Goal: Task Accomplishment & Management: Complete application form

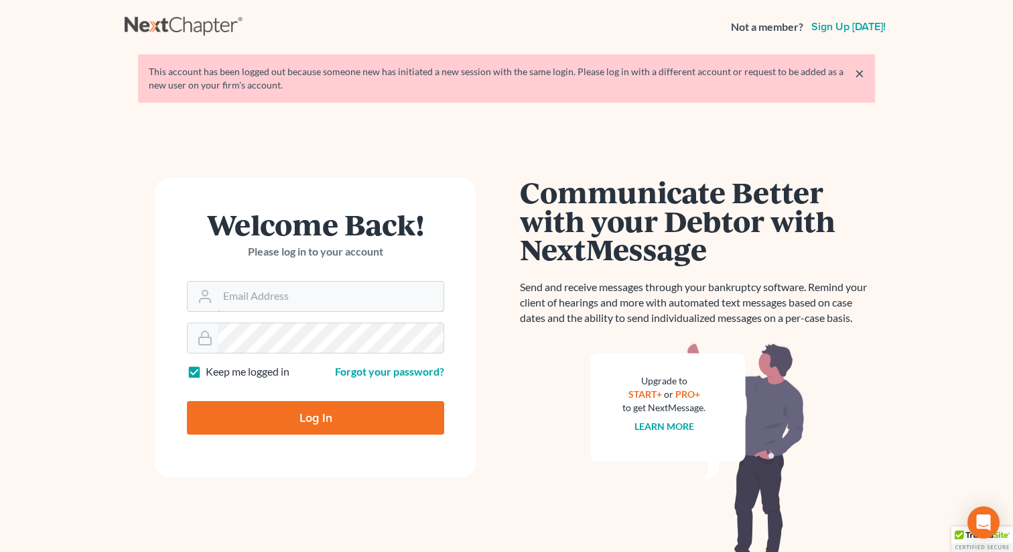
type input "[EMAIL_ADDRESS][DOMAIN_NAME]"
click at [310, 410] on input "Log In" at bounding box center [315, 418] width 257 height 34
type input "Thinking..."
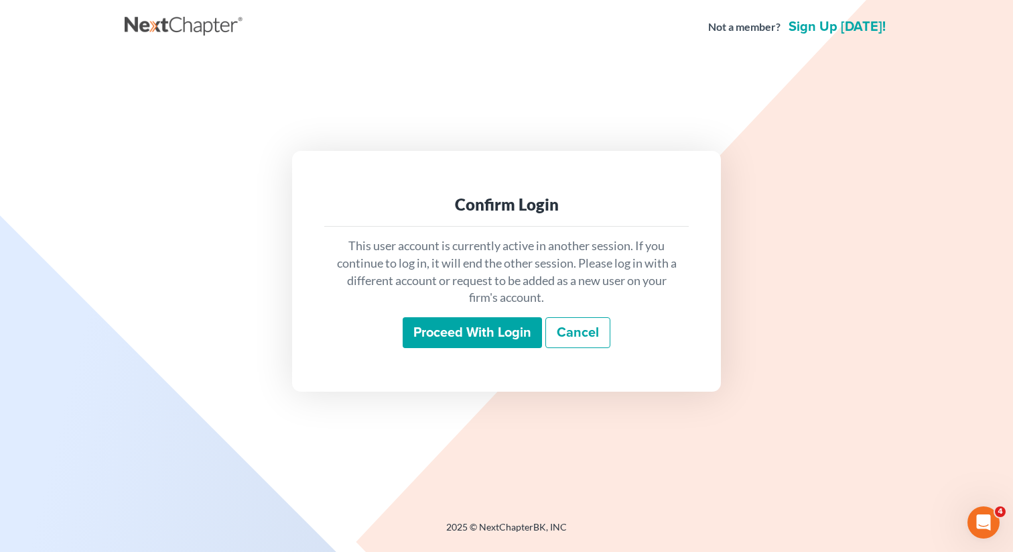
click at [461, 322] on input "Proceed with login" at bounding box center [472, 332] width 139 height 31
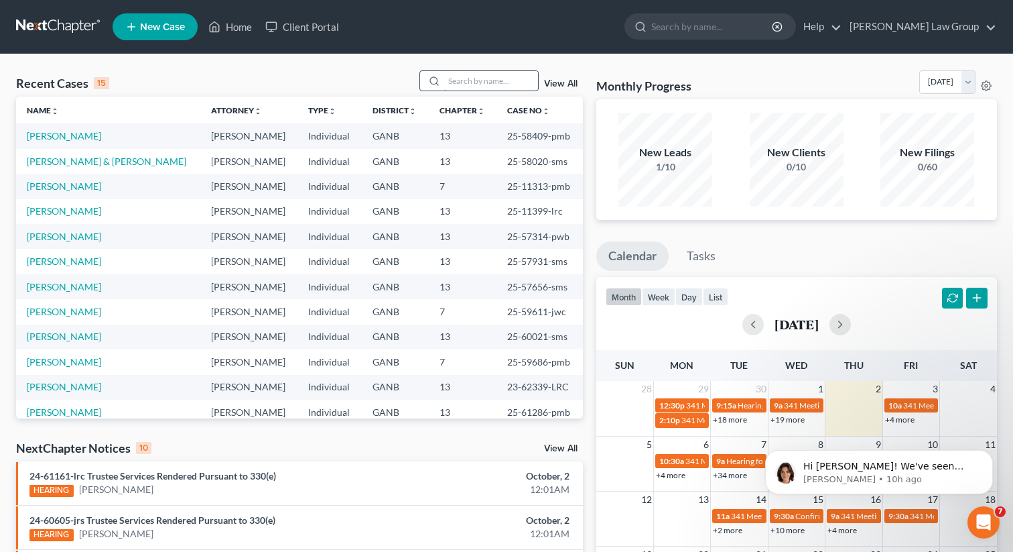
click at [460, 86] on input "search" at bounding box center [491, 80] width 94 height 19
type input "[PERSON_NAME]"
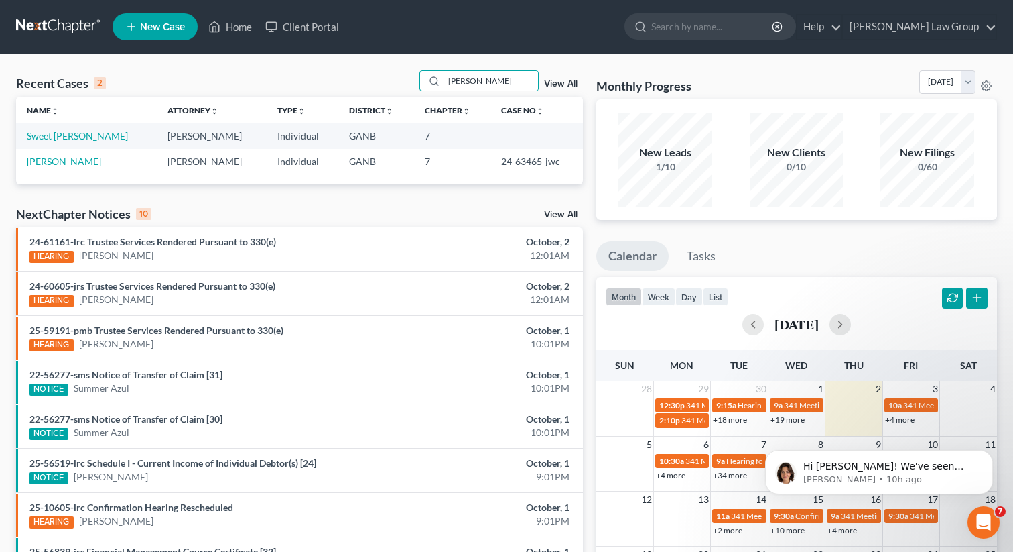
click at [68, 129] on td "Sweet [PERSON_NAME]" at bounding box center [86, 135] width 141 height 25
click at [61, 134] on link "Sweet [PERSON_NAME]" at bounding box center [77, 135] width 101 height 11
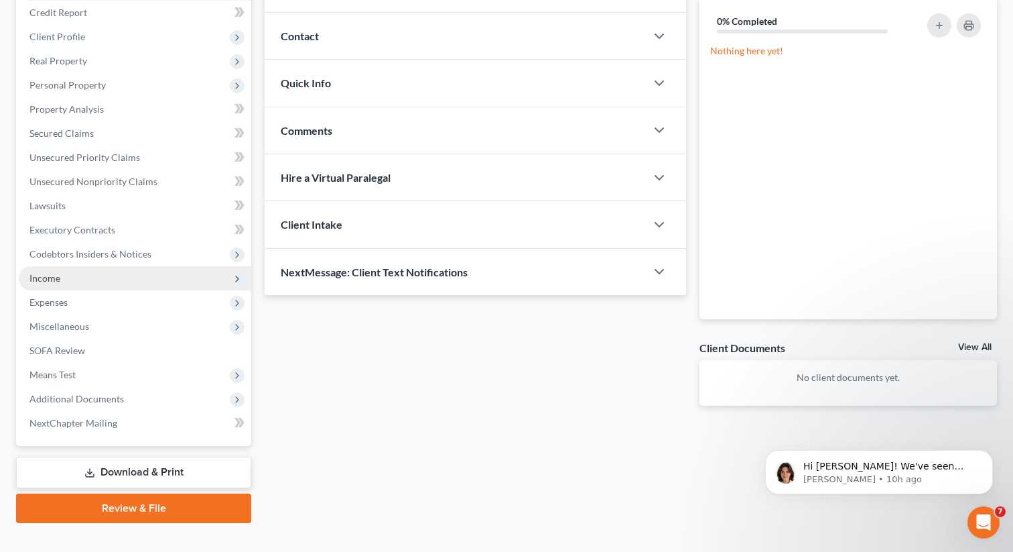
scroll to position [184, 0]
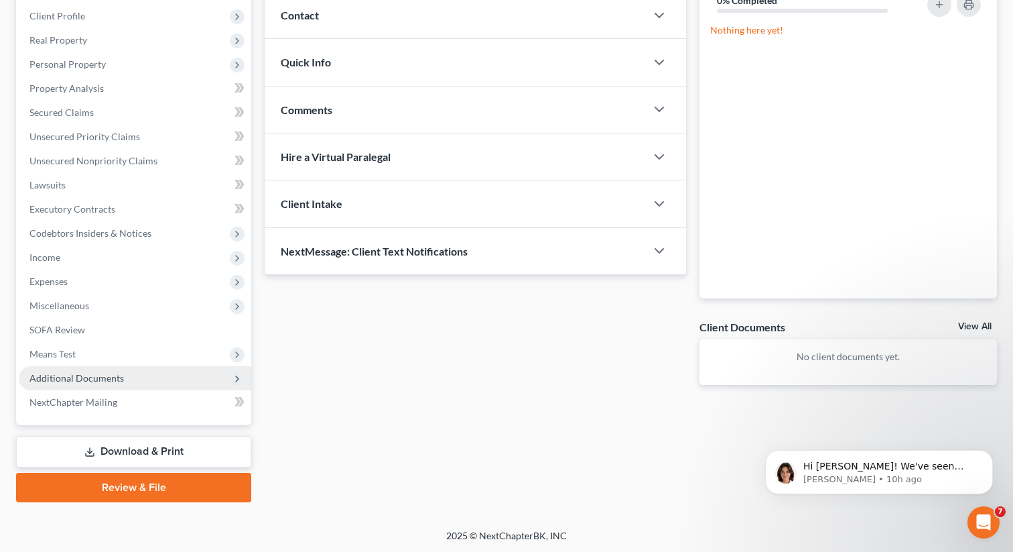
click at [86, 384] on span "Additional Documents" at bounding box center [135, 378] width 233 height 24
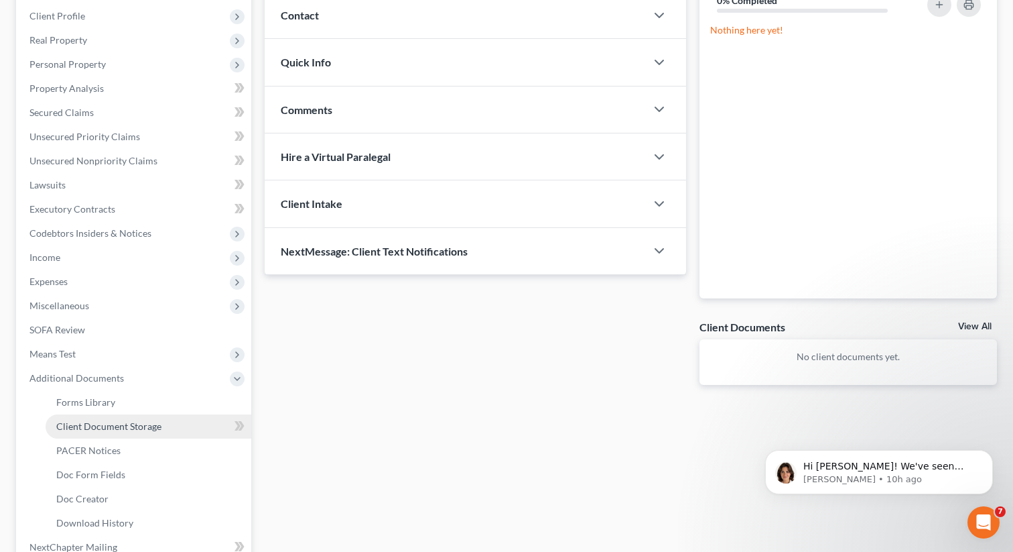
click at [121, 431] on link "Client Document Storage" at bounding box center [149, 426] width 206 height 24
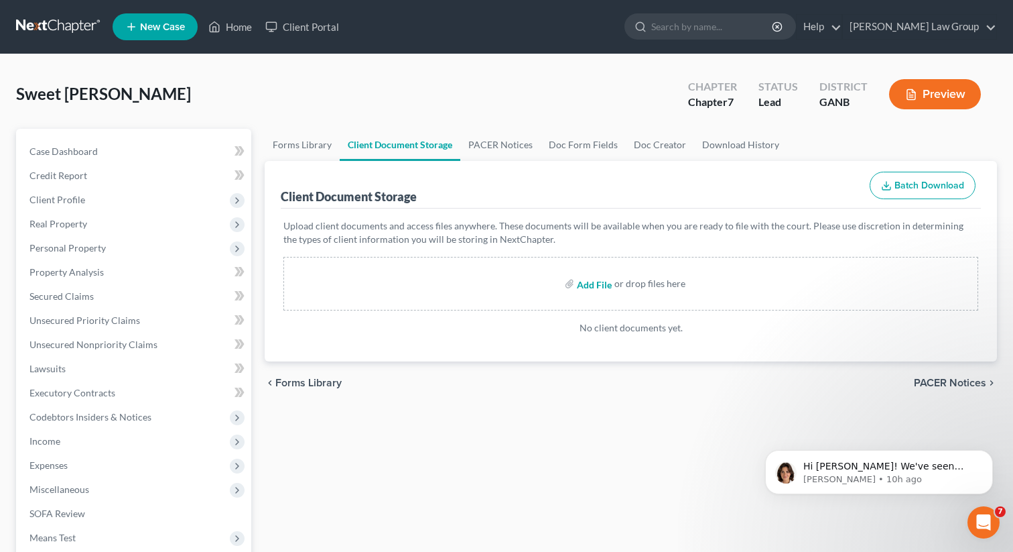
click at [588, 288] on input "file" at bounding box center [593, 283] width 32 height 24
type input "C:\fakepath\[PERSON_NAME]-Paystubs.pdf"
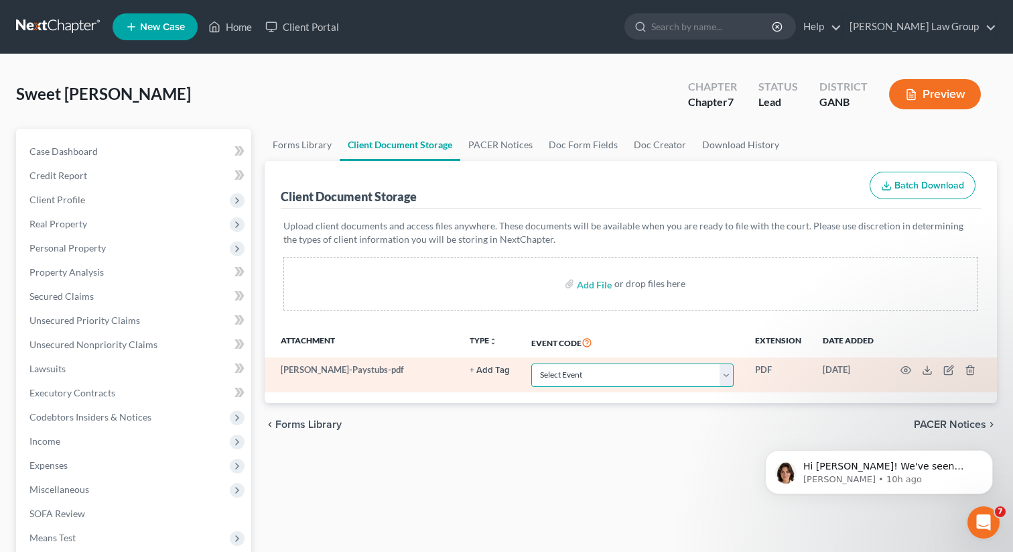
click at [562, 380] on select "Select Event 01 - Chapter 13 Plan - Initial Plan 02-Application to Pay Filing F…" at bounding box center [633, 374] width 202 height 23
select select "35"
click at [533, 363] on select "Select Event 01 - Chapter 13 Plan - Initial Plan 02-Application to Pay Filing F…" at bounding box center [633, 374] width 202 height 23
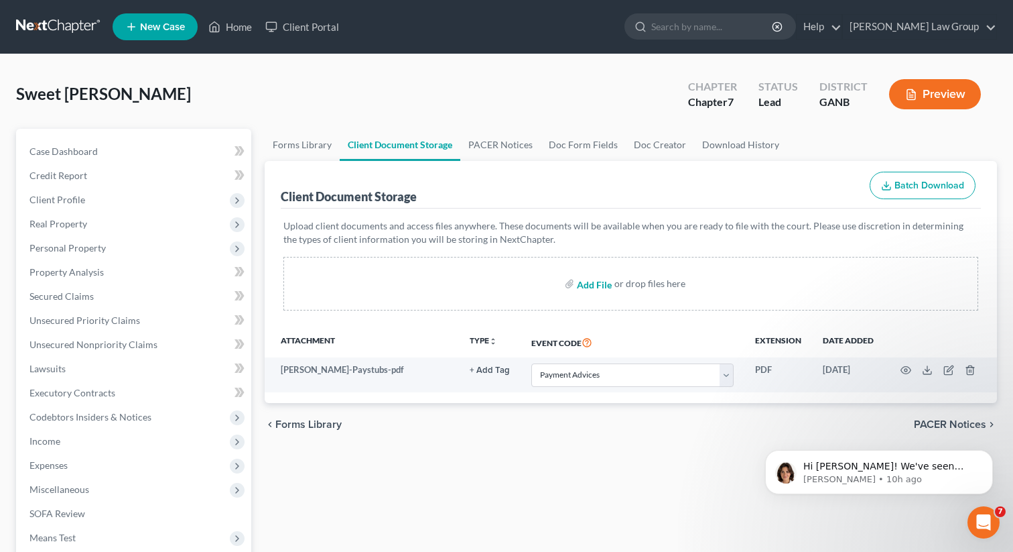
click at [597, 286] on input "file" at bounding box center [593, 283] width 32 height 24
type input "C:\fakepath\Abacus_cert.pdf"
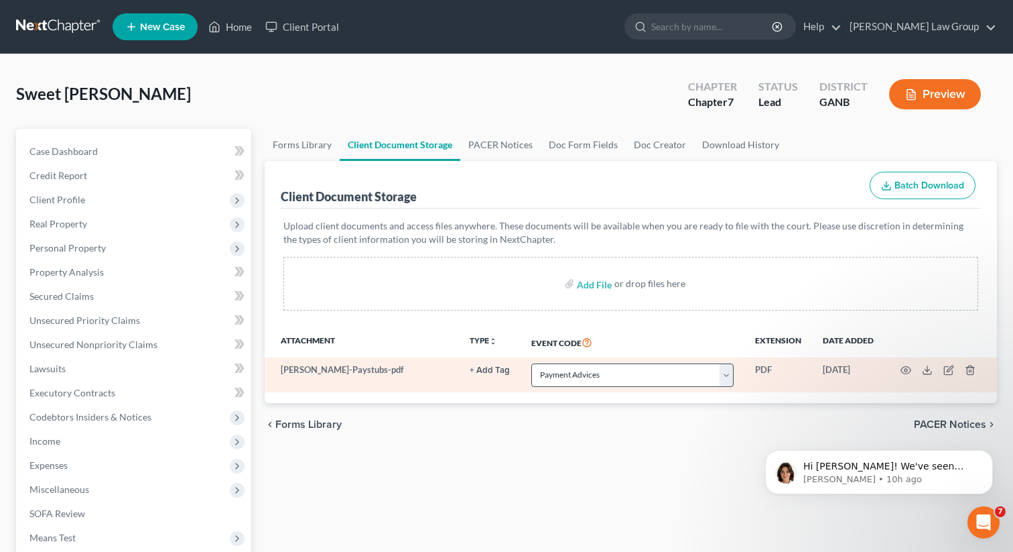
select select "35"
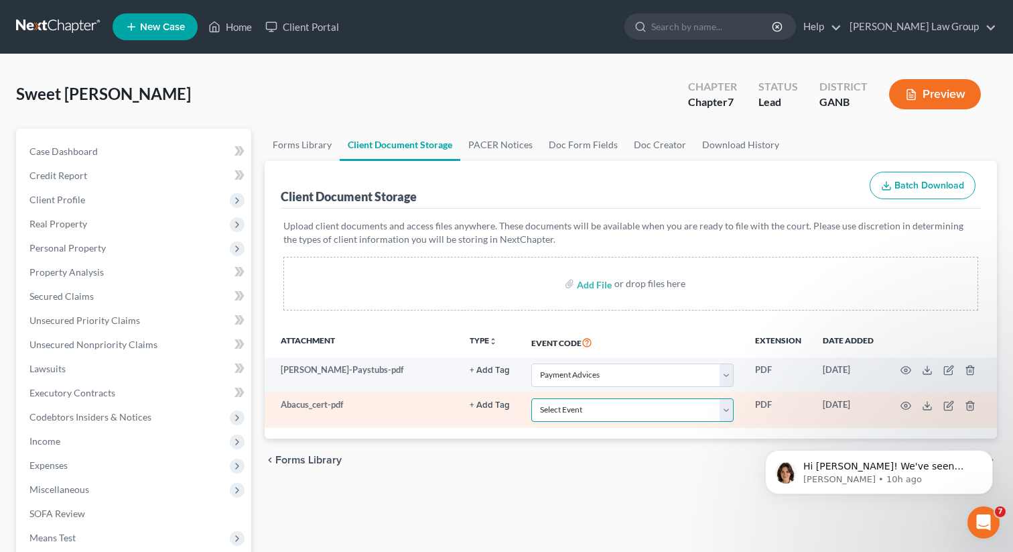
click at [574, 410] on select "Select Event 01 - Chapter 13 Plan - Initial Plan 02-Application to Pay Filing F…" at bounding box center [633, 409] width 202 height 23
select select "5"
click at [533, 398] on select "Select Event 01 - Chapter 13 Plan - Initial Plan 02-Application to Pay Filing F…" at bounding box center [633, 409] width 202 height 23
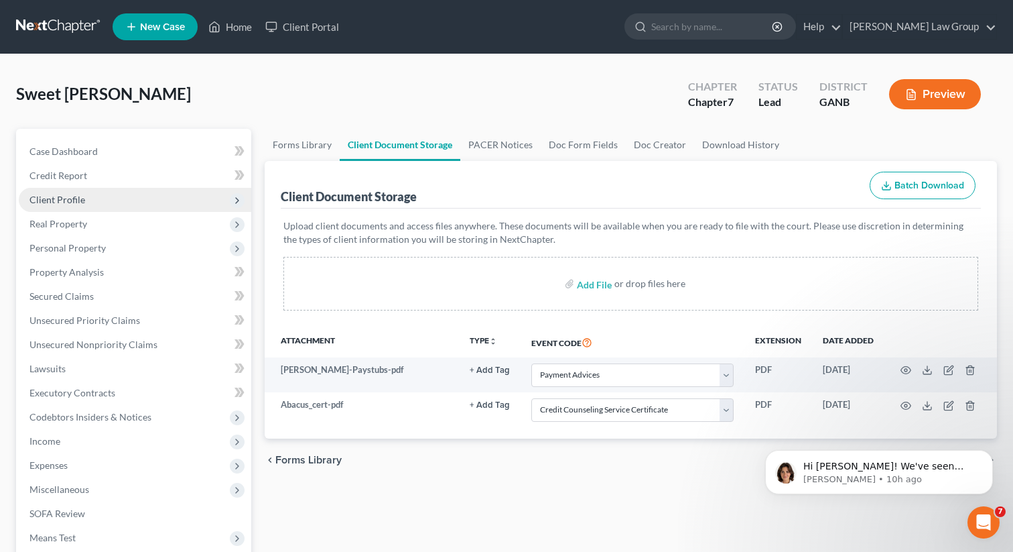
click at [105, 197] on span "Client Profile" at bounding box center [135, 200] width 233 height 24
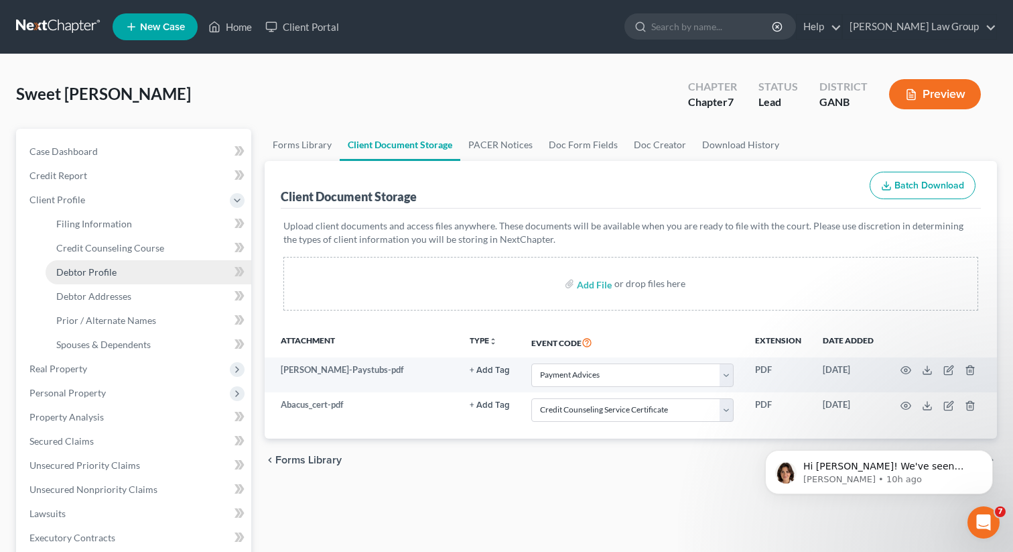
click at [96, 270] on span "Debtor Profile" at bounding box center [86, 271] width 60 height 11
select select "1"
select select "2"
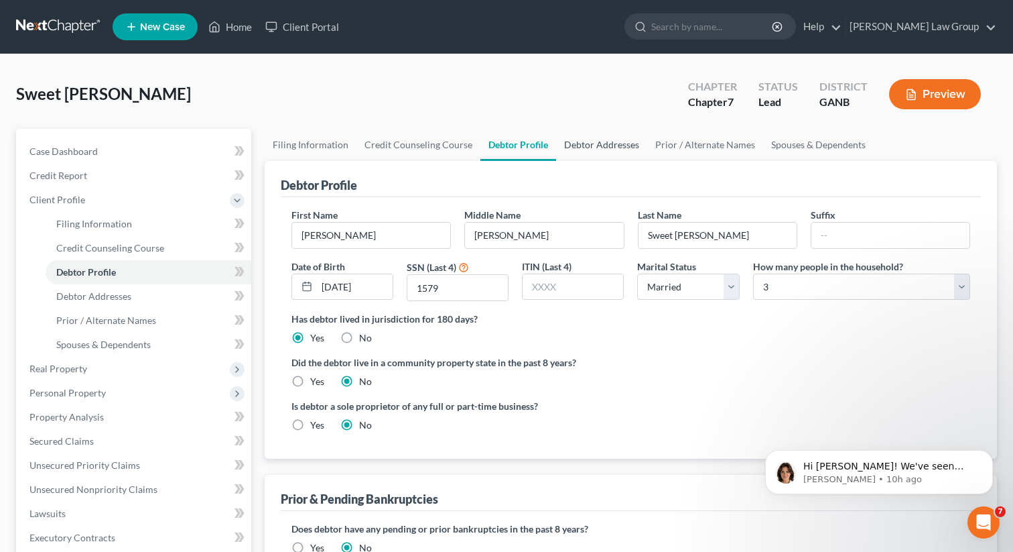
click at [604, 132] on link "Debtor Addresses" at bounding box center [601, 145] width 91 height 32
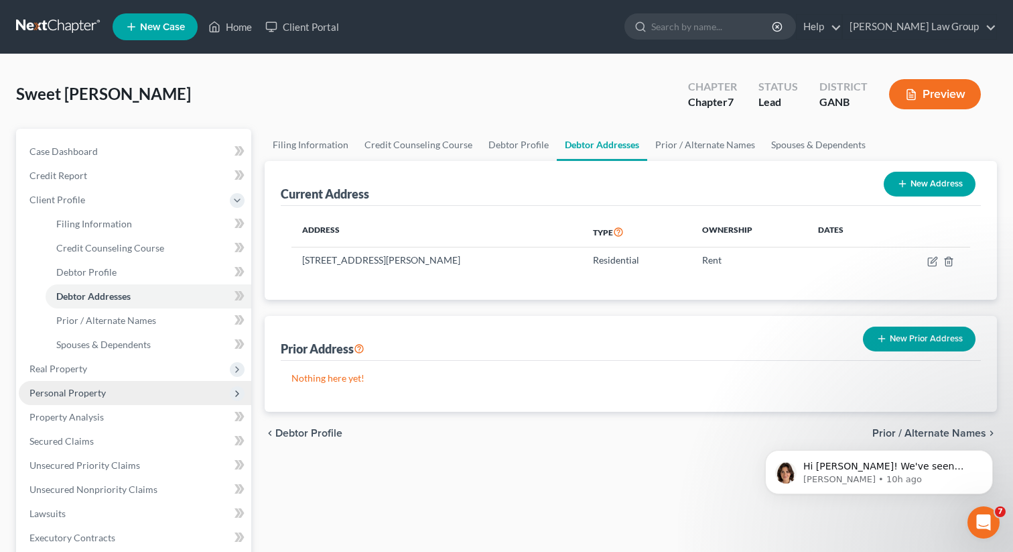
click at [67, 392] on span "Personal Property" at bounding box center [67, 392] width 76 height 11
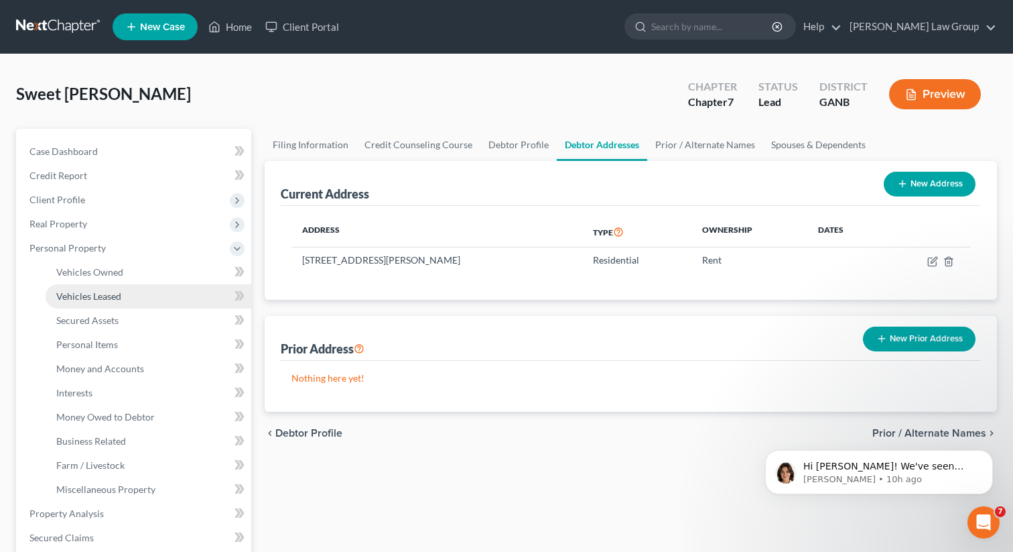
click at [99, 286] on link "Vehicles Leased" at bounding box center [149, 296] width 206 height 24
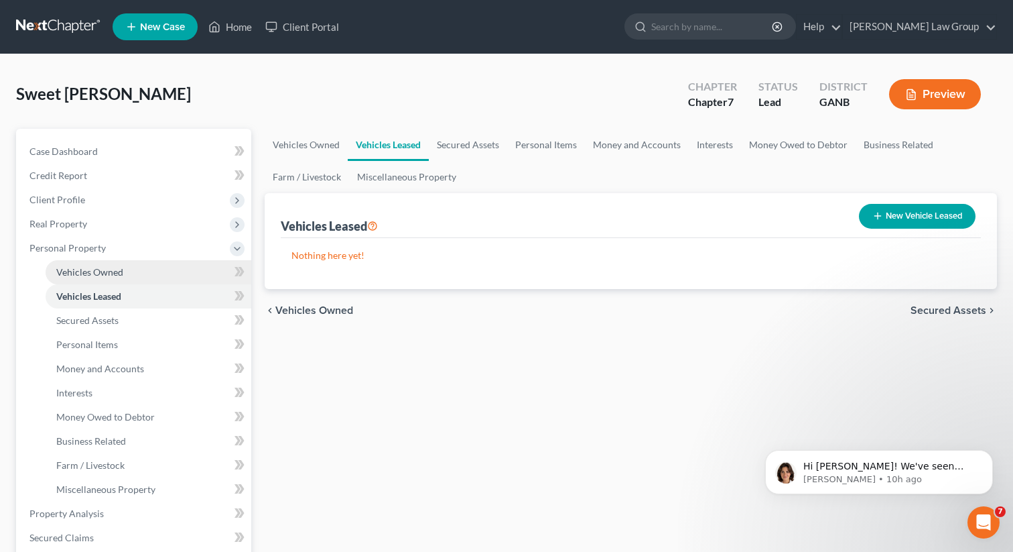
click at [109, 275] on span "Vehicles Owned" at bounding box center [89, 271] width 67 height 11
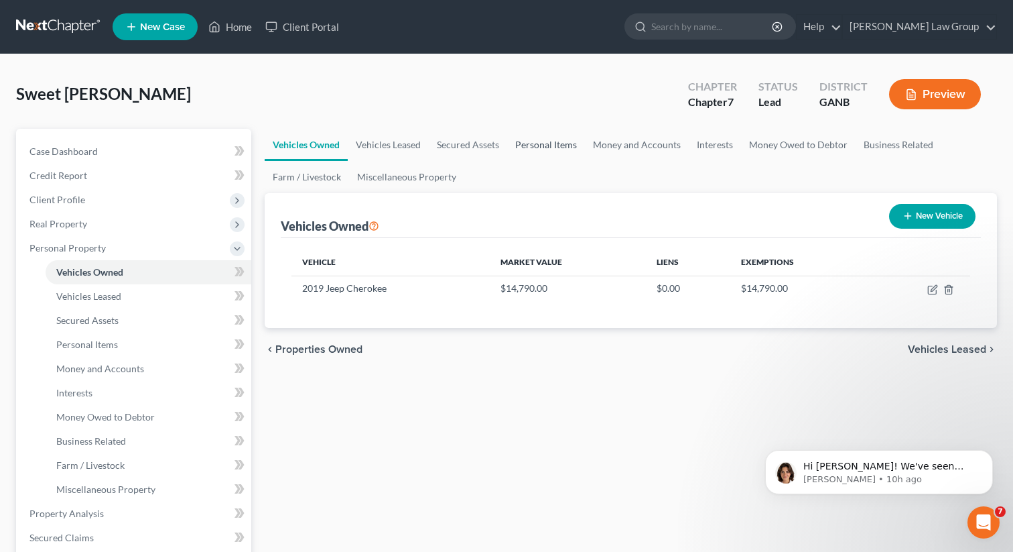
click at [549, 139] on link "Personal Items" at bounding box center [546, 145] width 78 height 32
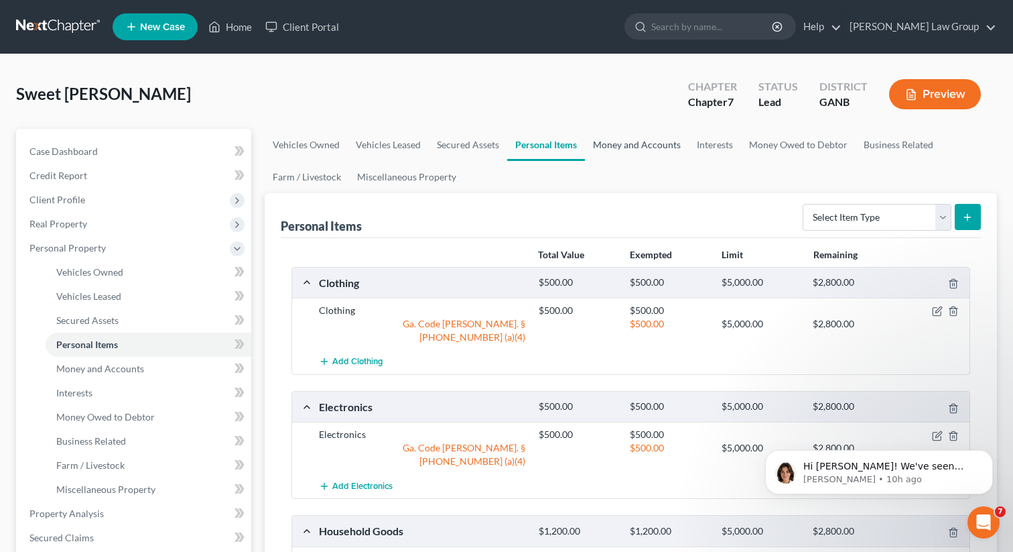
click at [660, 143] on link "Money and Accounts" at bounding box center [637, 145] width 104 height 32
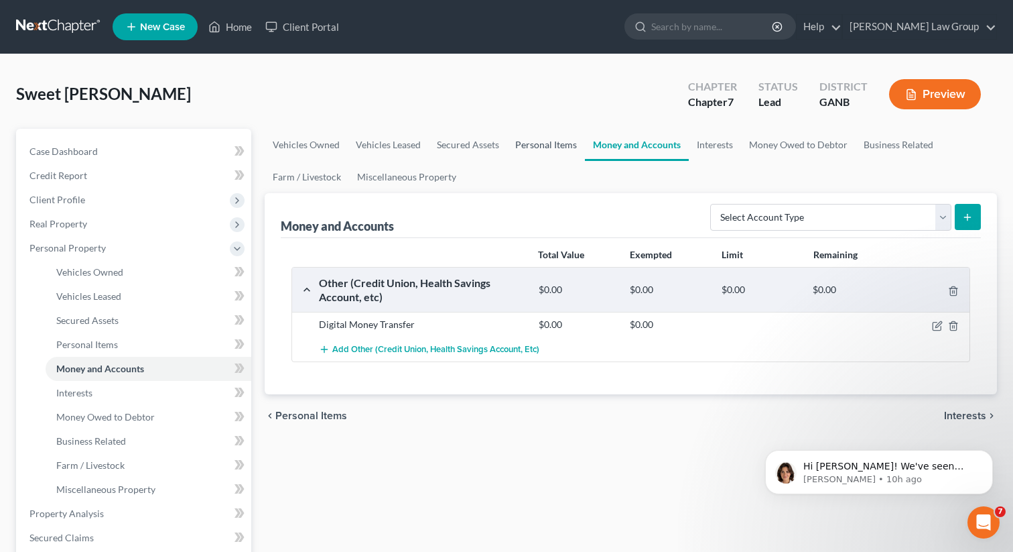
click at [555, 139] on link "Personal Items" at bounding box center [546, 145] width 78 height 32
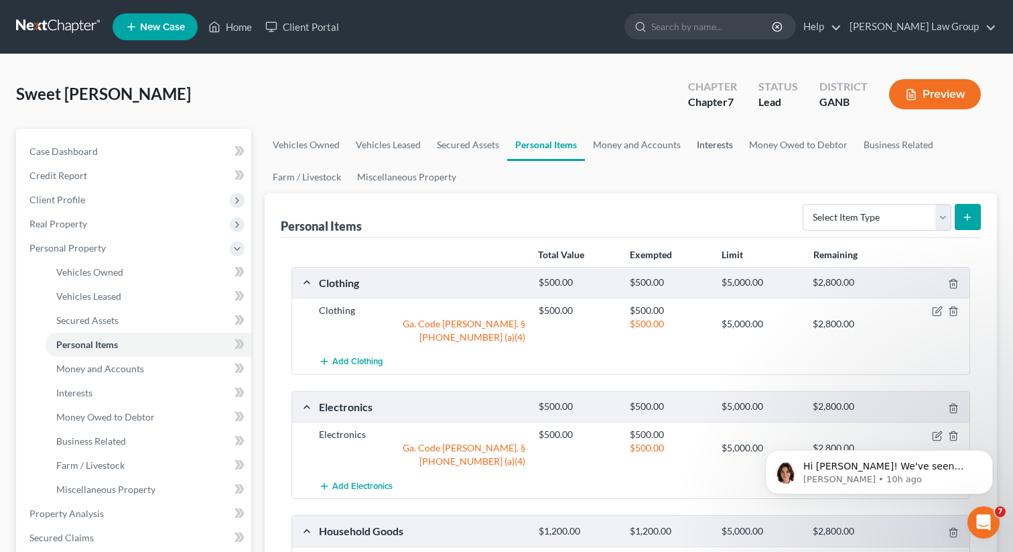
click at [723, 142] on link "Interests" at bounding box center [715, 145] width 52 height 32
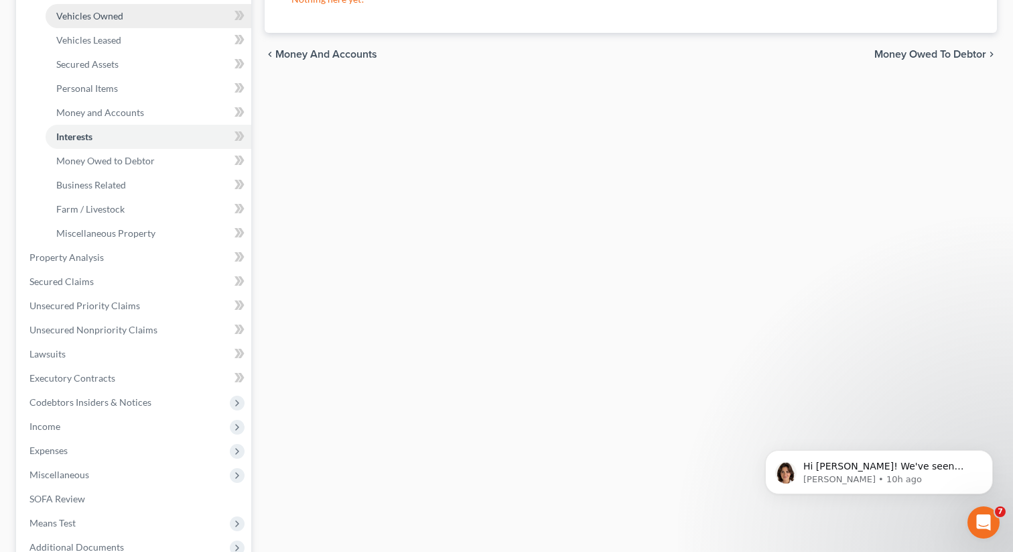
scroll to position [425, 0]
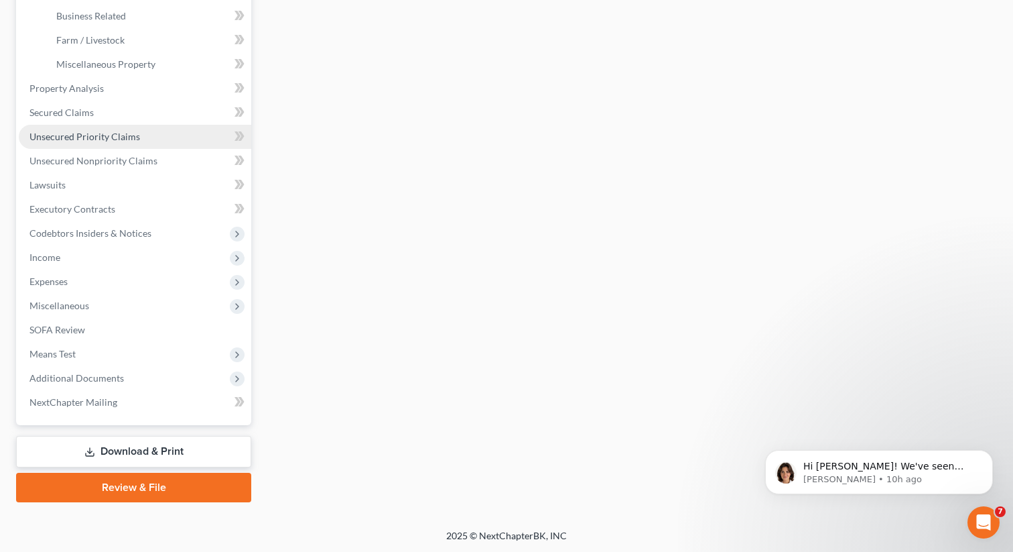
click at [120, 143] on link "Unsecured Priority Claims" at bounding box center [135, 137] width 233 height 24
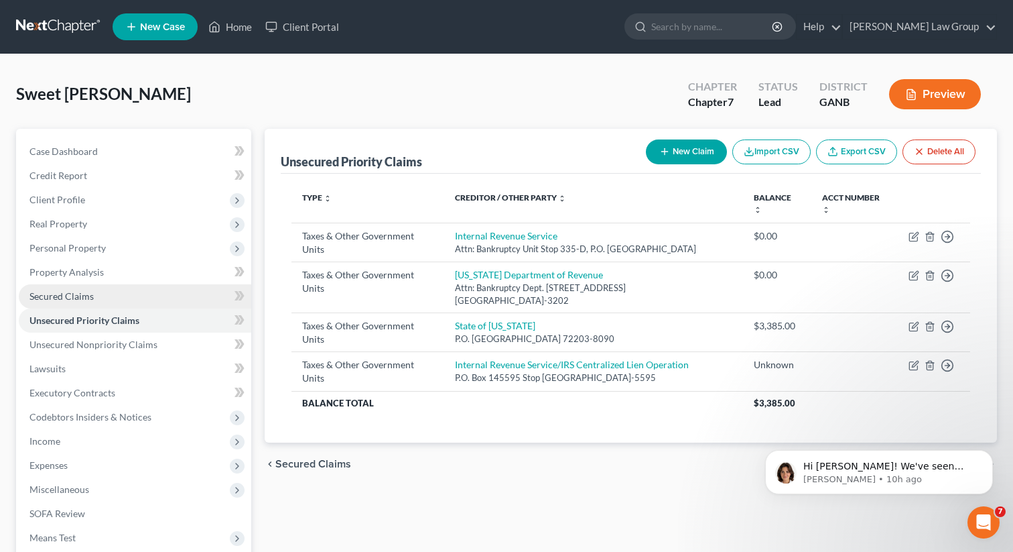
click at [95, 298] on link "Secured Claims" at bounding box center [135, 296] width 233 height 24
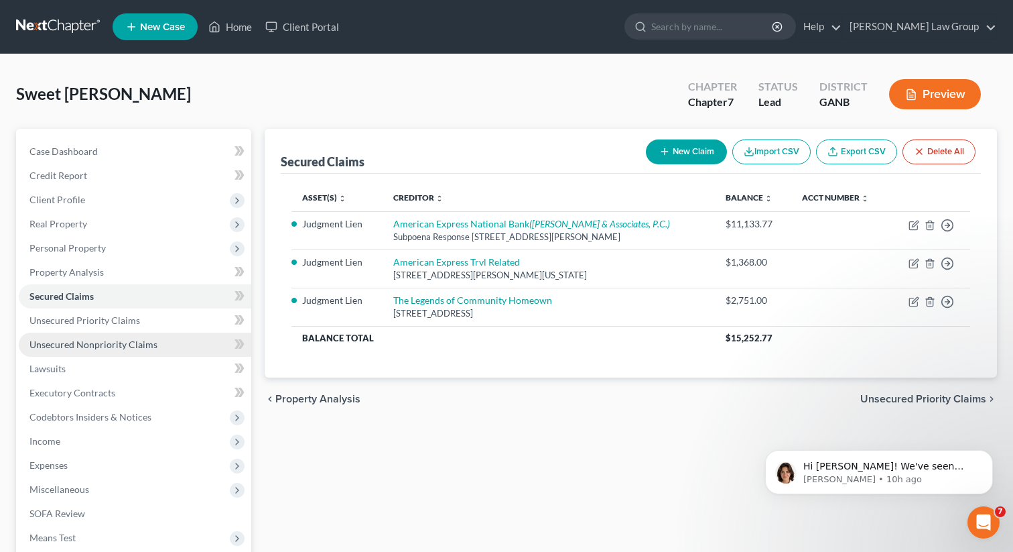
click at [95, 336] on link "Unsecured Nonpriority Claims" at bounding box center [135, 344] width 233 height 24
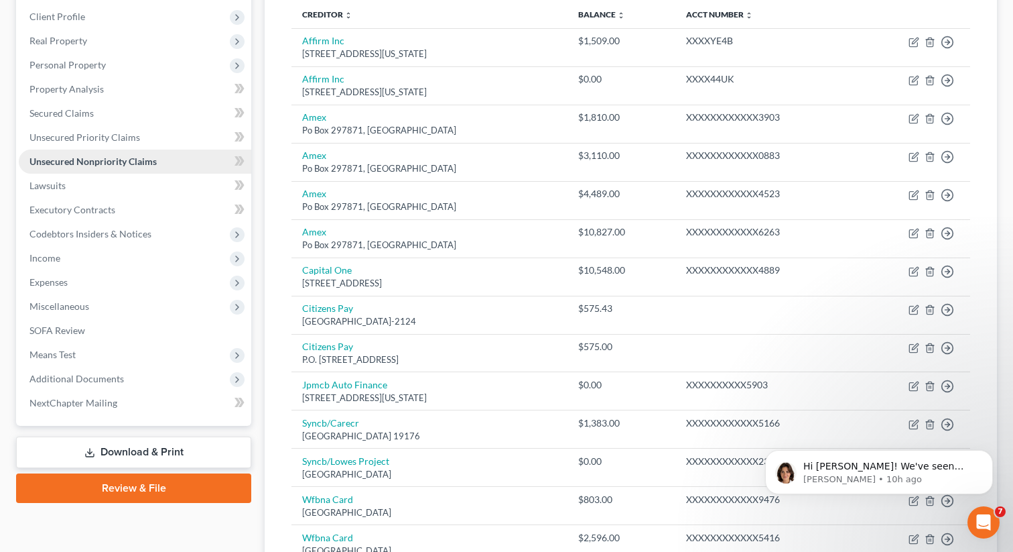
scroll to position [202, 0]
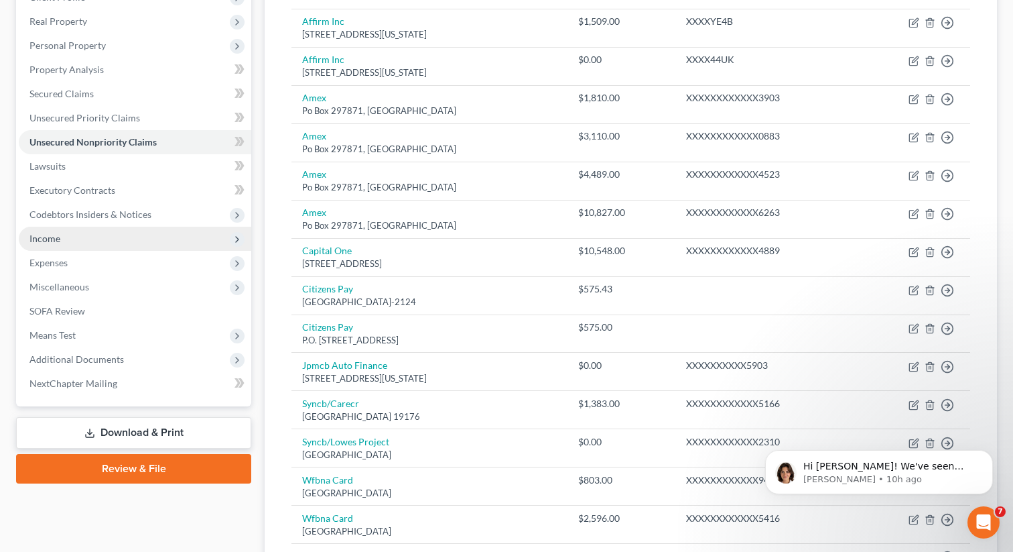
click at [60, 244] on span "Income" at bounding box center [135, 239] width 233 height 24
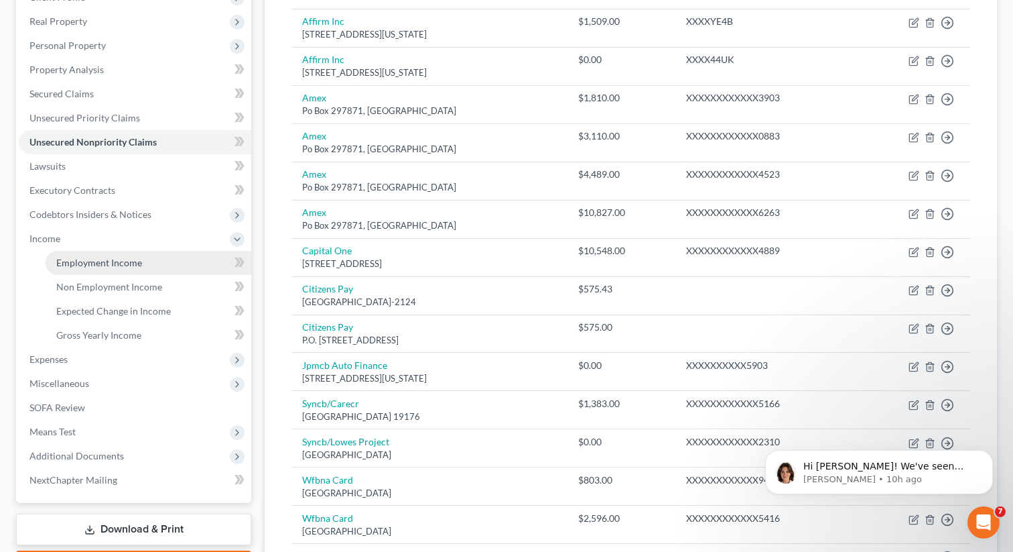
click at [66, 259] on span "Employment Income" at bounding box center [99, 262] width 86 height 11
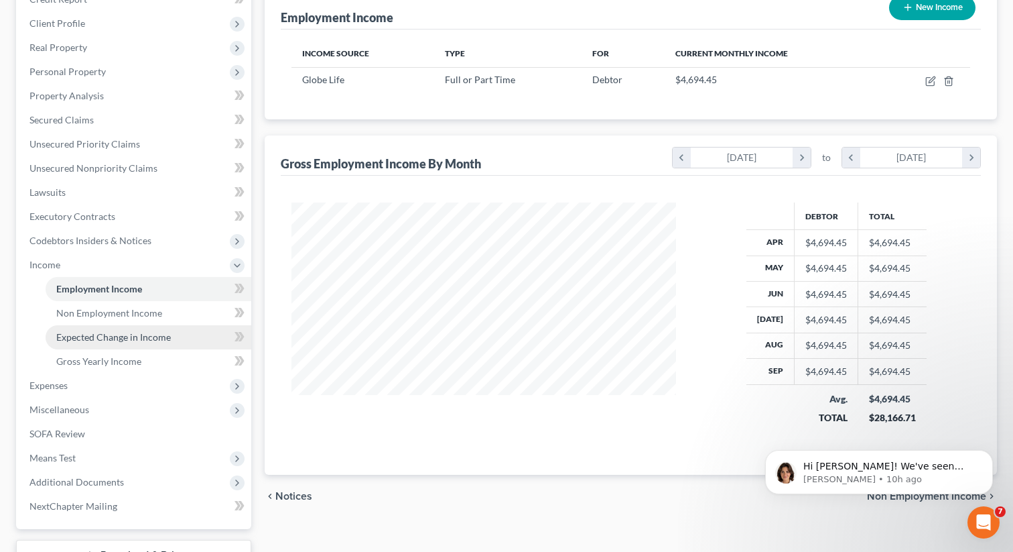
scroll to position [186, 0]
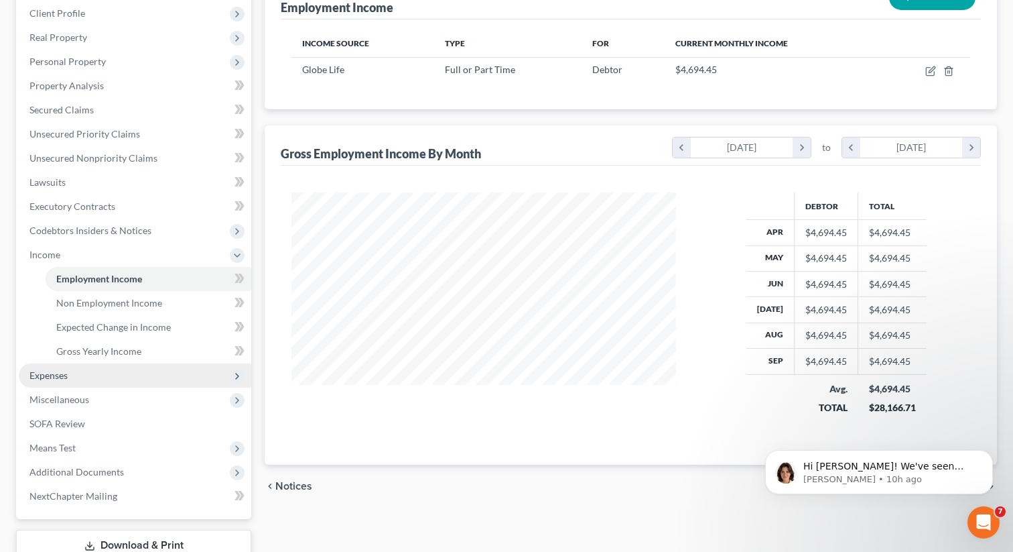
click at [62, 379] on span "Expenses" at bounding box center [48, 374] width 38 height 11
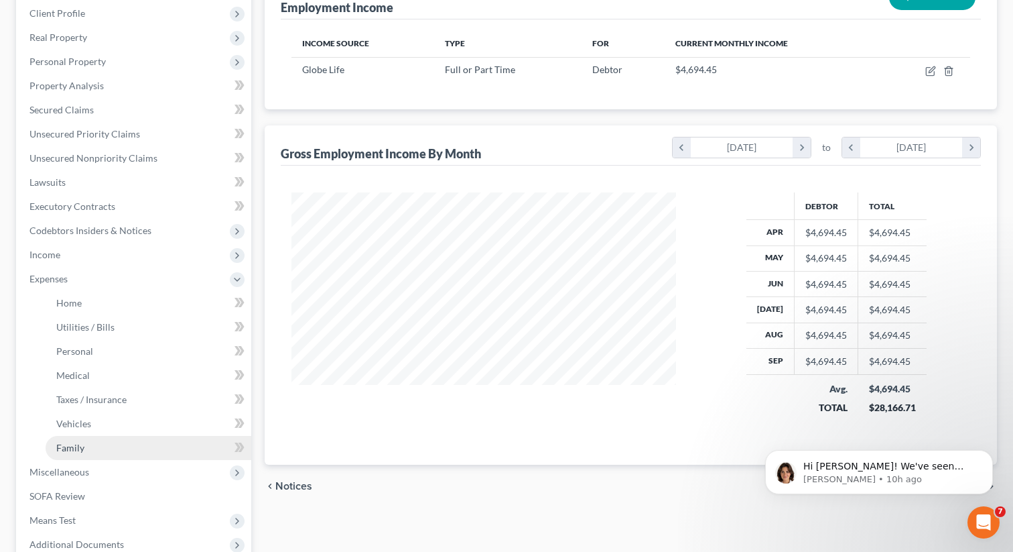
click at [78, 438] on link "Family" at bounding box center [149, 448] width 206 height 24
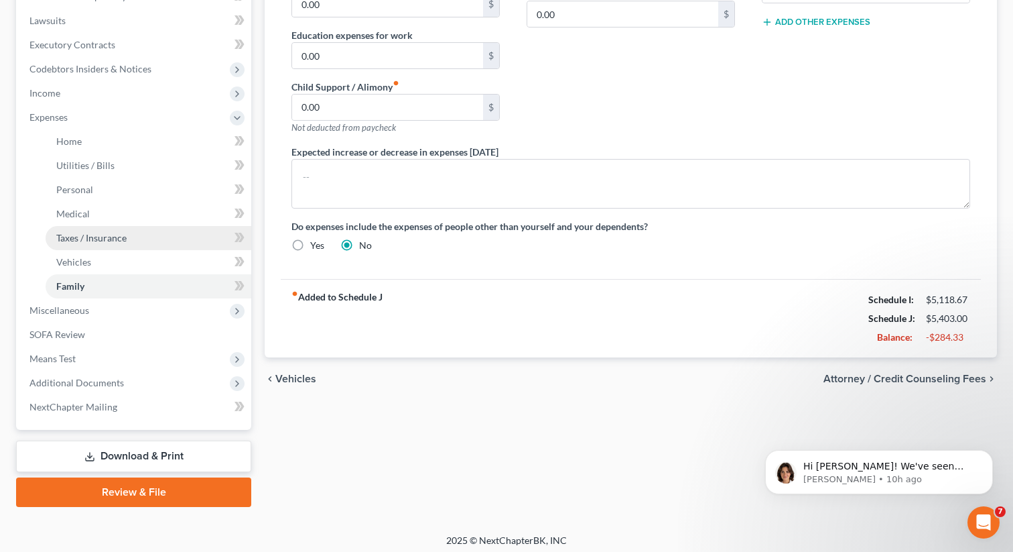
scroll to position [353, 0]
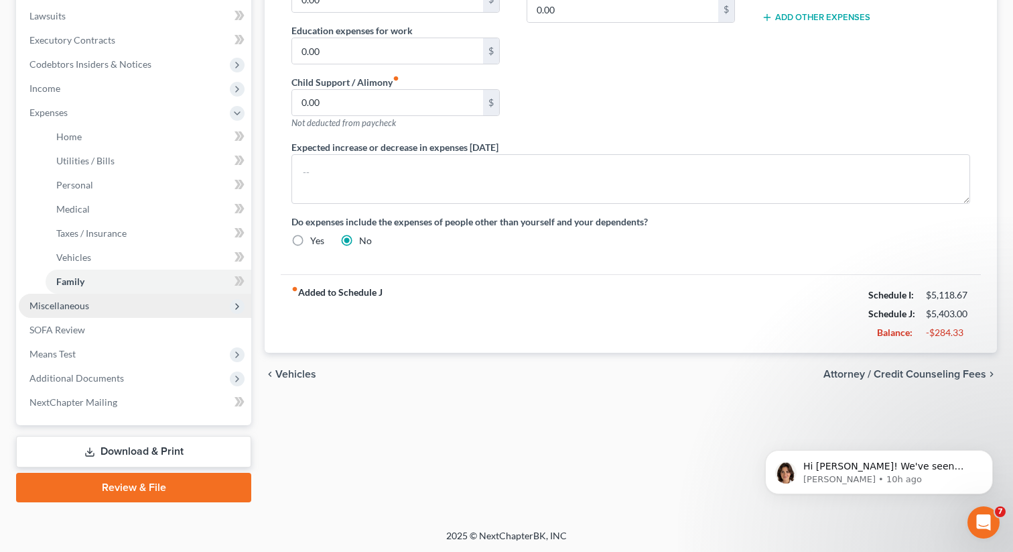
click at [95, 313] on span "Miscellaneous" at bounding box center [135, 306] width 233 height 24
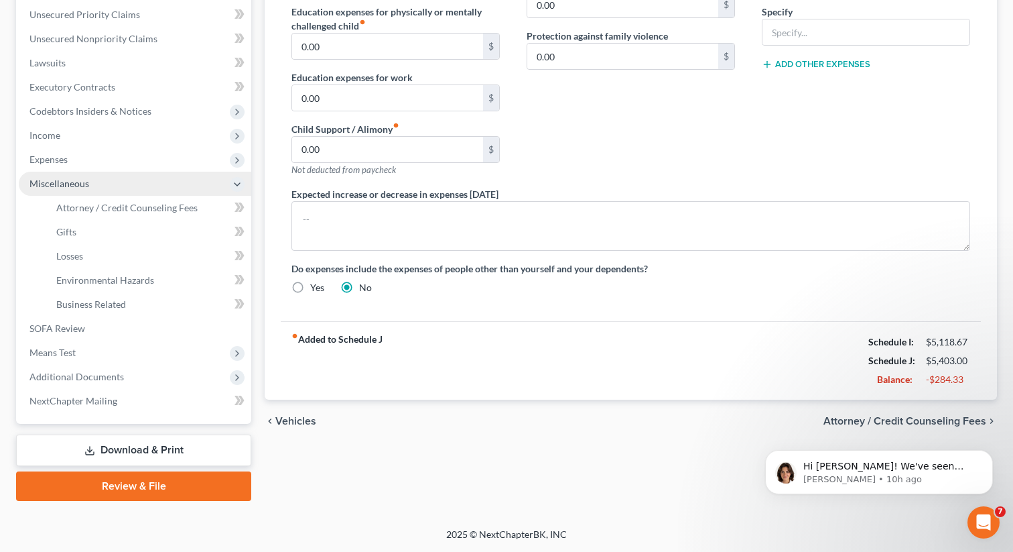
scroll to position [304, 0]
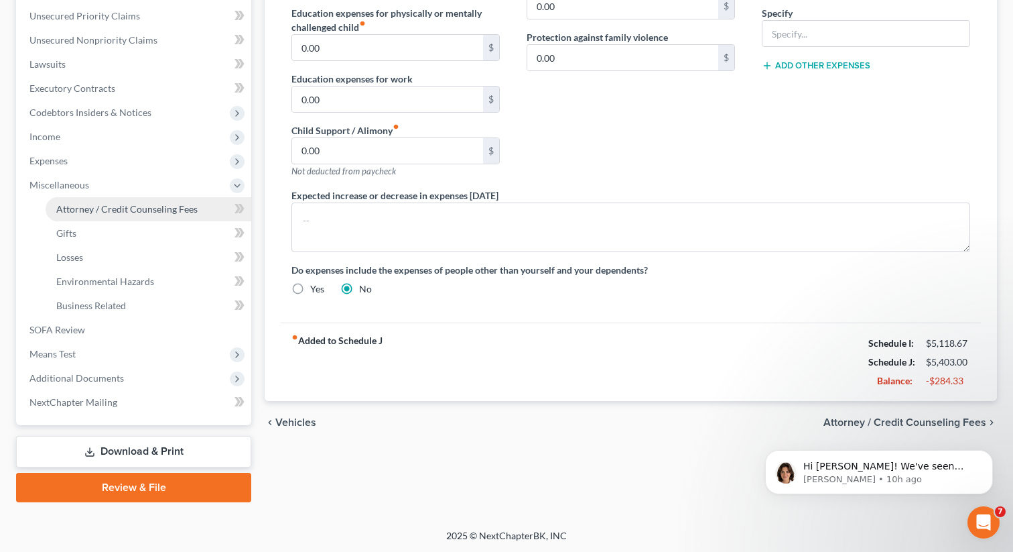
click at [89, 212] on span "Attorney / Credit Counseling Fees" at bounding box center [126, 208] width 141 height 11
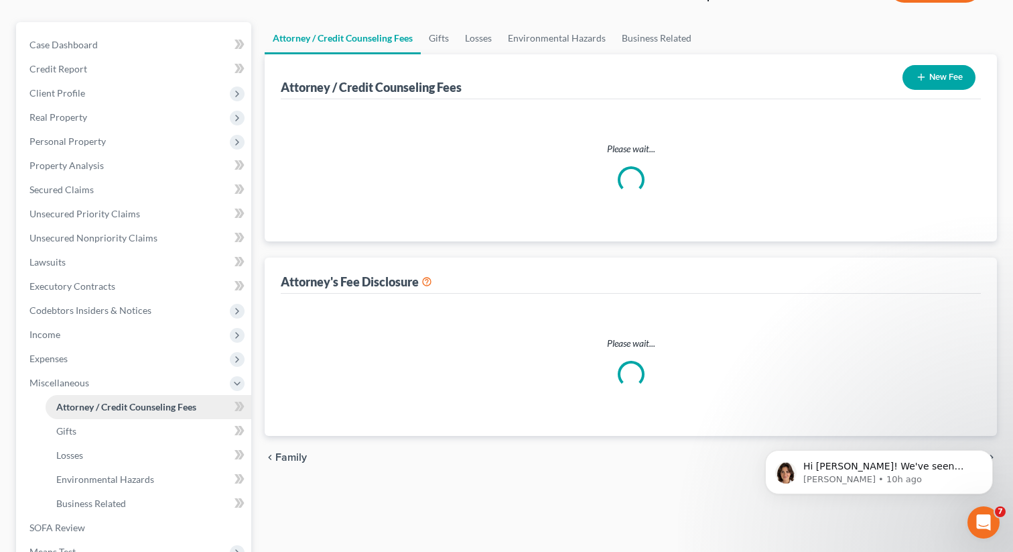
select select "0"
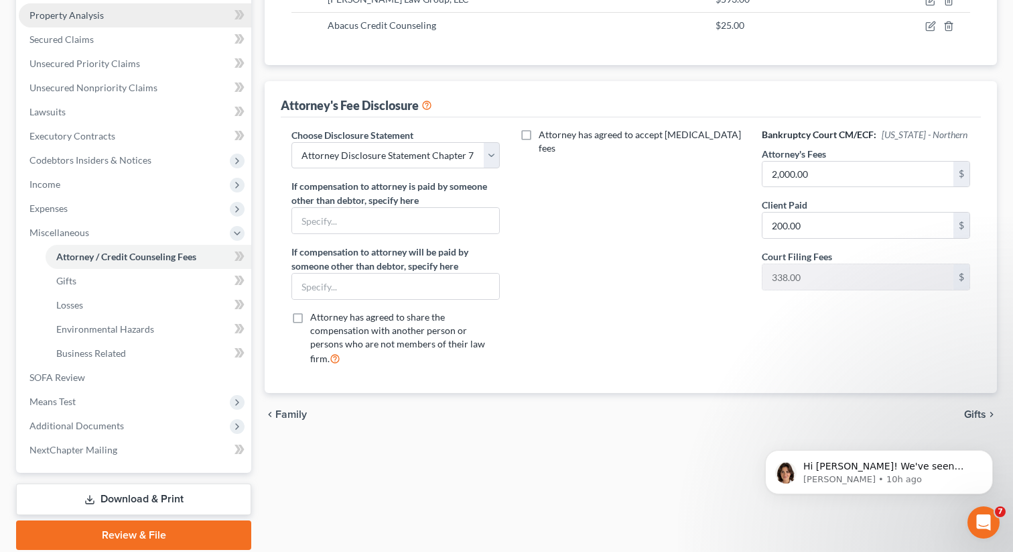
scroll to position [304, 0]
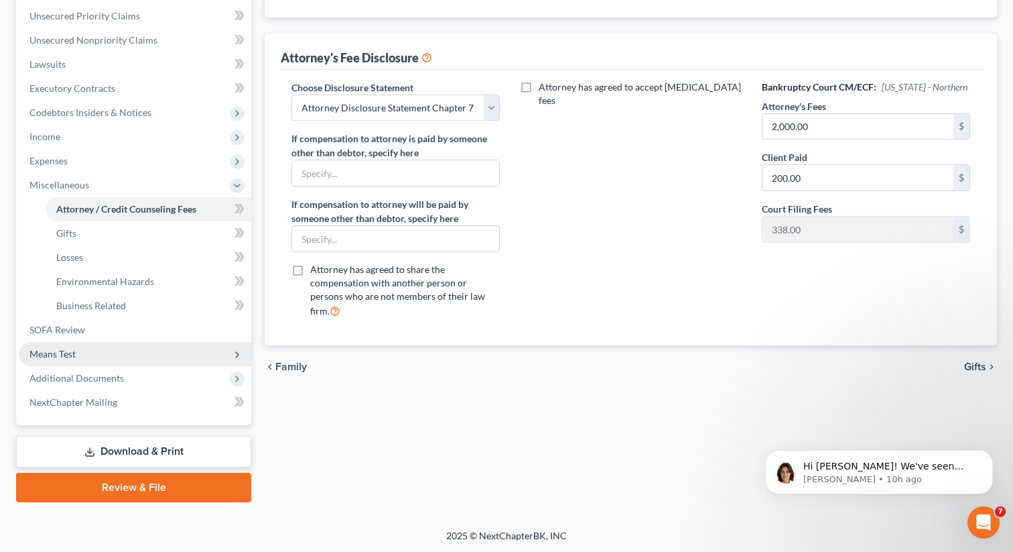
click at [120, 356] on span "Means Test" at bounding box center [135, 354] width 233 height 24
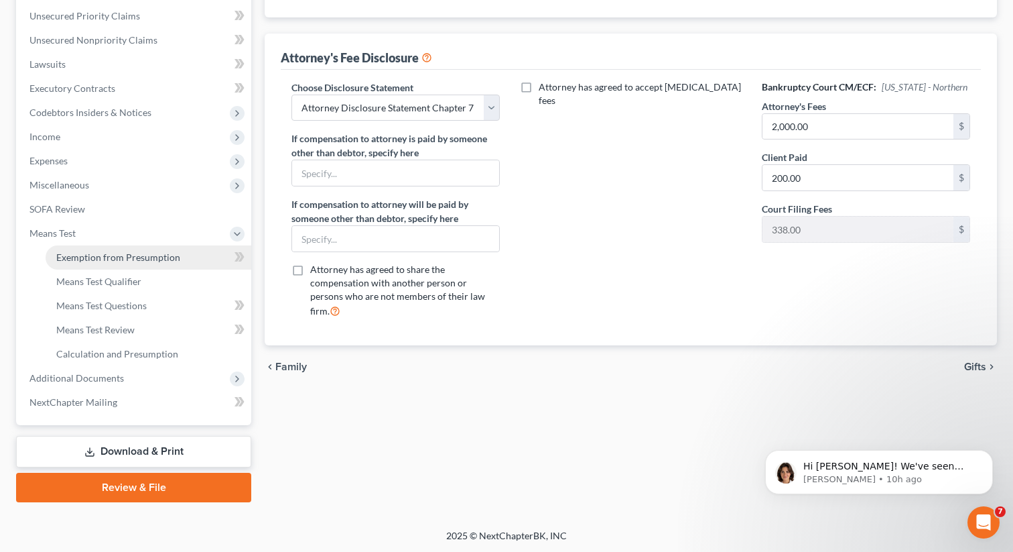
click at [119, 257] on span "Exemption from Presumption" at bounding box center [118, 256] width 124 height 11
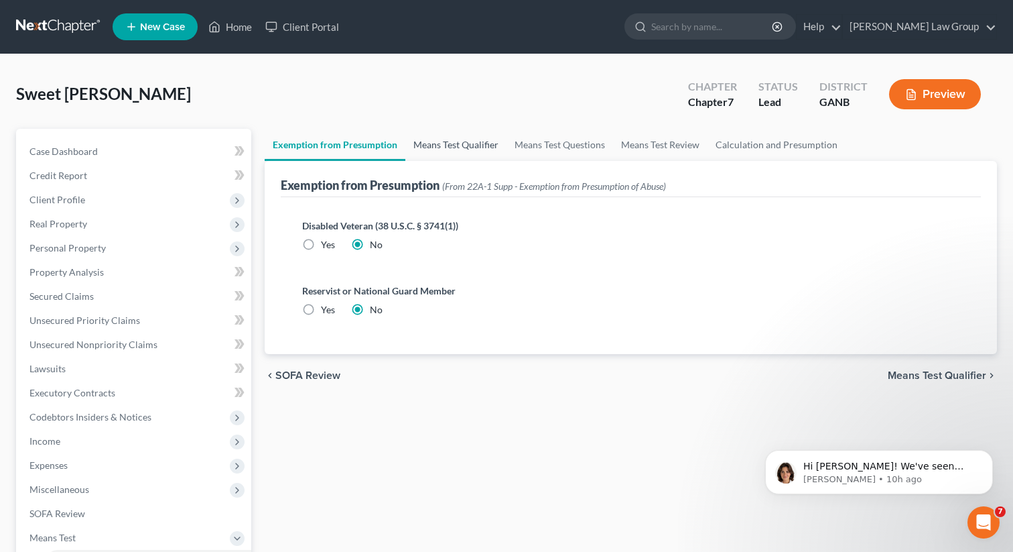
click at [468, 141] on link "Means Test Qualifier" at bounding box center [456, 145] width 101 height 32
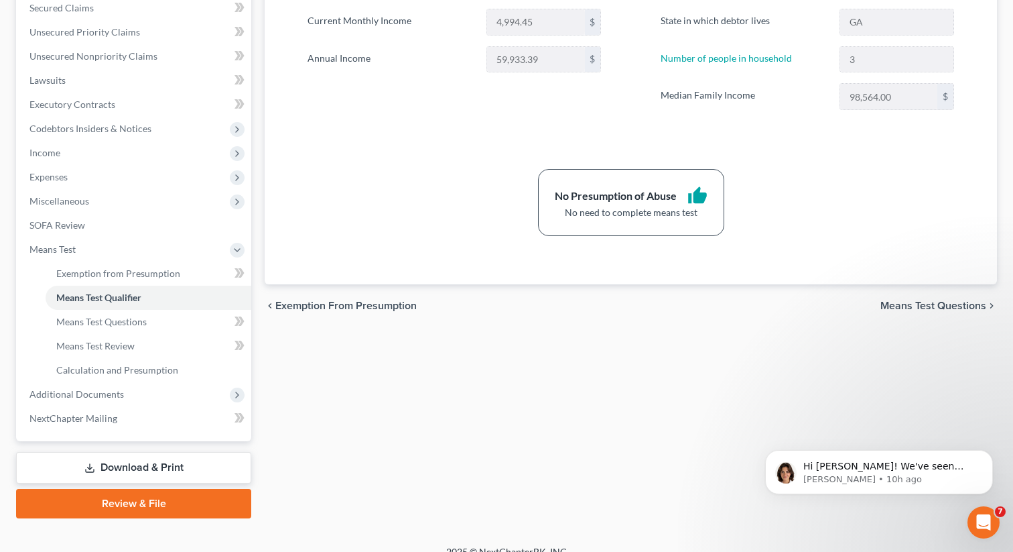
scroll to position [304, 0]
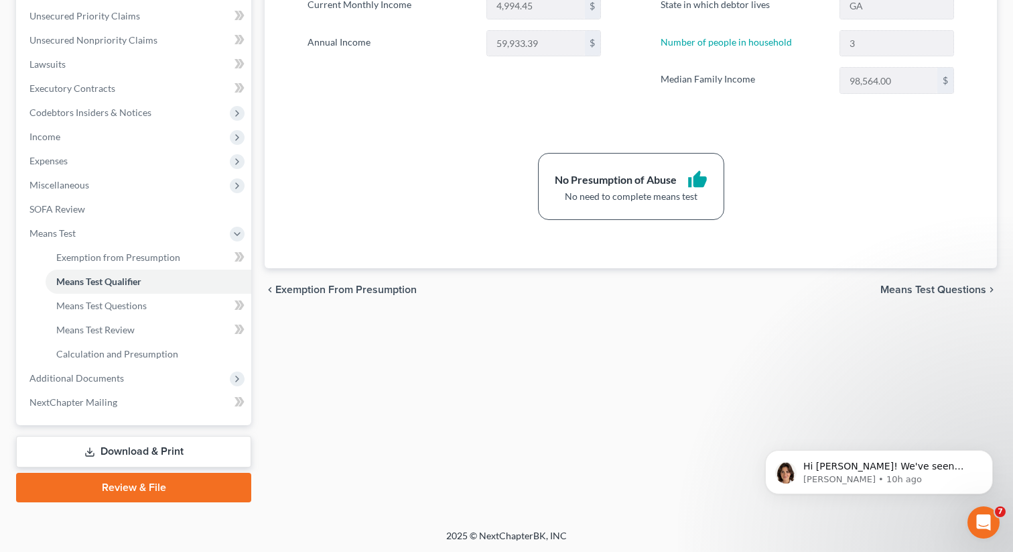
click at [137, 488] on link "Review & File" at bounding box center [133, 487] width 235 height 29
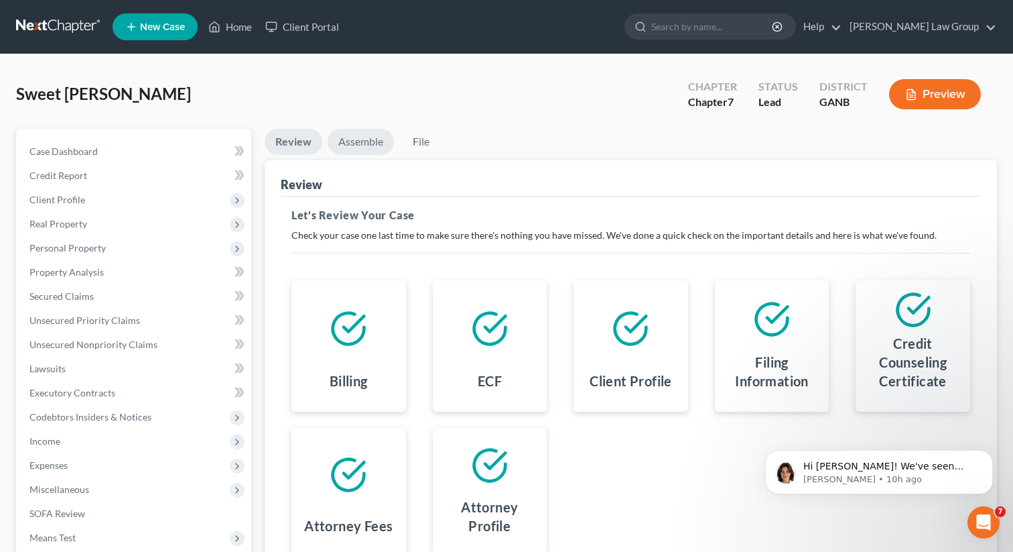
click at [350, 153] on link "Assemble" at bounding box center [361, 142] width 66 height 26
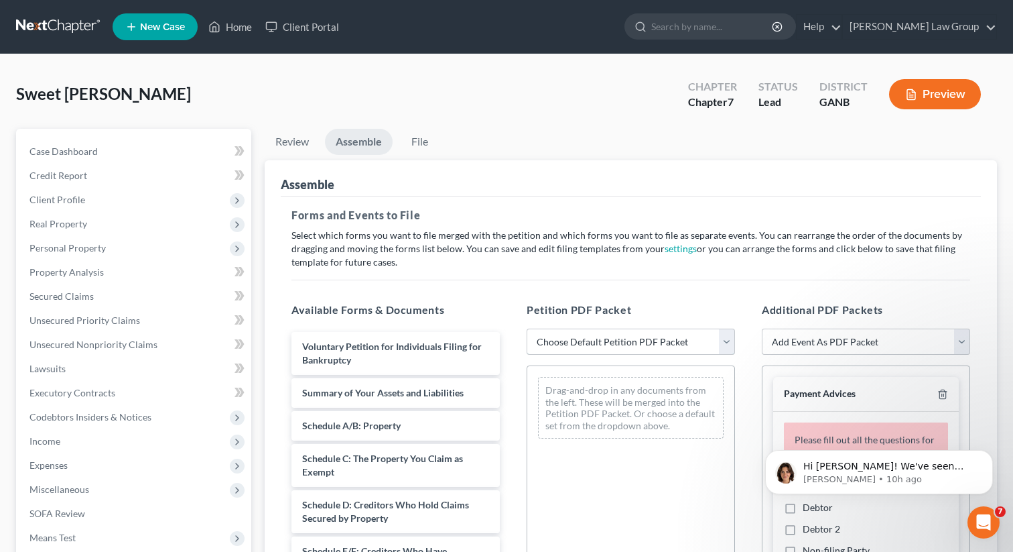
click at [567, 347] on select "Choose Default Petition PDF Packet Complete Bankruptcy Petition (all forms and …" at bounding box center [631, 341] width 208 height 27
select select "0"
click at [527, 328] on select "Choose Default Petition PDF Packet Complete Bankruptcy Petition (all forms and …" at bounding box center [631, 341] width 208 height 27
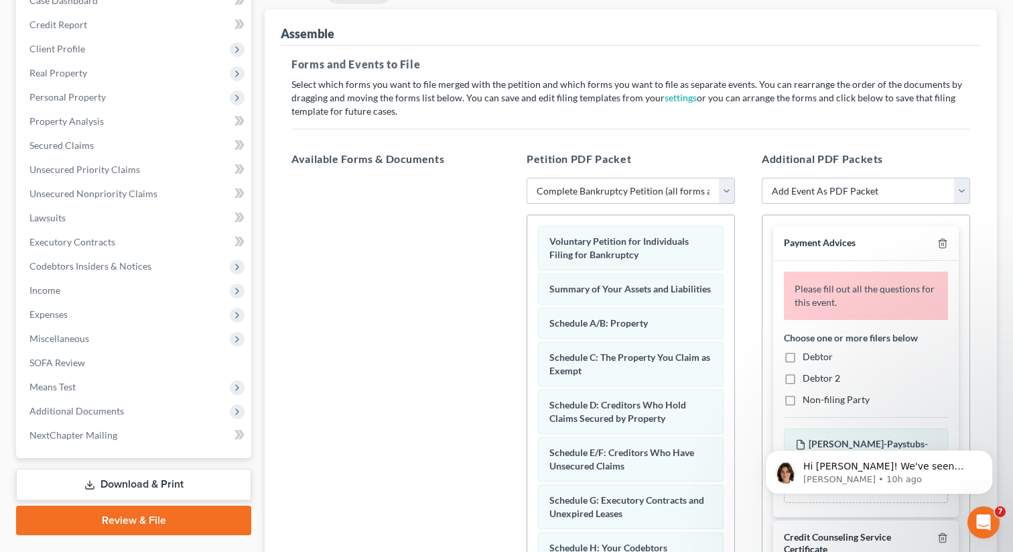
scroll to position [157, 0]
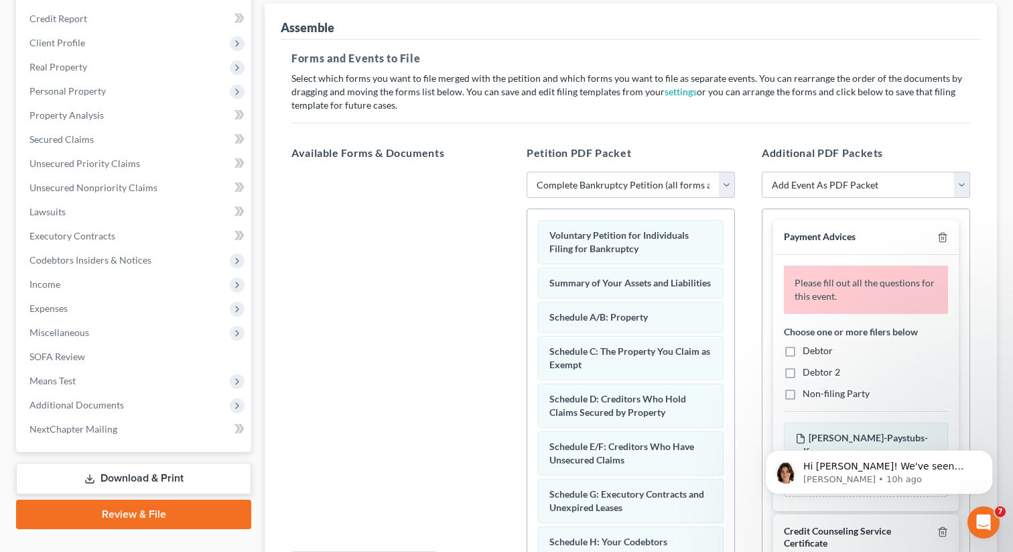
click at [803, 357] on label "Debtor" at bounding box center [818, 350] width 30 height 13
click at [808, 353] on input "Debtor" at bounding box center [812, 348] width 9 height 9
checkbox input "true"
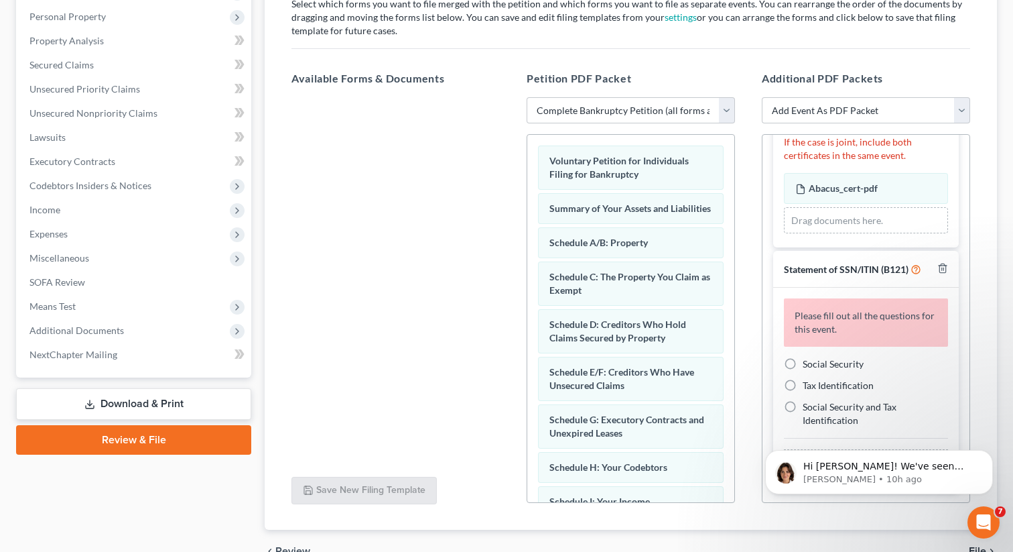
scroll to position [251, 0]
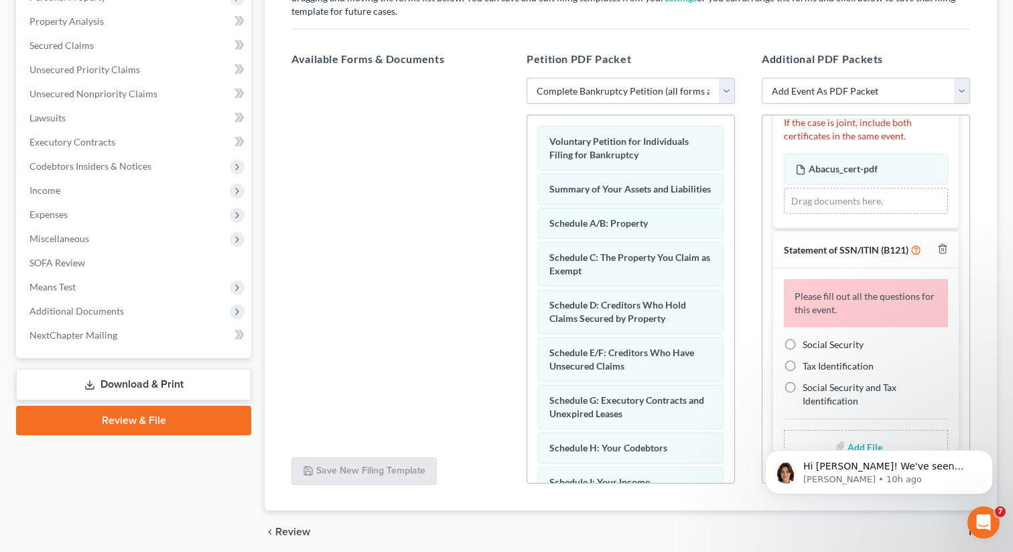
click at [803, 341] on label "Social Security" at bounding box center [833, 344] width 61 height 13
click at [808, 341] on input "Social Security" at bounding box center [812, 342] width 9 height 9
radio input "true"
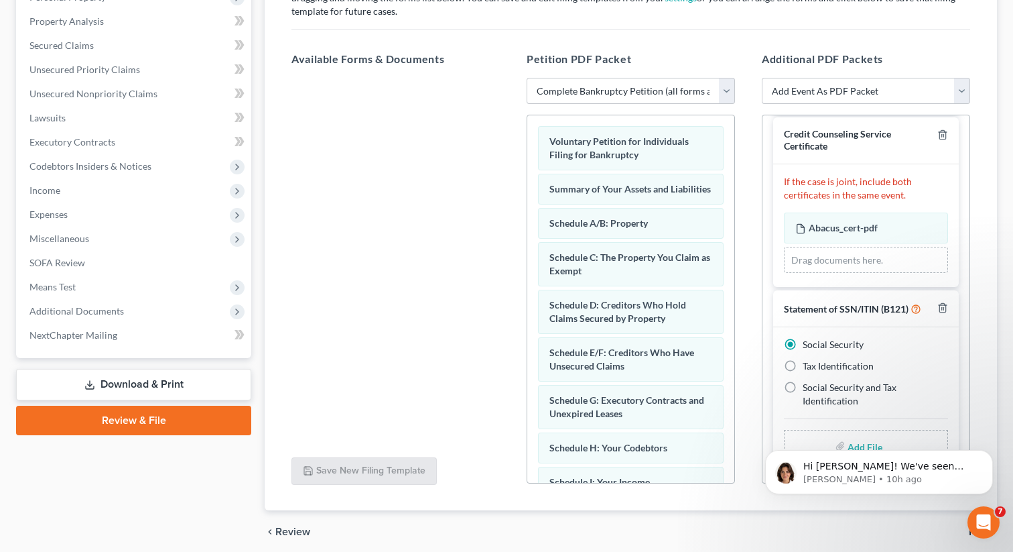
scroll to position [302, 0]
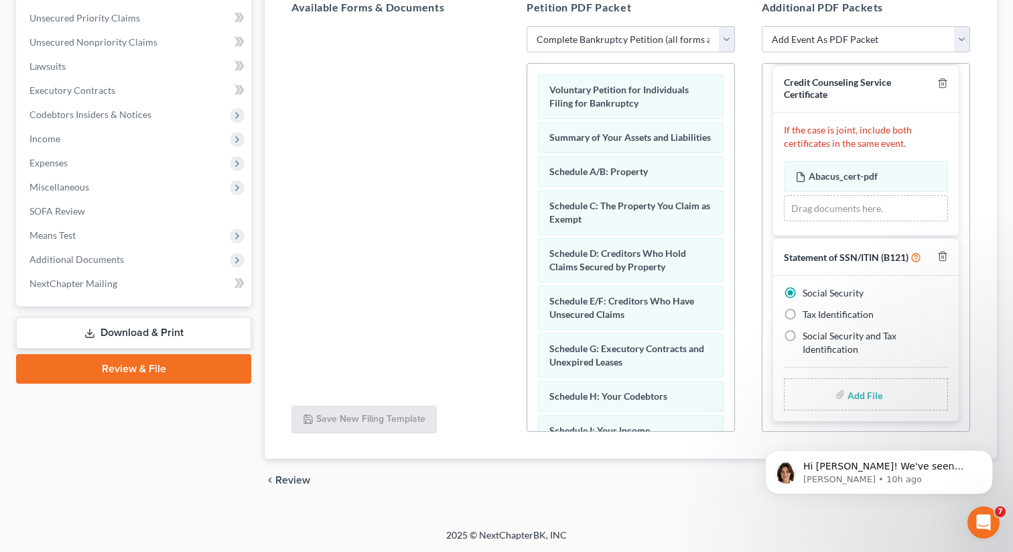
click at [857, 391] on input "file" at bounding box center [864, 394] width 32 height 24
type input "C:\fakepath\SSN to file in case [PERSON_NAME].pdf"
click button "OK"
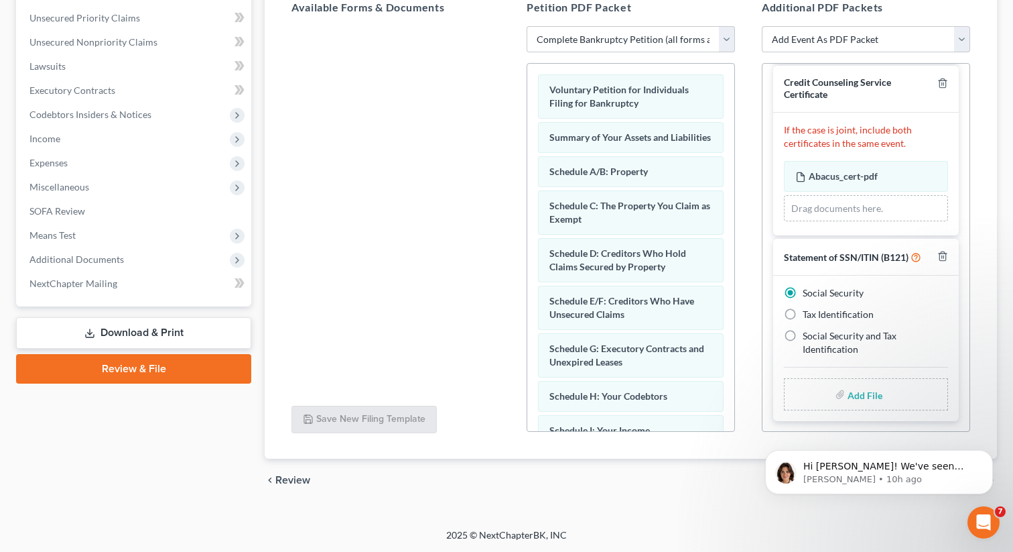
click at [0, 0] on select "Choose Division [GEOGRAPHIC_DATA] [GEOGRAPHIC_DATA] [GEOGRAPHIC_DATA] [GEOGRAPH…" at bounding box center [0, 0] width 0 height 0
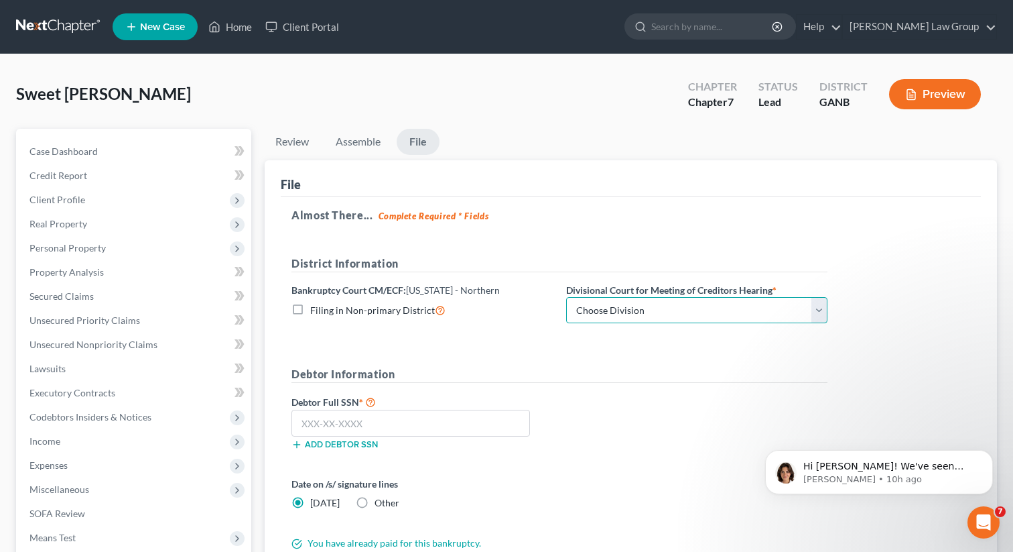
select select "0"
click at [566, 297] on select "Choose Division [GEOGRAPHIC_DATA] [GEOGRAPHIC_DATA] [GEOGRAPHIC_DATA] [GEOGRAPH…" at bounding box center [696, 310] width 261 height 27
click at [379, 419] on input "text" at bounding box center [411, 423] width 239 height 27
paste input "220-72-1579"
type input "220-72-1579"
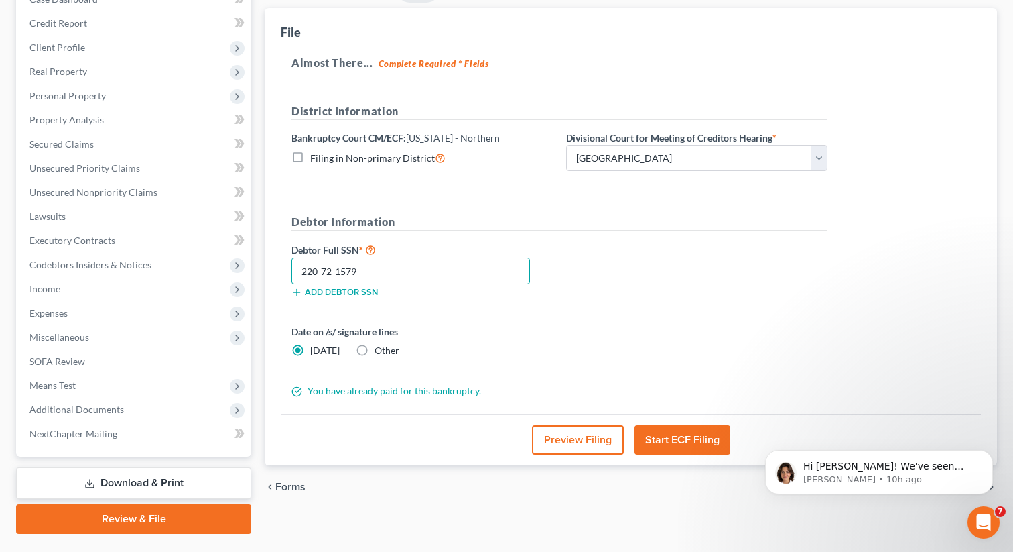
scroll to position [184, 0]
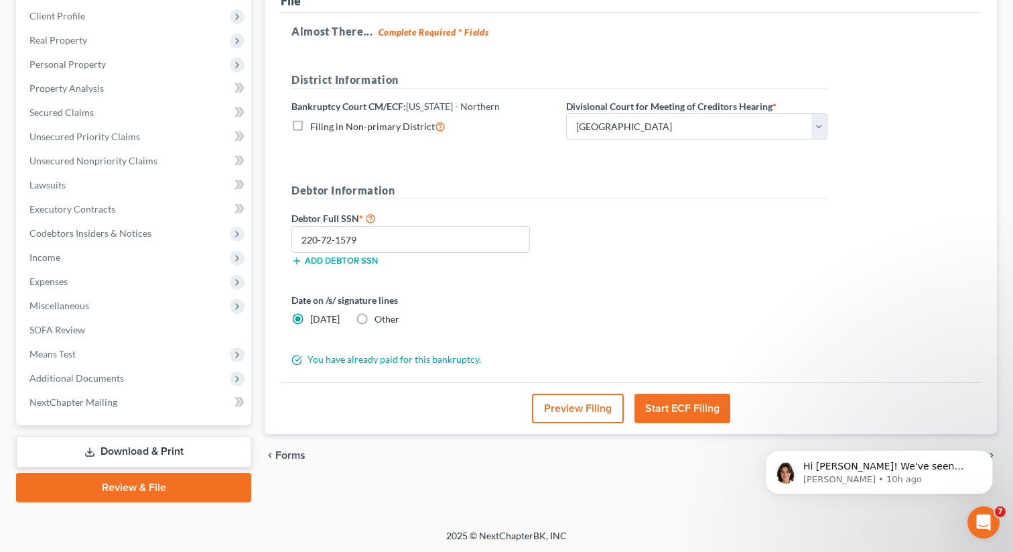
click at [660, 404] on button "Start ECF Filing" at bounding box center [683, 407] width 96 height 29
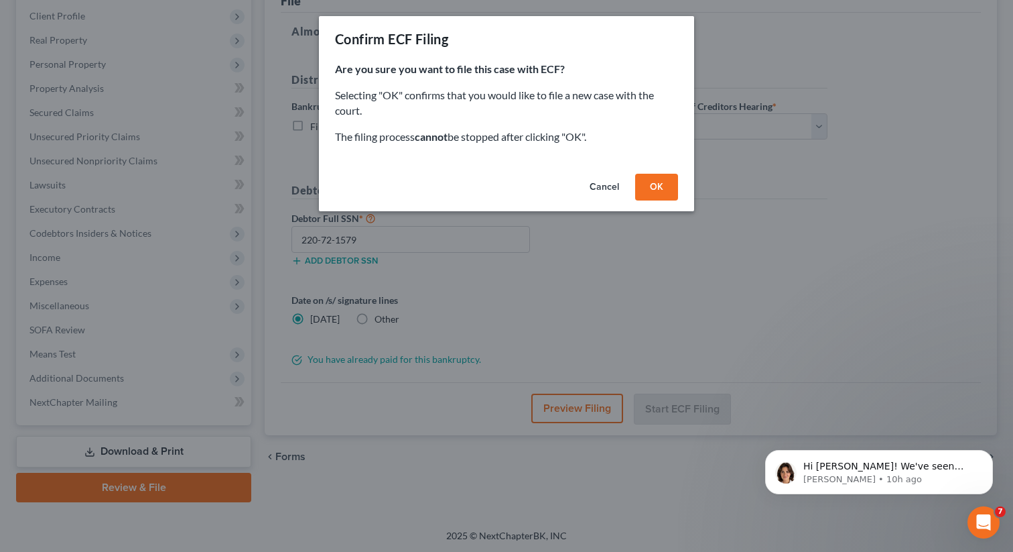
click at [649, 184] on button "OK" at bounding box center [656, 187] width 43 height 27
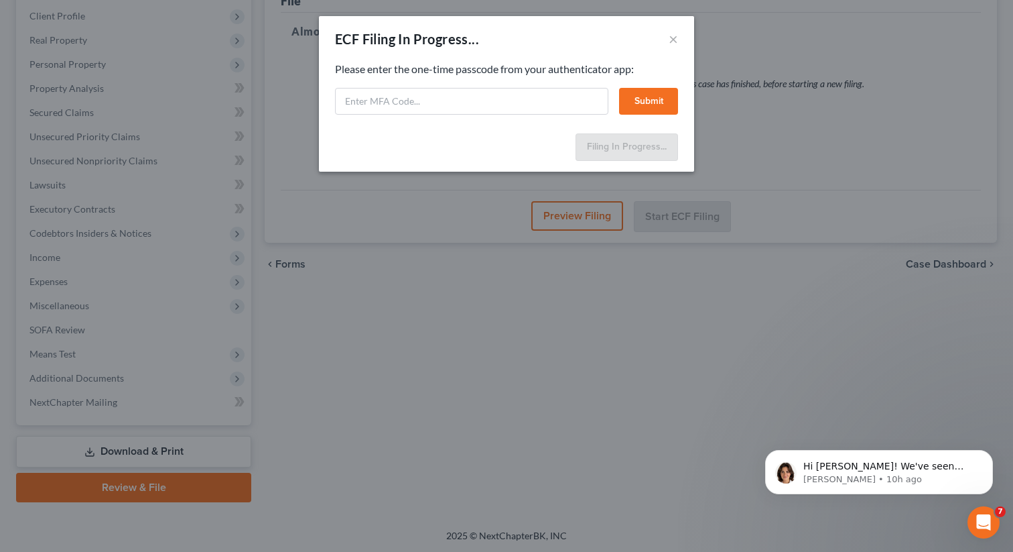
click at [480, 119] on div "Feel free to download your entire bankruptcy packet here: Please enter the one-…" at bounding box center [506, 95] width 375 height 66
click at [471, 108] on input "text" at bounding box center [471, 101] width 273 height 27
type input "260549"
click at [661, 98] on button "Submit" at bounding box center [648, 101] width 59 height 27
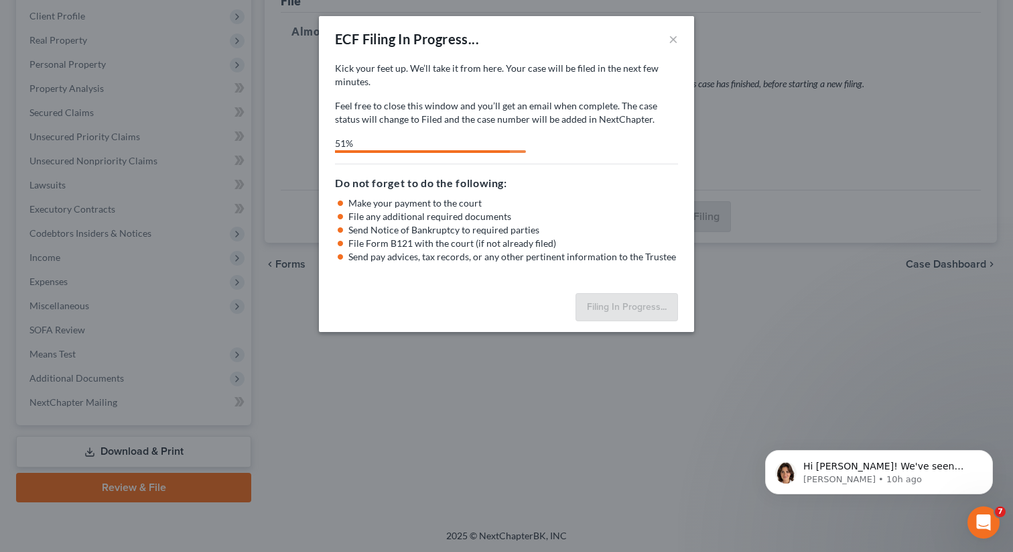
select select "0"
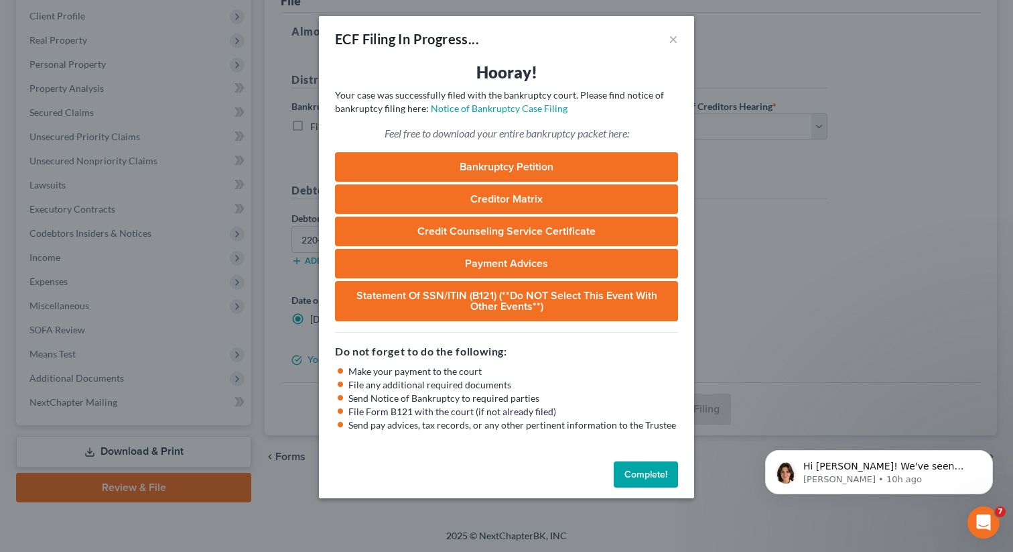
click at [638, 473] on button "Complete!" at bounding box center [646, 474] width 64 height 27
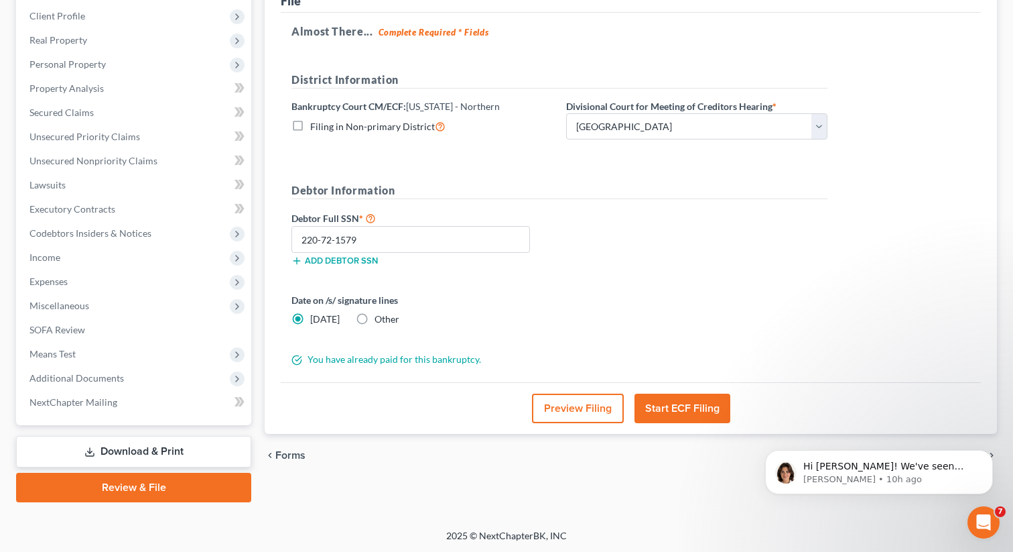
scroll to position [0, 0]
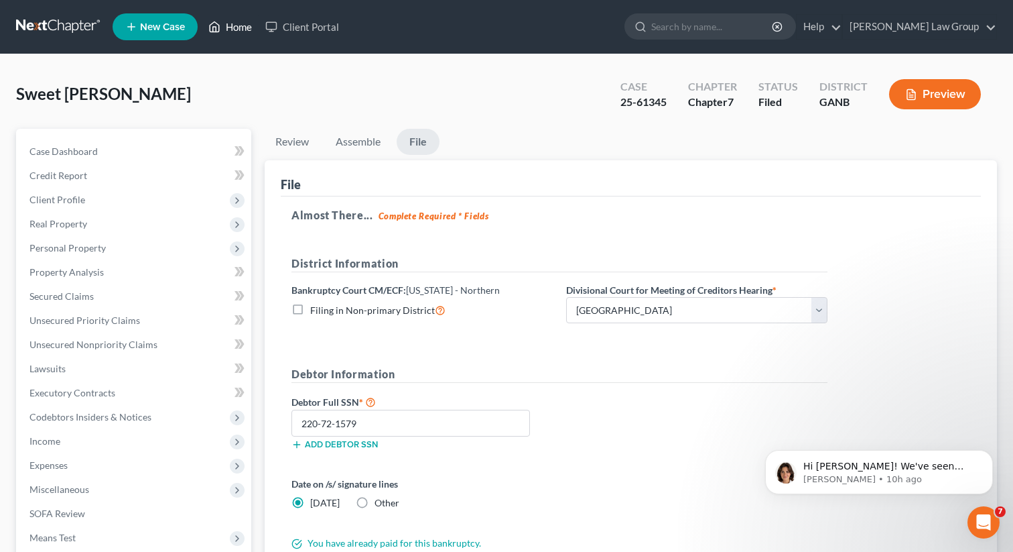
click at [240, 28] on link "Home" at bounding box center [230, 27] width 57 height 24
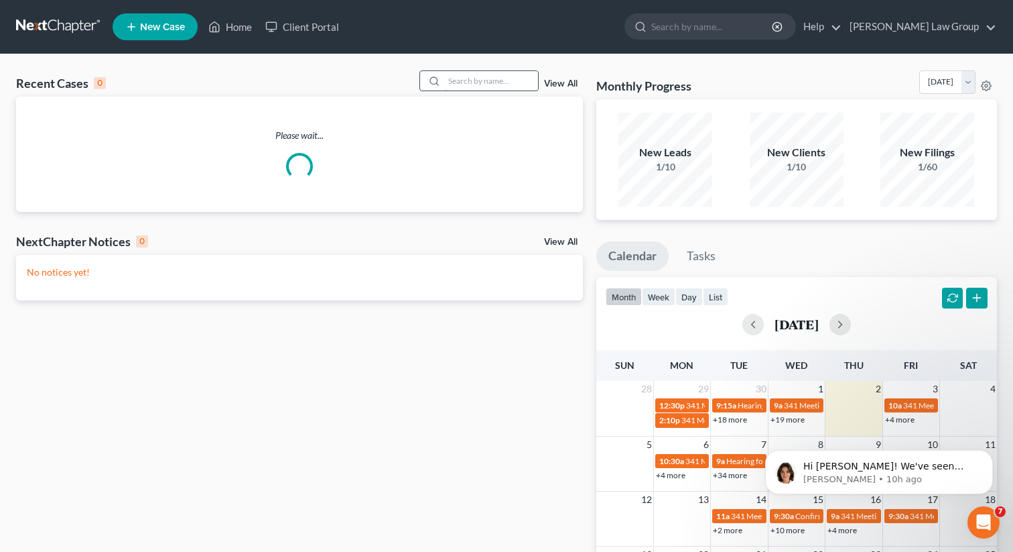
click at [464, 80] on input "search" at bounding box center [491, 80] width 94 height 19
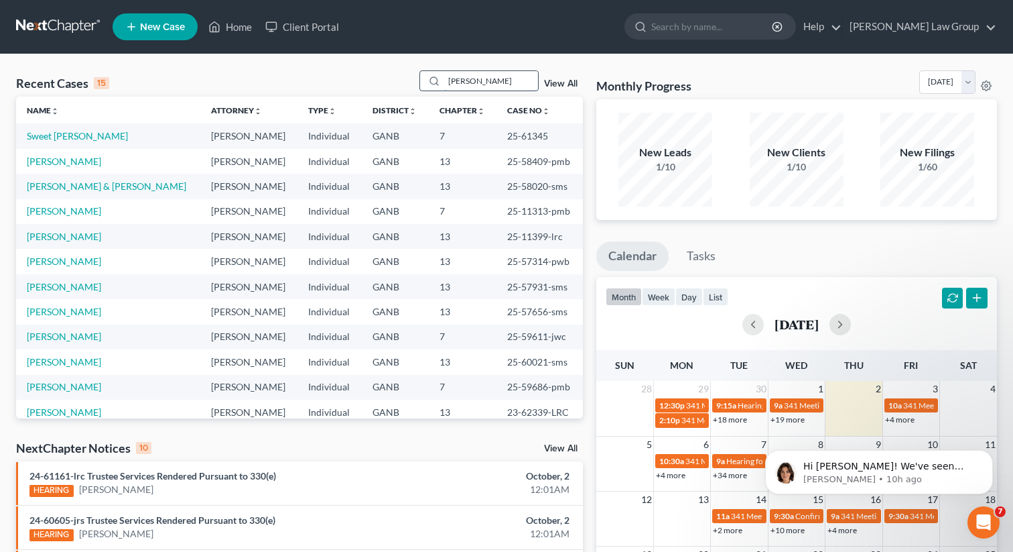
type input "[PERSON_NAME]"
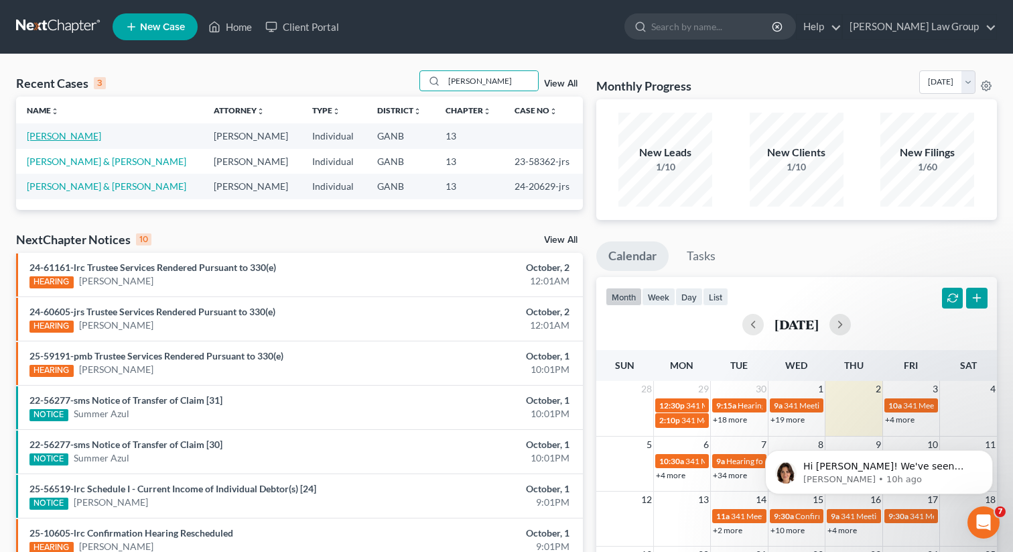
click at [68, 137] on link "[PERSON_NAME]" at bounding box center [64, 135] width 74 height 11
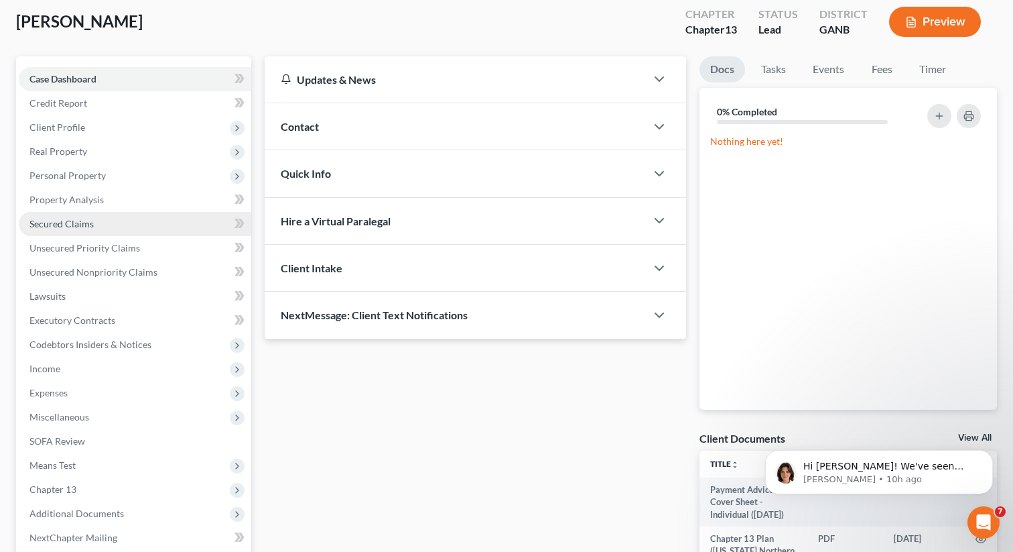
scroll to position [208, 0]
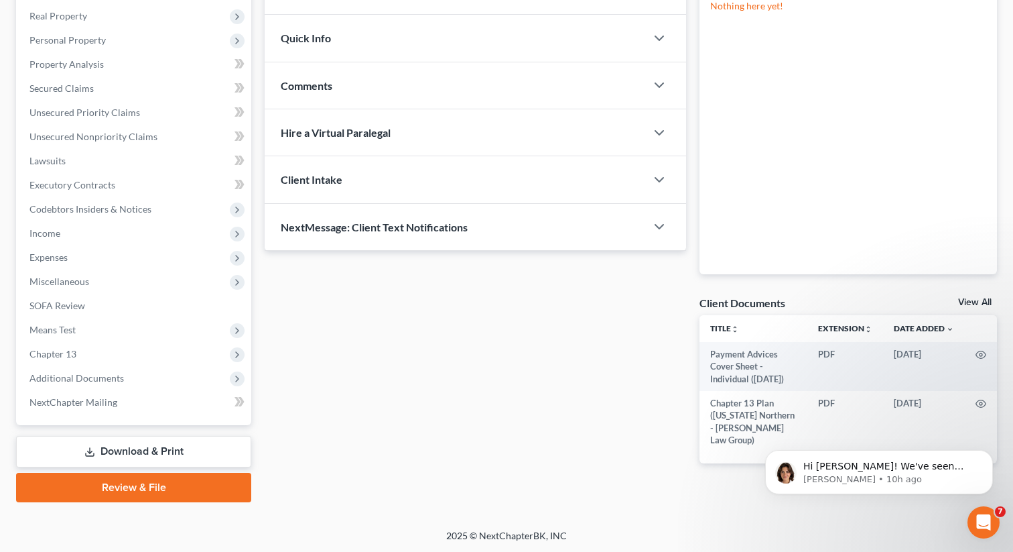
click at [115, 453] on link "Download & Print" at bounding box center [133, 452] width 235 height 32
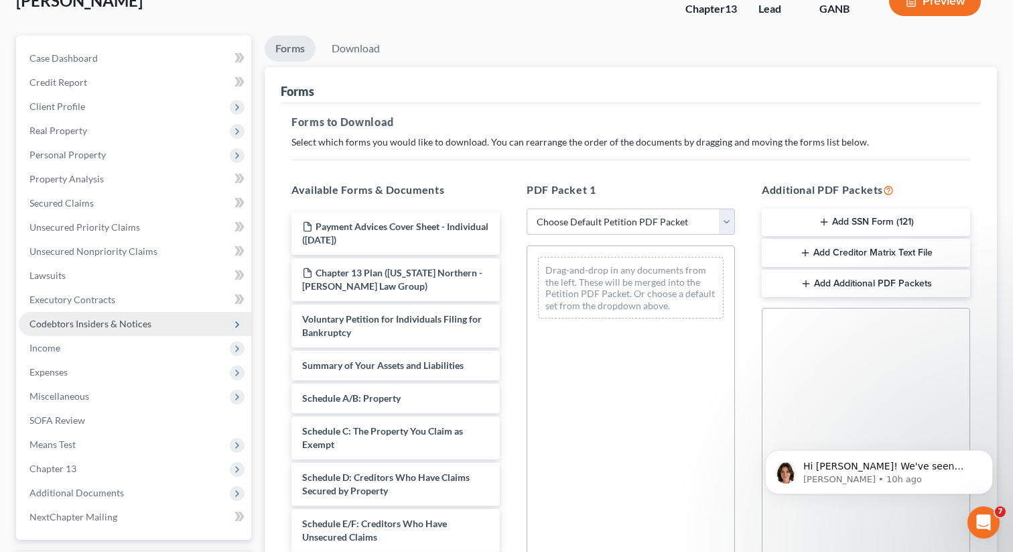
scroll to position [123, 0]
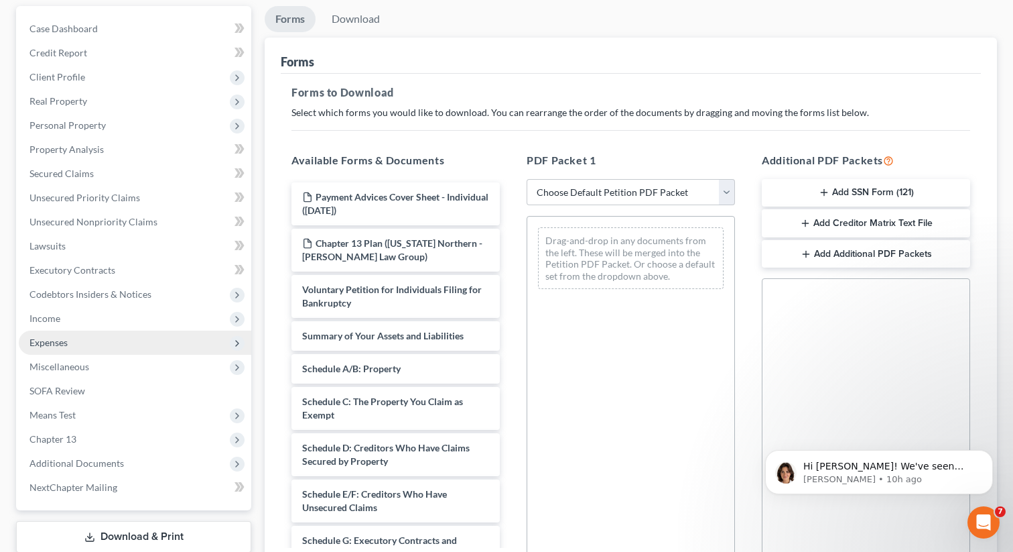
click at [97, 344] on span "Expenses" at bounding box center [135, 342] width 233 height 24
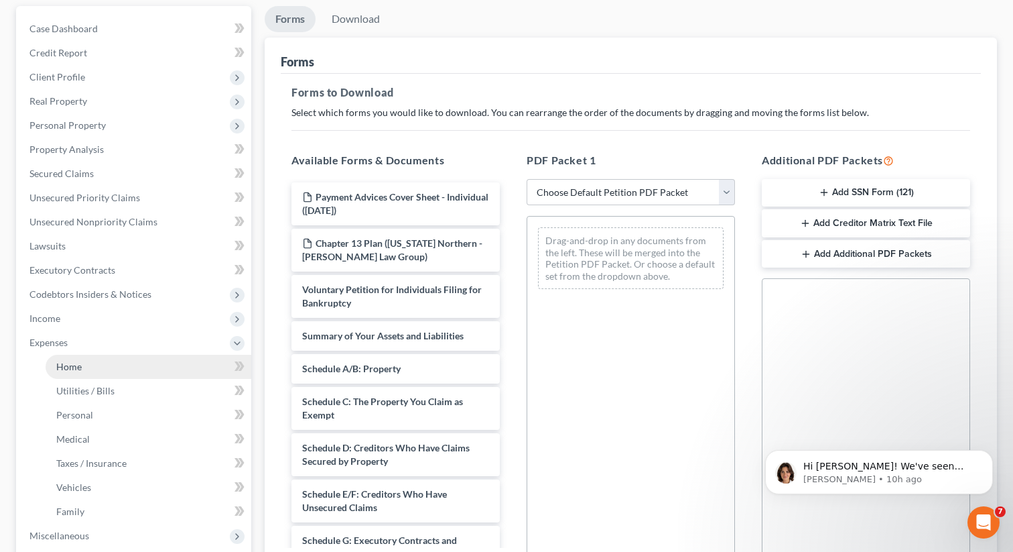
click at [88, 365] on link "Home" at bounding box center [149, 367] width 206 height 24
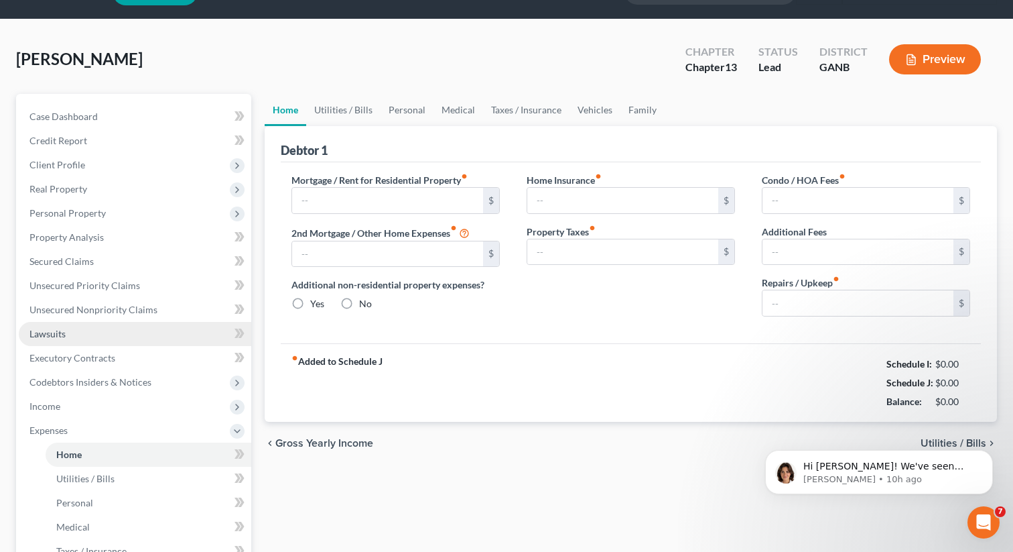
scroll to position [2, 0]
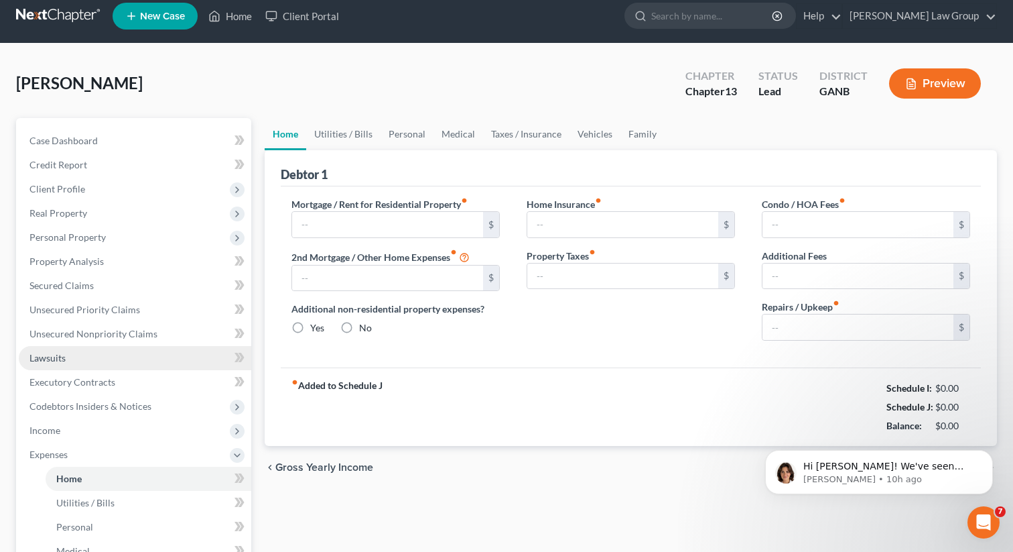
type input "3,000.00"
type input "0.00"
radio input "true"
type input "45.00"
type input "0.00"
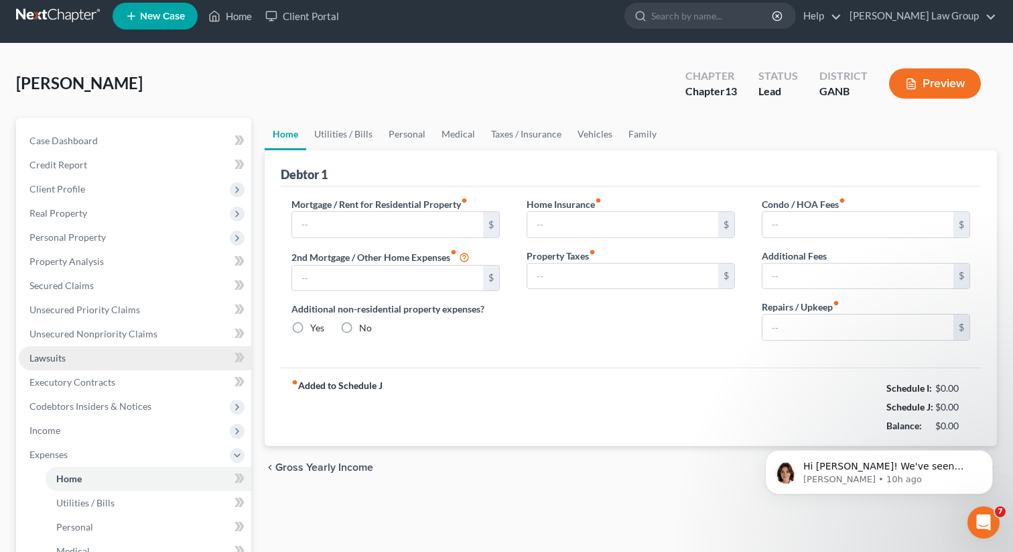
type input "0.00"
type input "18.00"
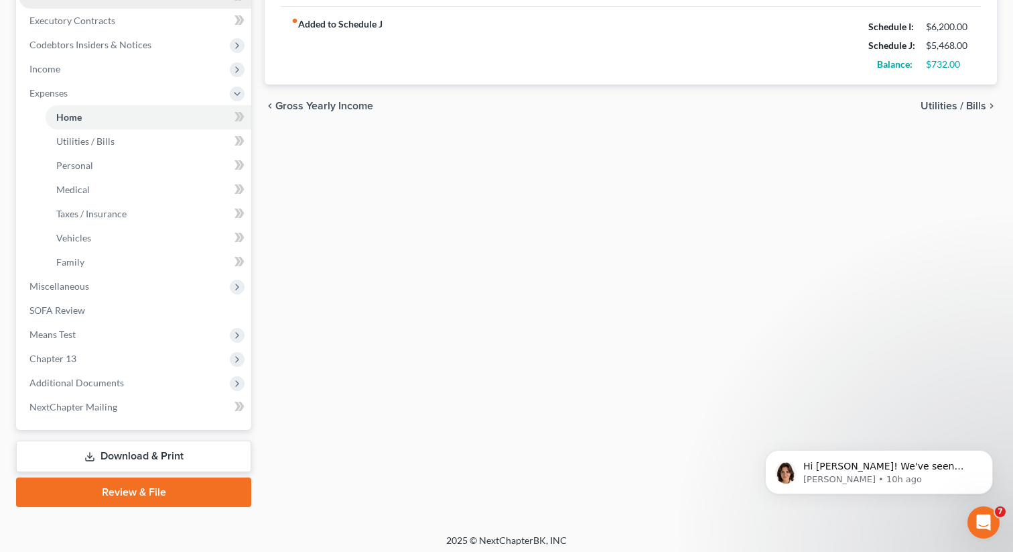
scroll to position [377, 0]
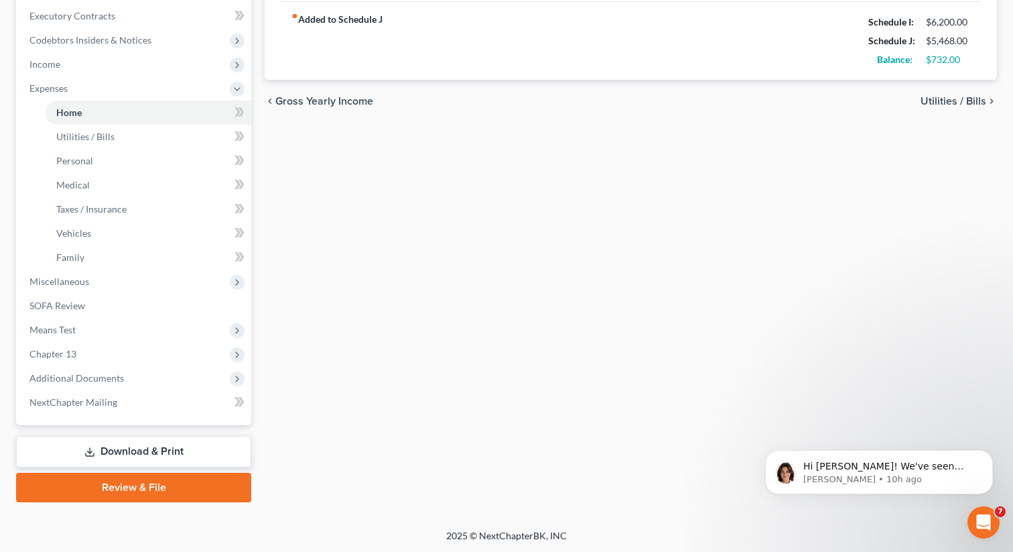
click at [119, 463] on link "Download & Print" at bounding box center [133, 452] width 235 height 32
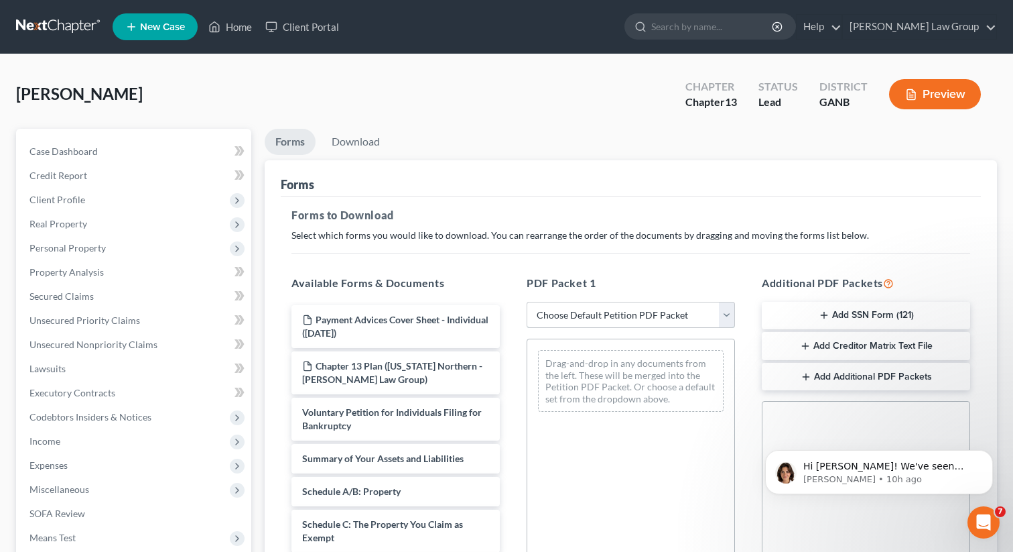
click at [566, 313] on select "Choose Default Petition PDF Packet Complete Bankruptcy Petition (all forms and …" at bounding box center [631, 315] width 208 height 27
select select "0"
click at [527, 302] on select "Choose Default Petition PDF Packet Complete Bankruptcy Petition (all forms and …" at bounding box center [631, 315] width 208 height 27
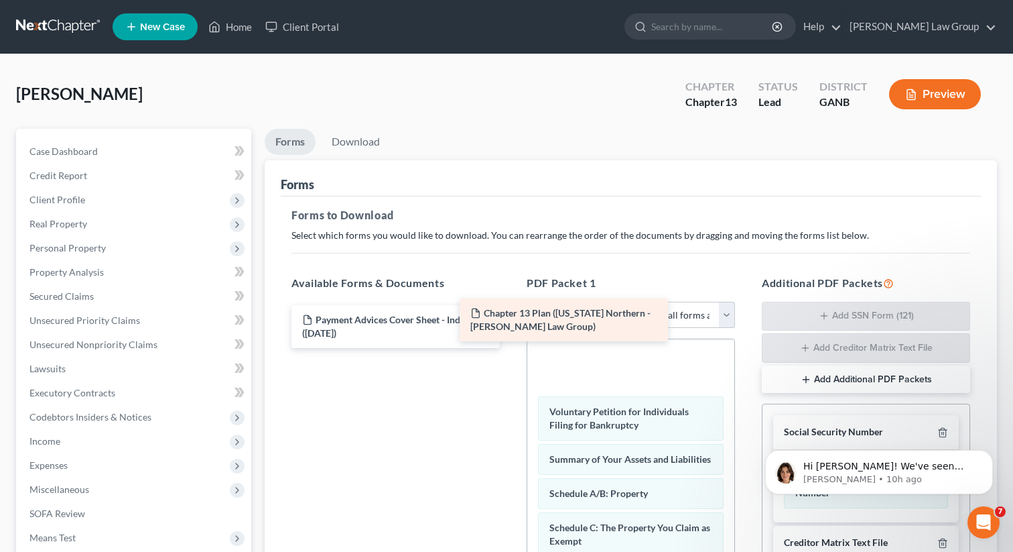
drag, startPoint x: 401, startPoint y: 371, endPoint x: 570, endPoint y: 319, distance: 176.8
click at [511, 319] on div "Chapter 13 Plan ([US_STATE] Northern - [PERSON_NAME] Law Group) Payment Advices…" at bounding box center [396, 326] width 230 height 43
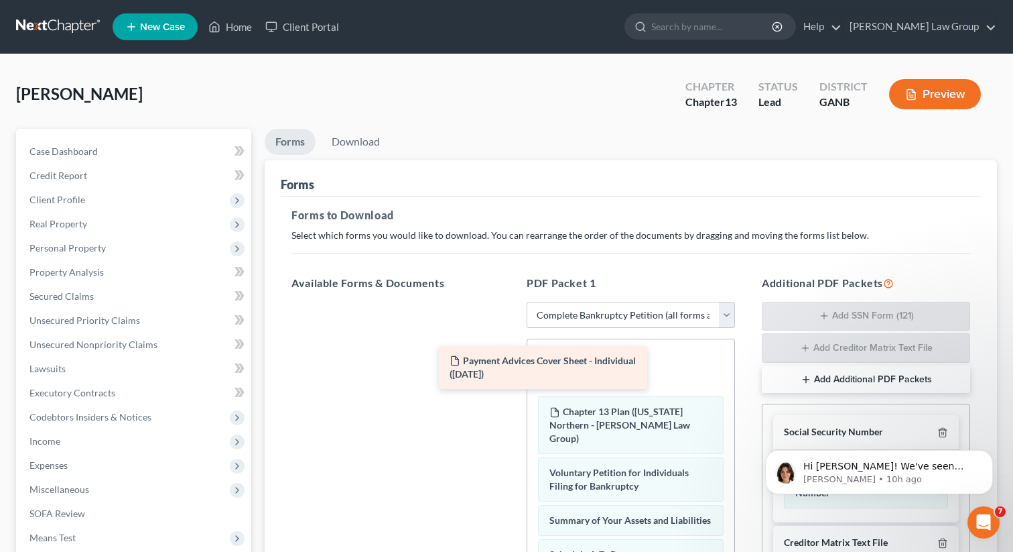
drag, startPoint x: 439, startPoint y: 325, endPoint x: 614, endPoint y: 372, distance: 181.1
click at [511, 302] on div "Payment Advices Cover Sheet - Individual ([DATE]) Payment Advices Cover Sheet -…" at bounding box center [396, 302] width 230 height 0
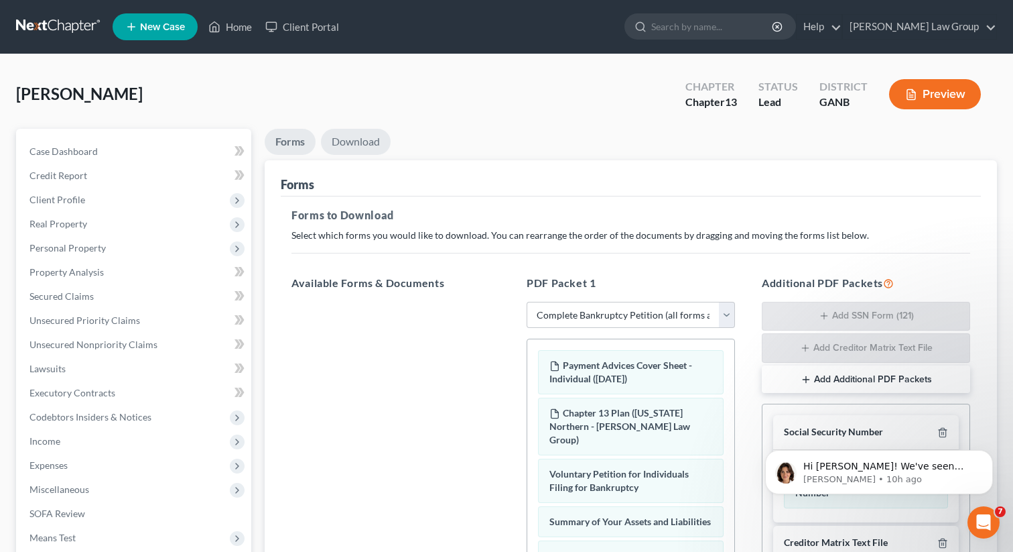
click at [369, 140] on link "Download" at bounding box center [356, 142] width 70 height 26
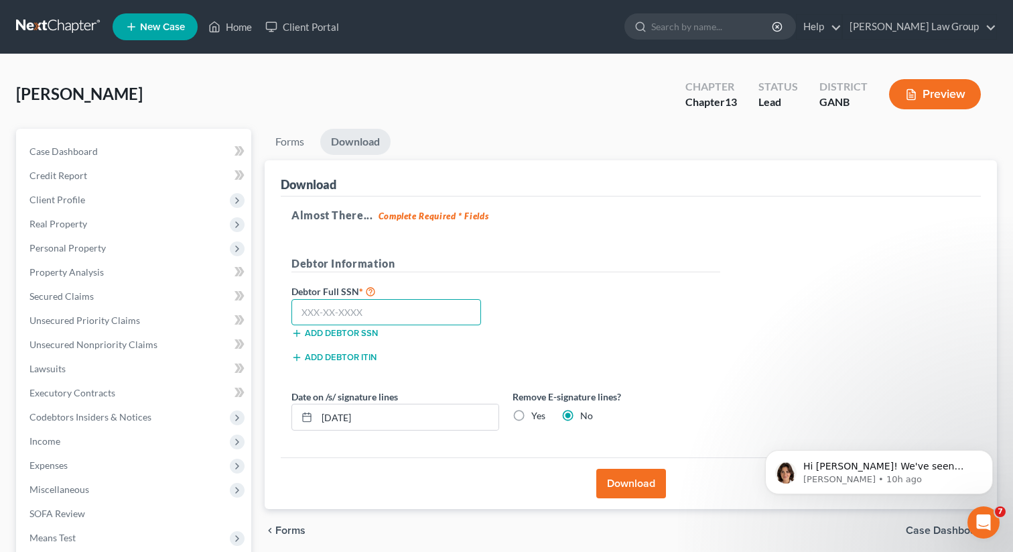
click at [408, 320] on input "text" at bounding box center [387, 312] width 190 height 27
paste input "255-91-8553"
type input "255-91-8553"
click at [620, 479] on button "Download" at bounding box center [632, 483] width 70 height 29
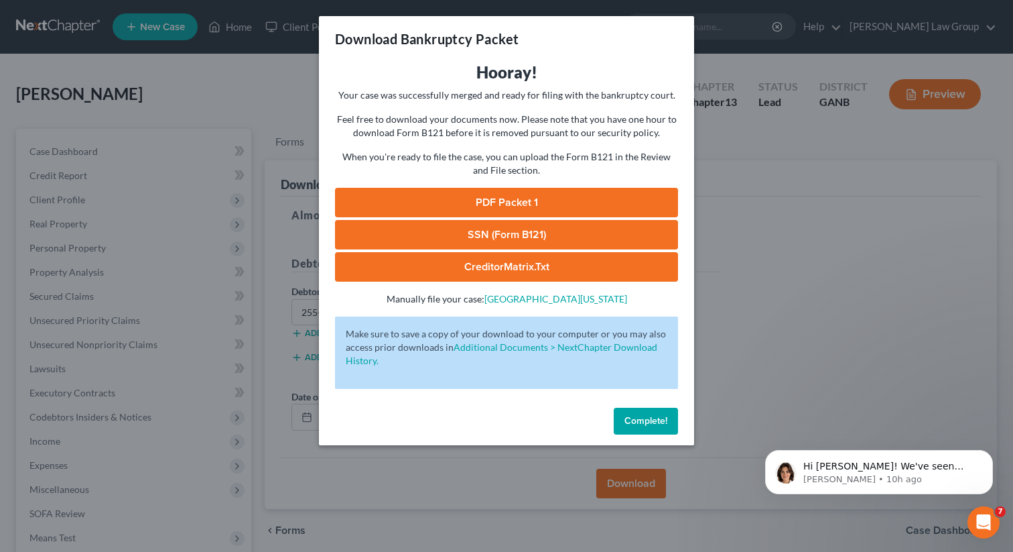
click at [467, 193] on link "PDF Packet 1" at bounding box center [506, 202] width 343 height 29
click at [624, 427] on button "Complete!" at bounding box center [646, 421] width 64 height 27
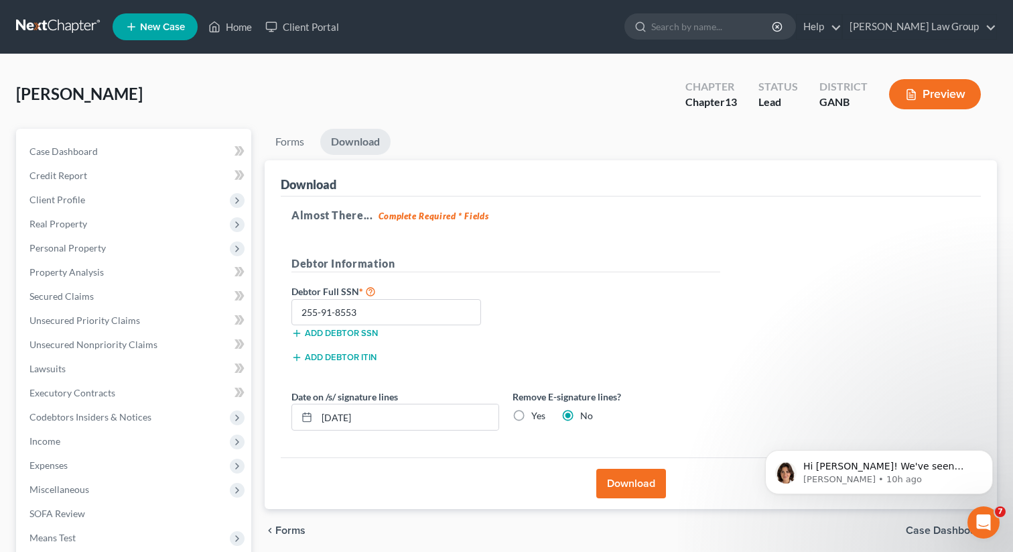
click at [148, 30] on span "New Case" at bounding box center [162, 27] width 45 height 10
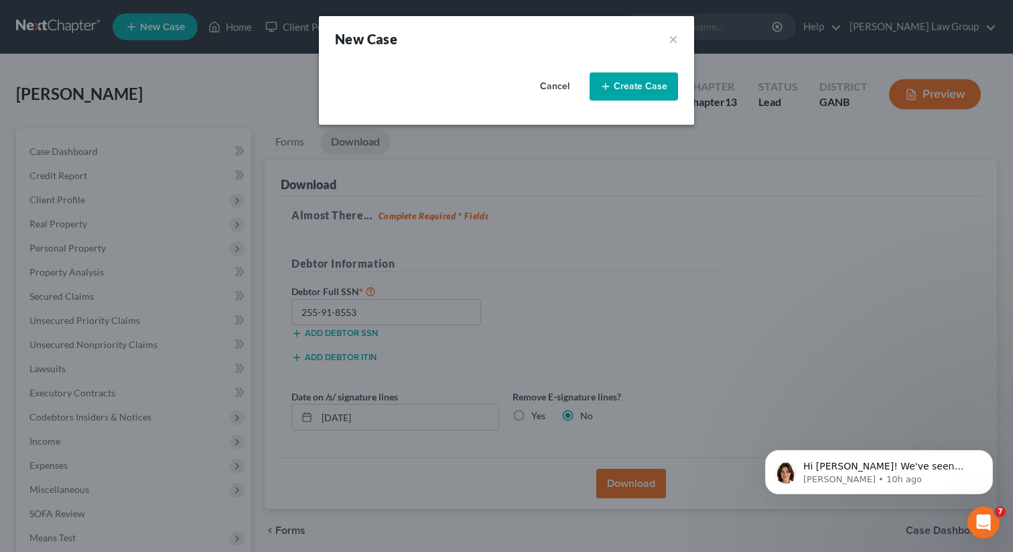
select select "19"
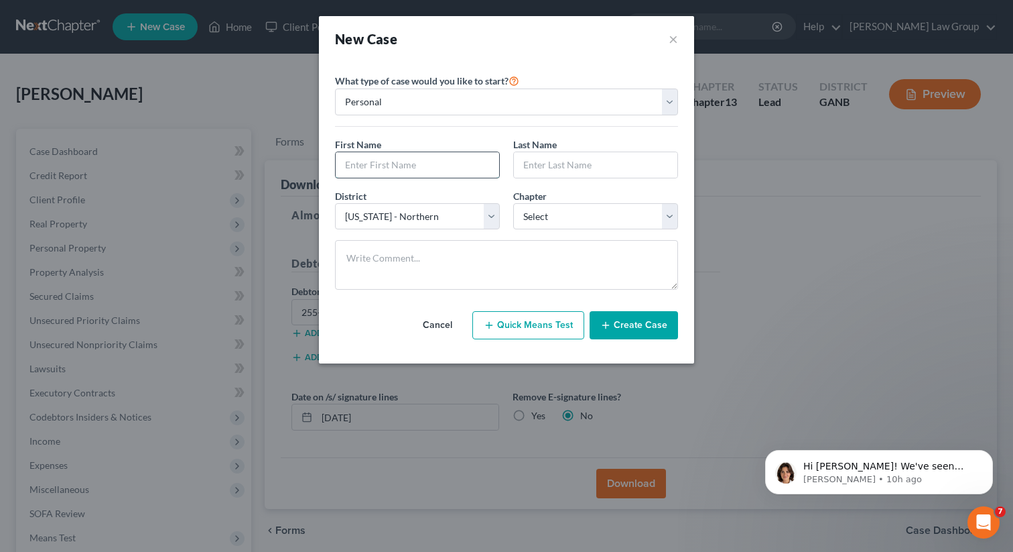
click at [389, 166] on input "text" at bounding box center [418, 164] width 164 height 25
click at [419, 158] on input "text" at bounding box center [418, 164] width 164 height 25
paste input "[PERSON_NAME]"
type input "[PERSON_NAME]"
click at [622, 164] on input "text" at bounding box center [596, 164] width 164 height 25
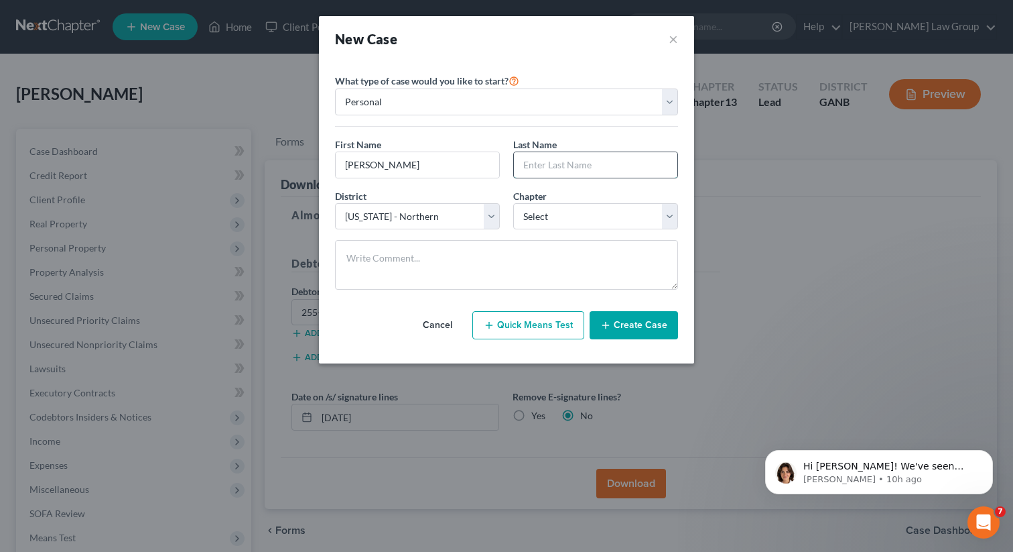
paste input "[PERSON_NAME]"
type input "[PERSON_NAME]"
click at [597, 204] on select "Select 7 11 12 13" at bounding box center [595, 216] width 165 height 27
select select "0"
click at [513, 203] on select "Select 7 11 12 13" at bounding box center [595, 216] width 165 height 27
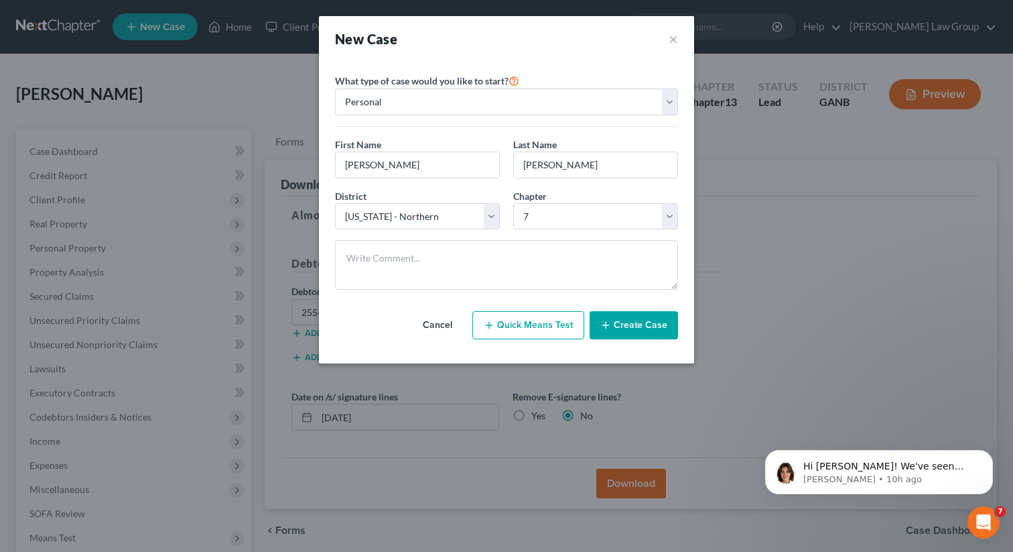
click at [611, 325] on icon "button" at bounding box center [606, 325] width 11 height 11
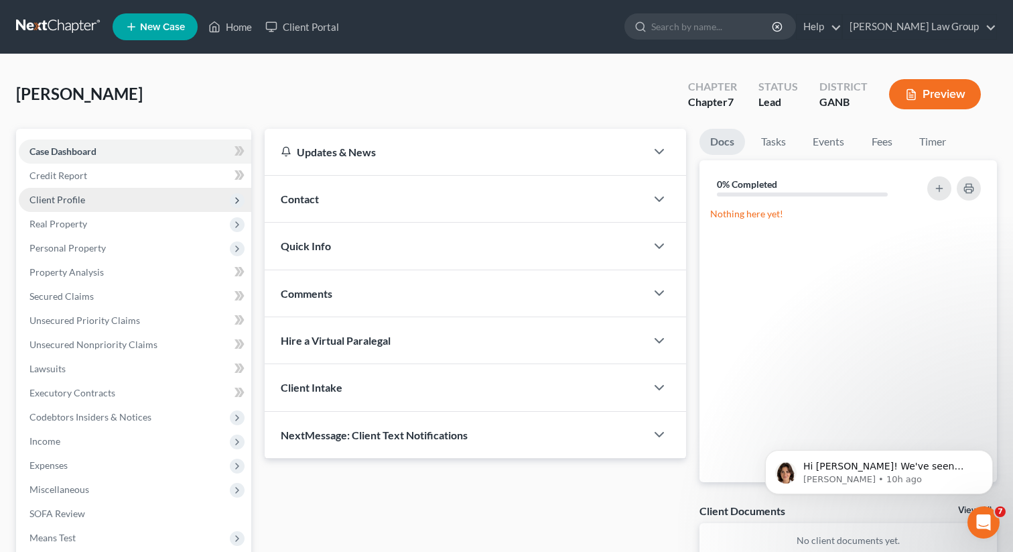
click at [116, 208] on span "Client Profile" at bounding box center [135, 200] width 233 height 24
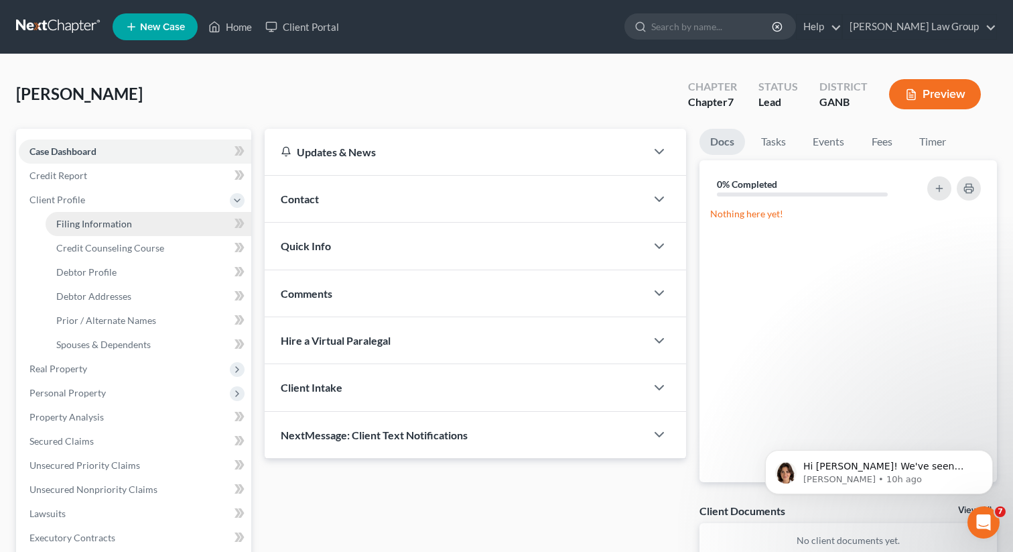
click at [110, 225] on span "Filing Information" at bounding box center [94, 223] width 76 height 11
select select "1"
select select "0"
select select "19"
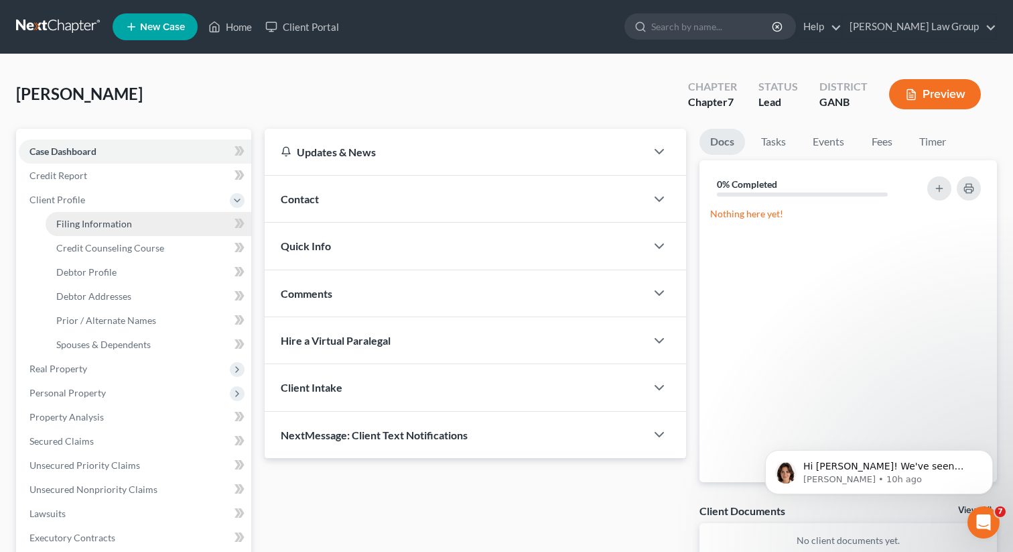
select select "10"
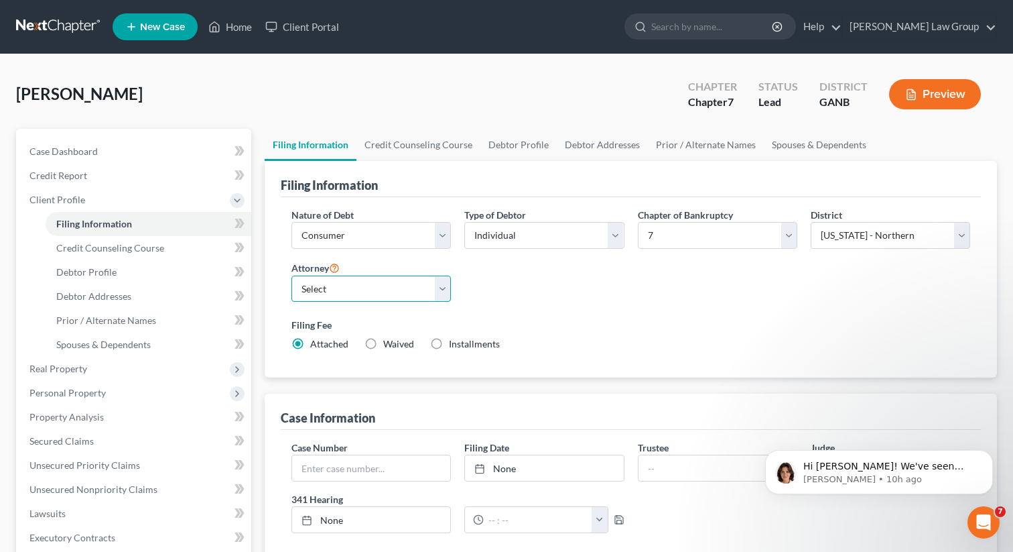
click at [336, 294] on select "Select [PERSON_NAME] - GANB [PERSON_NAME] - GANB [PERSON_NAME] - GANB [PERSON_N…" at bounding box center [372, 288] width 160 height 27
select select "0"
click at [292, 275] on select "Select [PERSON_NAME] - GANB [PERSON_NAME] - GANB [PERSON_NAME] - GANB [PERSON_N…" at bounding box center [372, 288] width 160 height 27
click at [410, 150] on link "Credit Counseling Course" at bounding box center [419, 145] width 124 height 32
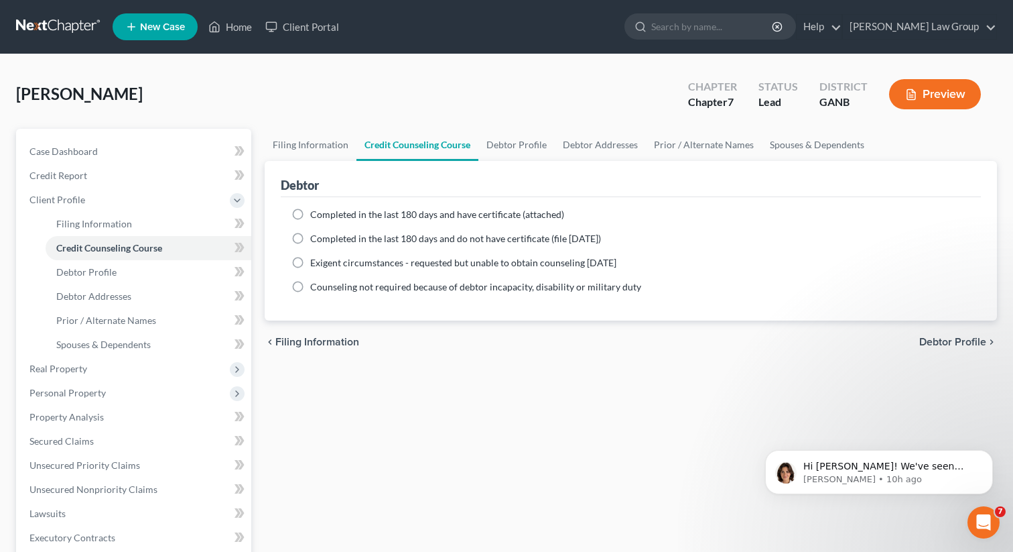
click at [310, 214] on label "Completed in the last 180 days and have certificate (attached)" at bounding box center [437, 214] width 254 height 13
click at [316, 214] on input "Completed in the last 180 days and have certificate (attached)" at bounding box center [320, 212] width 9 height 9
radio input "true"
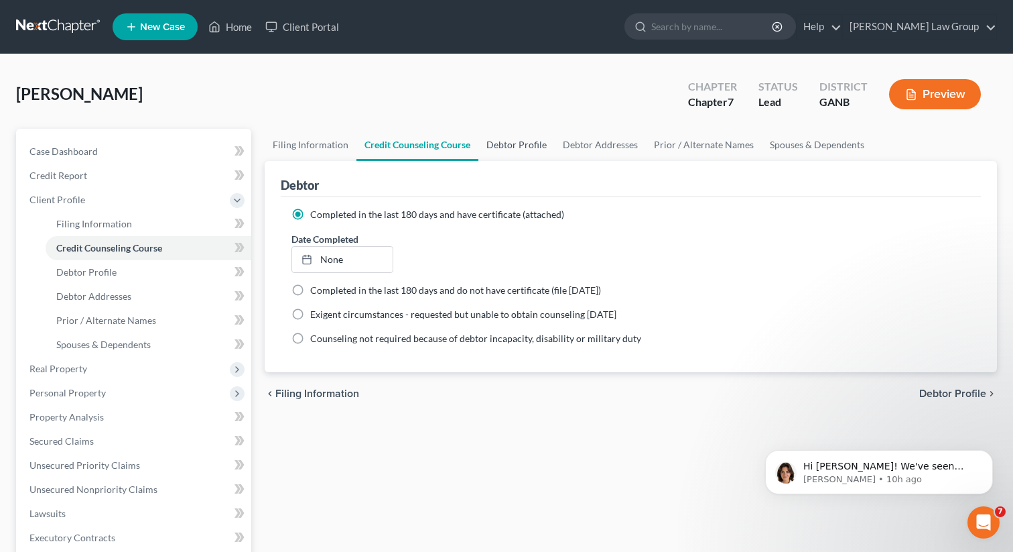
click at [518, 136] on link "Debtor Profile" at bounding box center [517, 145] width 76 height 32
select select "0"
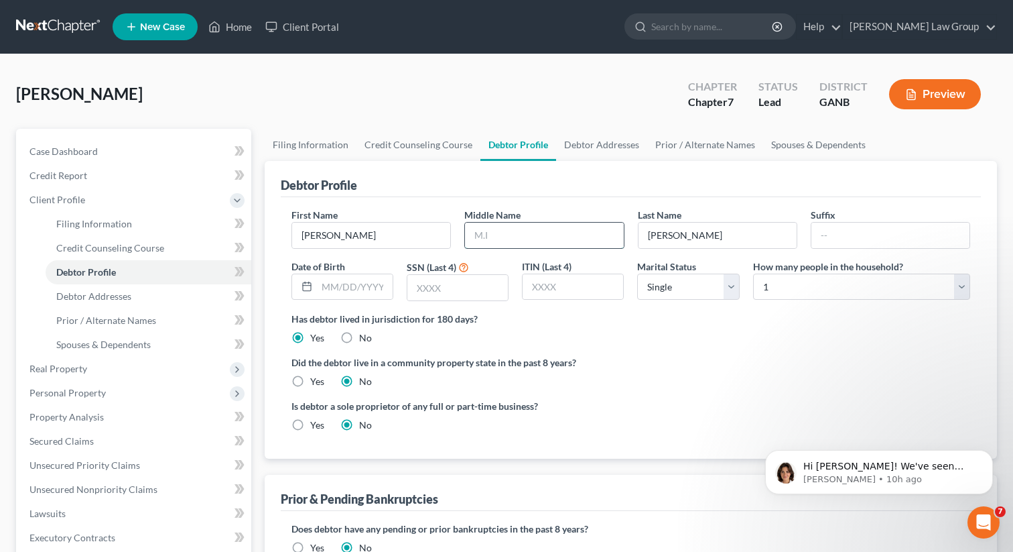
click at [517, 235] on input "text" at bounding box center [544, 235] width 158 height 25
type input "Lane"
click at [353, 290] on input "text" at bounding box center [355, 286] width 76 height 25
paste input "[DATE]"
type input "[DATE]"
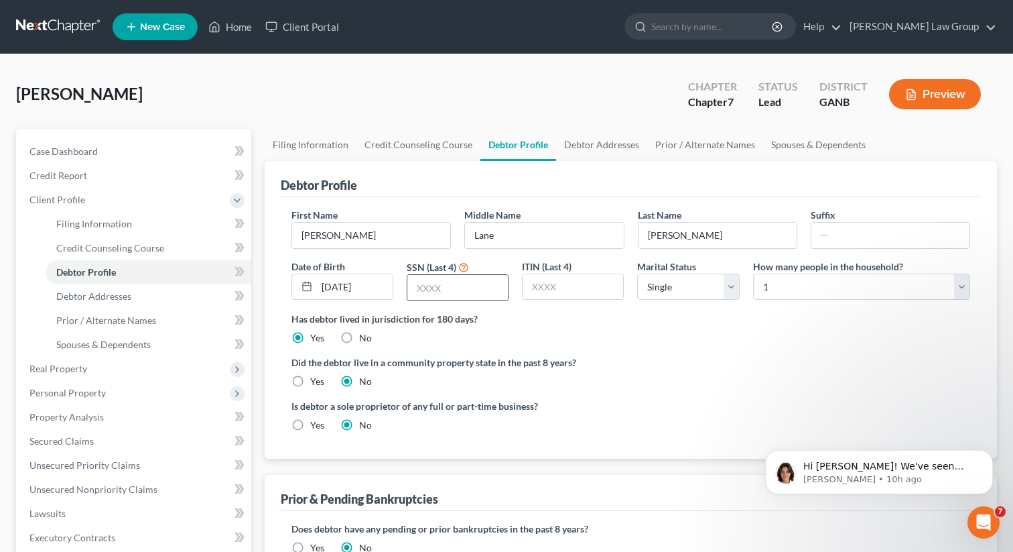
click at [491, 286] on input "text" at bounding box center [458, 287] width 101 height 25
type input "7604"
click at [614, 152] on link "Debtor Addresses" at bounding box center [601, 145] width 91 height 32
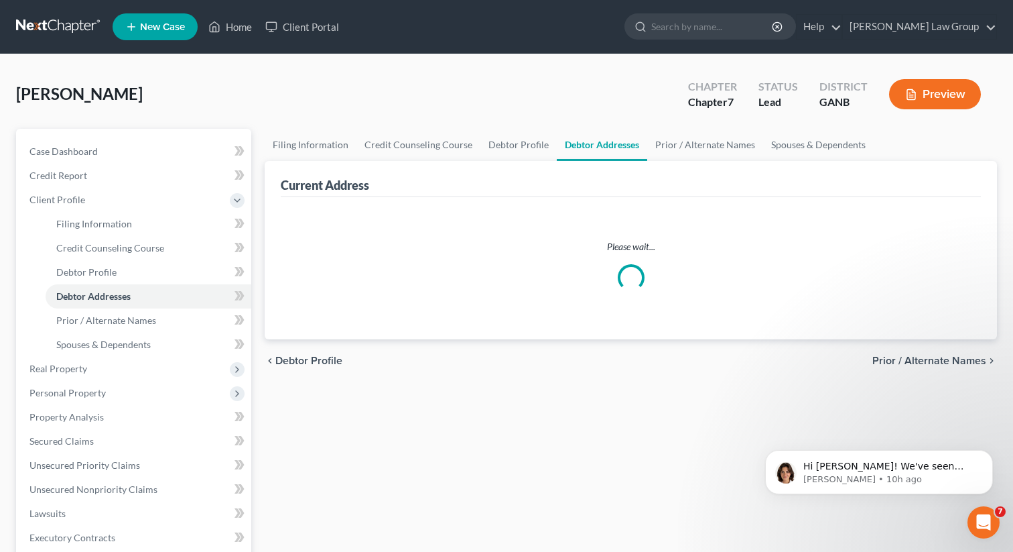
select select "0"
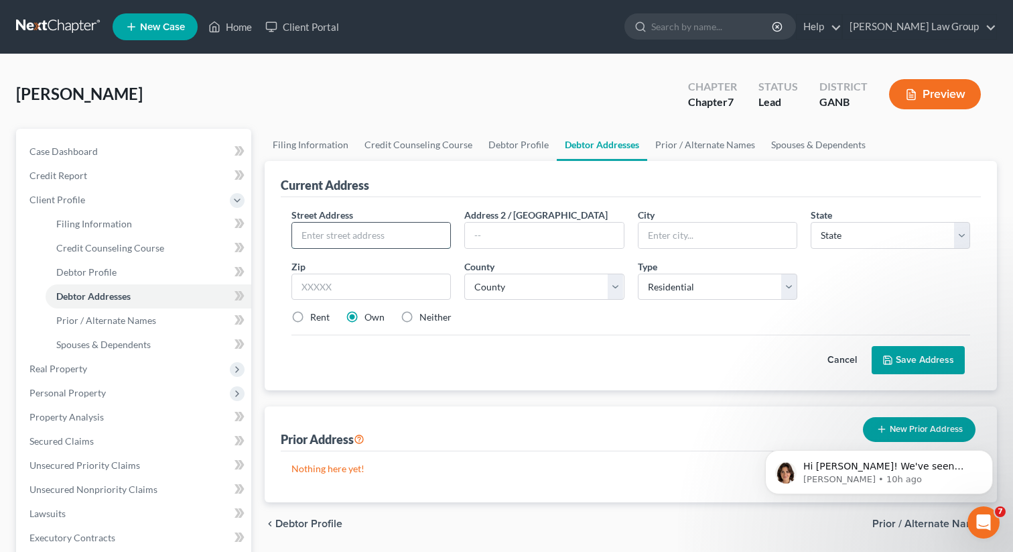
click at [389, 236] on input "text" at bounding box center [371, 235] width 158 height 25
paste input "5820 Plantation Dr"
type input "5820 Plantation Dr"
click at [354, 282] on input "text" at bounding box center [372, 286] width 160 height 27
type input "30075"
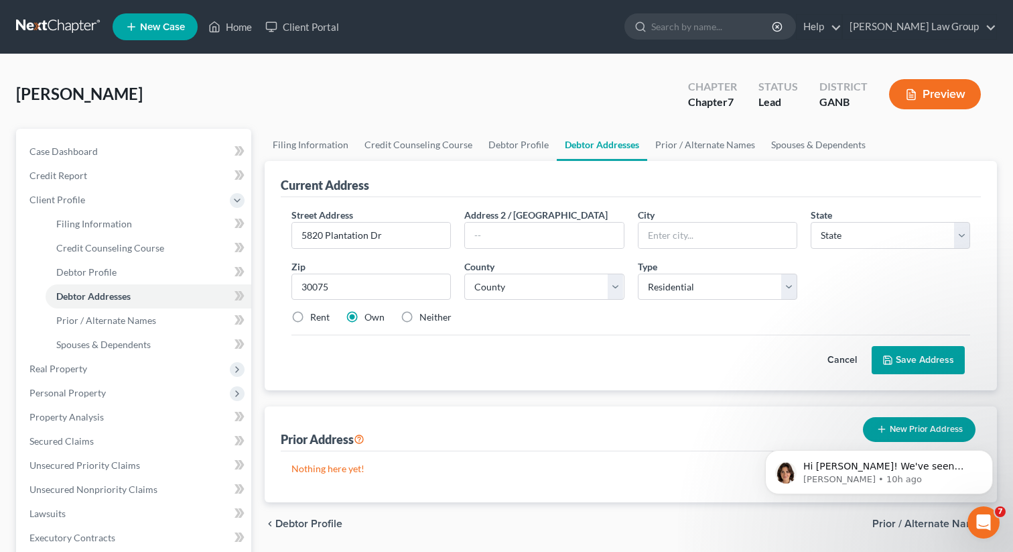
type input "Roswell"
select select "10"
click at [415, 342] on div "Cancel Save Address" at bounding box center [631, 354] width 679 height 40
click at [310, 318] on label "Rent" at bounding box center [319, 316] width 19 height 13
click at [316, 318] on input "Rent" at bounding box center [320, 314] width 9 height 9
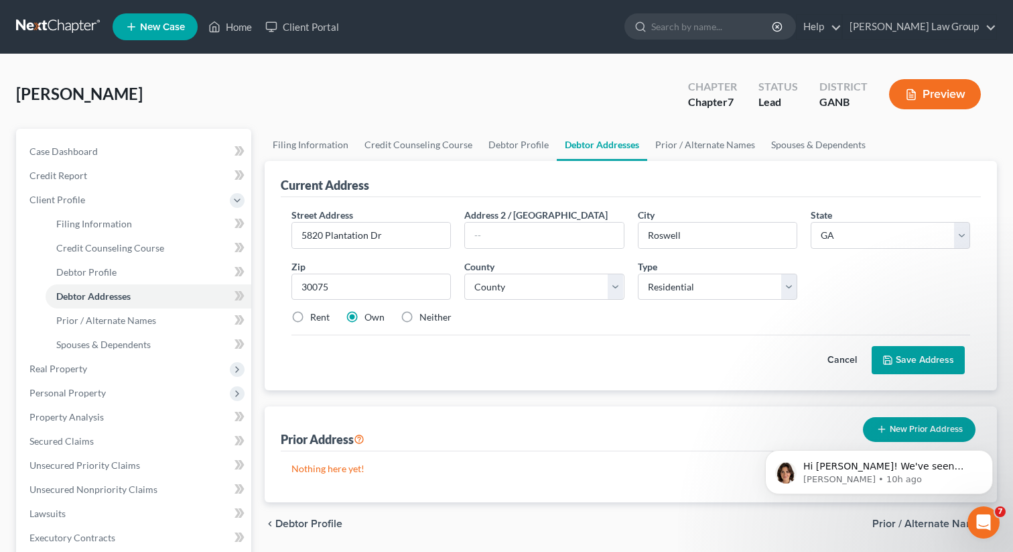
radio input "true"
click at [495, 292] on select "County [GEOGRAPHIC_DATA] [GEOGRAPHIC_DATA] [GEOGRAPHIC_DATA] [GEOGRAPHIC_DATA] …" at bounding box center [544, 286] width 160 height 27
select select "59"
click at [464, 273] on select "County [GEOGRAPHIC_DATA] [GEOGRAPHIC_DATA] [GEOGRAPHIC_DATA] [GEOGRAPHIC_DATA] …" at bounding box center [544, 286] width 160 height 27
click at [908, 367] on button "Save Address" at bounding box center [918, 360] width 93 height 28
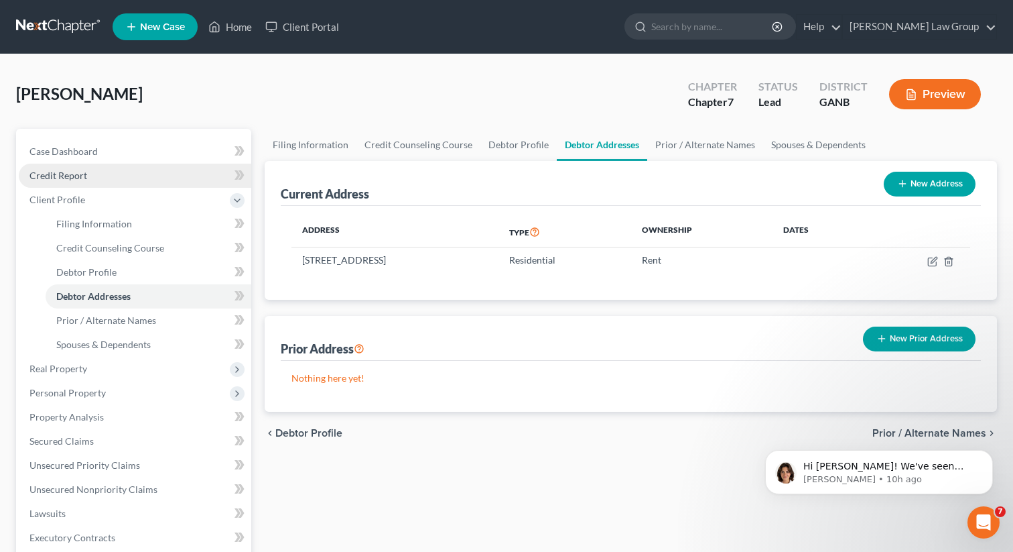
click at [70, 177] on span "Credit Report" at bounding box center [58, 175] width 58 height 11
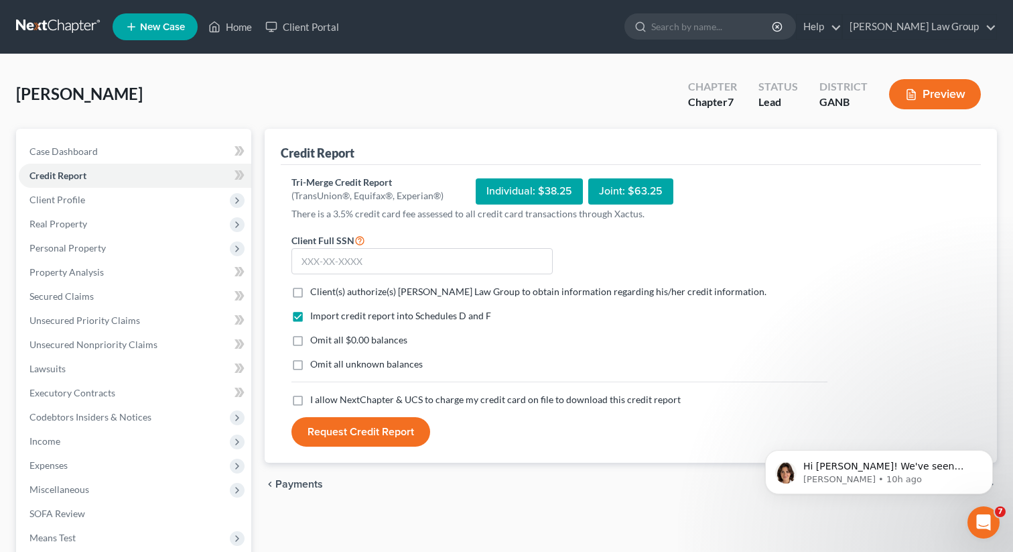
click at [310, 296] on label "Client(s) authorize(s) [PERSON_NAME] Law Group to obtain information regarding …" at bounding box center [538, 291] width 456 height 13
click at [316, 294] on input "Client(s) authorize(s) [PERSON_NAME] Law Group to obtain information regarding …" at bounding box center [320, 289] width 9 height 9
checkbox input "true"
click at [310, 395] on label "I allow NextChapter & UCS to charge my credit card on file to download this cre…" at bounding box center [495, 399] width 371 height 13
click at [316, 395] on input "I allow NextChapter & UCS to charge my credit card on file to download this cre…" at bounding box center [320, 397] width 9 height 9
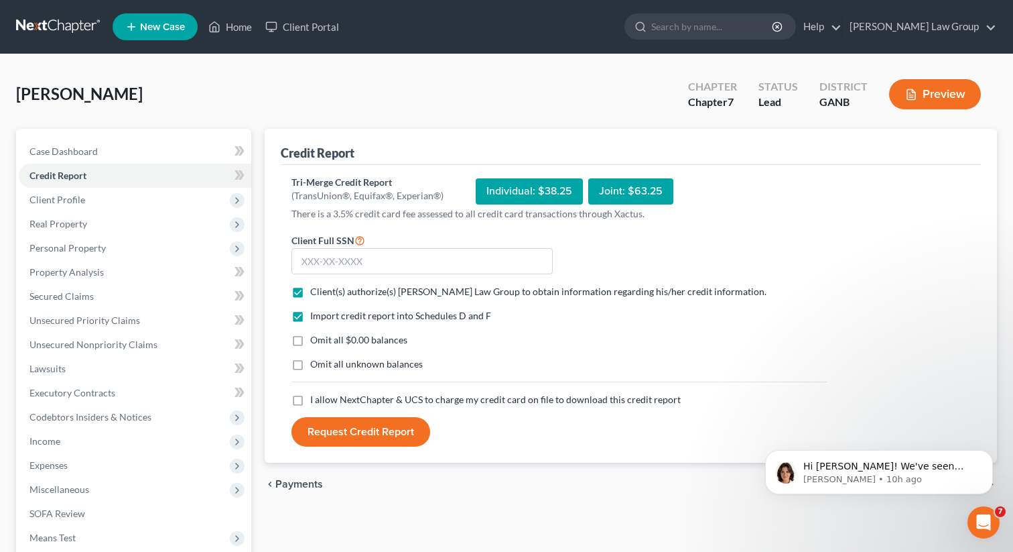
checkbox input "true"
click at [336, 263] on input "text" at bounding box center [422, 261] width 261 height 27
paste input "144-78-7604"
type input "144-78-7604"
click at [367, 438] on button "Request Credit Report" at bounding box center [361, 431] width 139 height 29
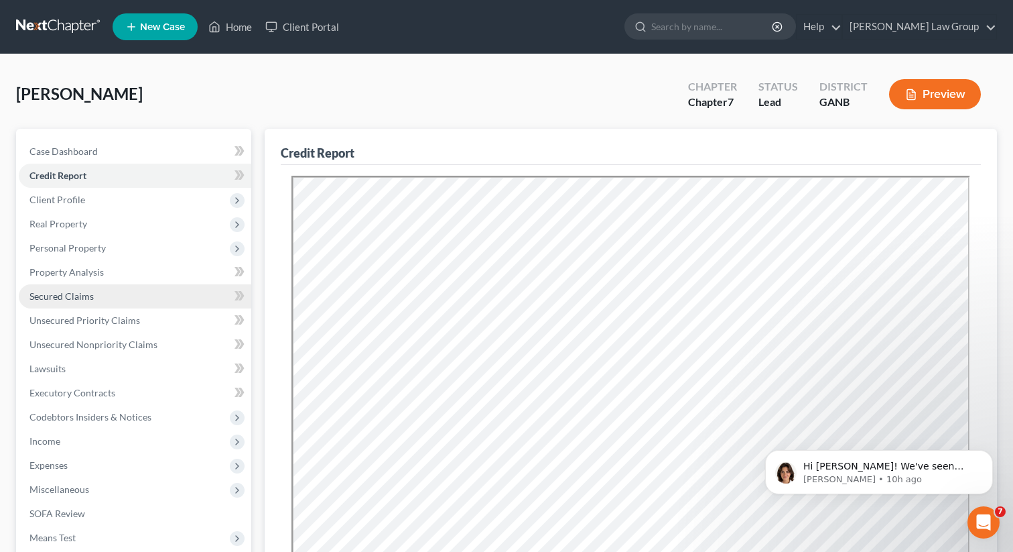
click at [68, 290] on span "Secured Claims" at bounding box center [61, 295] width 64 height 11
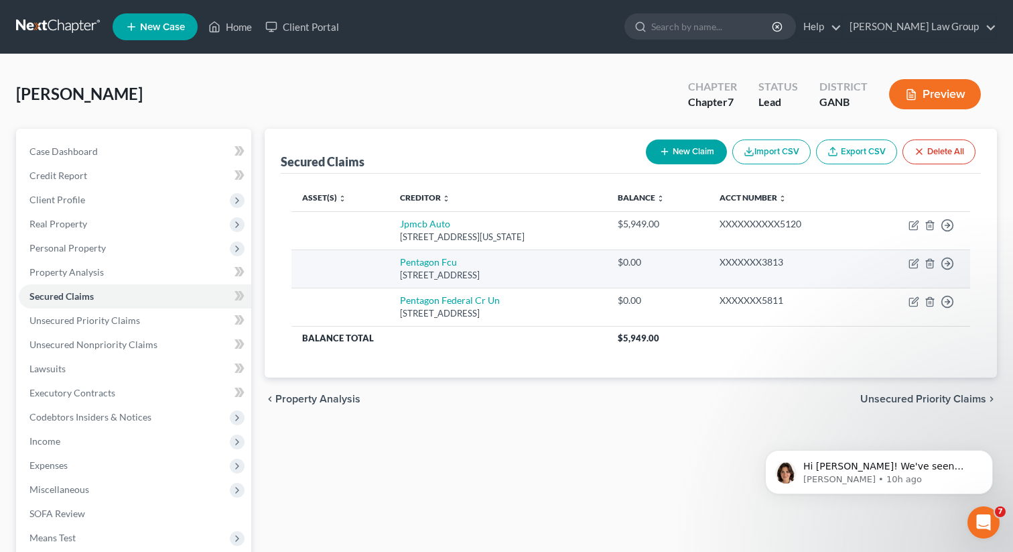
click at [956, 263] on td "Move to E Move to F Move to G Move to Notice Only" at bounding box center [917, 268] width 108 height 38
click at [949, 261] on polyline "button" at bounding box center [949, 263] width 2 height 5
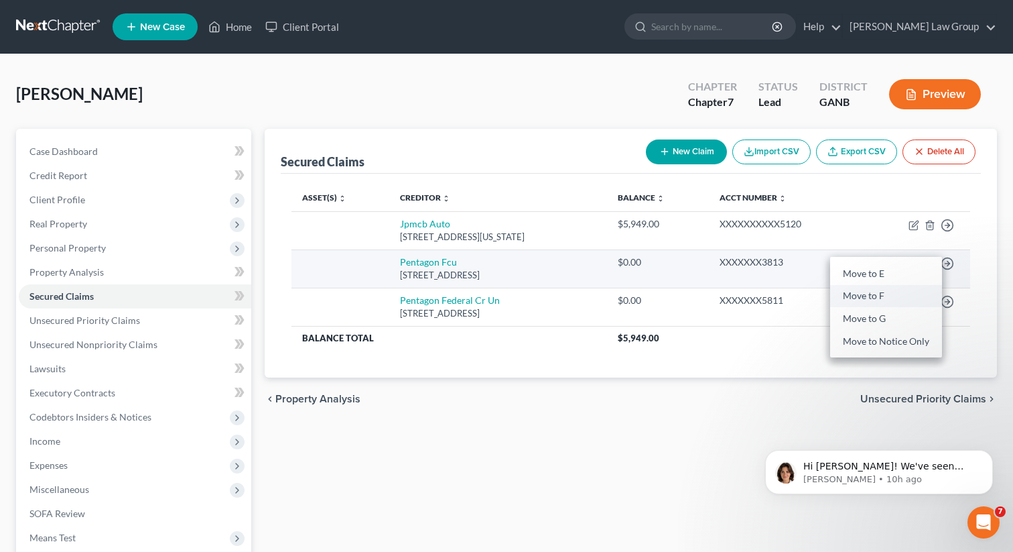
click at [885, 296] on link "Move to F" at bounding box center [886, 296] width 112 height 23
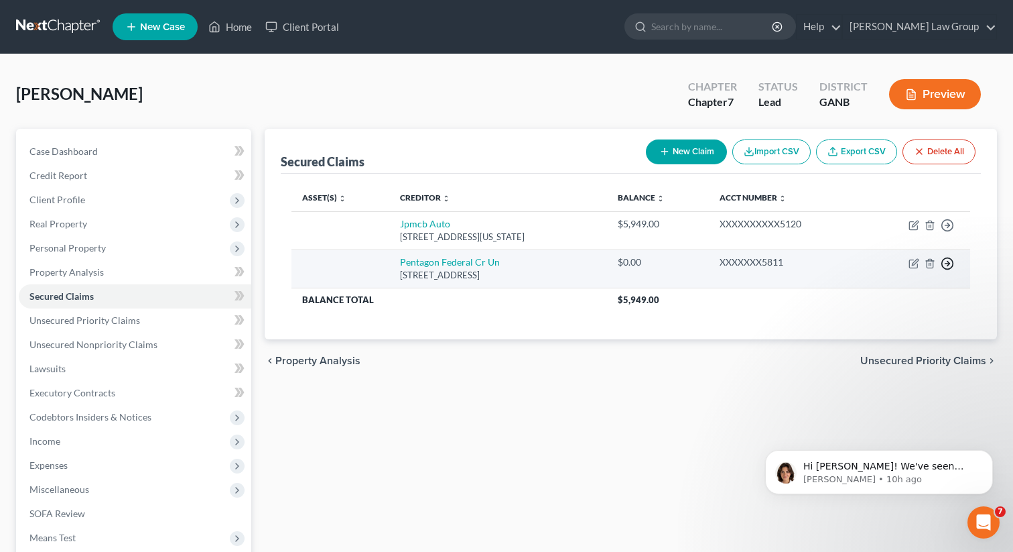
click at [948, 264] on polyline "button" at bounding box center [949, 263] width 2 height 5
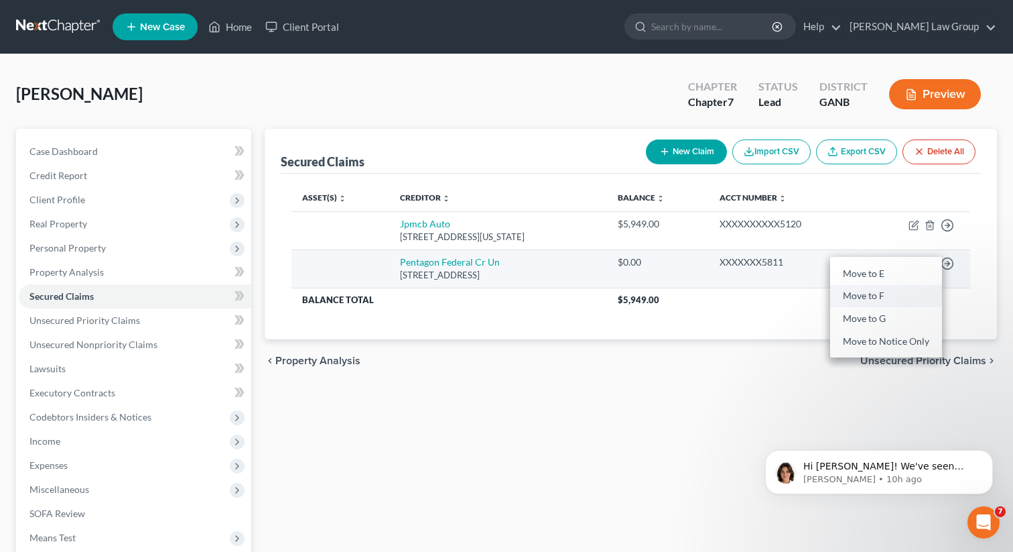
click at [904, 292] on link "Move to F" at bounding box center [886, 296] width 112 height 23
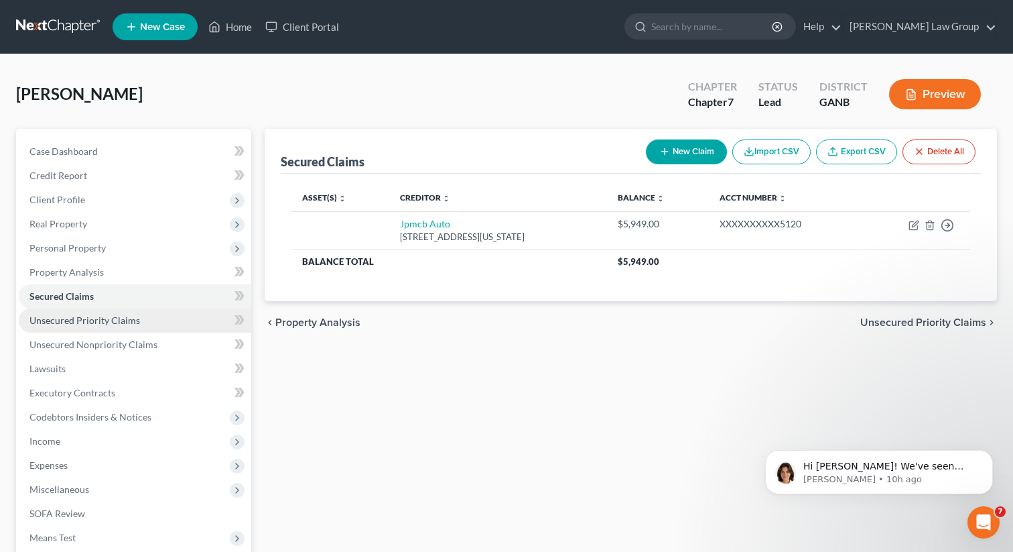
click at [146, 324] on link "Unsecured Priority Claims" at bounding box center [135, 320] width 233 height 24
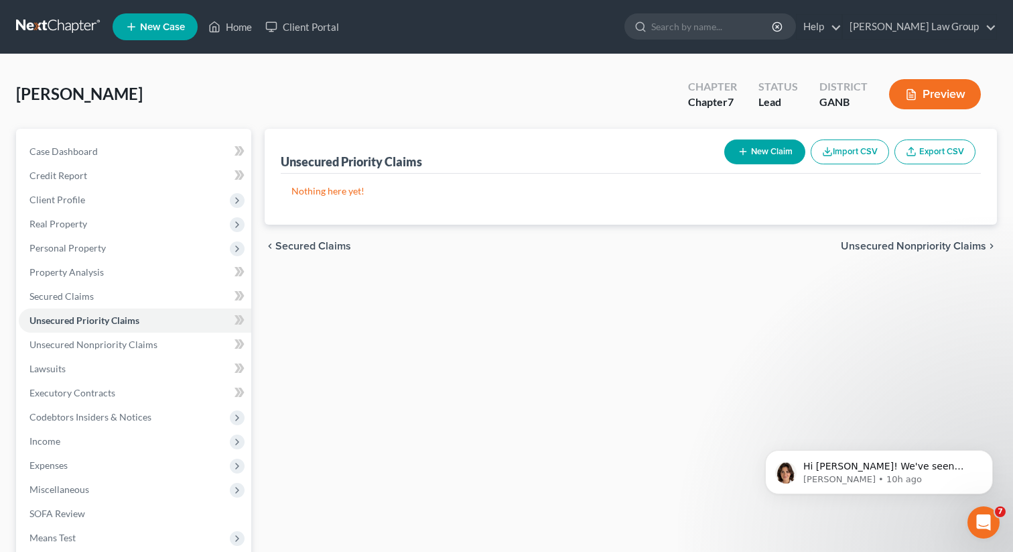
click at [769, 153] on button "New Claim" at bounding box center [765, 151] width 81 height 25
select select "0"
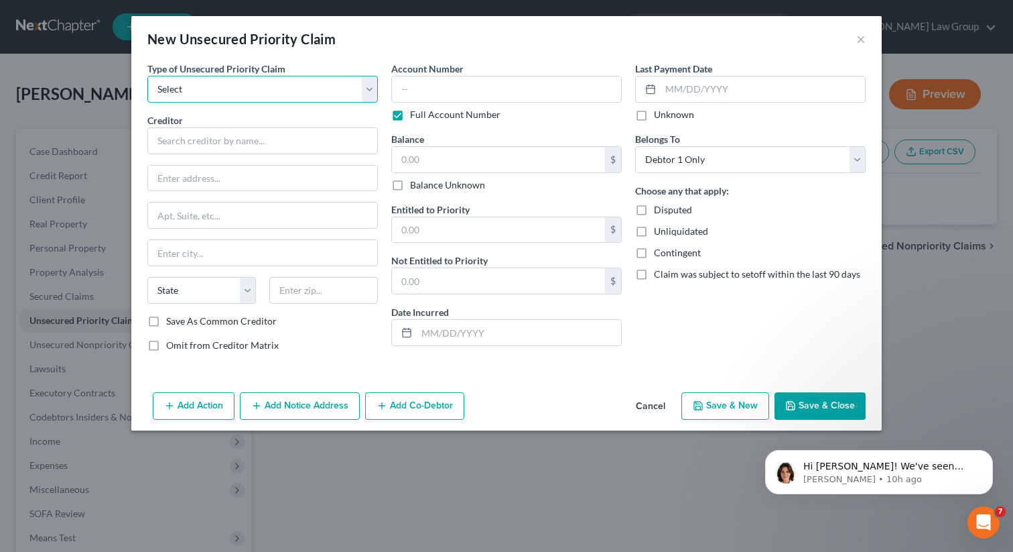
click at [276, 92] on select "Select Taxes & Other Government Units Domestic Support Obligations Extensions o…" at bounding box center [262, 89] width 231 height 27
select select "0"
click at [147, 76] on select "Select Taxes & Other Government Units Domestic Support Obligations Extensions o…" at bounding box center [262, 89] width 231 height 27
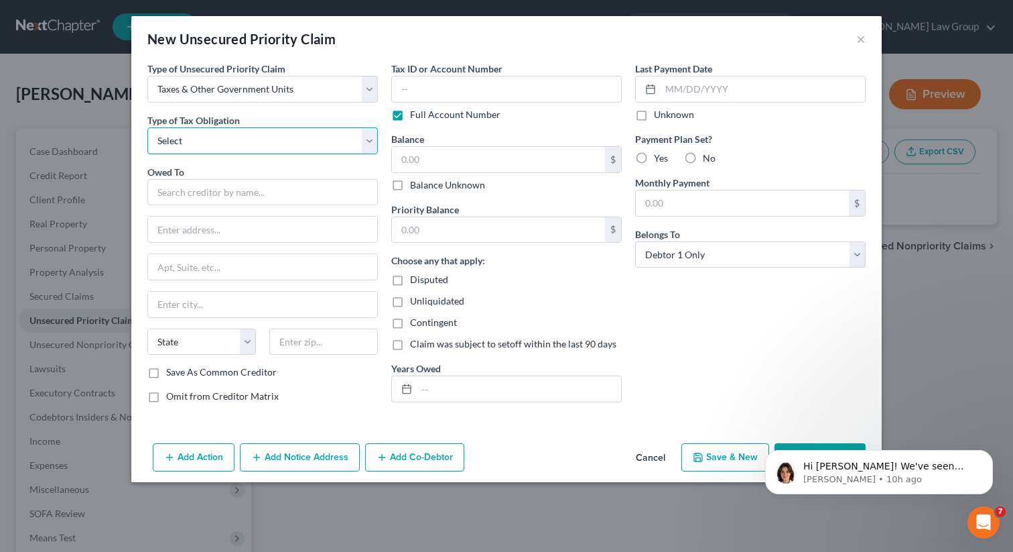
click at [244, 139] on select "Select Federal City State Franchise Tax Board Other" at bounding box center [262, 140] width 231 height 27
select select "0"
click at [147, 127] on select "Select Federal City State Franchise Tax Board Other" at bounding box center [262, 140] width 231 height 27
click at [202, 194] on input "text" at bounding box center [262, 192] width 231 height 27
type input "O"
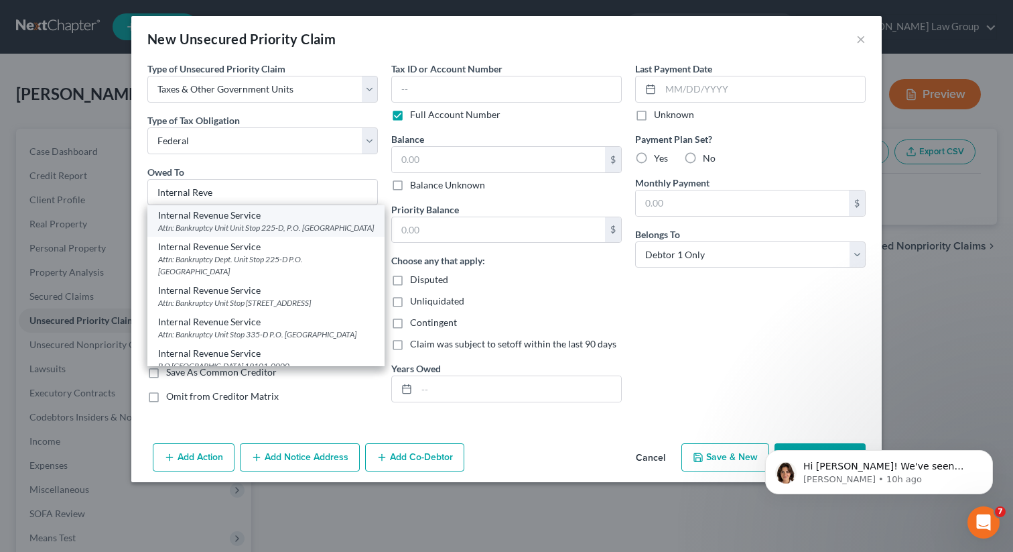
click at [194, 233] on div "Attn: Bankruptcy Unit Unit Stop 225-D, P.O. [GEOGRAPHIC_DATA]" at bounding box center [266, 227] width 216 height 11
type input "Internal Revenue Service"
type input "Attn: Bankruptcy Unit"
type input "Unit Stop 225-D, P.O. Box 995"
type input "[GEOGRAPHIC_DATA]"
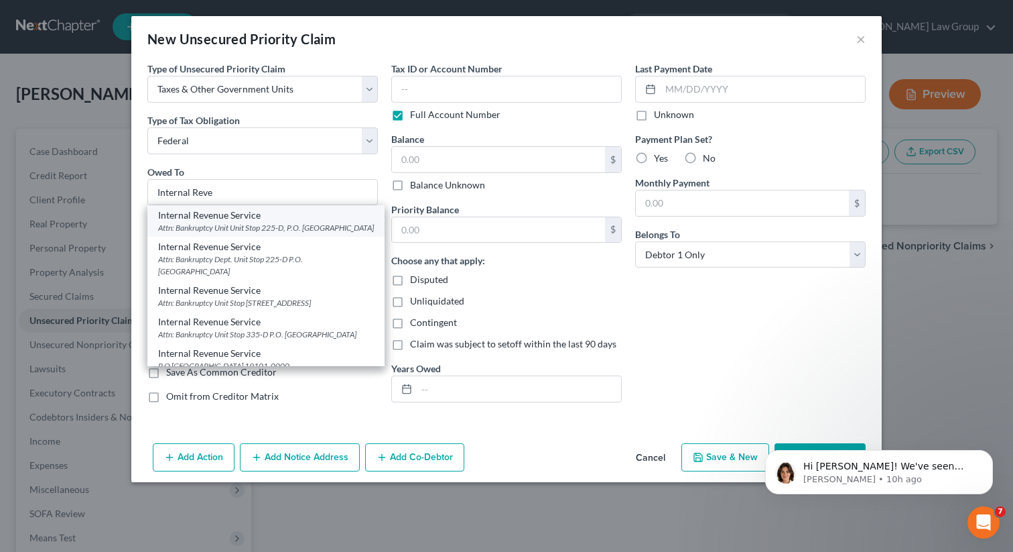
select select "10"
type input "30370"
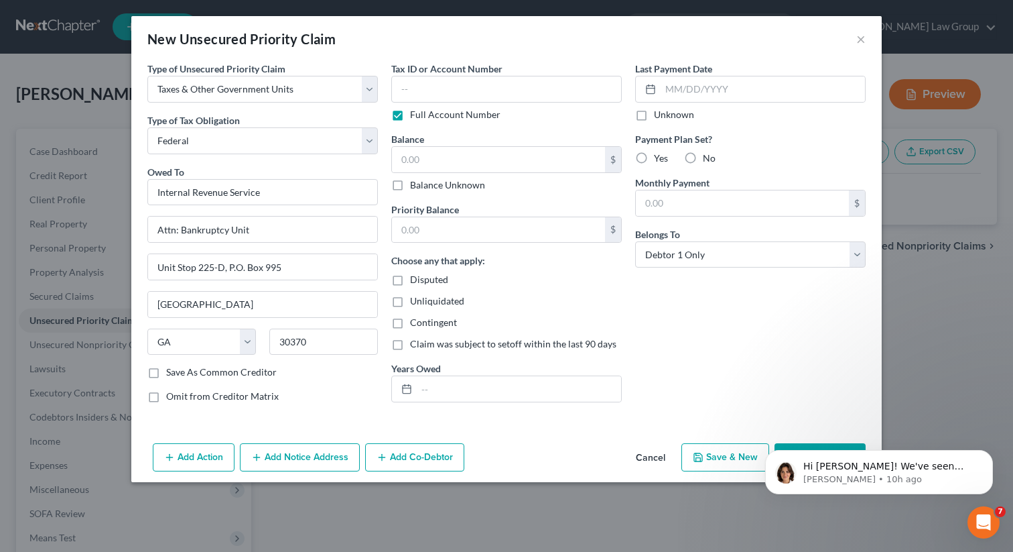
click at [807, 444] on div "Hi [PERSON_NAME]! We've seen users experience this when filing attempts are too…" at bounding box center [879, 410] width 247 height 168
click at [800, 447] on div "Hi [PERSON_NAME]! We've seen users experience this when filing attempts are too…" at bounding box center [879, 410] width 247 height 168
click at [990, 455] on icon "Dismiss notification" at bounding box center [989, 453] width 7 height 7
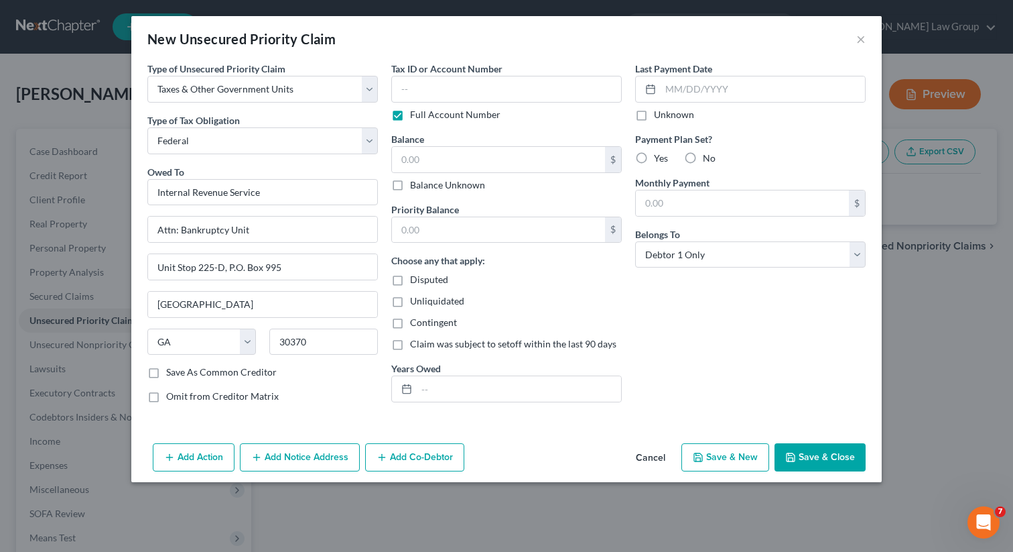
click at [816, 461] on button "Save & Close" at bounding box center [820, 457] width 91 height 28
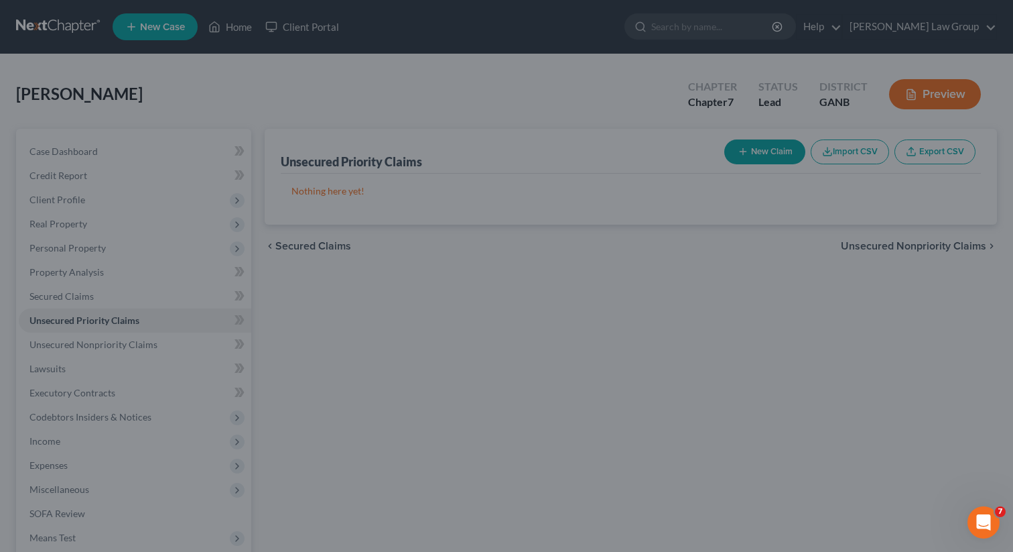
type input "0.00"
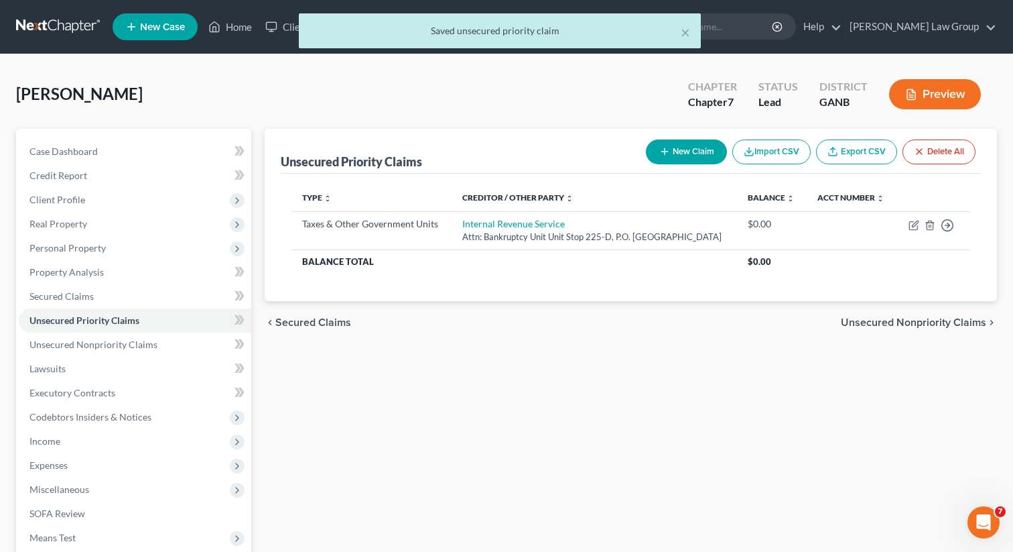
click at [690, 141] on button "New Claim" at bounding box center [686, 151] width 81 height 25
select select "0"
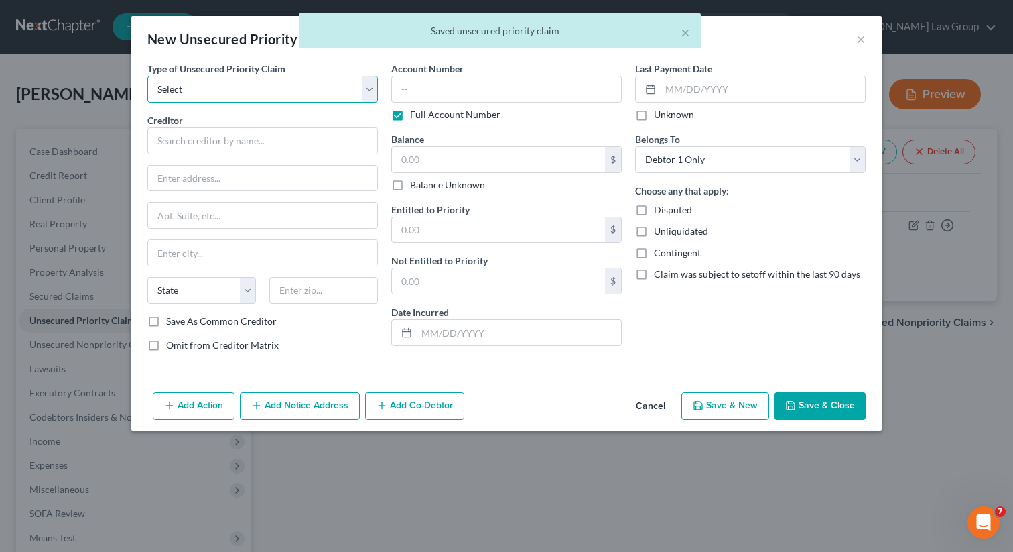
click at [269, 85] on select "Select Taxes & Other Government Units Domestic Support Obligations Extensions o…" at bounding box center [262, 89] width 231 height 27
select select "0"
click at [147, 76] on select "Select Taxes & Other Government Units Domestic Support Obligations Extensions o…" at bounding box center [262, 89] width 231 height 27
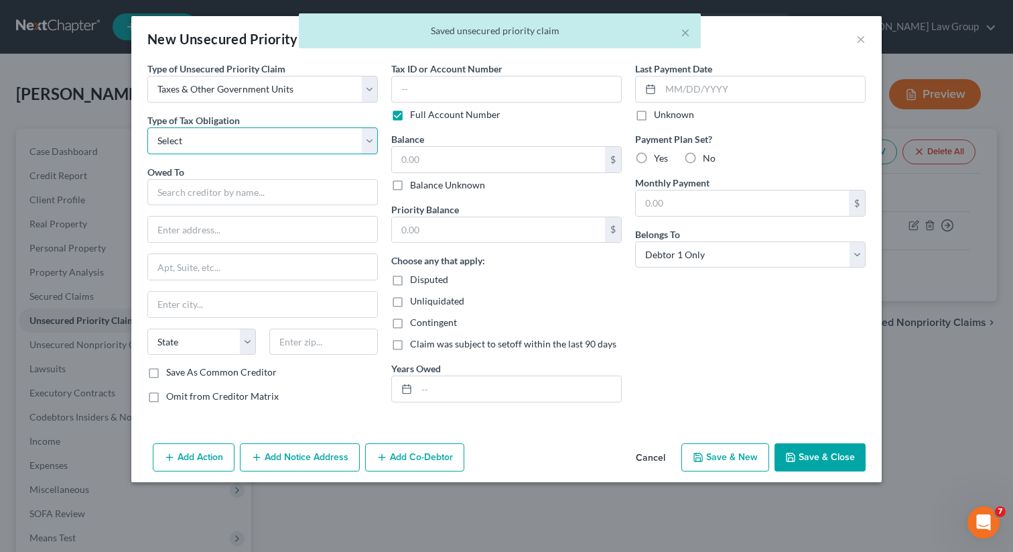
click at [230, 141] on select "Select Federal City State Franchise Tax Board Other" at bounding box center [262, 140] width 231 height 27
select select "2"
click at [147, 127] on select "Select Federal City State Franchise Tax Board Other" at bounding box center [262, 140] width 231 height 27
click at [195, 196] on input "text" at bounding box center [262, 192] width 231 height 27
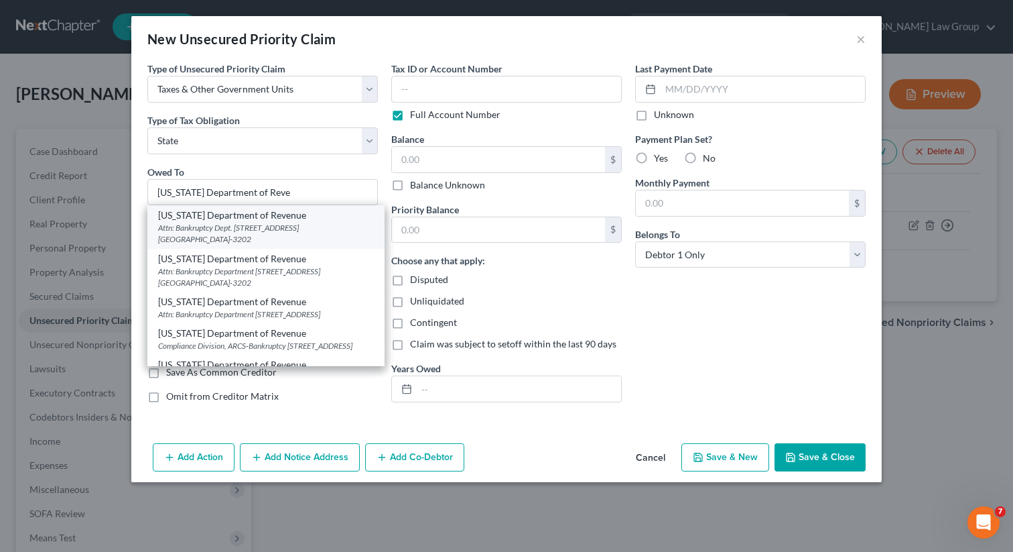
click at [178, 217] on div "[US_STATE] Department of Revenue" at bounding box center [266, 214] width 216 height 13
type input "[US_STATE] Department of Revenue"
type input "Attn: Bankruptcy Dept."
type input "[STREET_ADDRESS] NE Suite 9100"
type input "[GEOGRAPHIC_DATA]"
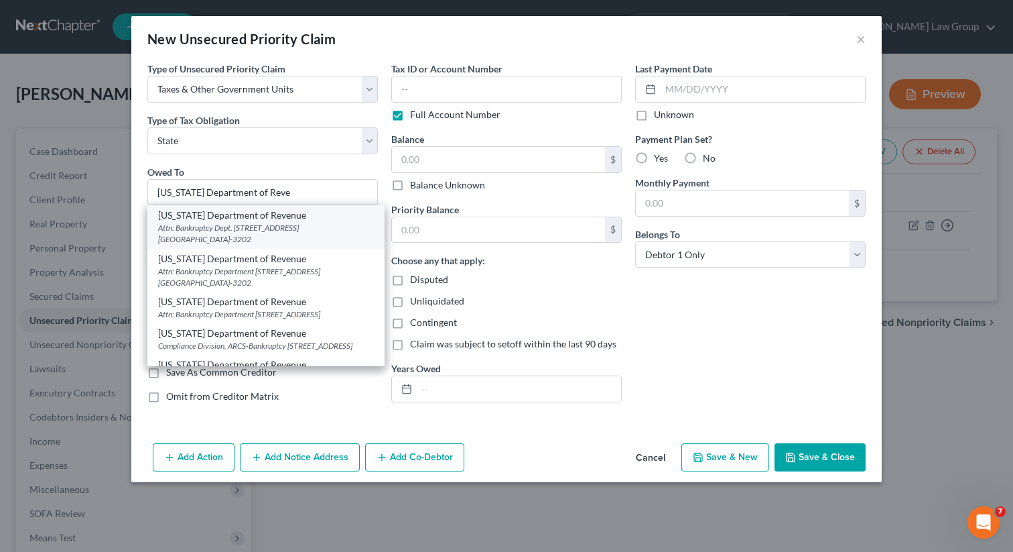
select select "10"
type input "30345-3202"
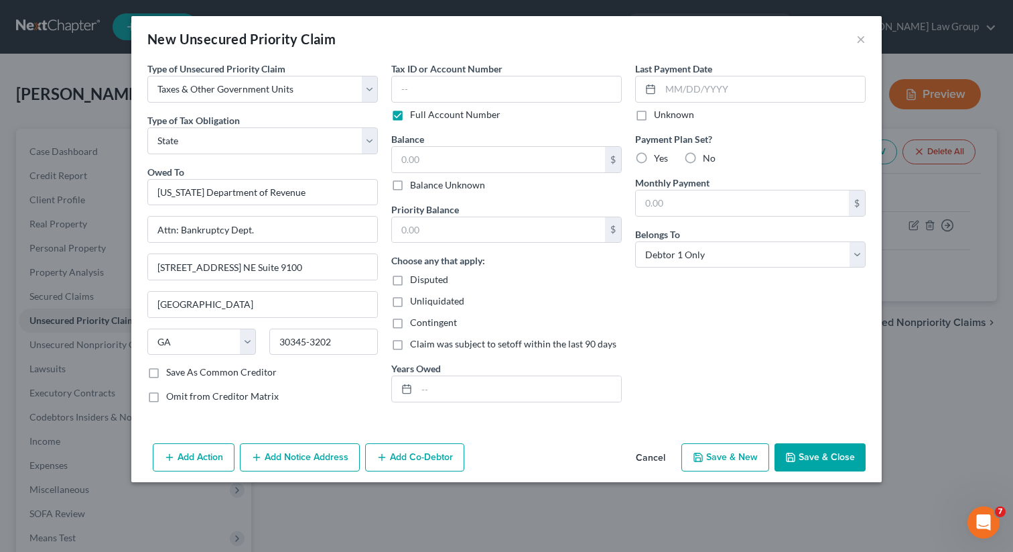
click at [826, 458] on button "Save & Close" at bounding box center [820, 457] width 91 height 28
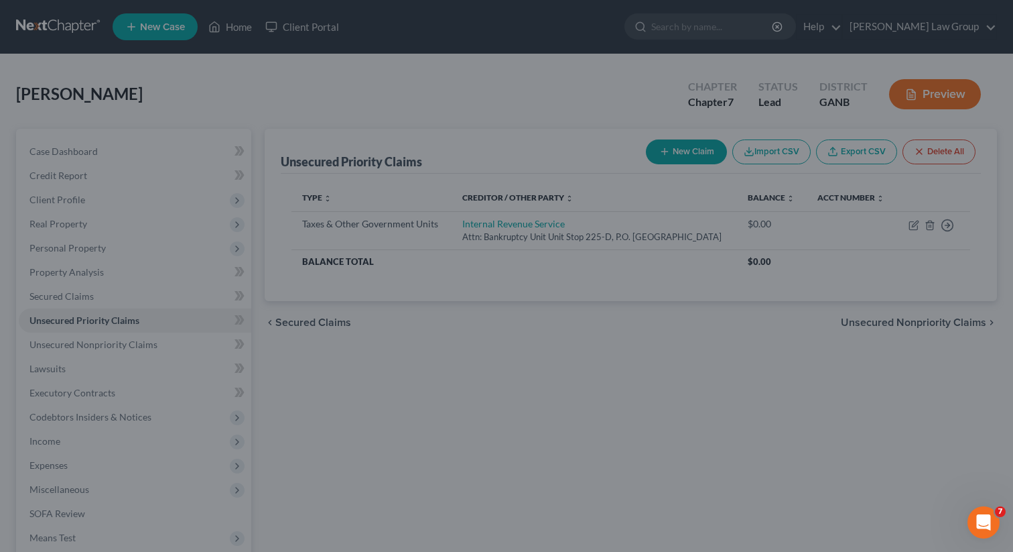
type input "0.00"
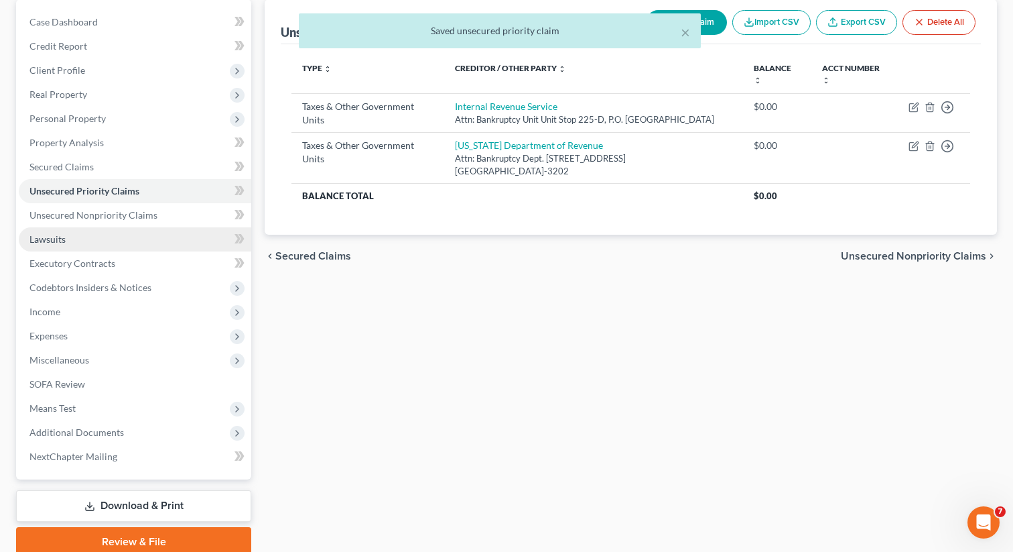
scroll to position [135, 0]
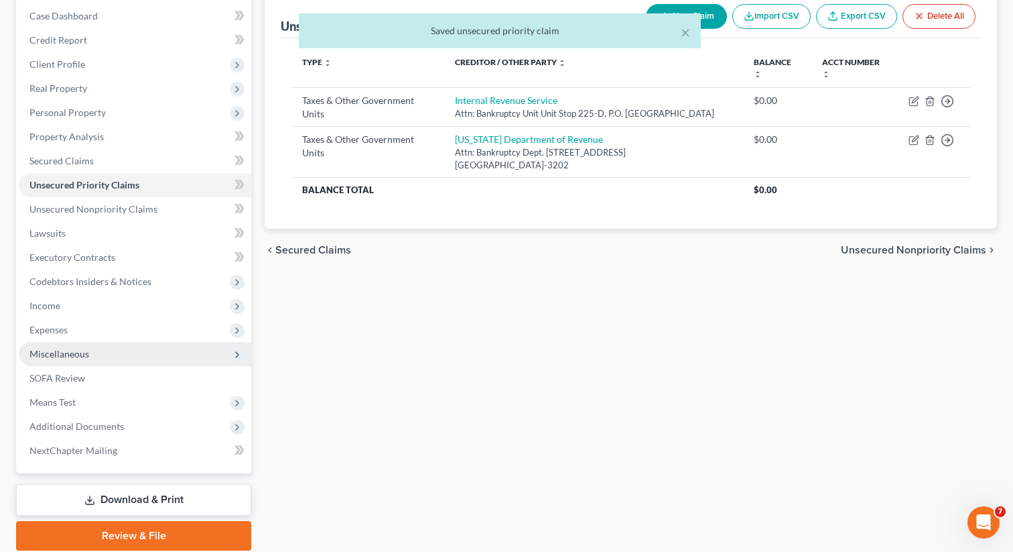
click at [105, 352] on span "Miscellaneous" at bounding box center [135, 354] width 233 height 24
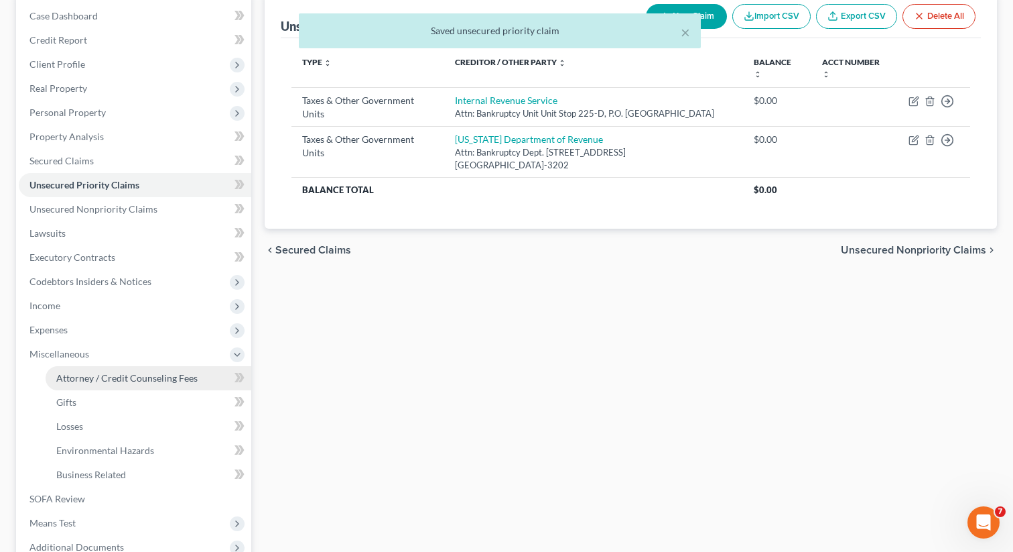
click at [114, 375] on span "Attorney / Credit Counseling Fees" at bounding box center [126, 377] width 141 height 11
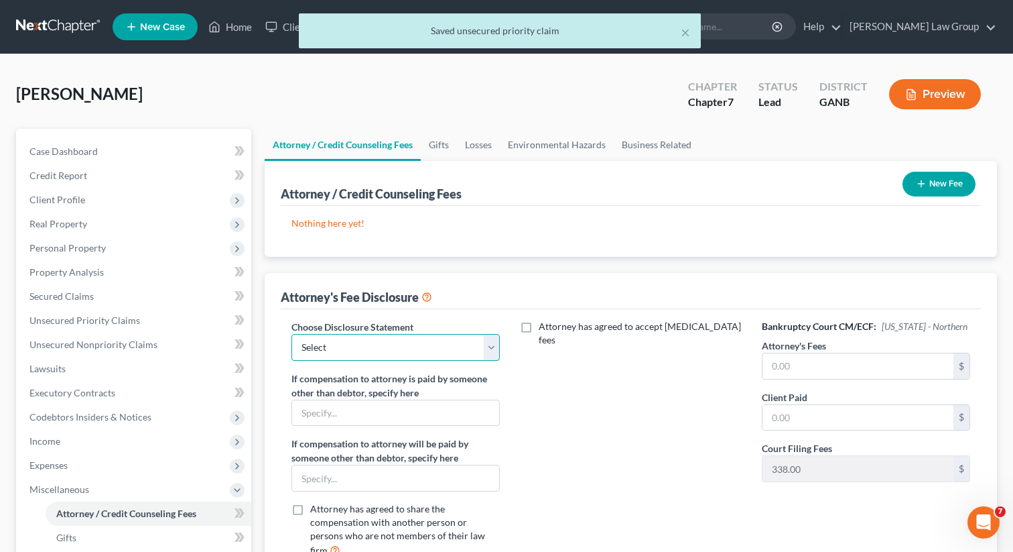
click at [371, 350] on select "Select Attorney Disclosure Statement Chapter 7 Attorney Fee Disclosure Statement" at bounding box center [396, 347] width 208 height 27
select select "0"
click at [292, 334] on select "Select Attorney Disclosure Statement Chapter 7 Attorney Fee Disclosure Statement" at bounding box center [396, 347] width 208 height 27
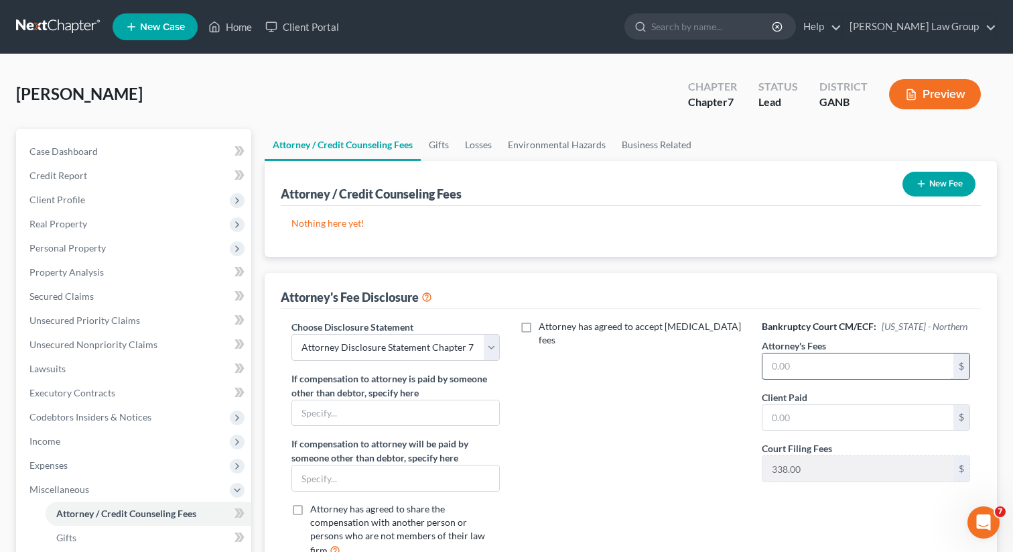
click at [788, 358] on input "text" at bounding box center [858, 365] width 191 height 25
type input "1,500"
click at [795, 412] on input "text" at bounding box center [858, 417] width 191 height 25
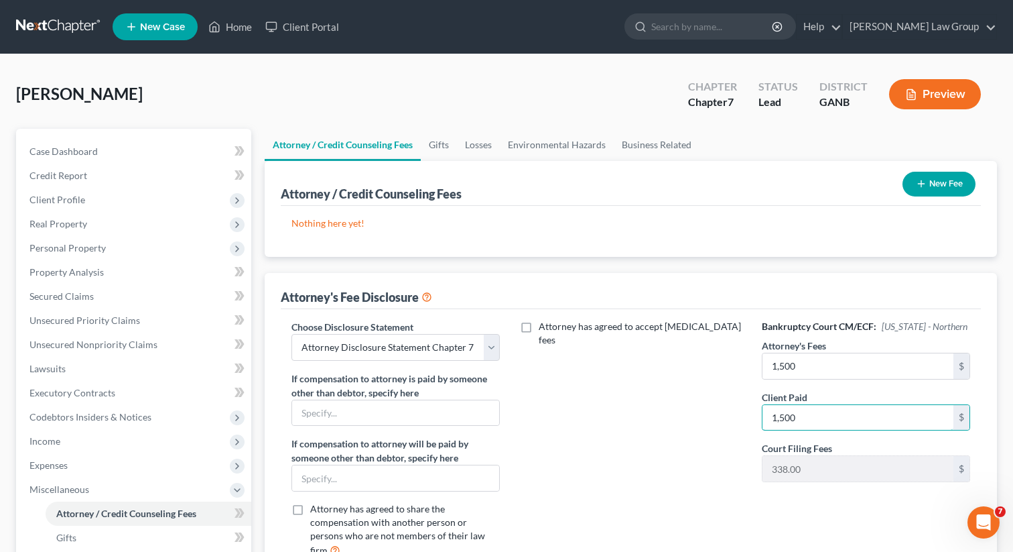
type input "1,500"
click at [922, 196] on div "New Fee" at bounding box center [939, 184] width 84 height 36
click at [921, 181] on icon "button" at bounding box center [921, 183] width 11 height 11
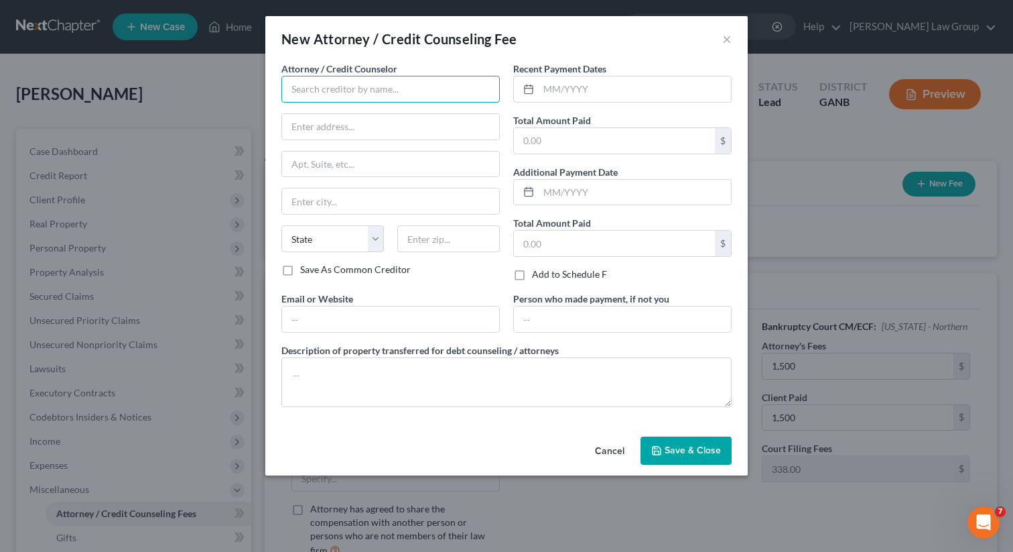
click at [377, 99] on input "text" at bounding box center [391, 89] width 219 height 27
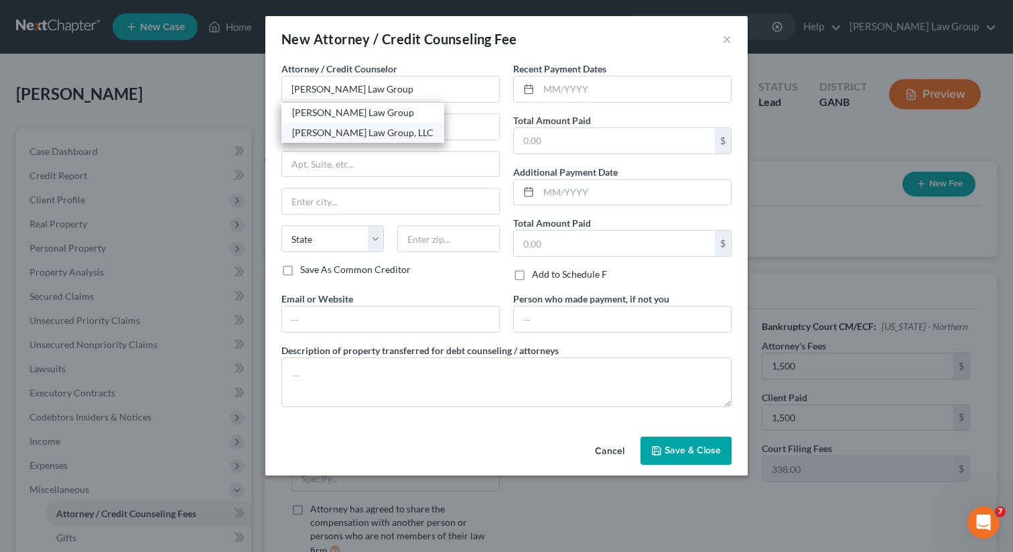
click at [385, 129] on div "[PERSON_NAME] Law Group, LLC" at bounding box center [362, 132] width 141 height 13
type input "[PERSON_NAME] Law Group, LLC"
type input "[STREET_ADDRESS][PERSON_NAME]"
type input "[GEOGRAPHIC_DATA]"
select select "10"
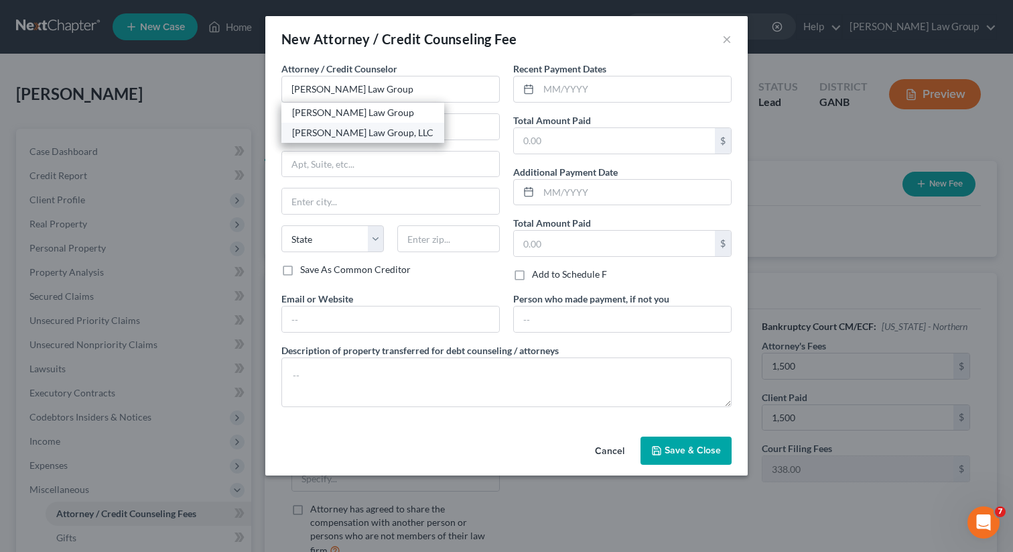
type input "30341"
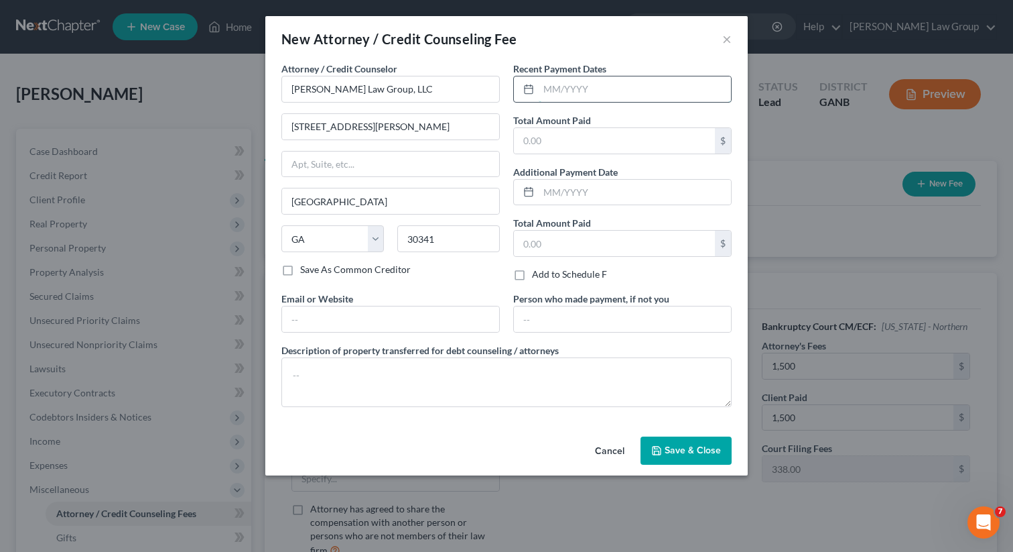
click at [582, 99] on input "text" at bounding box center [635, 88] width 192 height 25
type input "09/2025"
click at [575, 148] on input "text" at bounding box center [614, 140] width 201 height 25
type input "1,891"
click at [387, 318] on input "text" at bounding box center [390, 318] width 217 height 25
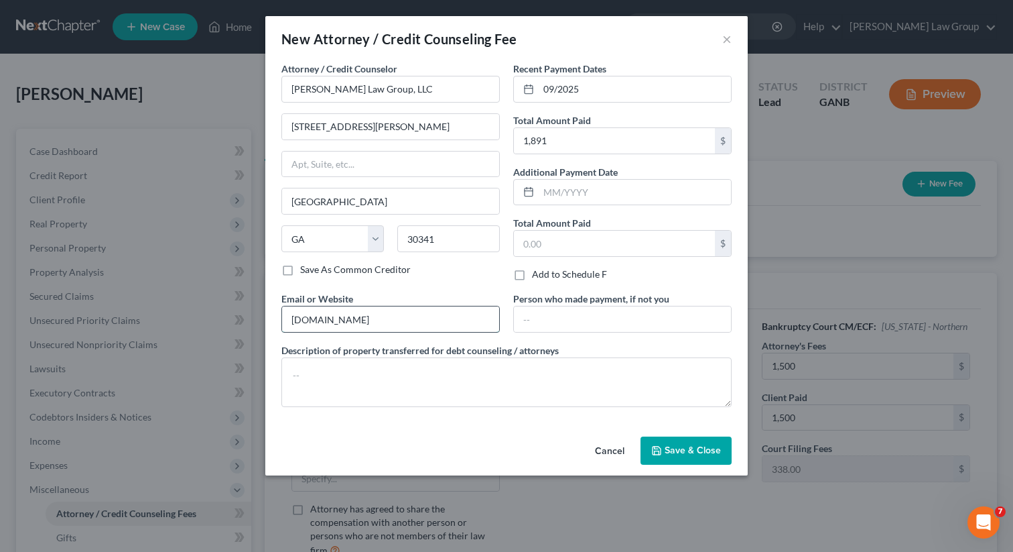
type input "[DOMAIN_NAME]"
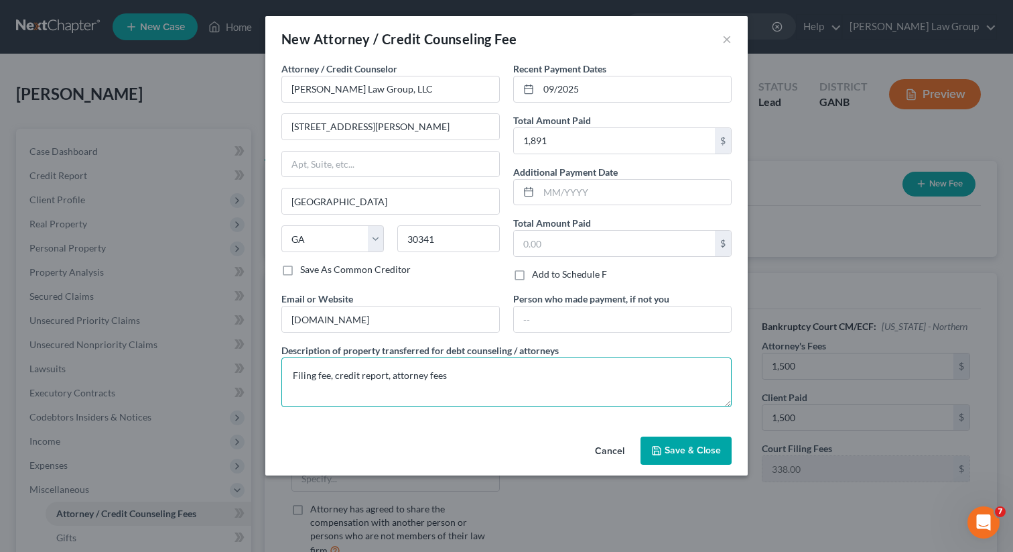
type textarea "Filing fee, credit report, attorney fees"
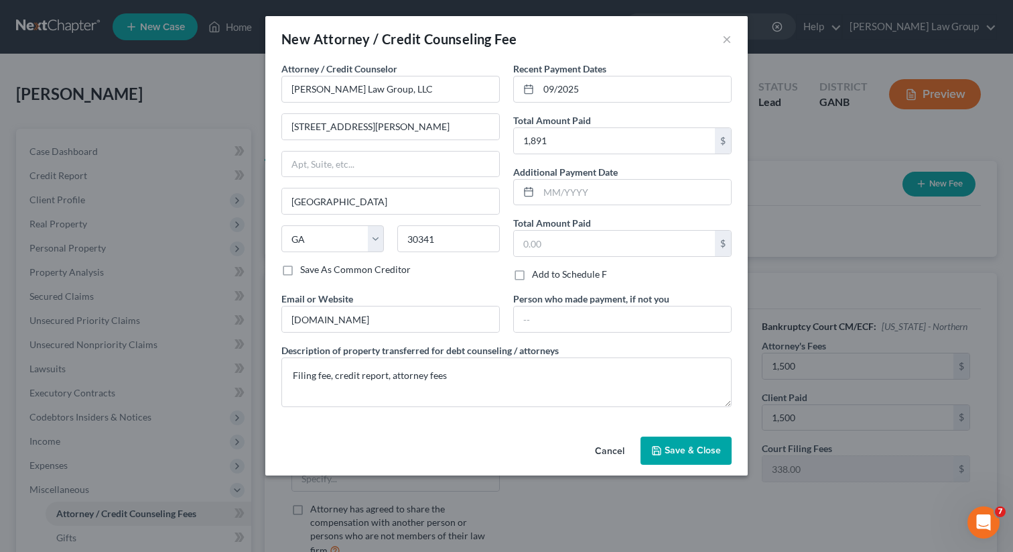
click at [697, 454] on span "Save & Close" at bounding box center [693, 449] width 56 height 11
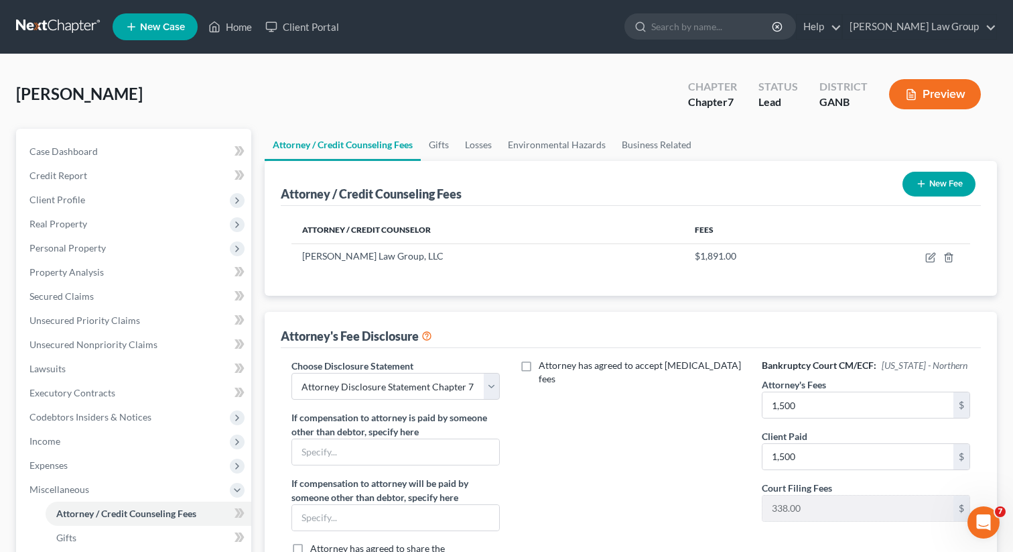
click at [931, 185] on button "New Fee" at bounding box center [939, 184] width 73 height 25
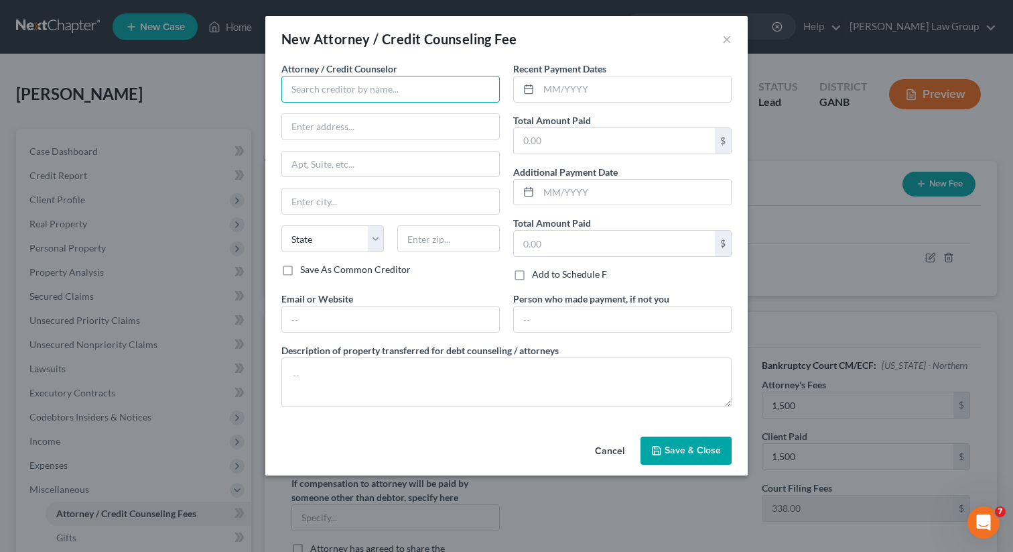
click at [396, 85] on input "text" at bounding box center [391, 89] width 219 height 27
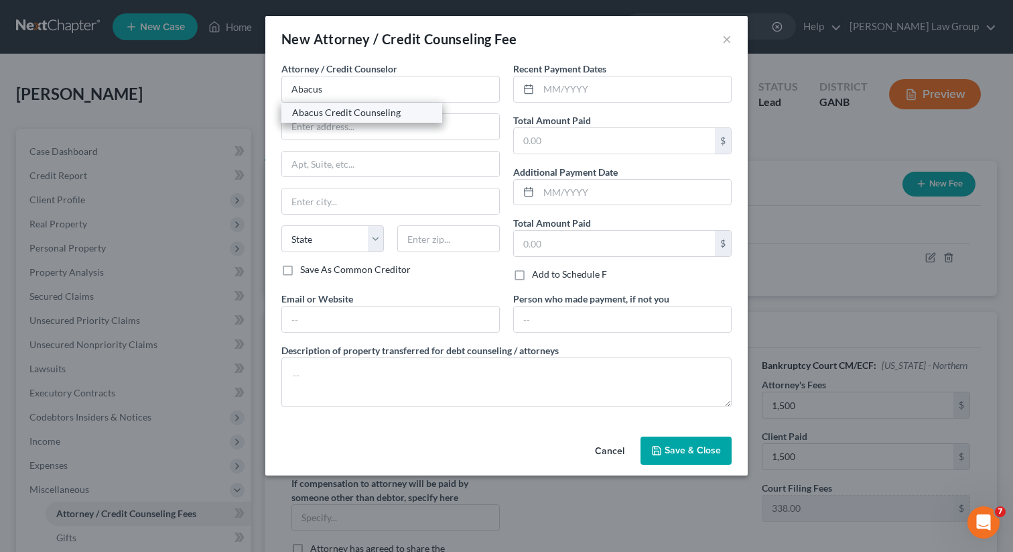
click at [367, 116] on div "Abacus Credit Counseling" at bounding box center [361, 112] width 139 height 13
type input "Abacus Credit Counseling"
type input "[STREET_ADDRESS]"
type input "Suite 700"
type input "Encino"
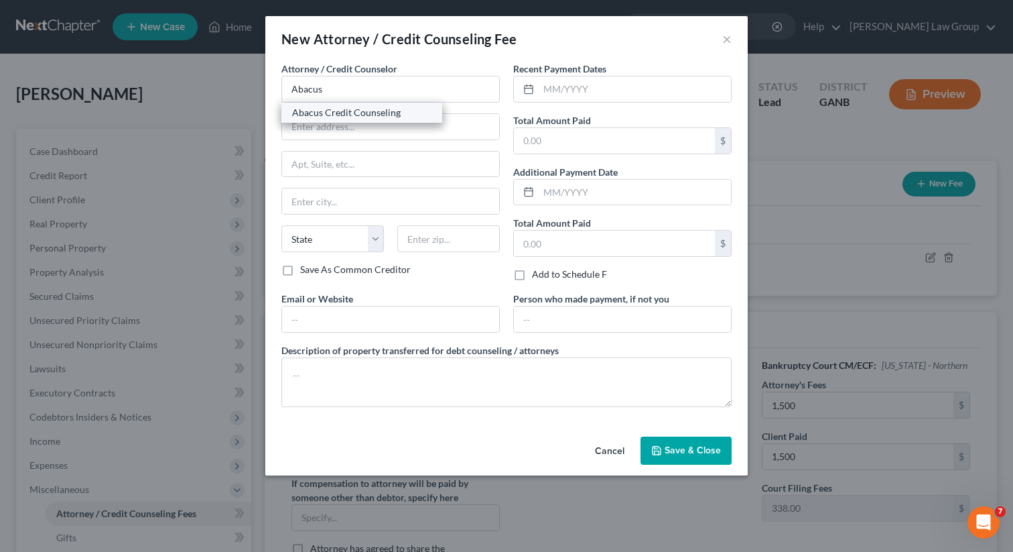
select select "4"
type input "91436"
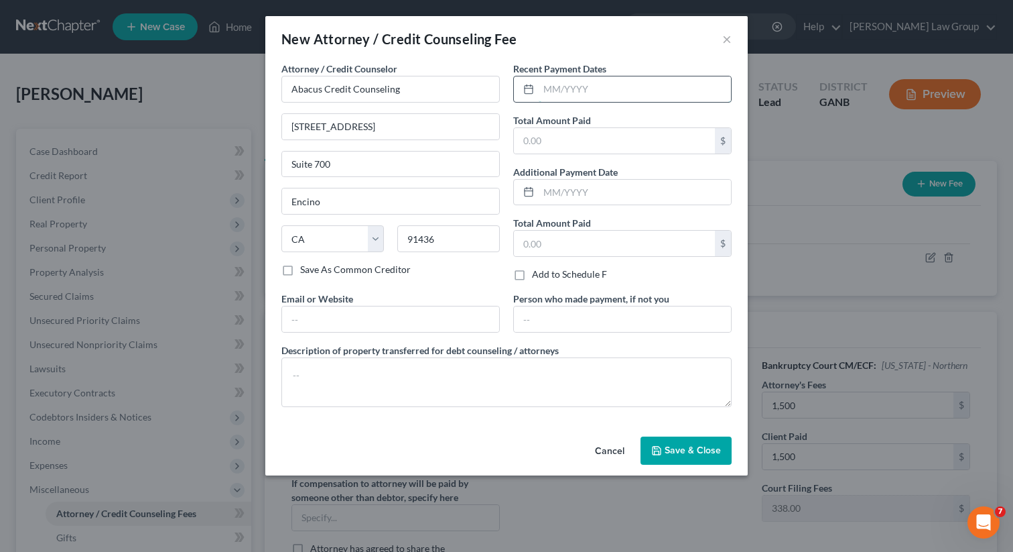
click at [560, 95] on input "text" at bounding box center [635, 88] width 192 height 25
type input "09/2025"
type input "25"
click at [343, 343] on label "Description of property transferred for debt counseling / attorneys" at bounding box center [420, 350] width 277 height 14
click at [336, 327] on input "text" at bounding box center [390, 318] width 217 height 25
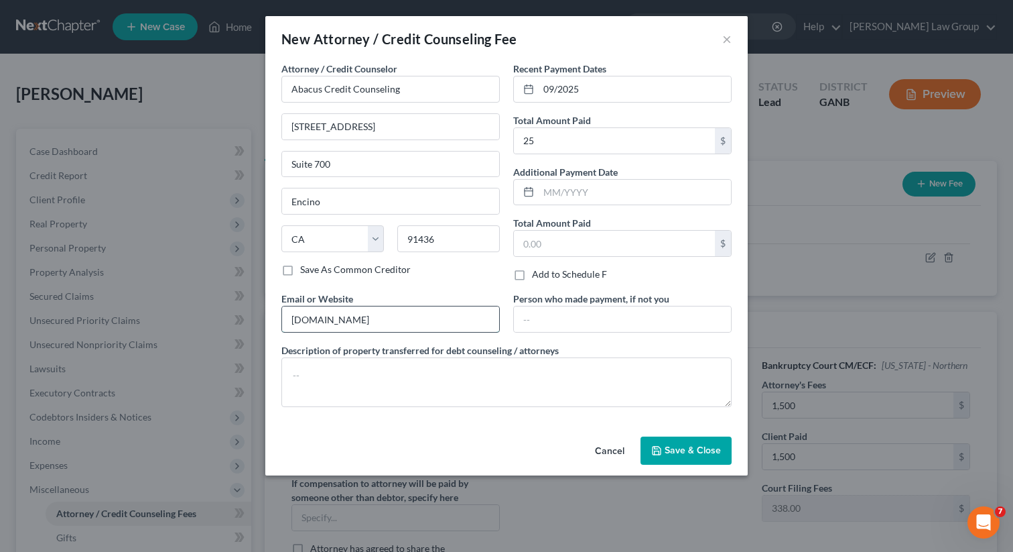
type input "[DOMAIN_NAME]"
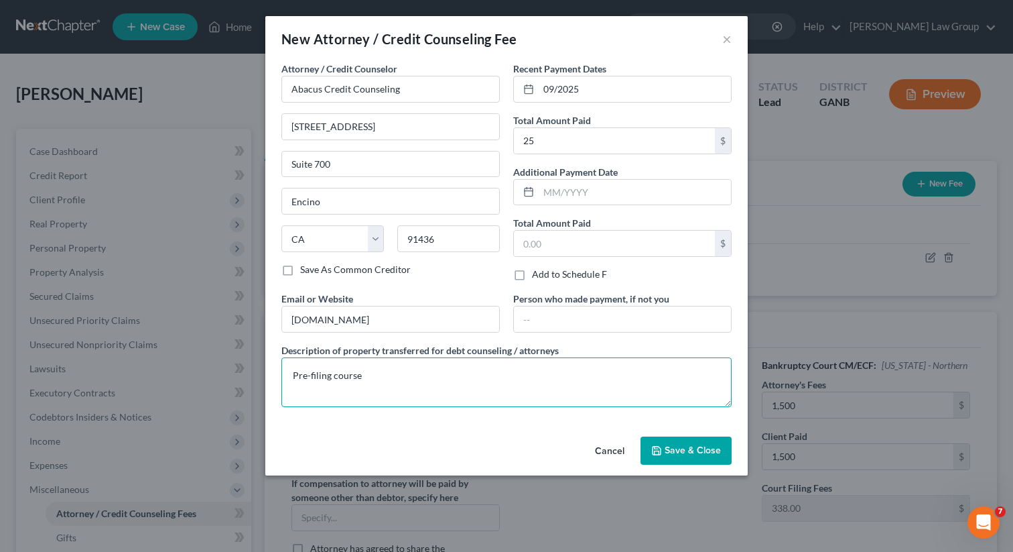
type textarea "Pre-filing course"
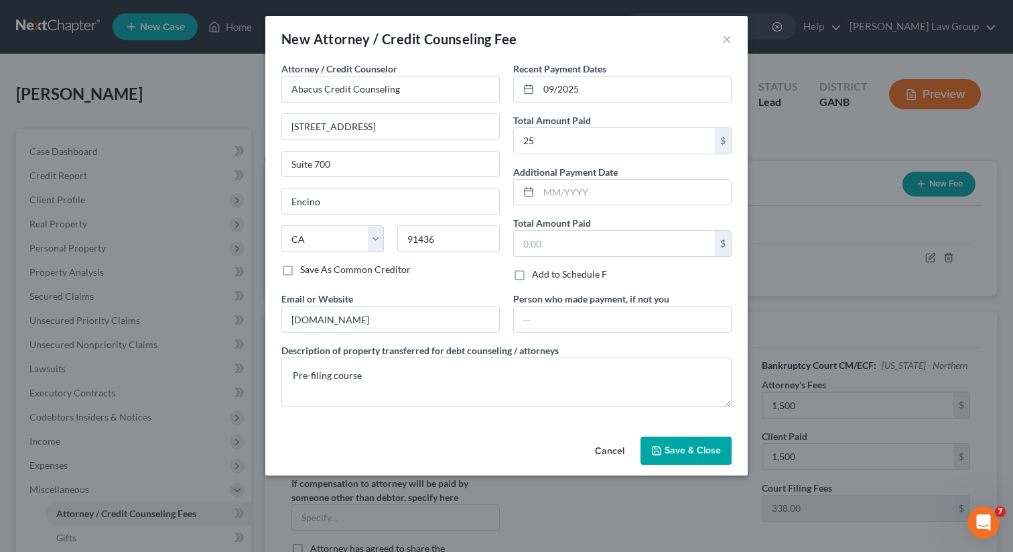
click at [664, 450] on button "Save & Close" at bounding box center [686, 450] width 91 height 28
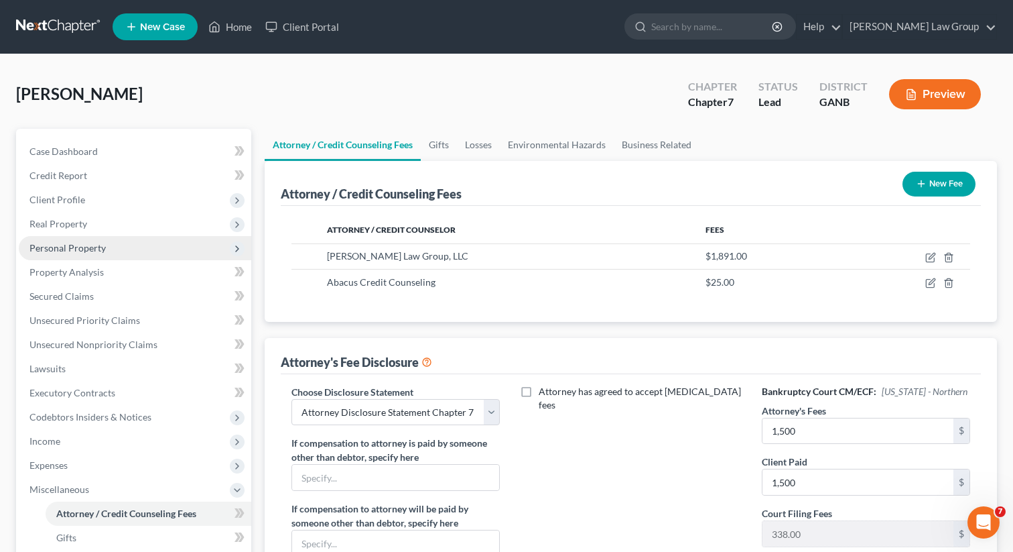
click at [63, 253] on span "Personal Property" at bounding box center [67, 247] width 76 height 11
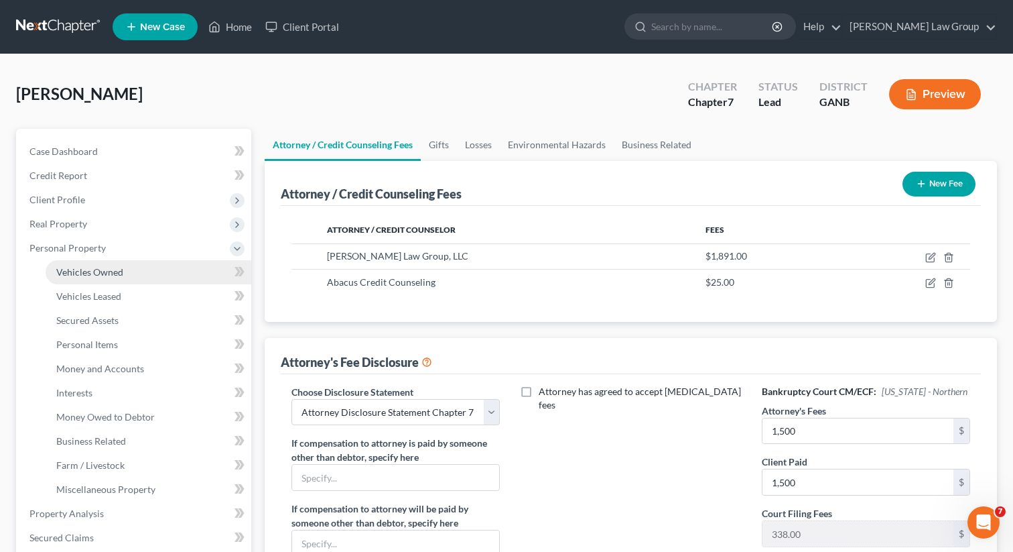
click at [104, 267] on span "Vehicles Owned" at bounding box center [89, 271] width 67 height 11
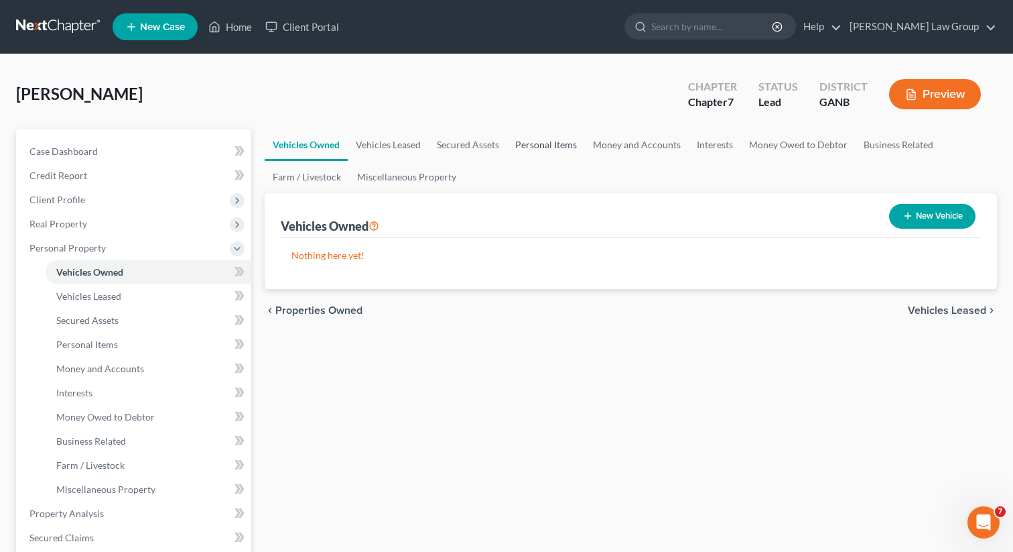
click at [546, 147] on link "Personal Items" at bounding box center [546, 145] width 78 height 32
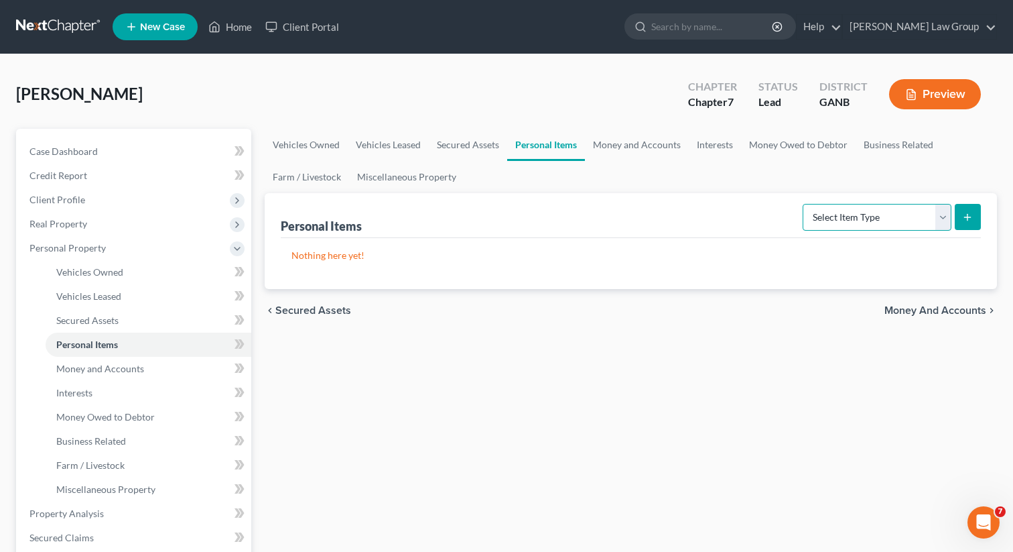
click at [855, 212] on select "Select Item Type Clothing Collectibles Of Value Electronics Firearms Household …" at bounding box center [877, 217] width 149 height 27
select select "clothing"
click at [804, 204] on select "Select Item Type Clothing Collectibles Of Value Electronics Firearms Household …" at bounding box center [877, 217] width 149 height 27
click at [967, 224] on button "submit" at bounding box center [968, 217] width 26 height 26
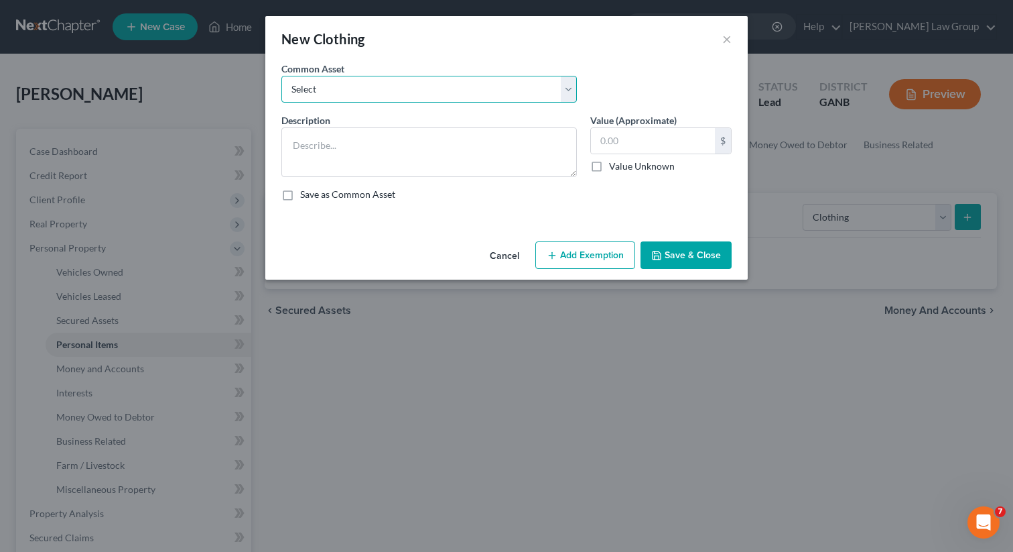
click at [458, 89] on select "Select Clothing" at bounding box center [430, 89] width 296 height 27
select select "0"
click at [282, 76] on select "Select Clothing" at bounding box center [430, 89] width 296 height 27
type textarea "Clothing"
type input "500.00"
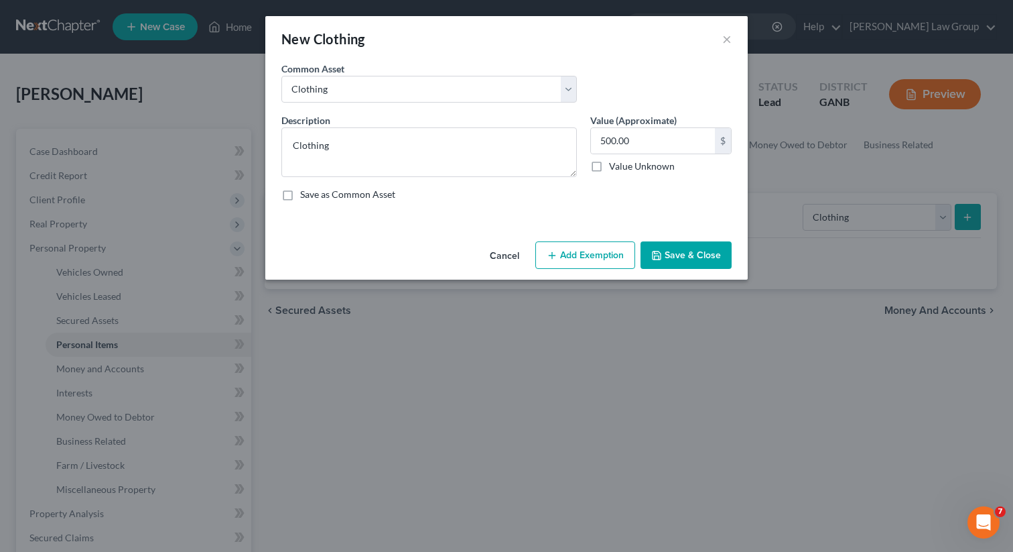
click at [588, 251] on button "Add Exemption" at bounding box center [586, 255] width 100 height 28
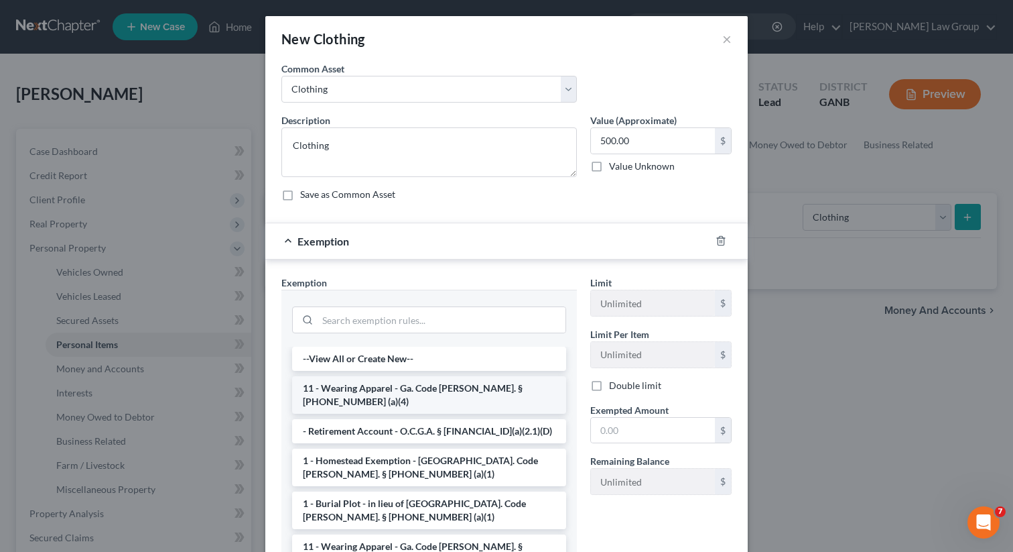
click at [385, 388] on li "11 - Wearing Apparel - Ga. Code [PERSON_NAME]. § [PHONE_NUMBER] (a)(4)" at bounding box center [429, 395] width 274 height 38
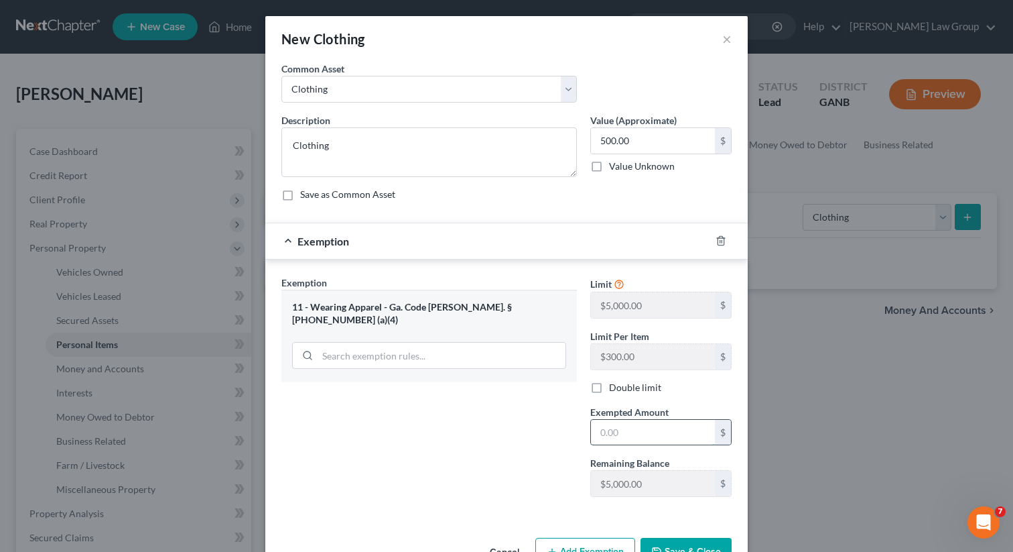
click at [624, 428] on input "text" at bounding box center [653, 432] width 124 height 25
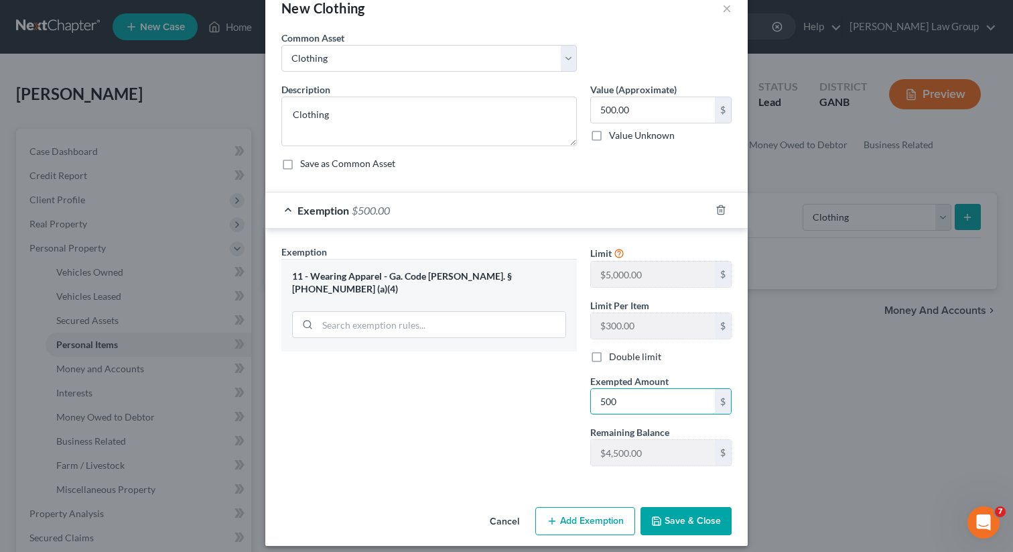
scroll to position [38, 0]
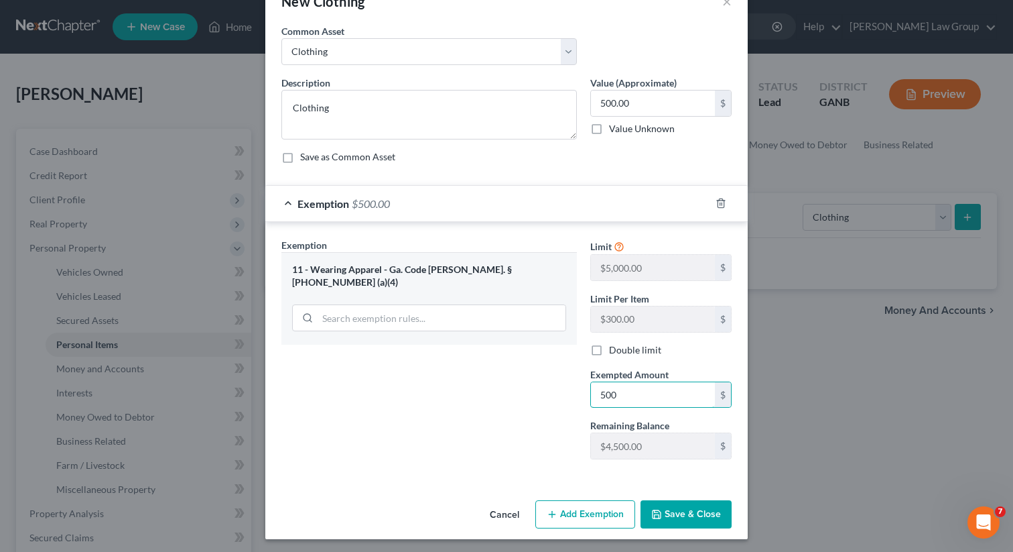
type input "500"
click at [661, 514] on icon "button" at bounding box center [656, 514] width 11 height 11
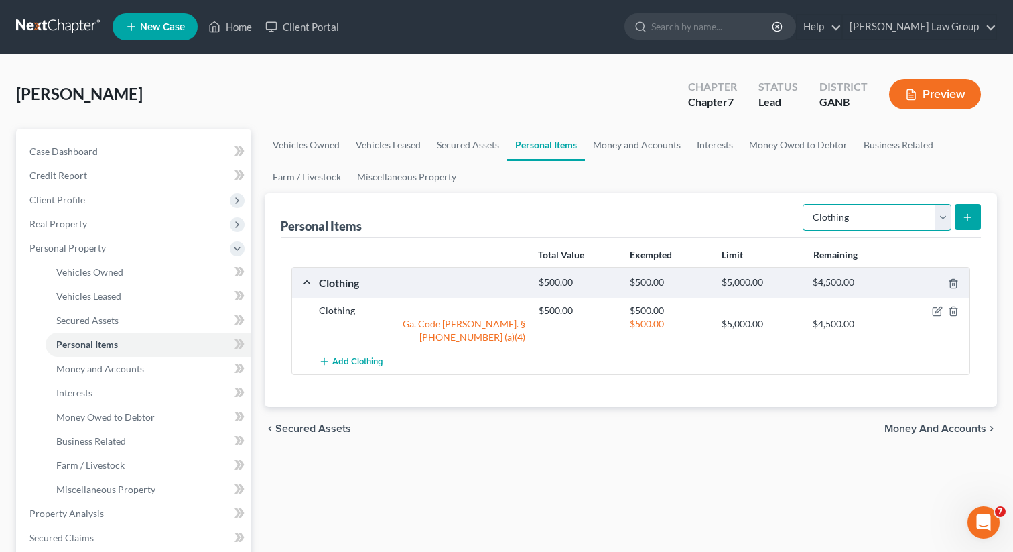
click at [835, 213] on select "Select Item Type Clothing Collectibles Of Value Electronics Firearms Household …" at bounding box center [877, 217] width 149 height 27
select select "electronics"
click at [804, 204] on select "Select Item Type Clothing Collectibles Of Value Electronics Firearms Household …" at bounding box center [877, 217] width 149 height 27
click at [956, 212] on button "submit" at bounding box center [968, 217] width 26 height 26
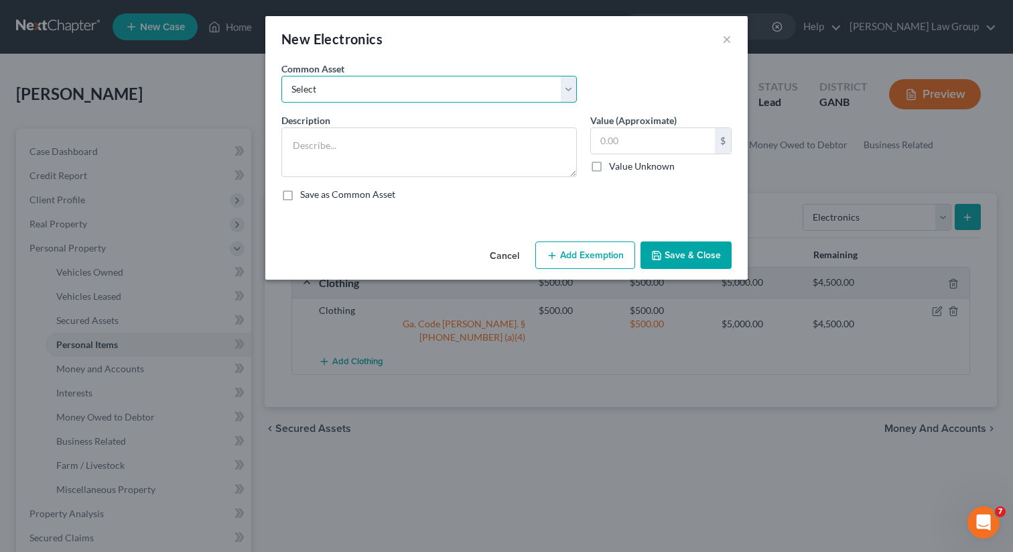
click at [359, 89] on select "Select TV, phone and computer Electronics" at bounding box center [430, 89] width 296 height 27
select select "1"
click at [282, 76] on select "Select TV, phone and computer Electronics" at bounding box center [430, 89] width 296 height 27
type textarea "Electronics"
type input "500.00"
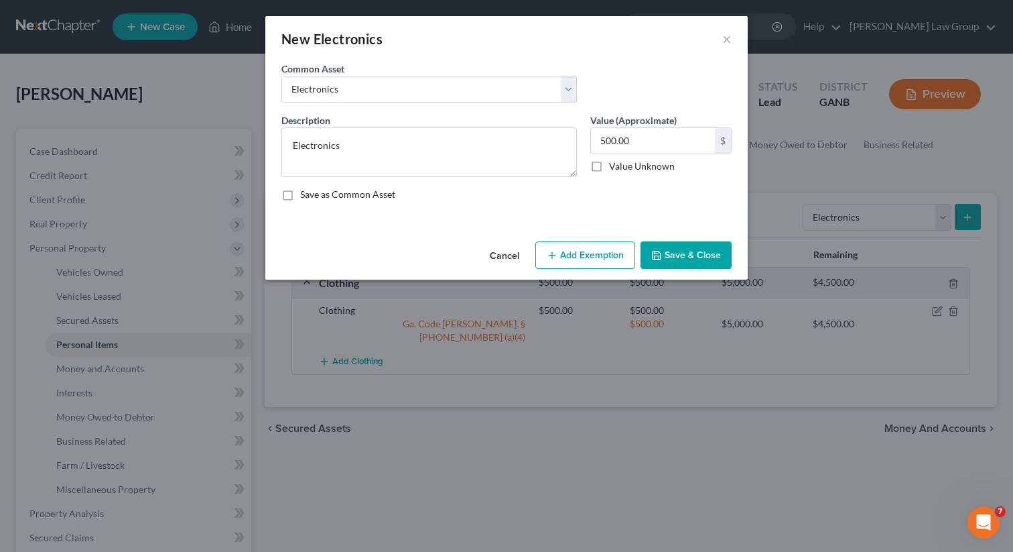
click at [591, 247] on button "Add Exemption" at bounding box center [586, 255] width 100 height 28
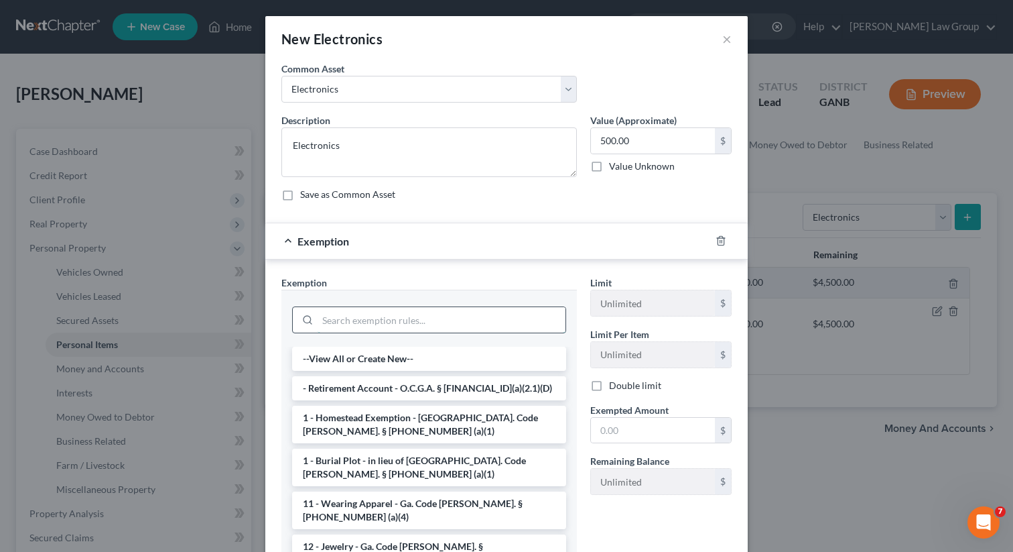
click at [344, 320] on input "search" at bounding box center [442, 319] width 248 height 25
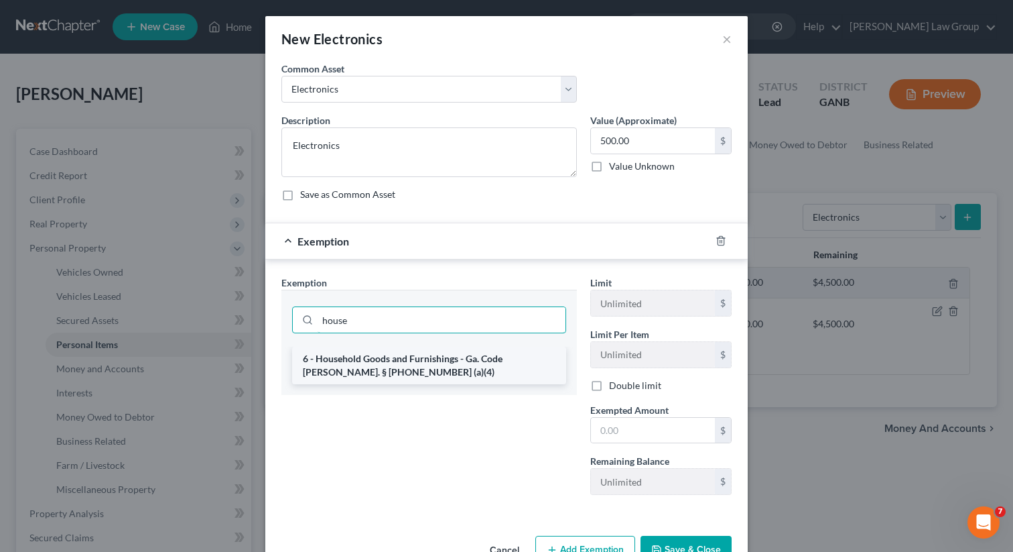
type input "house"
click at [347, 353] on li "6 - Household Goods and Furnishings - Ga. Code [PERSON_NAME]. § [PHONE_NUMBER] …" at bounding box center [429, 366] width 274 height 38
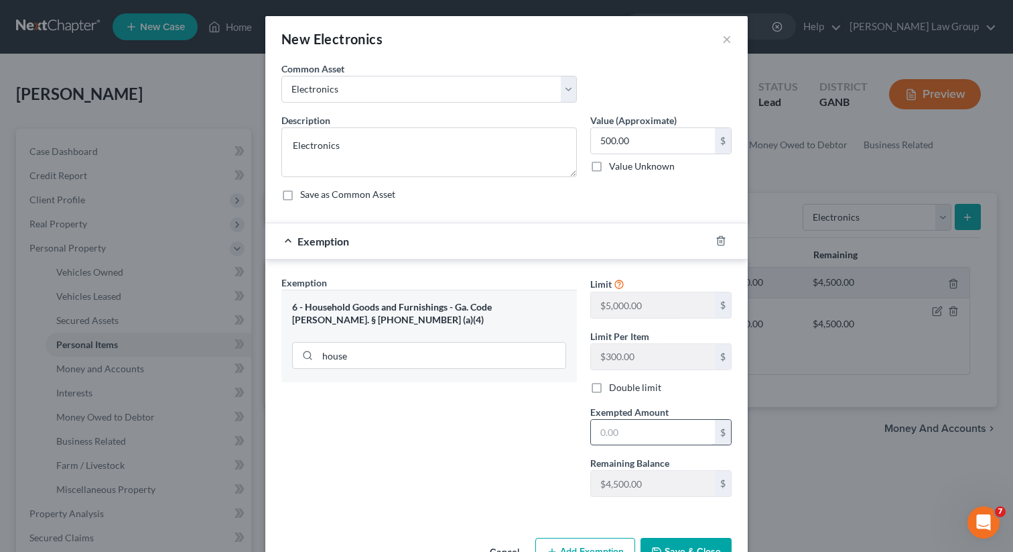
click at [685, 439] on input "text" at bounding box center [653, 432] width 124 height 25
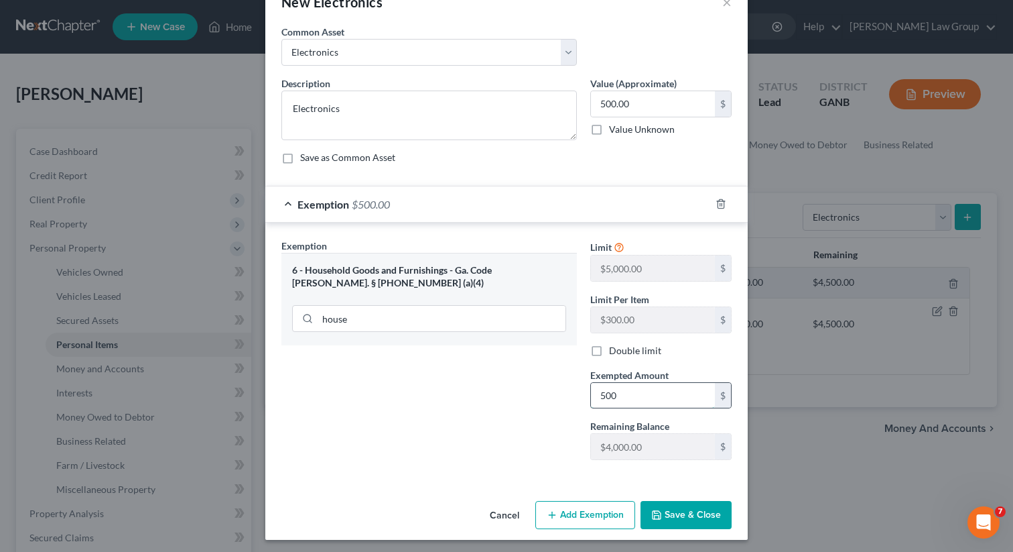
scroll to position [41, 0]
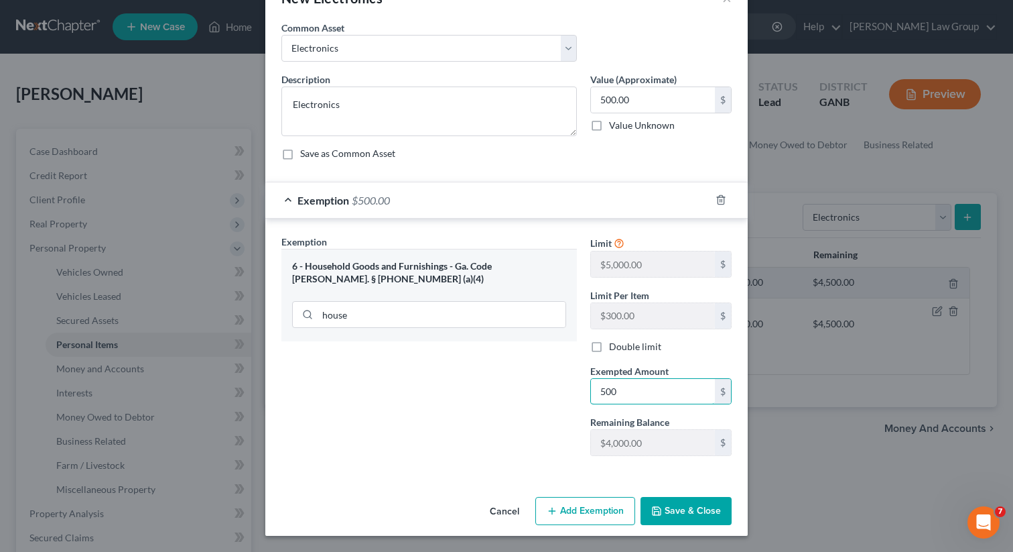
type input "500"
click at [686, 521] on button "Save & Close" at bounding box center [686, 511] width 91 height 28
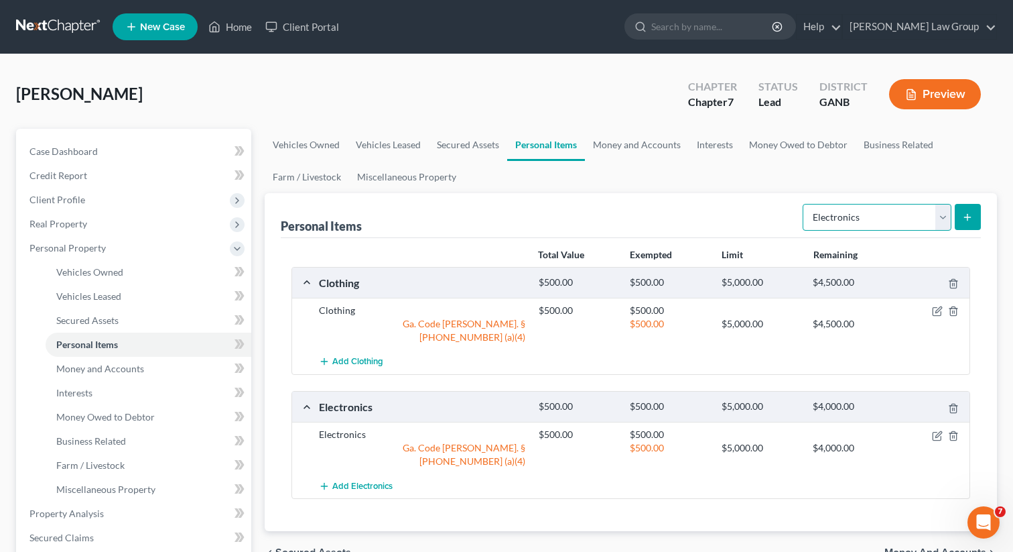
click at [862, 213] on select "Select Item Type Clothing Collectibles Of Value Electronics Firearms Household …" at bounding box center [877, 217] width 149 height 27
select select "household_goods"
click at [804, 204] on select "Select Item Type Clothing Collectibles Of Value Electronics Firearms Household …" at bounding box center [877, 217] width 149 height 27
click at [968, 217] on line "submit" at bounding box center [968, 217] width 0 height 6
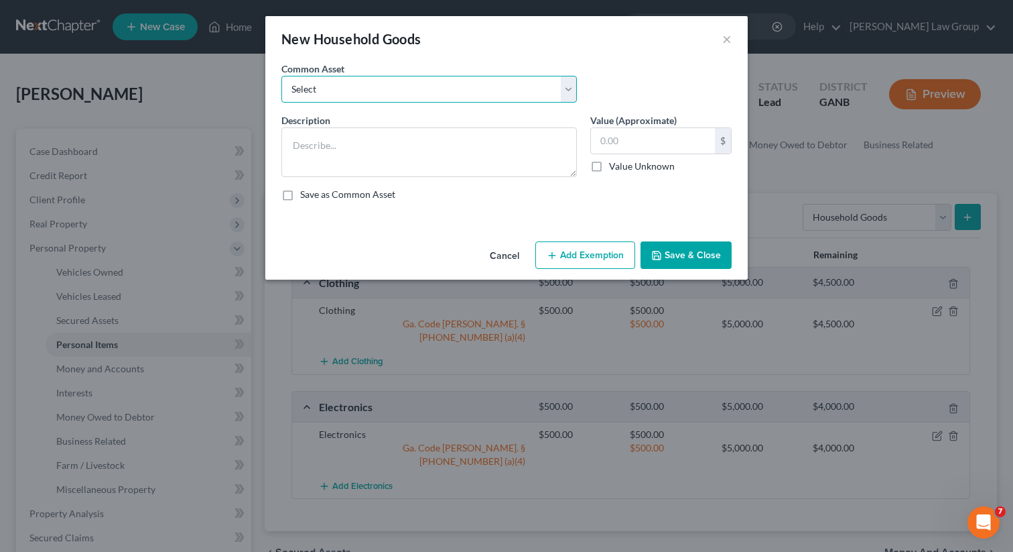
click at [335, 90] on select "Select Household goods" at bounding box center [430, 89] width 296 height 27
select select "0"
click at [282, 76] on select "Select Household goods" at bounding box center [430, 89] width 296 height 27
type textarea "Household goods"
type input "1,200.00"
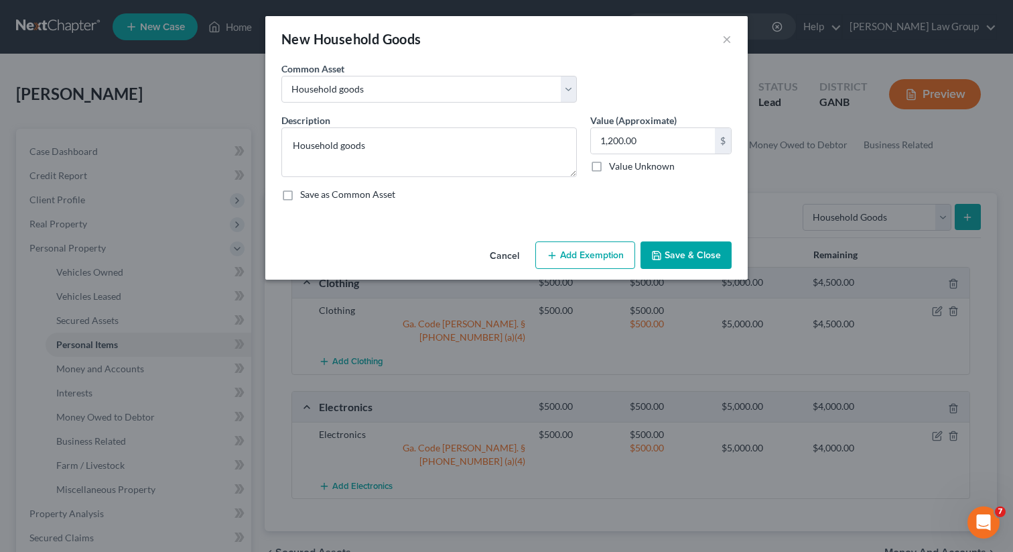
click at [580, 256] on button "Add Exemption" at bounding box center [586, 255] width 100 height 28
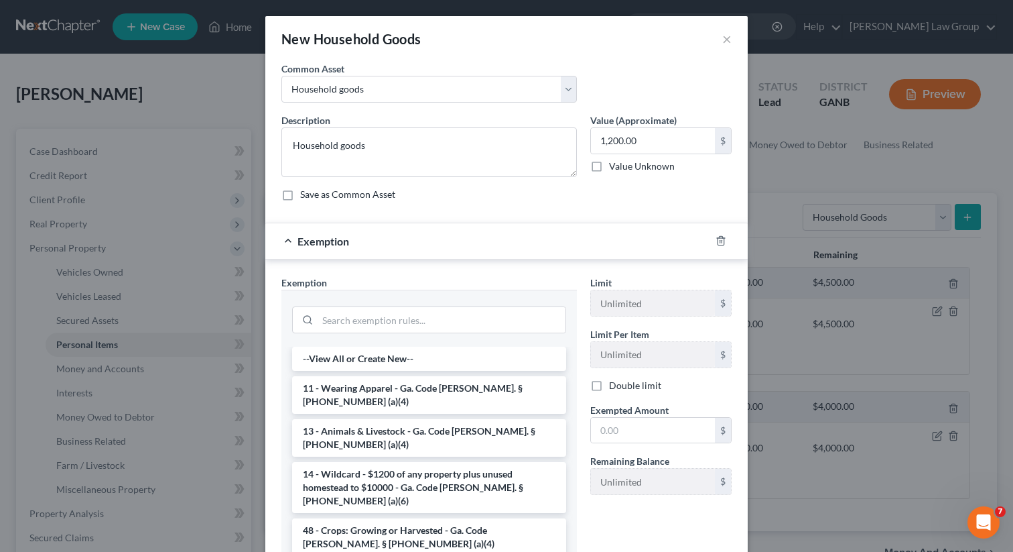
click at [365, 304] on div at bounding box center [429, 318] width 274 height 35
click at [358, 310] on input "search" at bounding box center [442, 319] width 248 height 25
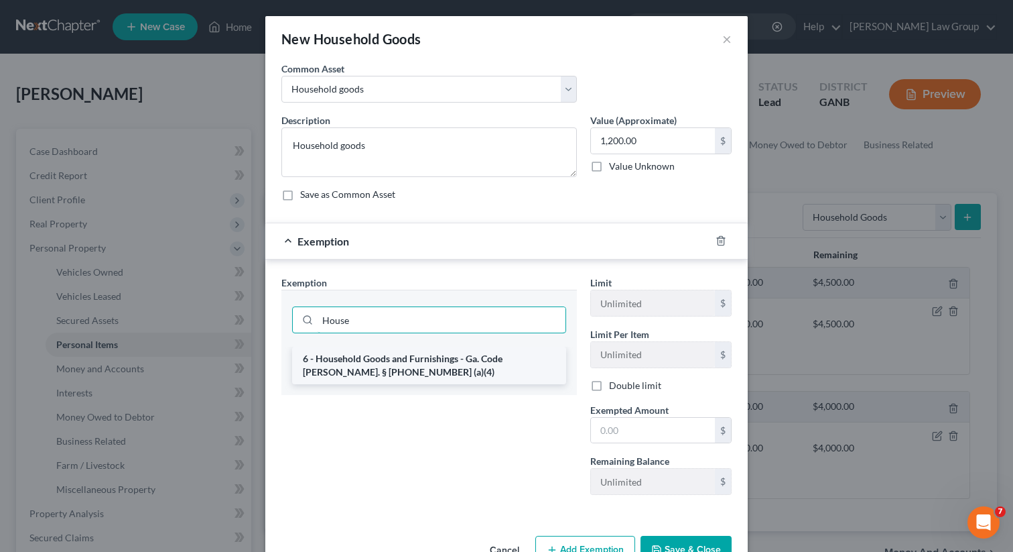
type input "House"
click at [353, 375] on li "6 - Household Goods and Furnishings - Ga. Code [PERSON_NAME]. § [PHONE_NUMBER] …" at bounding box center [429, 366] width 274 height 38
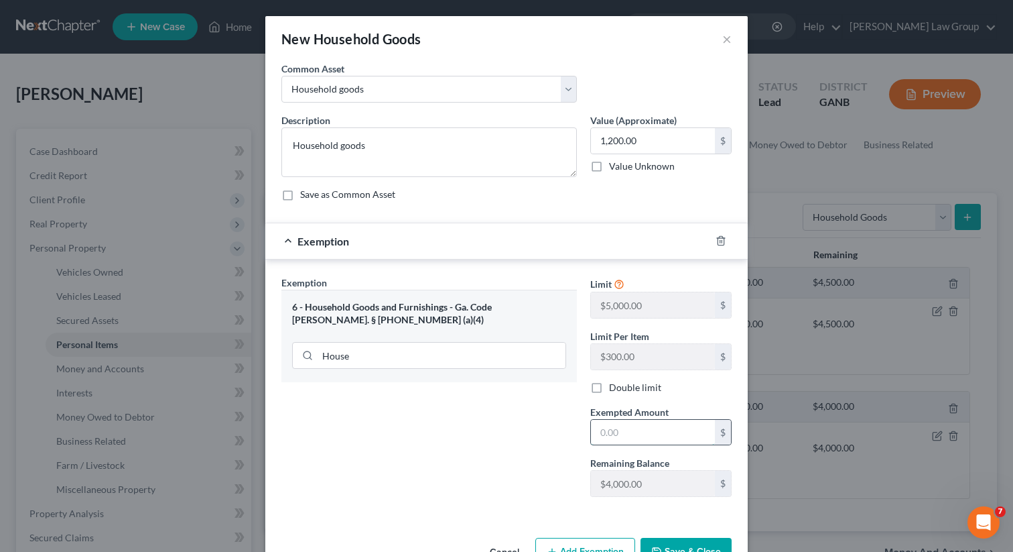
click at [641, 443] on input "text" at bounding box center [653, 432] width 124 height 25
type input "1,200"
click at [678, 545] on button "Save & Close" at bounding box center [686, 552] width 91 height 28
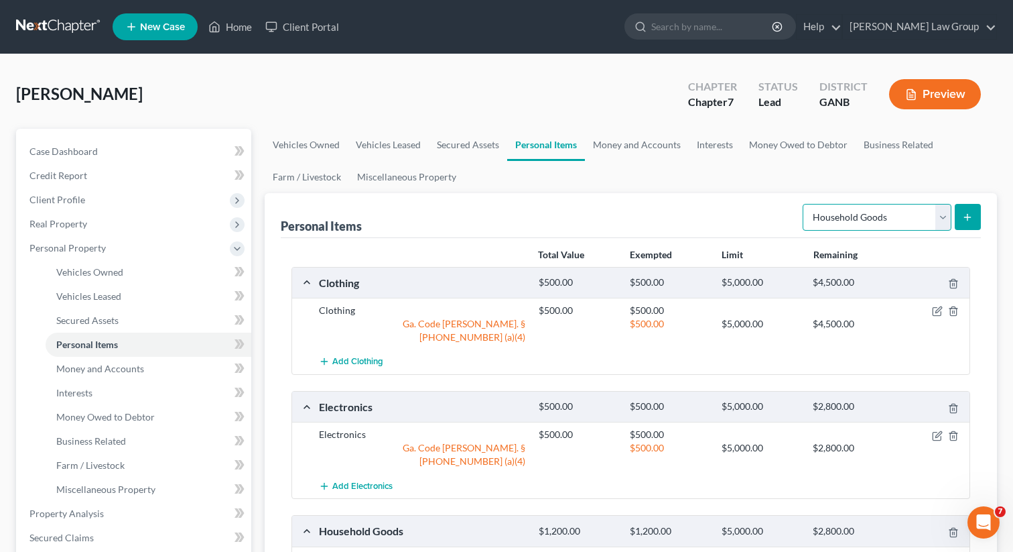
click at [843, 218] on select "Select Item Type Clothing Collectibles Of Value Electronics Firearms Household …" at bounding box center [877, 217] width 149 height 27
click at [182, 29] on span "New Case" at bounding box center [162, 27] width 45 height 10
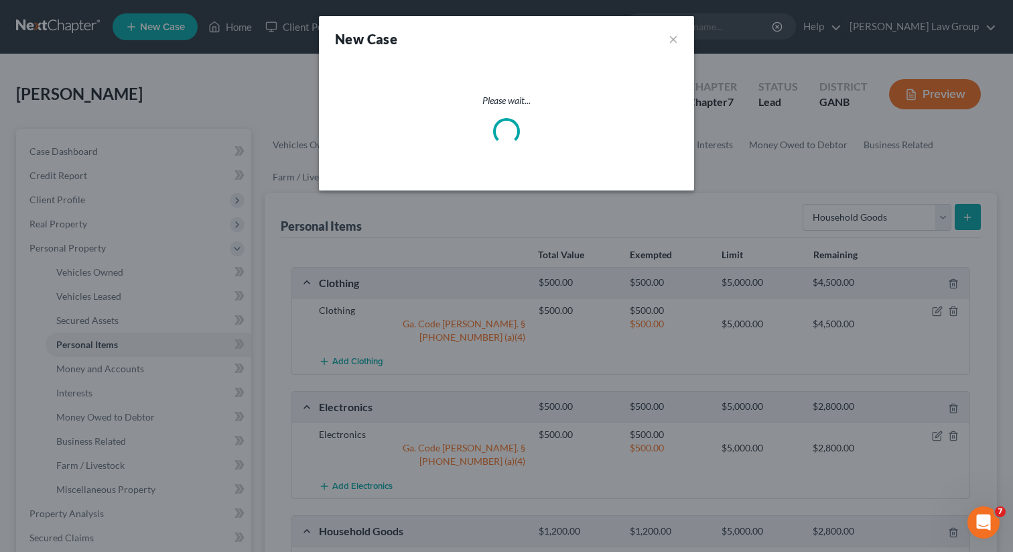
select select "19"
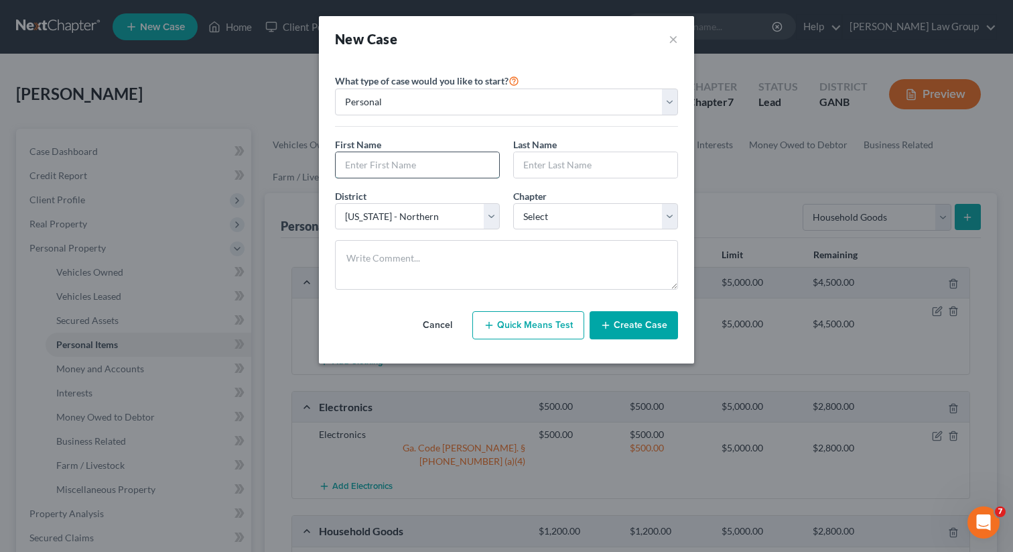
click at [398, 160] on input "text" at bounding box center [418, 164] width 164 height 25
paste input "[PERSON_NAME]"
type input "[PERSON_NAME]"
click at [556, 172] on input "text" at bounding box center [596, 164] width 164 height 25
paste input "[PERSON_NAME]"
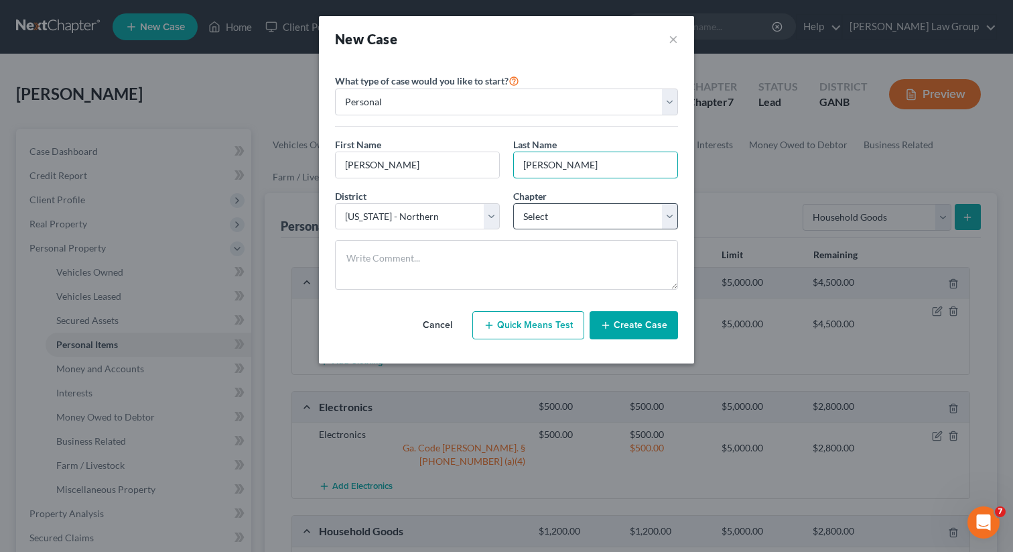
type input "[PERSON_NAME]"
click at [540, 211] on select "Select 7 11 12 13" at bounding box center [595, 216] width 165 height 27
select select "0"
click at [513, 203] on select "Select 7 11 12 13" at bounding box center [595, 216] width 165 height 27
click at [643, 322] on button "Create Case" at bounding box center [634, 325] width 88 height 28
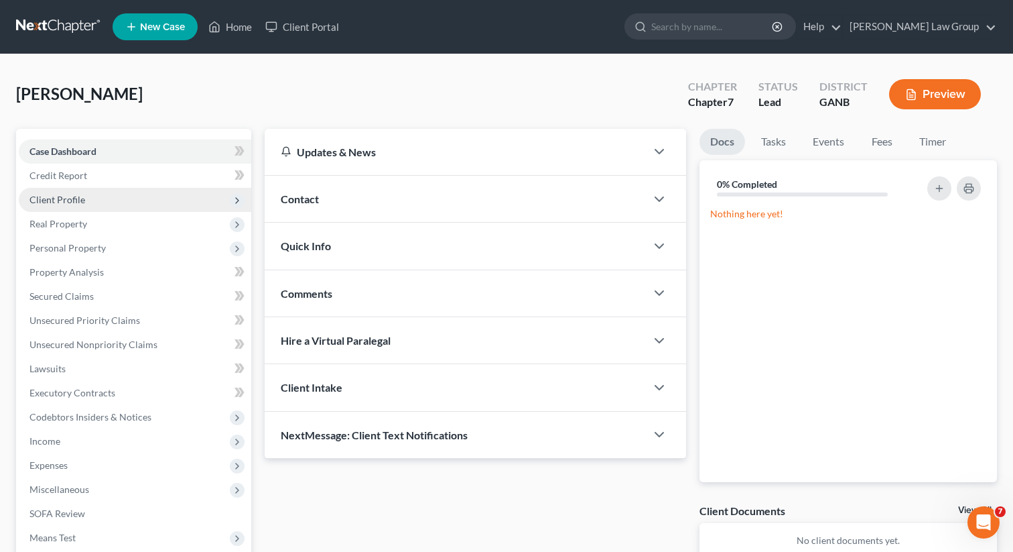
click at [69, 200] on span "Client Profile" at bounding box center [57, 199] width 56 height 11
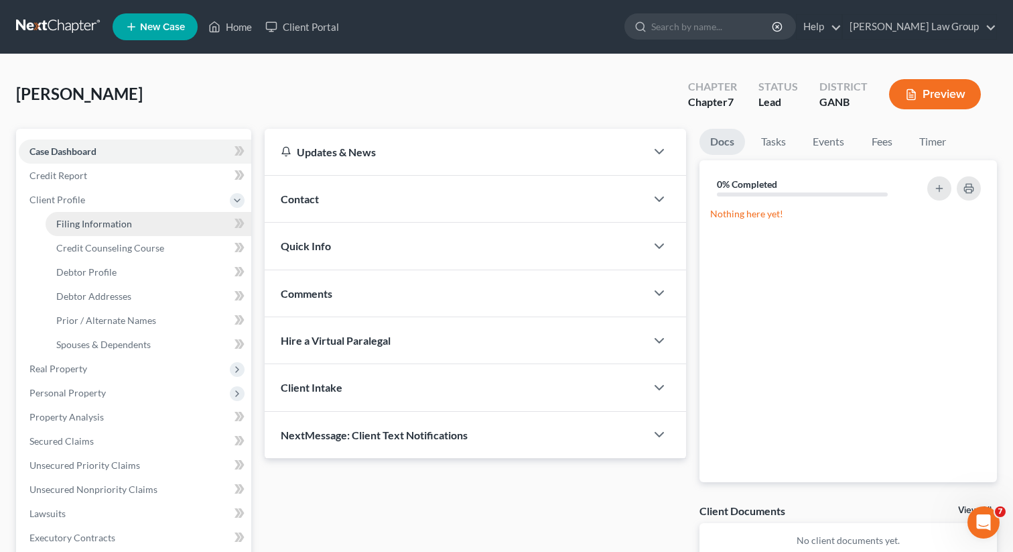
click at [81, 218] on span "Filing Information" at bounding box center [94, 223] width 76 height 11
select select "1"
select select "0"
select select "19"
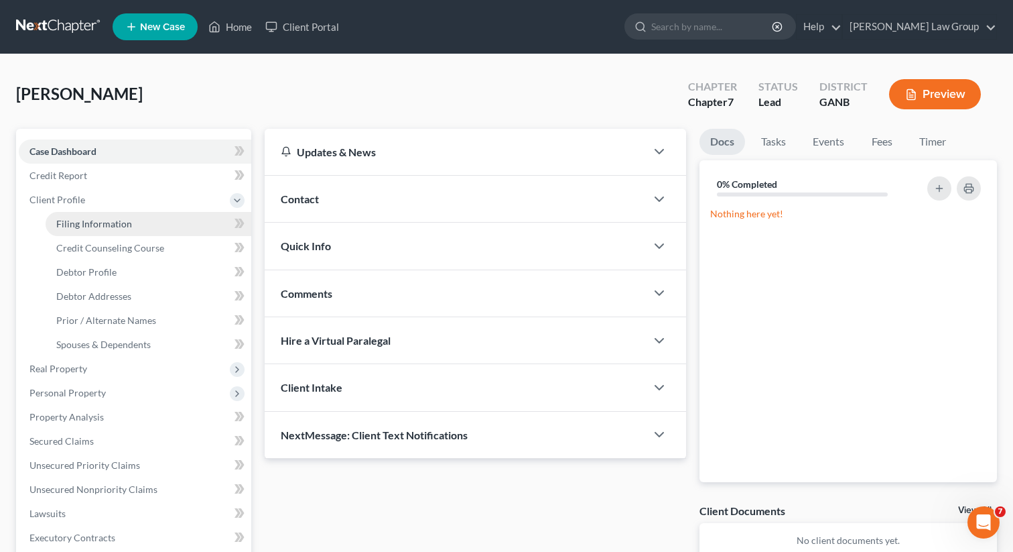
select select "10"
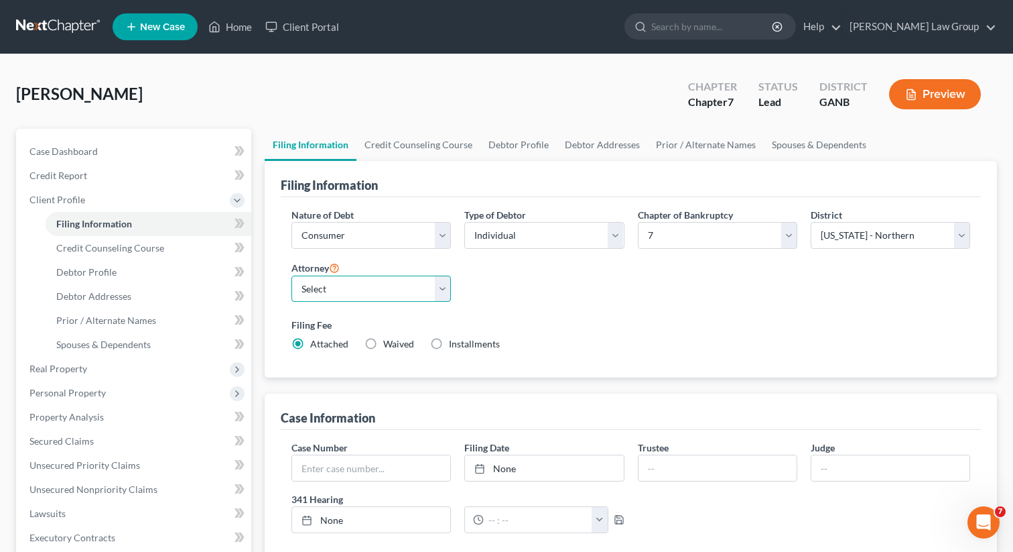
click at [396, 282] on select "Select [PERSON_NAME] - GANB [PERSON_NAME] - GANB [PERSON_NAME] - GANB [PERSON_N…" at bounding box center [372, 288] width 160 height 27
select select "0"
click at [292, 275] on select "Select [PERSON_NAME] - GANB [PERSON_NAME] - GANB [PERSON_NAME] - GANB [PERSON_N…" at bounding box center [372, 288] width 160 height 27
click at [436, 146] on link "Credit Counseling Course" at bounding box center [419, 145] width 124 height 32
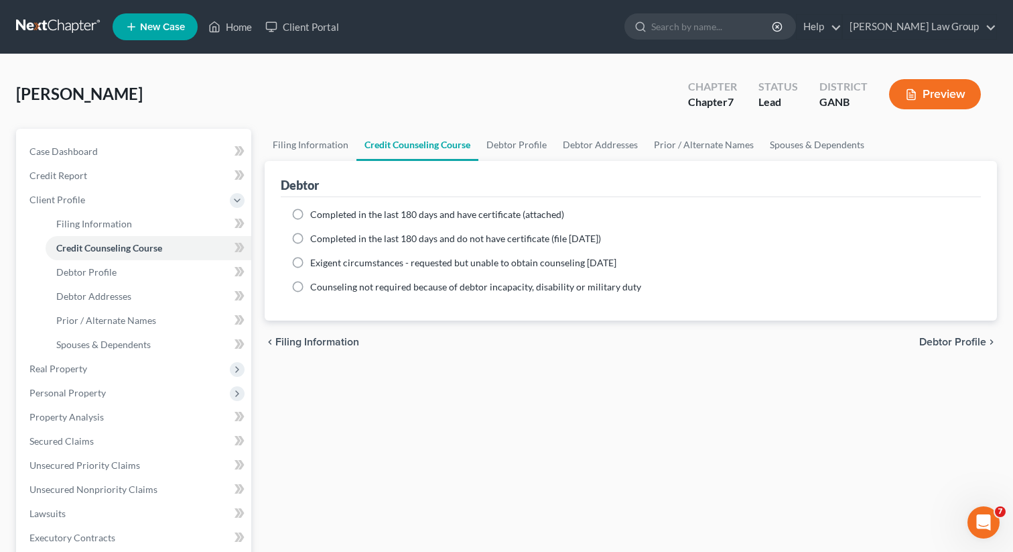
click at [310, 221] on label "Completed in the last 180 days and have certificate (attached)" at bounding box center [437, 214] width 254 height 13
click at [316, 216] on input "Completed in the last 180 days and have certificate (attached)" at bounding box center [320, 212] width 9 height 9
radio input "true"
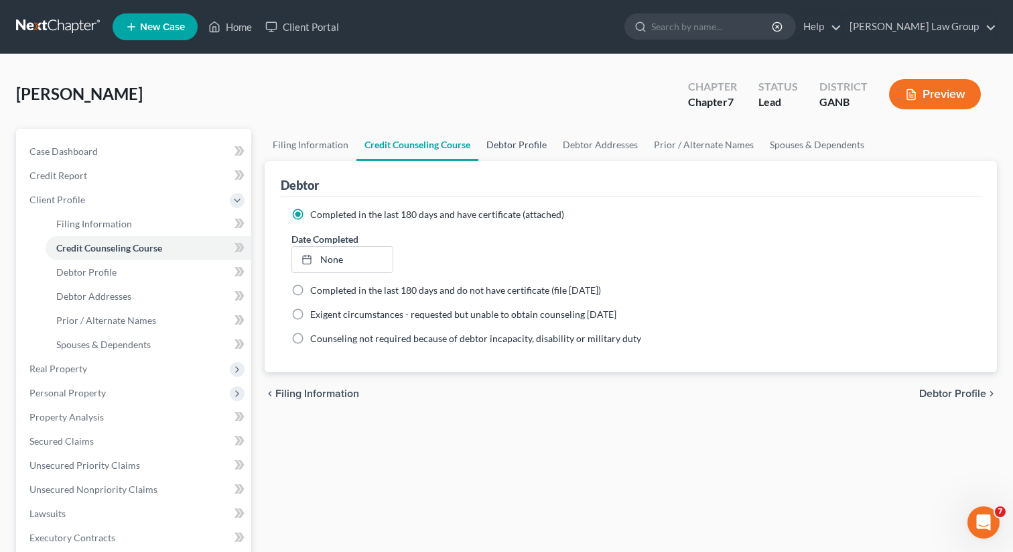
click at [499, 152] on link "Debtor Profile" at bounding box center [517, 145] width 76 height 32
select select "0"
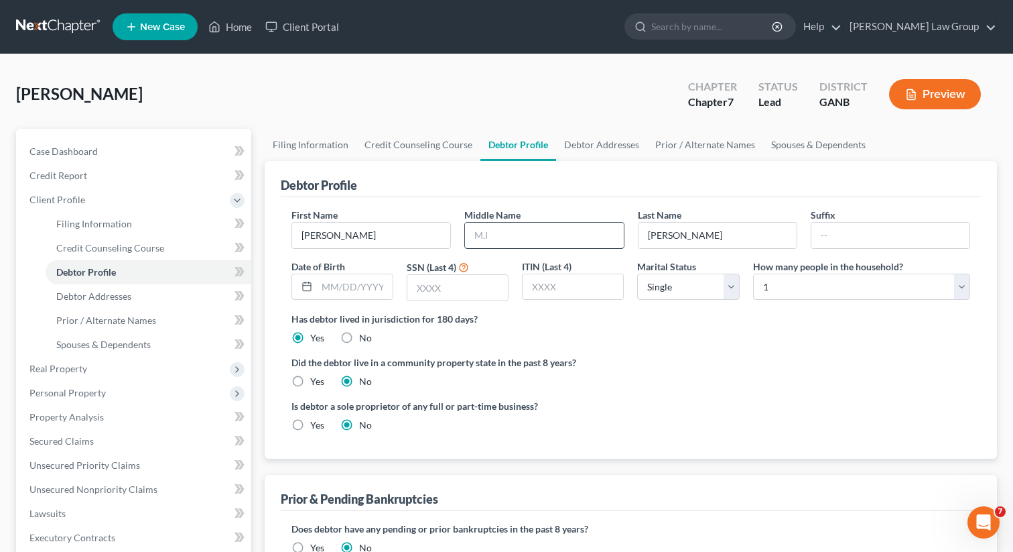
click at [505, 233] on input "text" at bounding box center [544, 235] width 158 height 25
paste input "[PERSON_NAME]"
type input "[PERSON_NAME]"
click at [369, 277] on input "text" at bounding box center [355, 286] width 76 height 25
paste input "[DATE]"
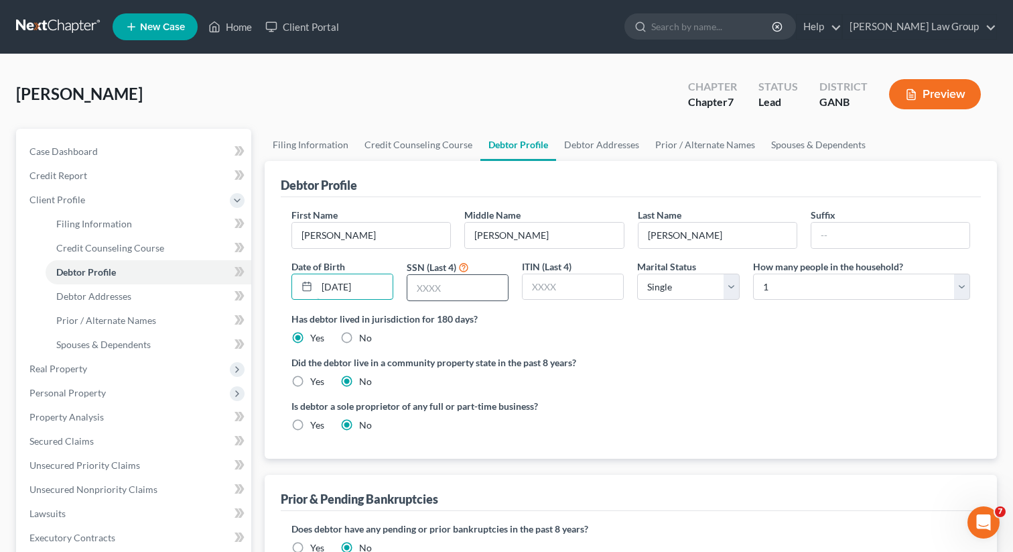
type input "[DATE]"
click at [456, 292] on input "text" at bounding box center [458, 287] width 101 height 25
type input "6021"
click at [609, 129] on link "Debtor Addresses" at bounding box center [601, 145] width 91 height 32
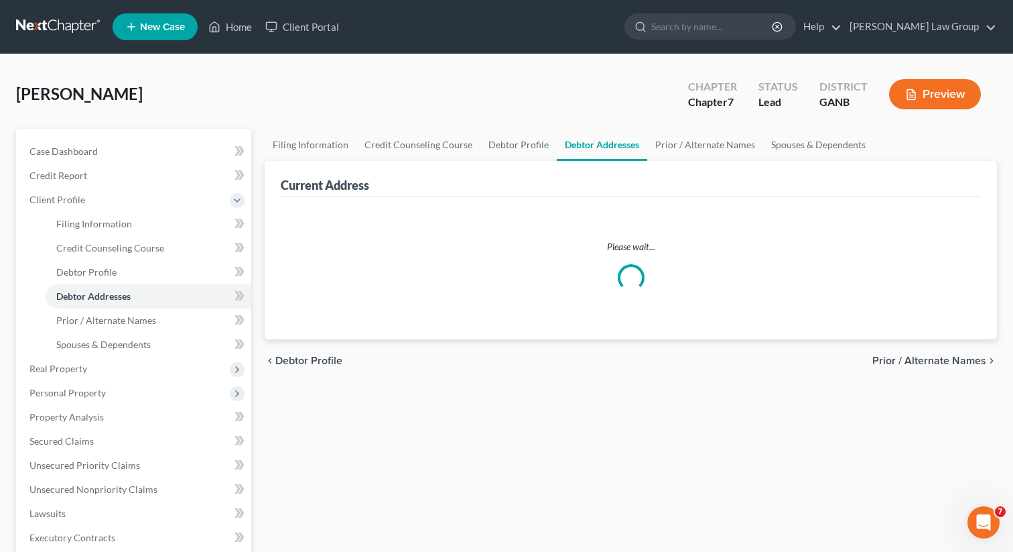
select select "0"
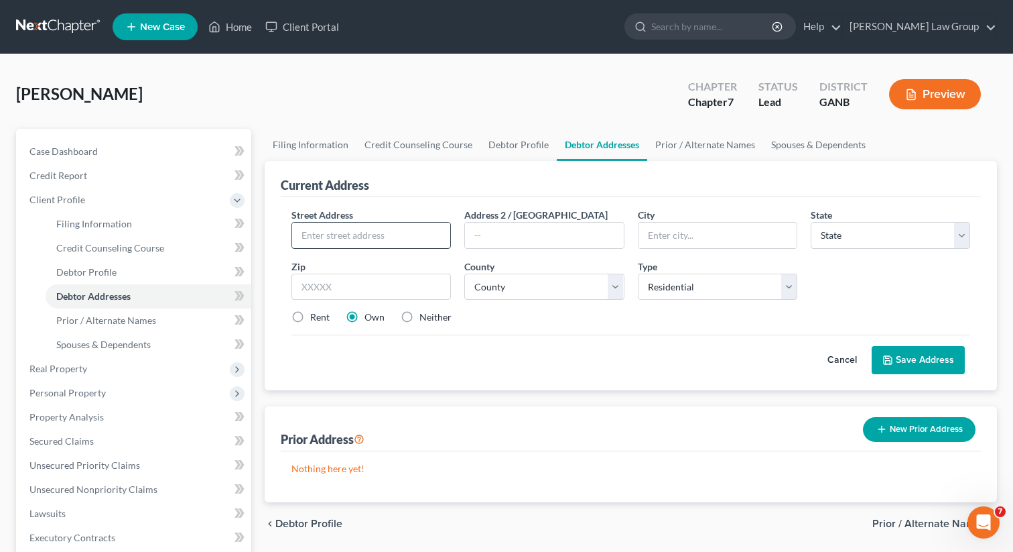
click at [389, 243] on input "text" at bounding box center [371, 235] width 158 height 25
paste input "[STREET_ADDRESS]"
type input "[STREET_ADDRESS]"
click at [365, 275] on input "text" at bounding box center [372, 286] width 160 height 27
type input "30238"
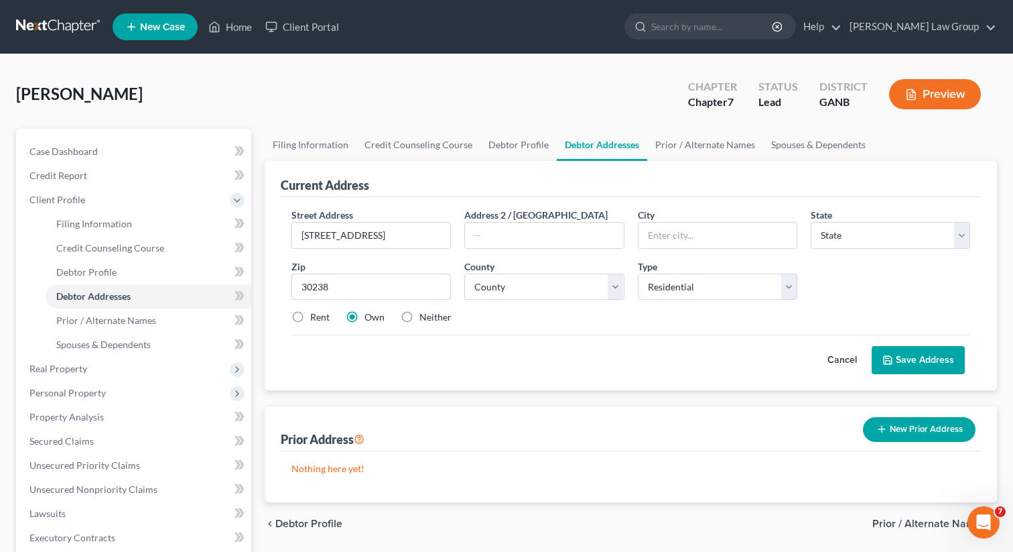
type input "[GEOGRAPHIC_DATA]"
select select "10"
click at [475, 336] on div "Cancel Save Address" at bounding box center [631, 354] width 679 height 40
click at [528, 288] on select "County [GEOGRAPHIC_DATA] [GEOGRAPHIC_DATA] [GEOGRAPHIC_DATA] [GEOGRAPHIC_DATA] …" at bounding box center [544, 286] width 160 height 27
select select "30"
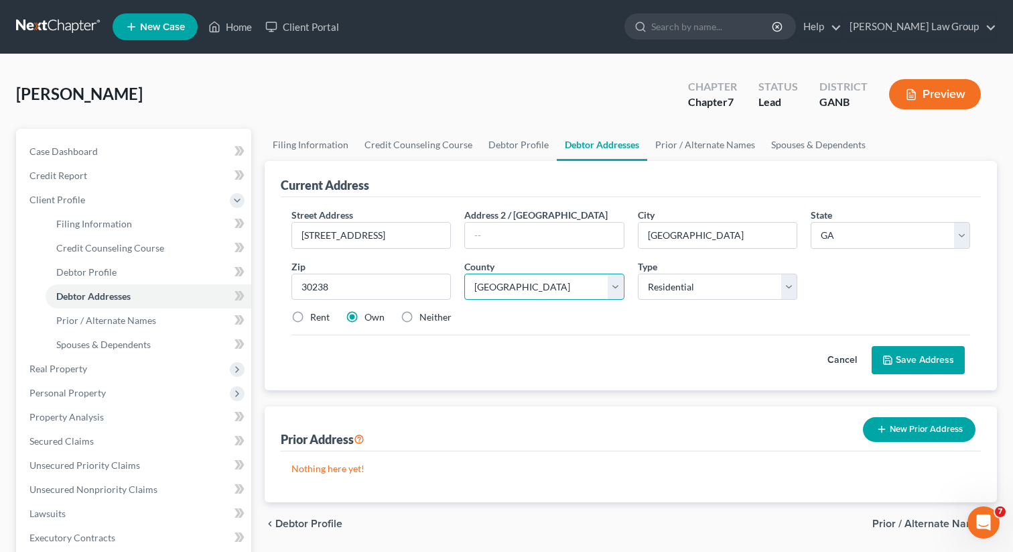
click at [464, 273] on select "County [GEOGRAPHIC_DATA] [GEOGRAPHIC_DATA] [GEOGRAPHIC_DATA] [GEOGRAPHIC_DATA] …" at bounding box center [544, 286] width 160 height 27
click at [310, 322] on label "Rent" at bounding box center [319, 316] width 19 height 13
click at [316, 319] on input "Rent" at bounding box center [320, 314] width 9 height 9
radio input "true"
click at [893, 361] on icon at bounding box center [888, 360] width 11 height 11
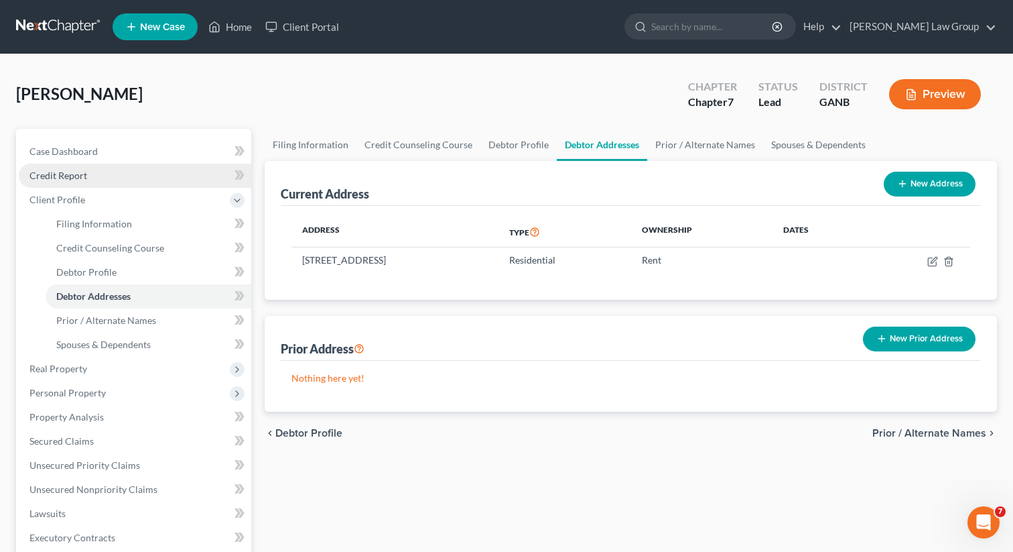
click at [121, 174] on link "Credit Report" at bounding box center [135, 176] width 233 height 24
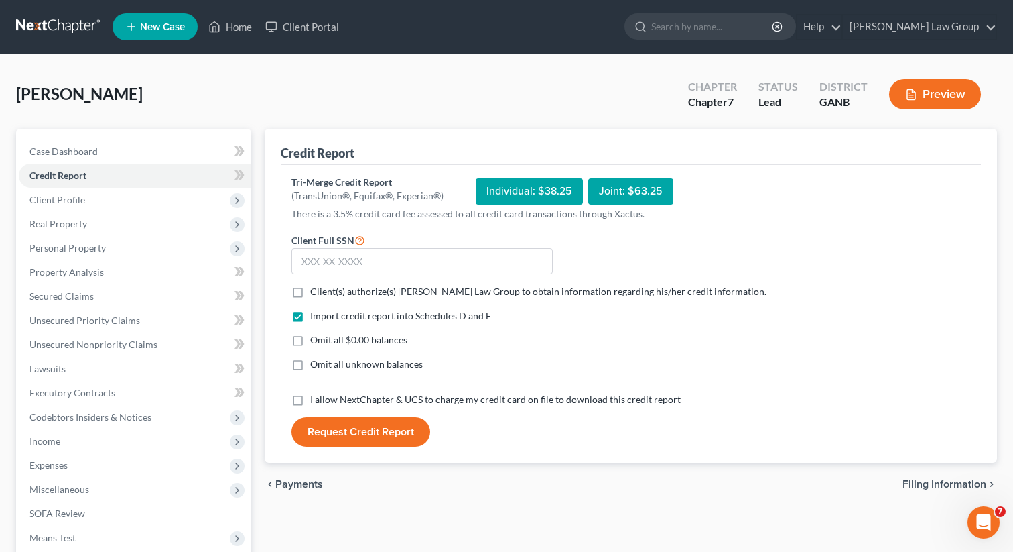
click at [310, 292] on label "Client(s) authorize(s) [PERSON_NAME] Law Group to obtain information regarding …" at bounding box center [538, 291] width 456 height 13
click at [316, 292] on input "Client(s) authorize(s) [PERSON_NAME] Law Group to obtain information regarding …" at bounding box center [320, 289] width 9 height 9
checkbox input "true"
click at [310, 403] on label "I allow NextChapter & UCS to charge my credit card on file to download this cre…" at bounding box center [495, 399] width 371 height 13
click at [316, 401] on input "I allow NextChapter & UCS to charge my credit card on file to download this cre…" at bounding box center [320, 397] width 9 height 9
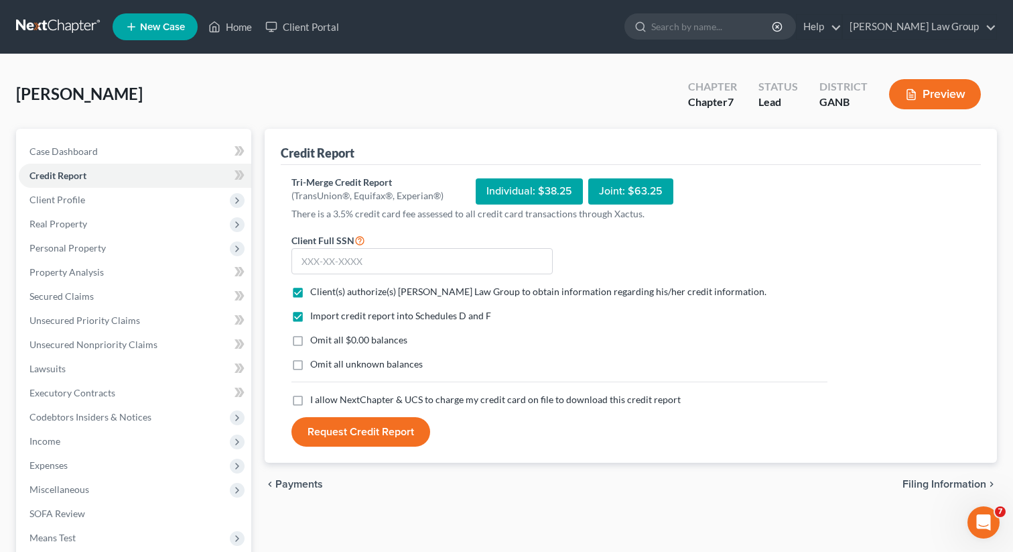
checkbox input "true"
click at [332, 264] on input "text" at bounding box center [422, 261] width 261 height 27
paste input "605-04-6021"
type input "605-04-6021"
click at [362, 434] on button "Request Credit Report" at bounding box center [361, 431] width 139 height 29
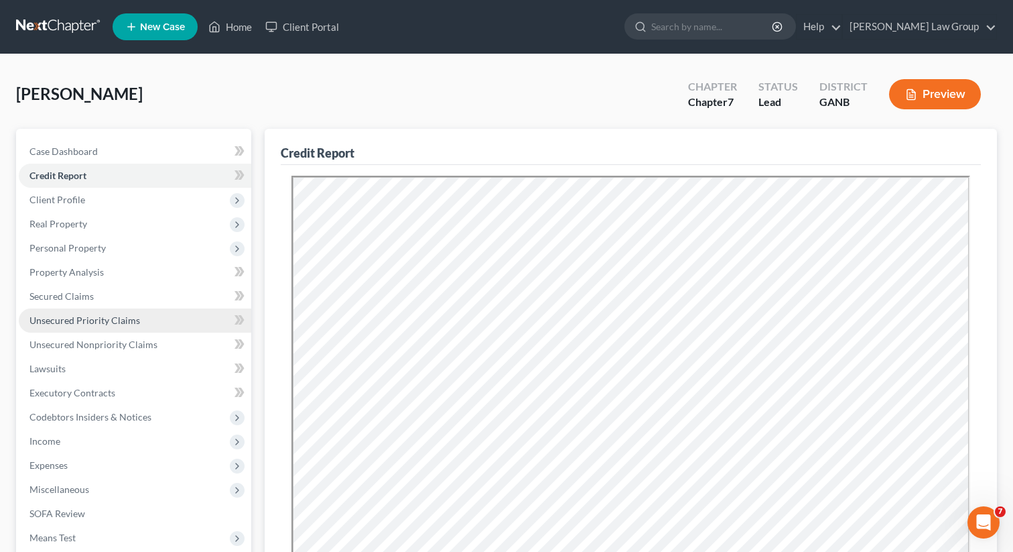
click at [113, 318] on span "Unsecured Priority Claims" at bounding box center [84, 319] width 111 height 11
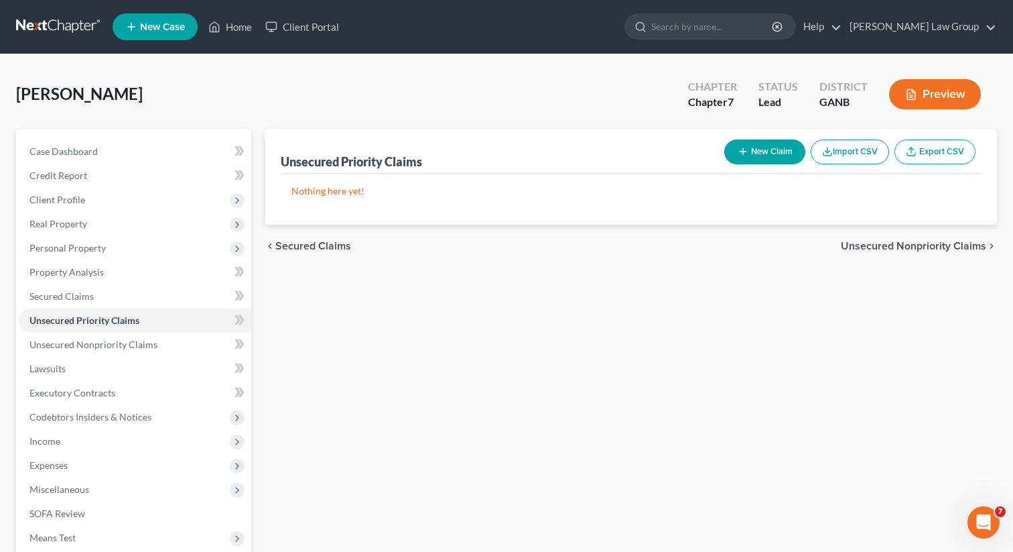
click at [770, 151] on button "New Claim" at bounding box center [765, 151] width 81 height 25
select select "0"
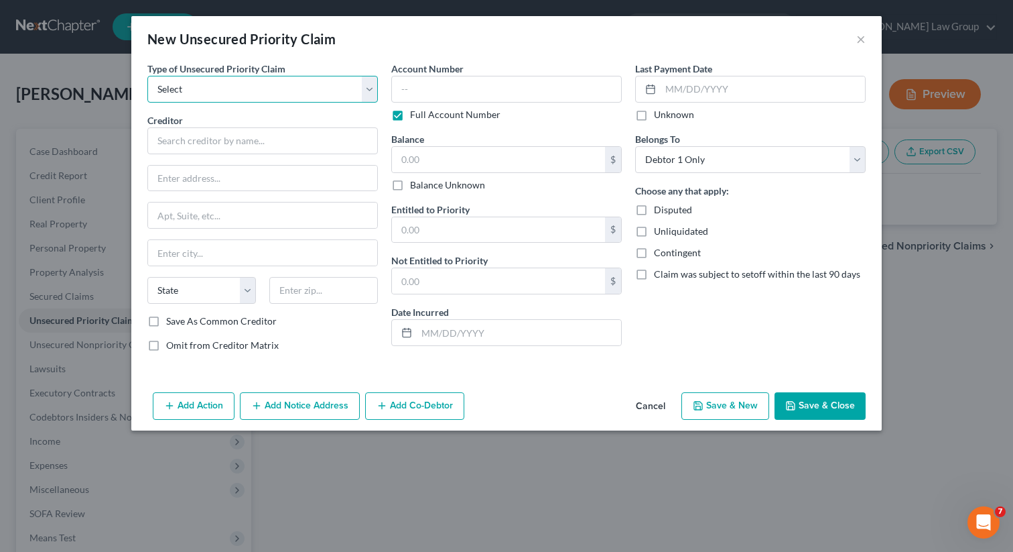
click at [228, 87] on select "Select Taxes & Other Government Units Domestic Support Obligations Extensions o…" at bounding box center [262, 89] width 231 height 27
select select "0"
click at [147, 76] on select "Select Taxes & Other Government Units Domestic Support Obligations Extensions o…" at bounding box center [262, 89] width 231 height 27
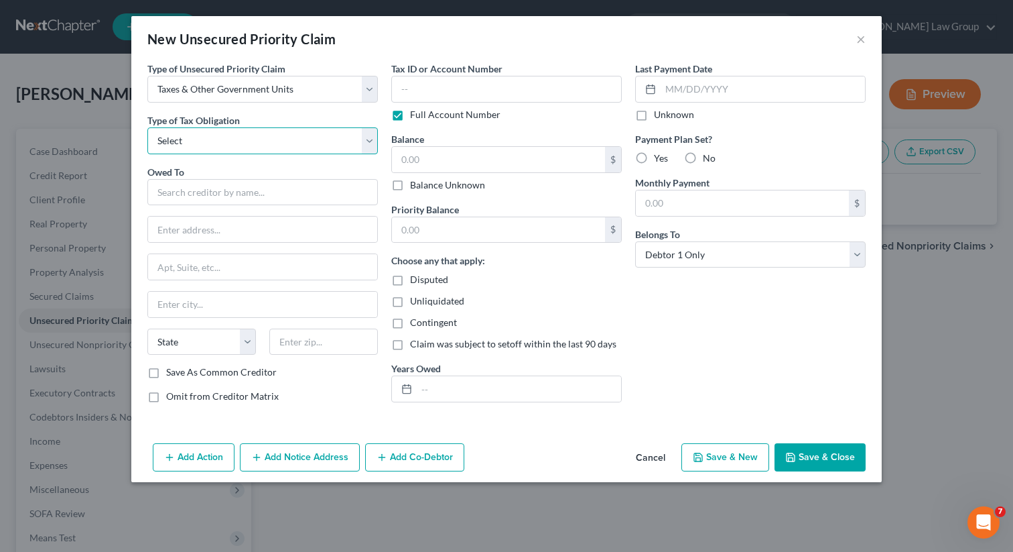
click at [243, 138] on select "Select Federal City State Franchise Tax Board Other" at bounding box center [262, 140] width 231 height 27
select select "0"
click at [147, 127] on select "Select Federal City State Franchise Tax Board Other" at bounding box center [262, 140] width 231 height 27
click at [219, 194] on input "text" at bounding box center [262, 192] width 231 height 27
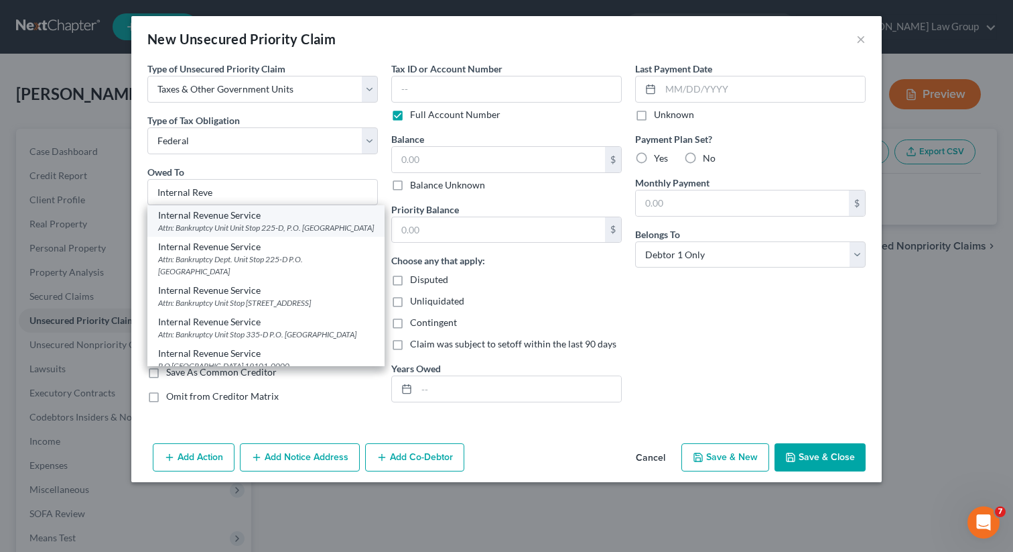
click at [207, 223] on div "Attn: Bankruptcy Unit Unit Stop 225-D, P.O. [GEOGRAPHIC_DATA]" at bounding box center [266, 227] width 216 height 11
type input "Internal Revenue Service"
type input "Attn: Bankruptcy Unit"
type input "Unit Stop 225-D, P.O. Box 995"
type input "[GEOGRAPHIC_DATA]"
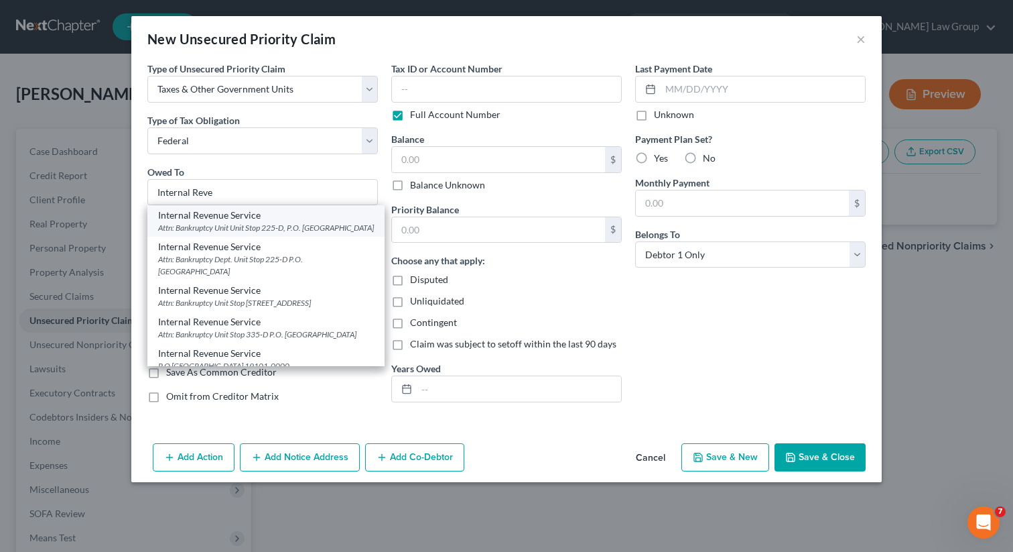
select select "10"
type input "30370"
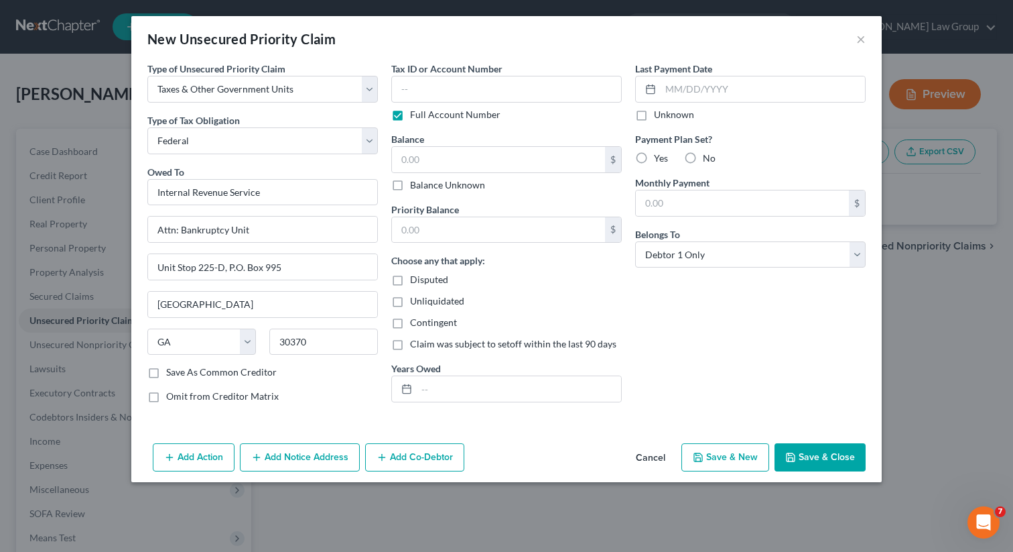
click at [816, 442] on div "Add Action Add Notice Address Add Co-Debtor Cancel Save & New Save & Close" at bounding box center [506, 460] width 751 height 44
click at [809, 453] on button "Save & Close" at bounding box center [820, 457] width 91 height 28
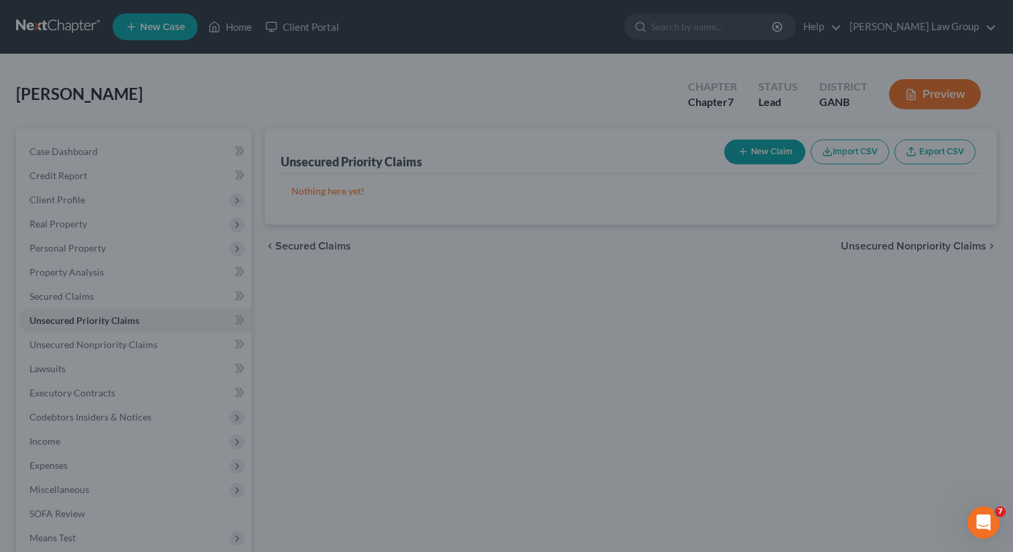
type input "0.00"
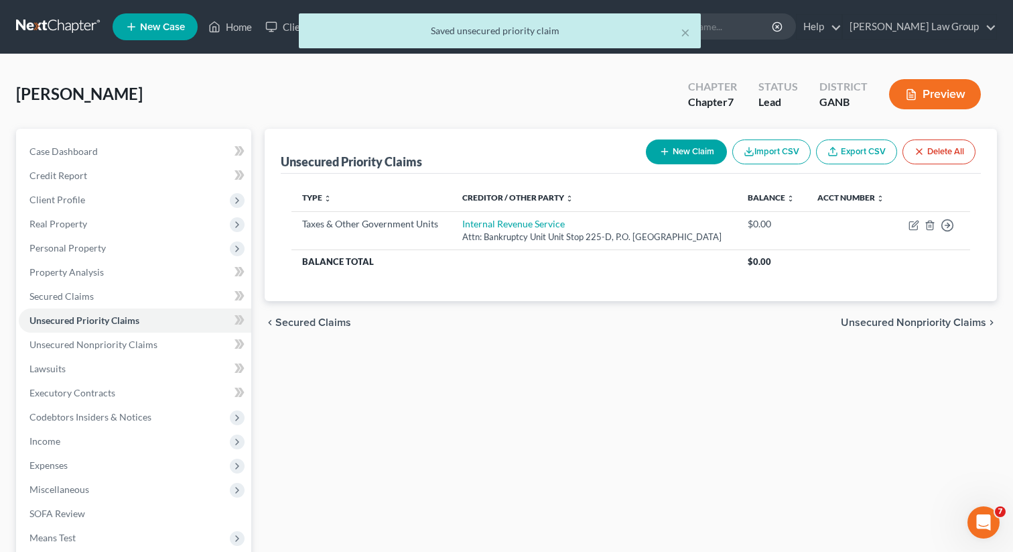
click at [676, 153] on button "New Claim" at bounding box center [686, 151] width 81 height 25
select select "0"
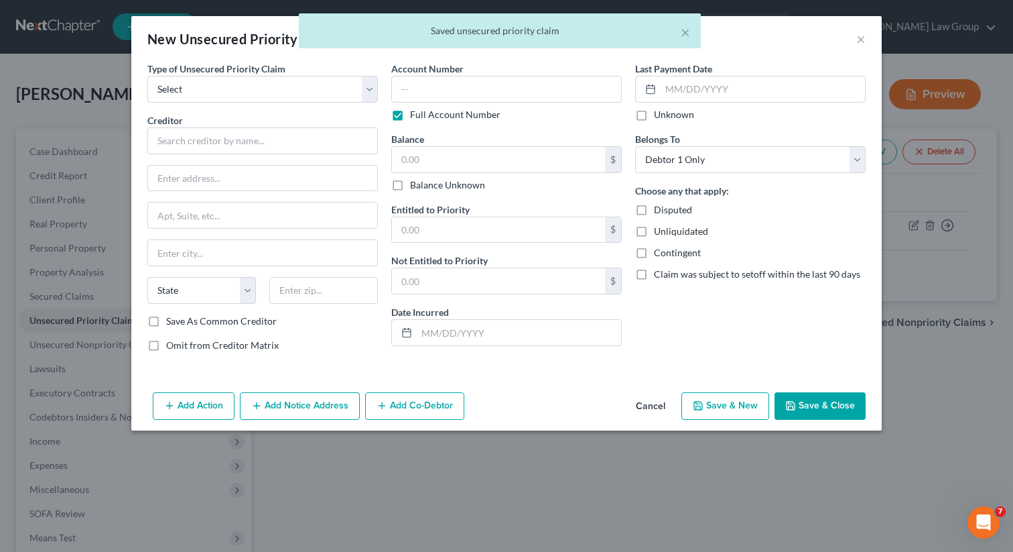
click at [335, 74] on div "Type of Unsecured Priority Claim * Select Taxes & Other Government Units Domest…" at bounding box center [262, 82] width 231 height 41
click at [314, 90] on select "Select Taxes & Other Government Units Domestic Support Obligations Extensions o…" at bounding box center [262, 89] width 231 height 27
select select "0"
click at [147, 76] on select "Select Taxes & Other Government Units Domestic Support Obligations Extensions o…" at bounding box center [262, 89] width 231 height 27
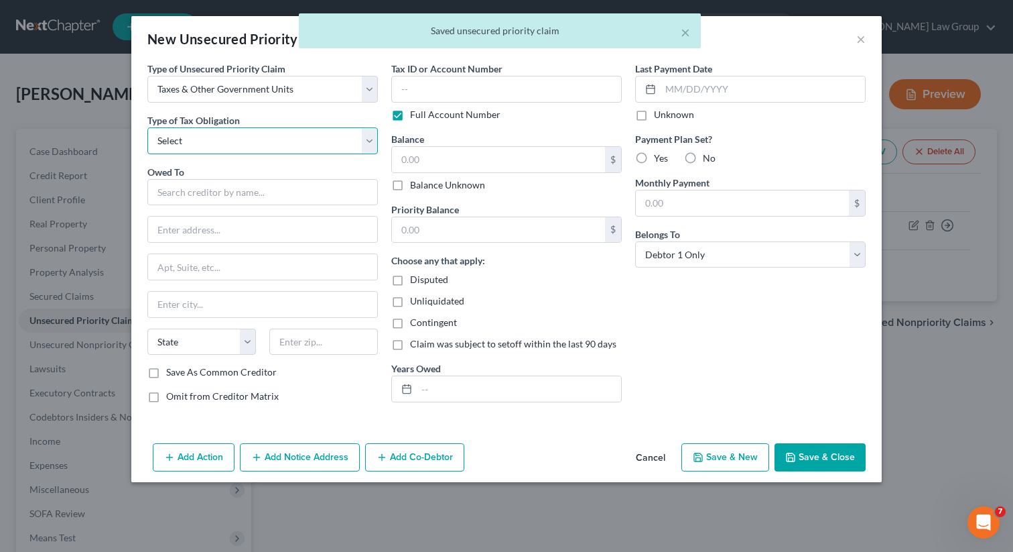
click at [259, 147] on select "Select Federal City State Franchise Tax Board Other" at bounding box center [262, 140] width 231 height 27
select select "2"
click at [147, 127] on select "Select Federal City State Franchise Tax Board Other" at bounding box center [262, 140] width 231 height 27
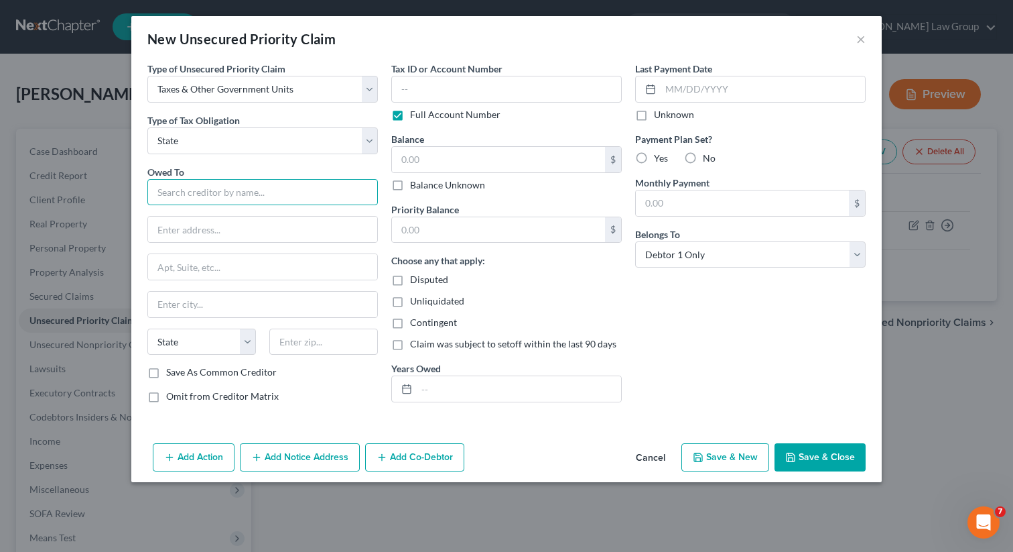
click at [202, 194] on input "text" at bounding box center [262, 192] width 231 height 27
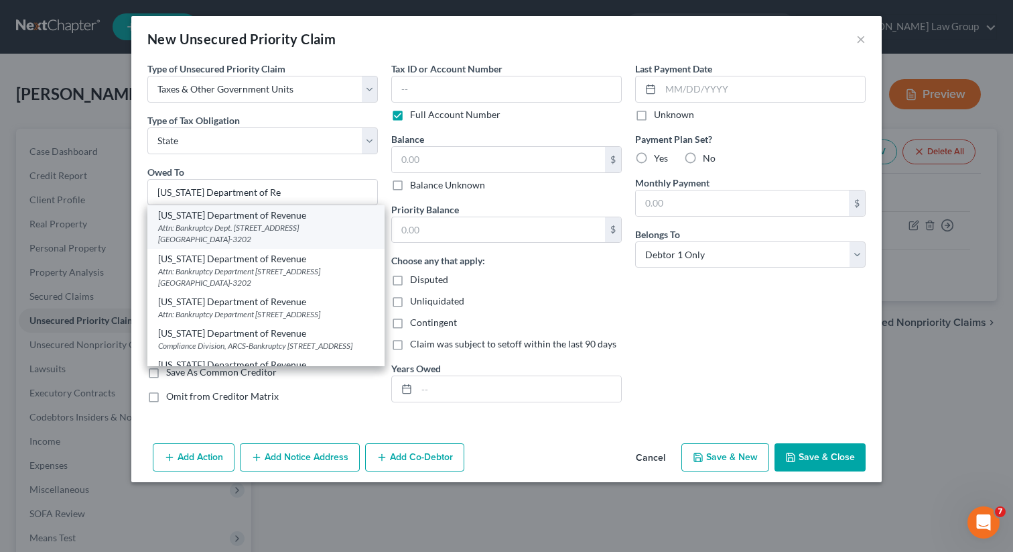
click at [213, 222] on div "Attn: Bankruptcy Dept. [STREET_ADDRESS] [GEOGRAPHIC_DATA]-3202" at bounding box center [266, 233] width 216 height 23
type input "[US_STATE] Department of Revenue"
type input "Attn: Bankruptcy Dept."
type input "[STREET_ADDRESS] NE Suite 9100"
type input "[GEOGRAPHIC_DATA]"
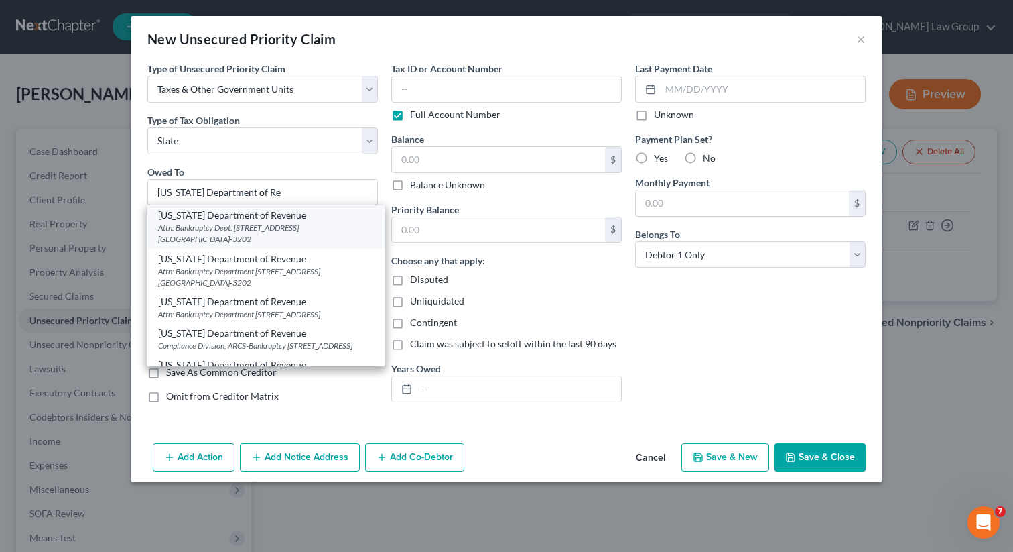
select select "10"
type input "30345-3202"
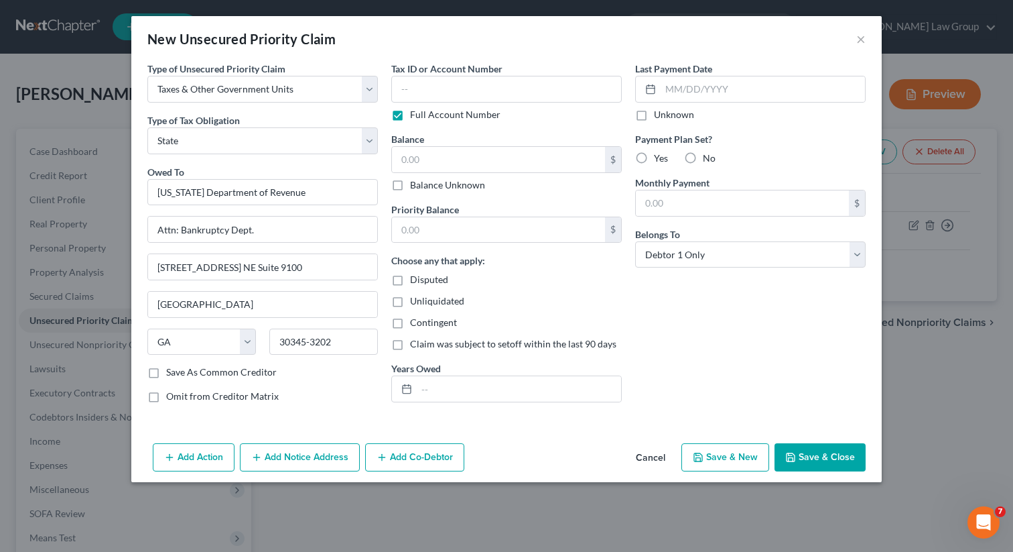
click at [834, 462] on button "Save & Close" at bounding box center [820, 457] width 91 height 28
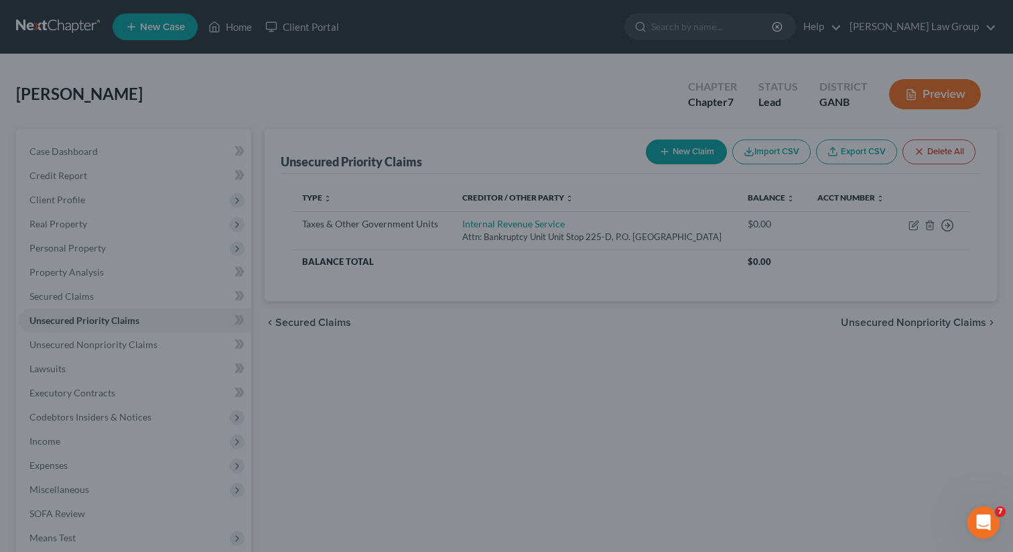
type input "0.00"
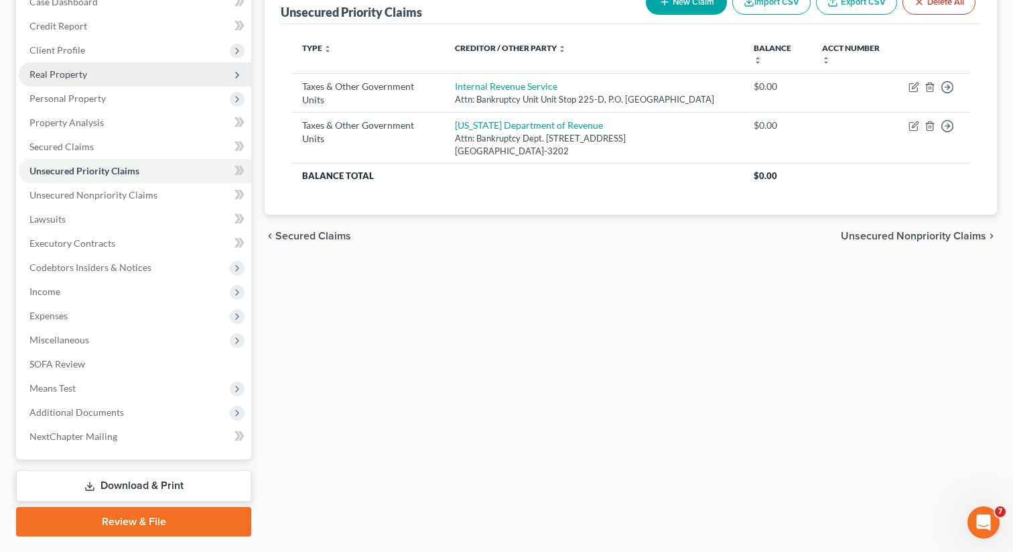
scroll to position [161, 0]
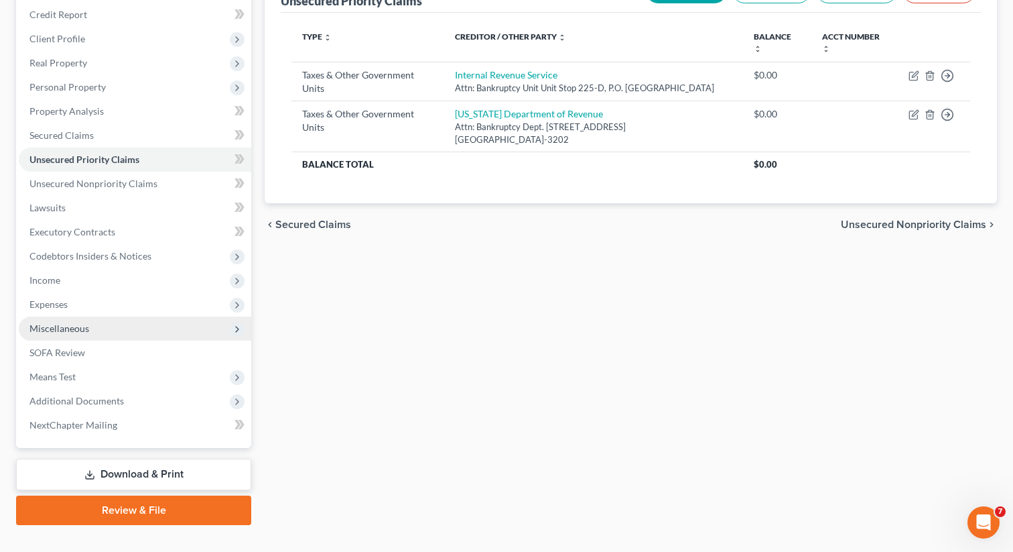
click at [95, 326] on span "Miscellaneous" at bounding box center [135, 328] width 233 height 24
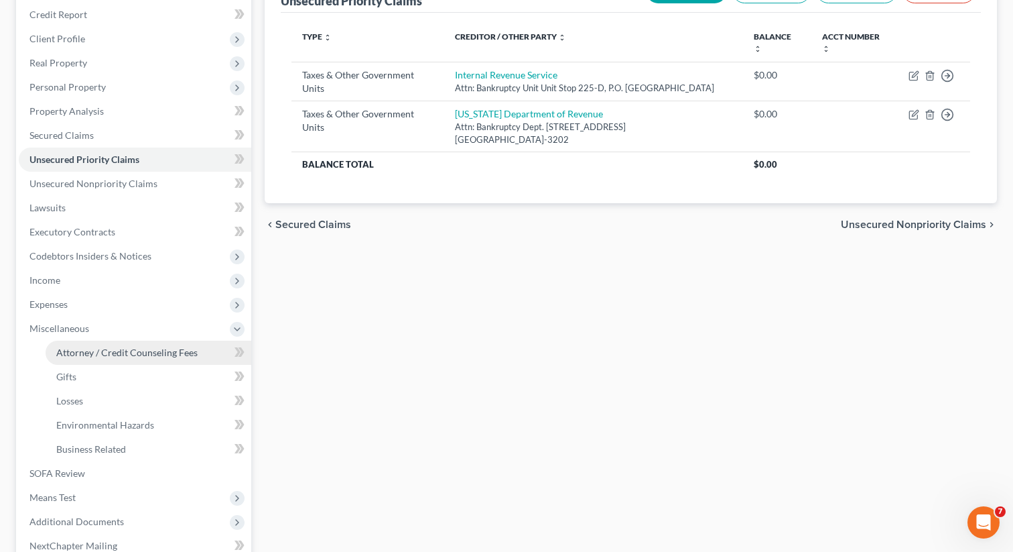
click at [117, 344] on link "Attorney / Credit Counseling Fees" at bounding box center [149, 352] width 206 height 24
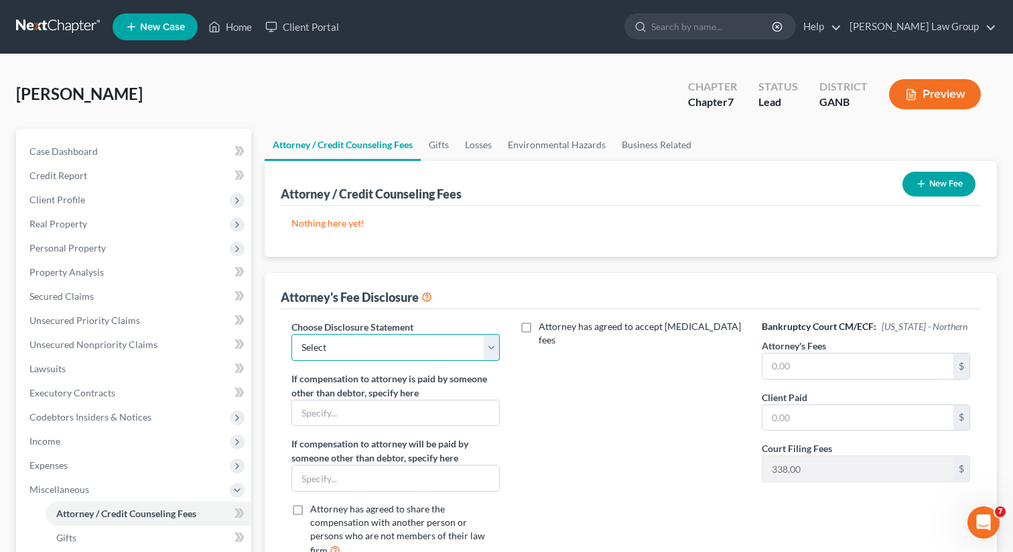
click at [424, 349] on select "Select Attorney Disclosure Statement Chapter 7 Attorney Fee Disclosure Statement" at bounding box center [396, 347] width 208 height 27
select select "0"
click at [292, 334] on select "Select Attorney Disclosure Statement Chapter 7 Attorney Fee Disclosure Statement" at bounding box center [396, 347] width 208 height 27
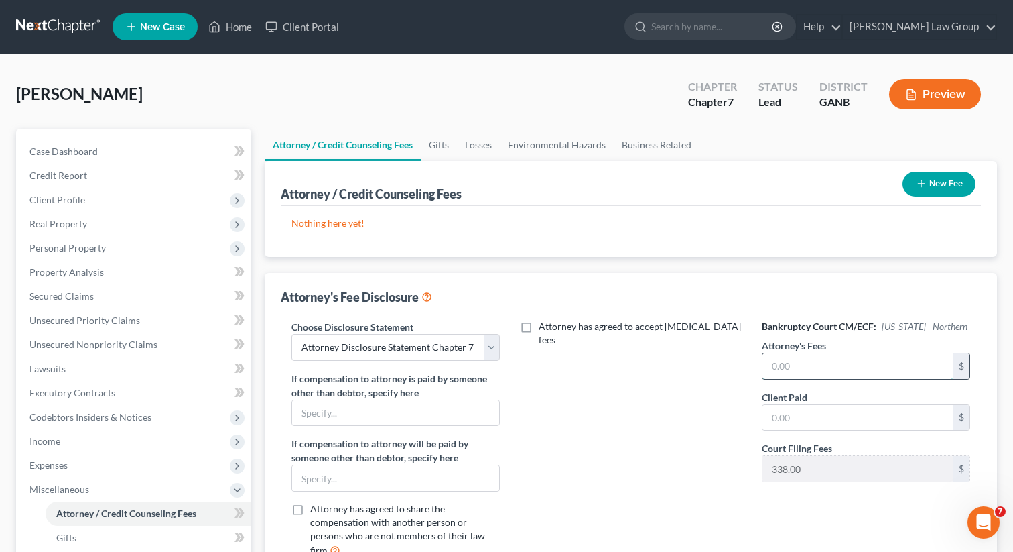
click at [794, 363] on input "text" at bounding box center [858, 365] width 191 height 25
type input "1,500"
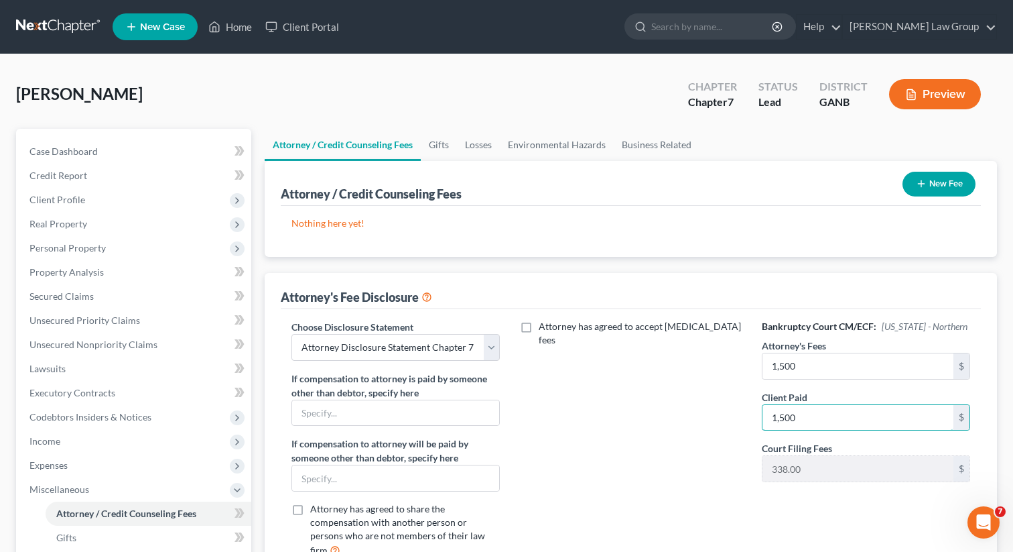
type input "1,500"
click at [952, 183] on button "New Fee" at bounding box center [939, 184] width 73 height 25
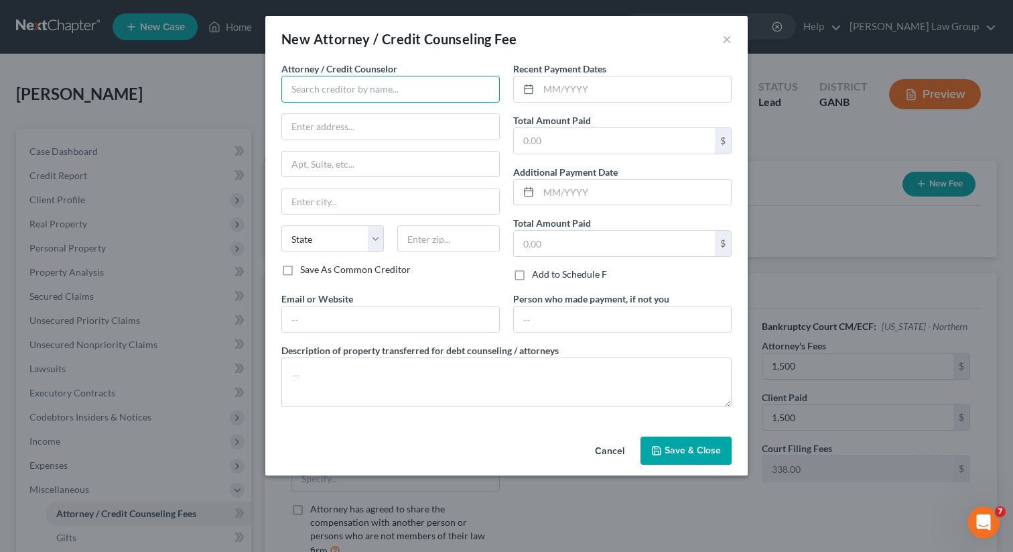
click at [361, 88] on input "text" at bounding box center [391, 89] width 219 height 27
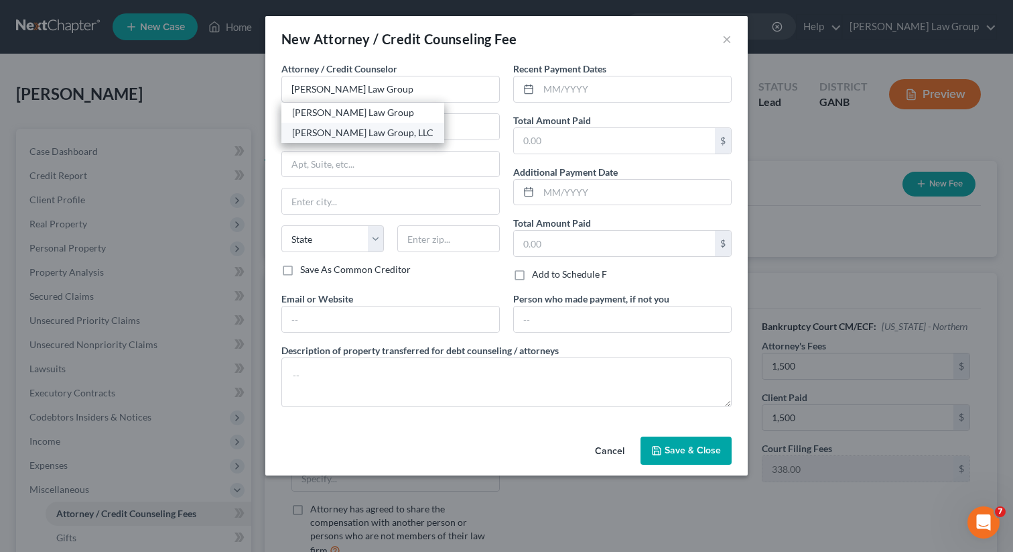
click at [356, 130] on div "[PERSON_NAME] Law Group, LLC" at bounding box center [362, 132] width 141 height 13
type input "[PERSON_NAME] Law Group, LLC"
type input "[STREET_ADDRESS][PERSON_NAME]"
type input "[GEOGRAPHIC_DATA]"
select select "10"
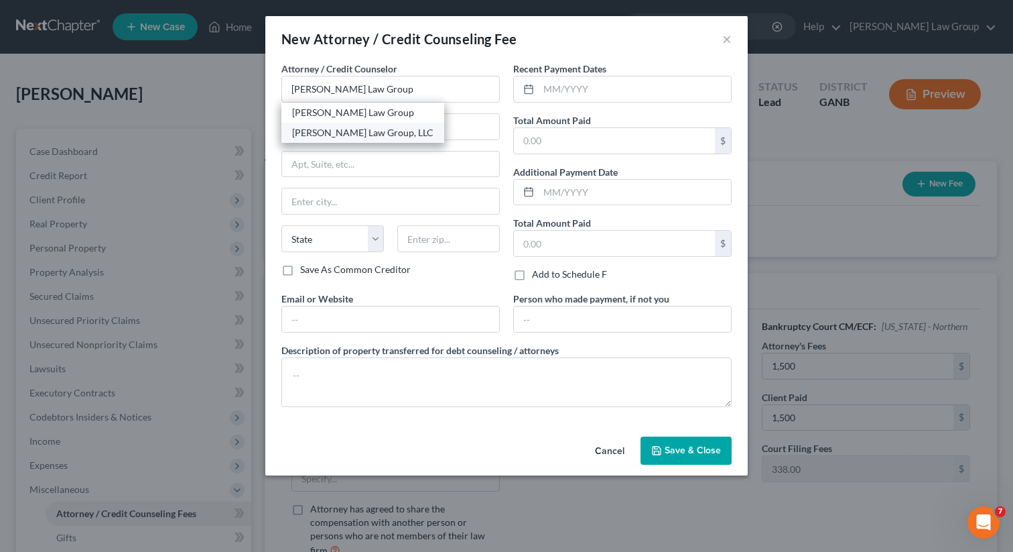
type input "30341"
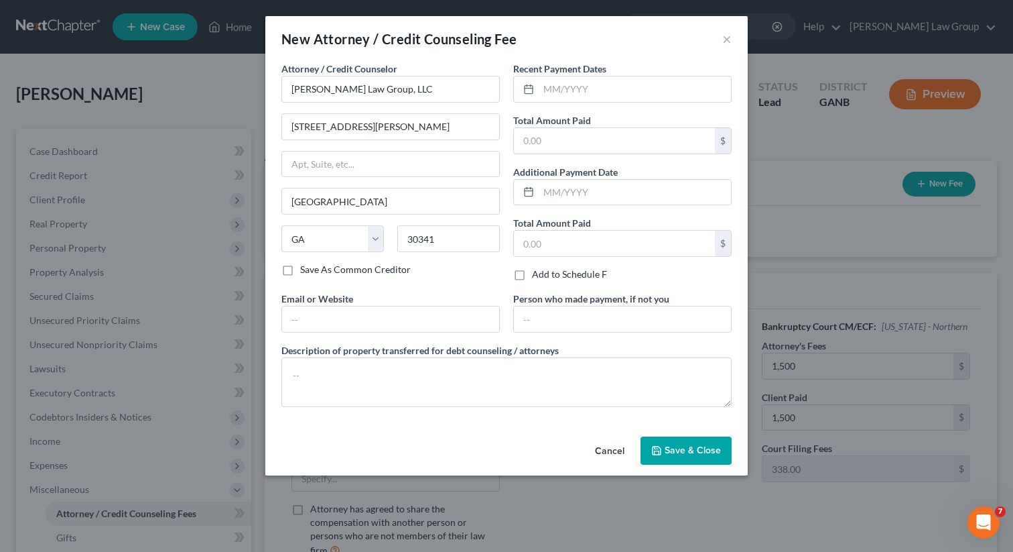
click at [580, 74] on label "Recent Payment Dates" at bounding box center [559, 69] width 93 height 14
click at [570, 89] on input "text" at bounding box center [635, 88] width 192 height 25
type input "09/2025"
type input "1,891"
click at [407, 317] on input "text" at bounding box center [390, 318] width 217 height 25
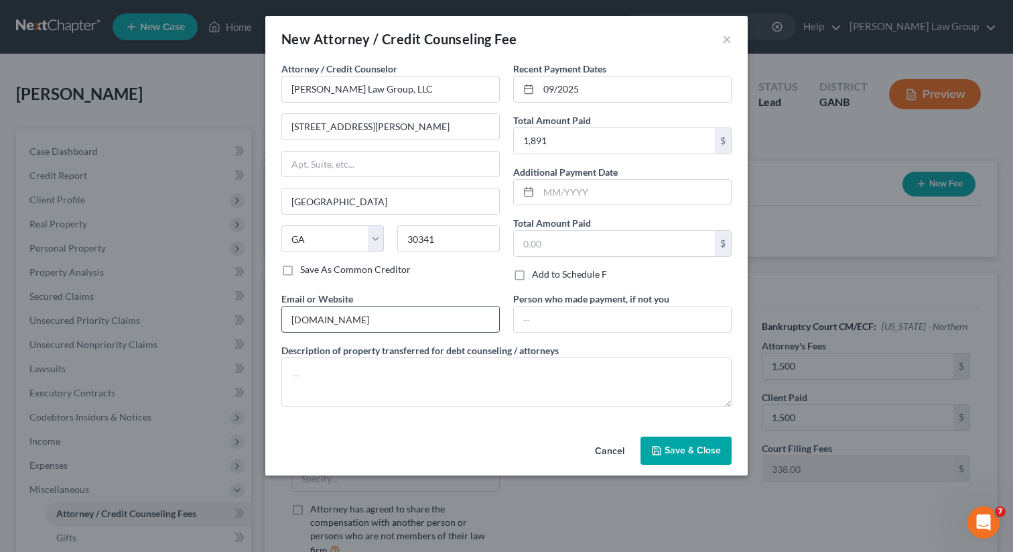
type input "[DOMAIN_NAME]"
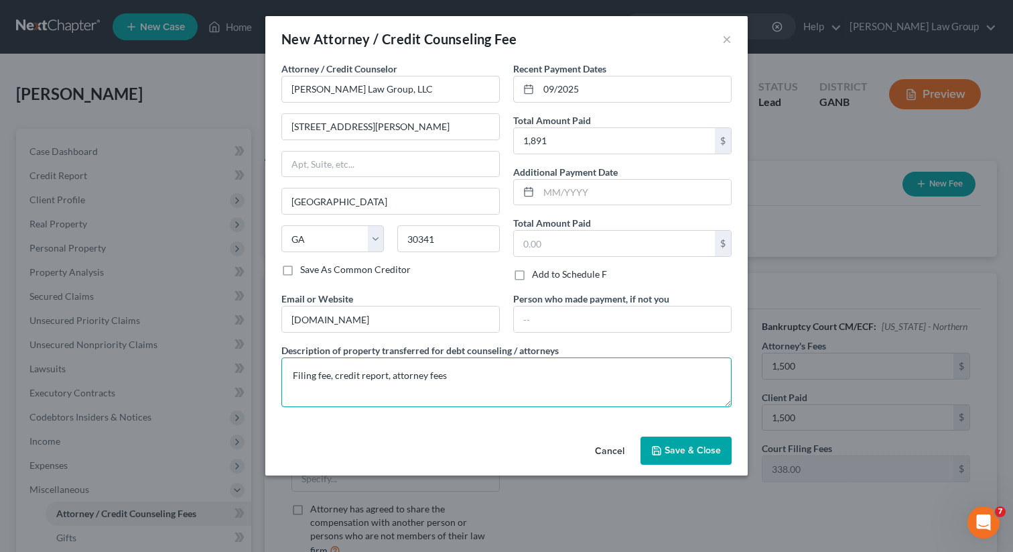
type textarea "Filing fee, credit report, attorney fees"
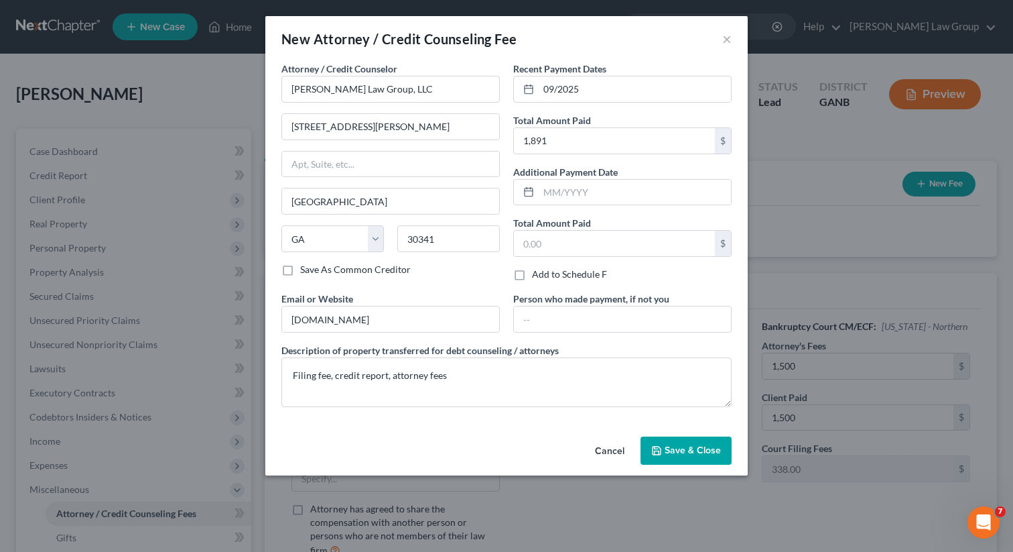
click at [680, 456] on button "Save & Close" at bounding box center [686, 450] width 91 height 28
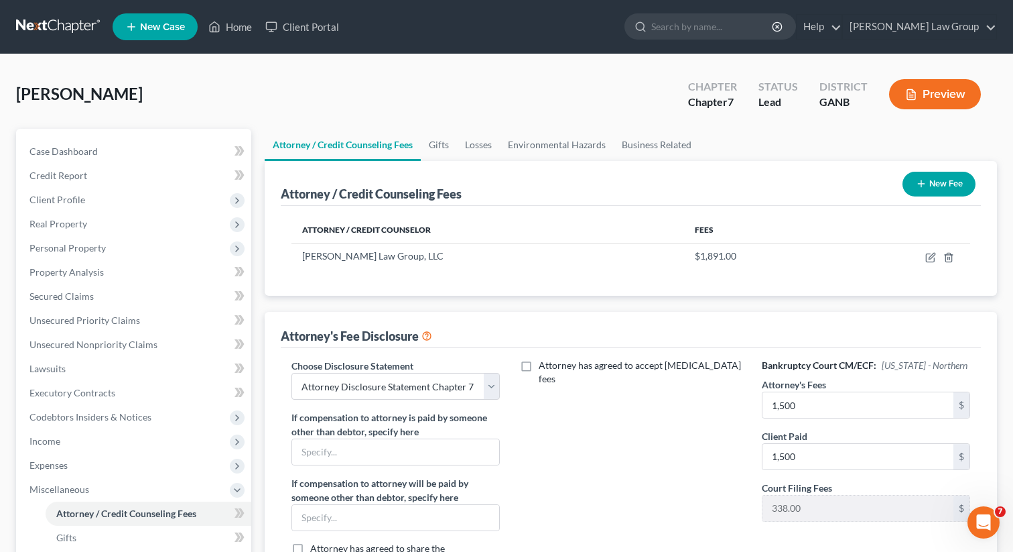
click at [909, 180] on button "New Fee" at bounding box center [939, 184] width 73 height 25
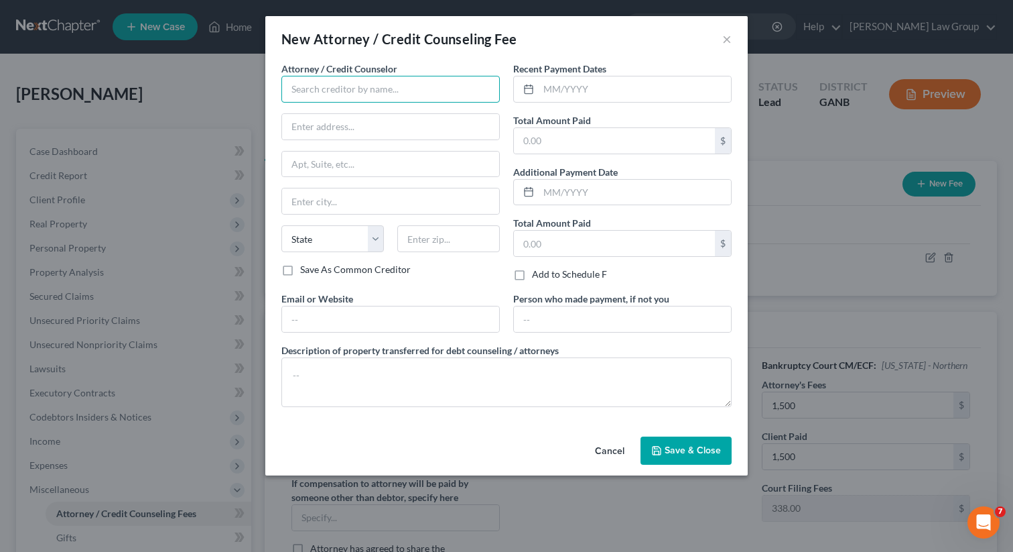
click at [352, 87] on input "text" at bounding box center [391, 89] width 219 height 27
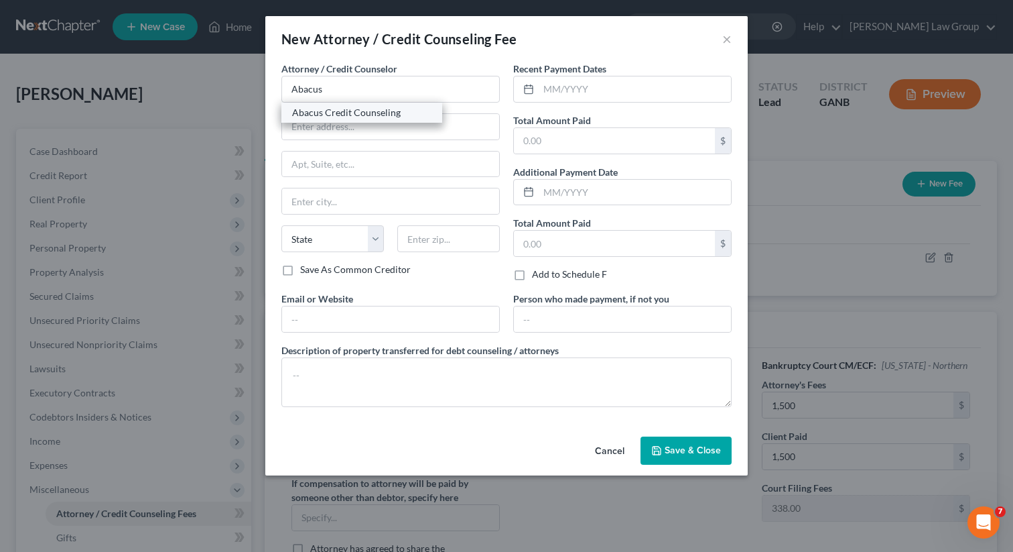
click at [353, 113] on div "Abacus Credit Counseling" at bounding box center [361, 112] width 139 height 13
type input "Abacus Credit Counseling"
type input "[STREET_ADDRESS]"
type input "Suite 700"
type input "Encino"
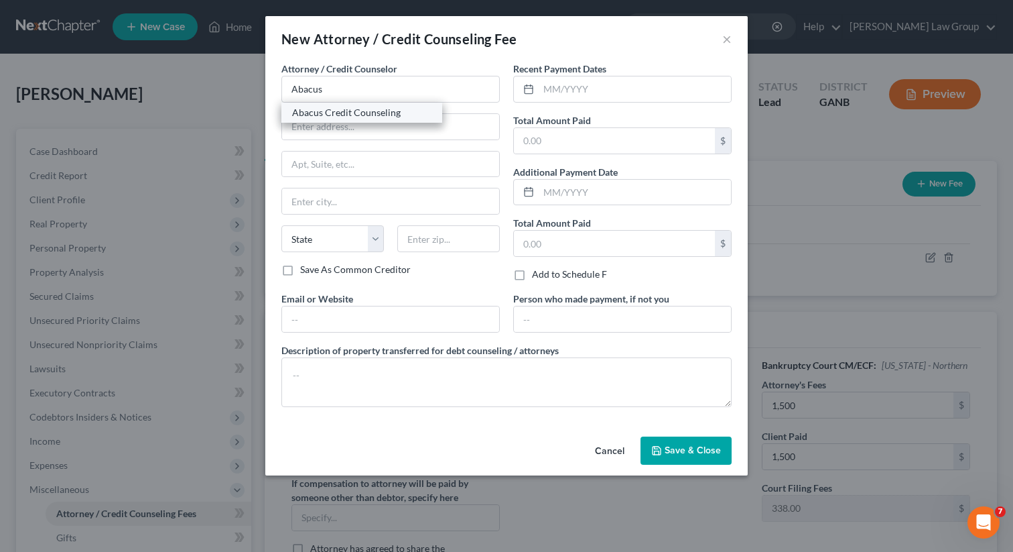
select select "4"
type input "91436"
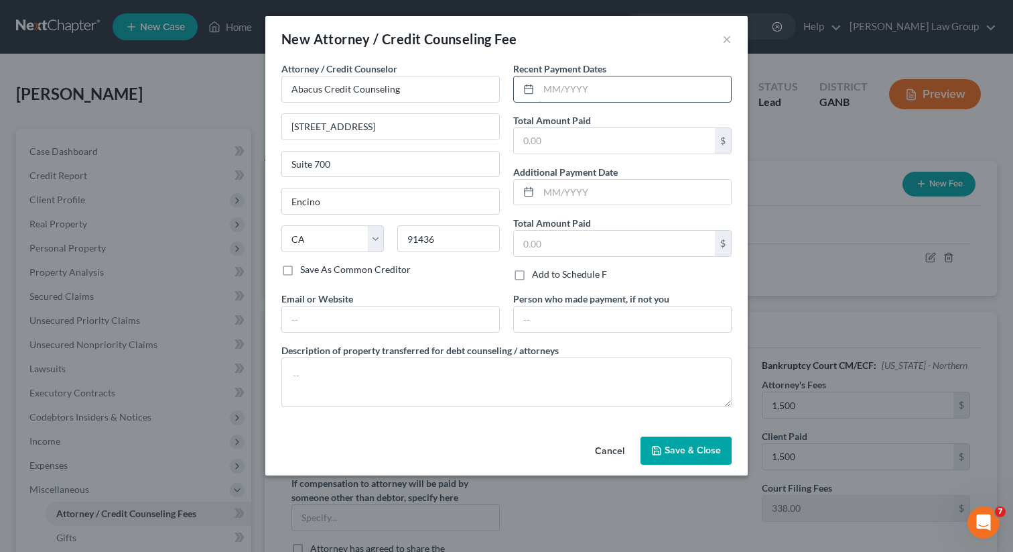
click at [595, 93] on input "text" at bounding box center [635, 88] width 192 height 25
type input "09/2025"
type input "25"
click at [382, 329] on input "text" at bounding box center [390, 318] width 217 height 25
type input "www.abacuscc.ort"
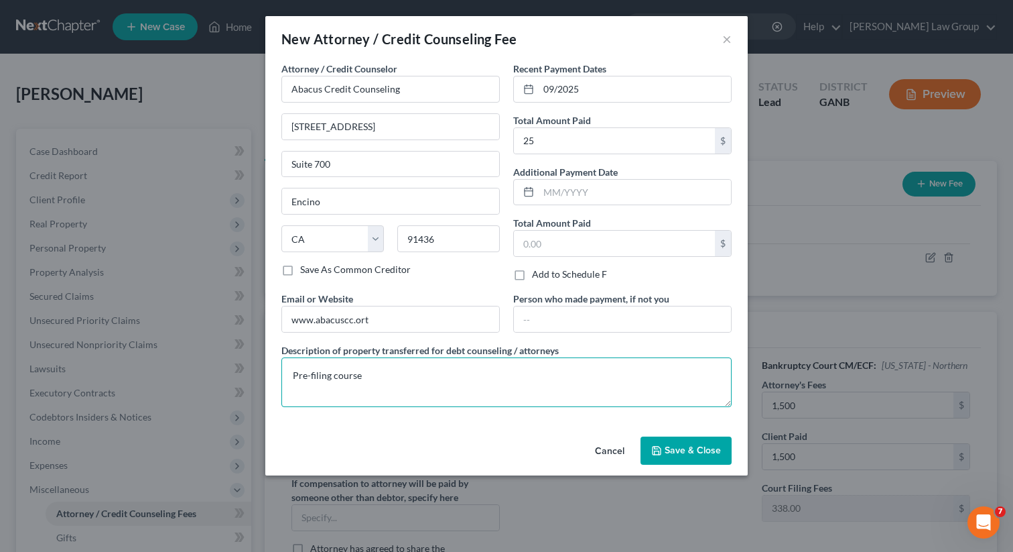
type textarea "Pre-filing course"
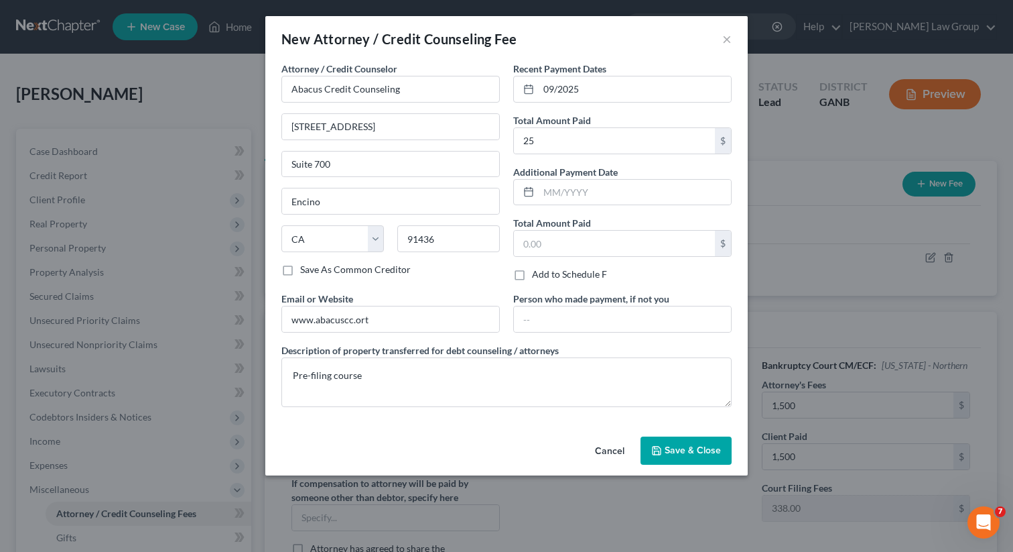
click at [672, 457] on button "Save & Close" at bounding box center [686, 450] width 91 height 28
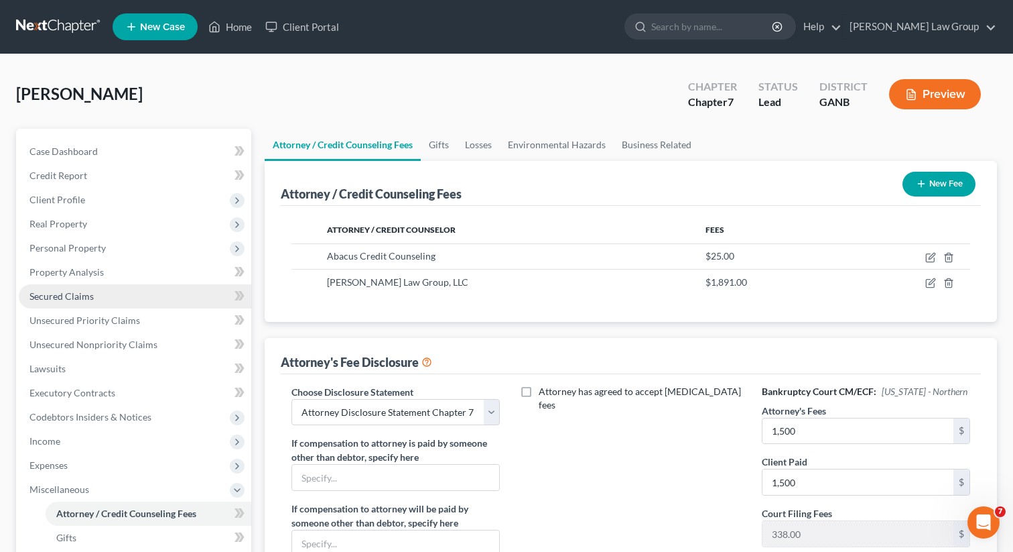
click at [79, 297] on span "Secured Claims" at bounding box center [61, 295] width 64 height 11
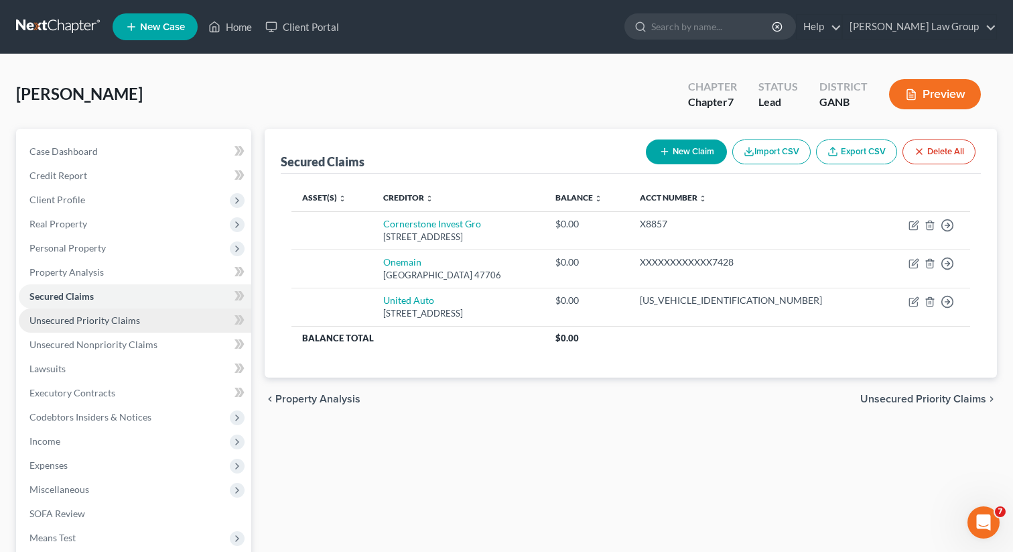
click at [98, 314] on span "Unsecured Priority Claims" at bounding box center [84, 319] width 111 height 11
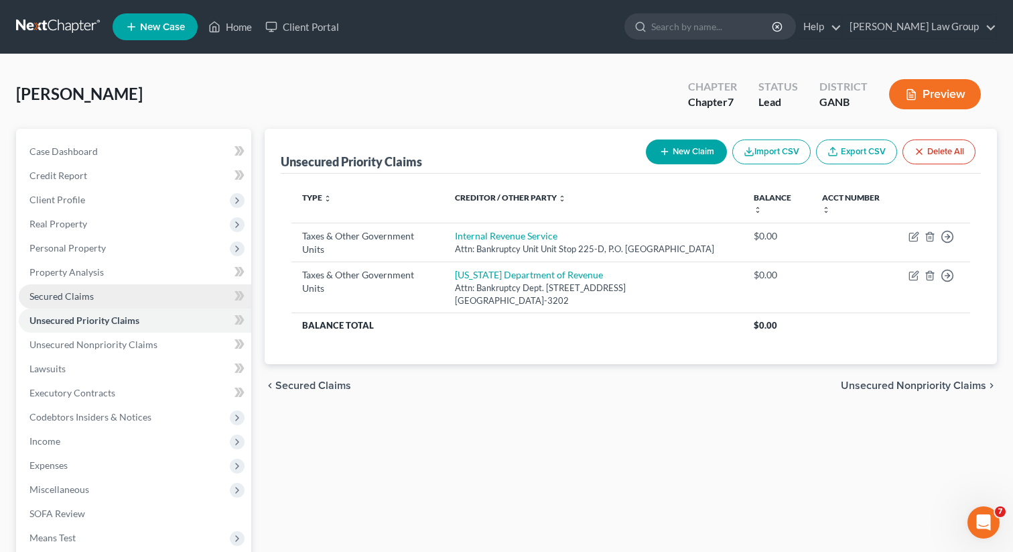
click at [90, 293] on span "Secured Claims" at bounding box center [61, 295] width 64 height 11
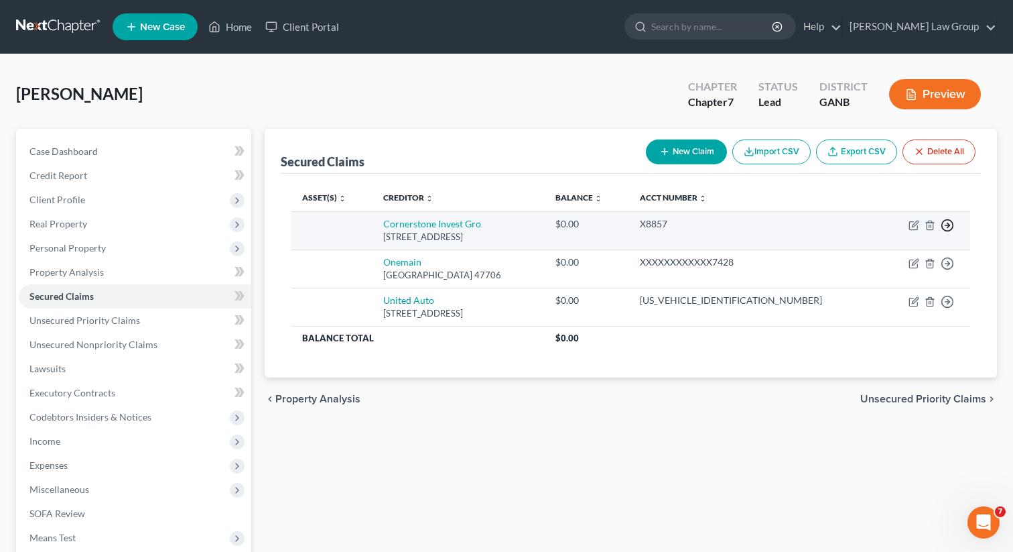
click at [946, 220] on circle "button" at bounding box center [947, 225] width 11 height 11
click at [847, 259] on link "Move to F" at bounding box center [886, 258] width 112 height 23
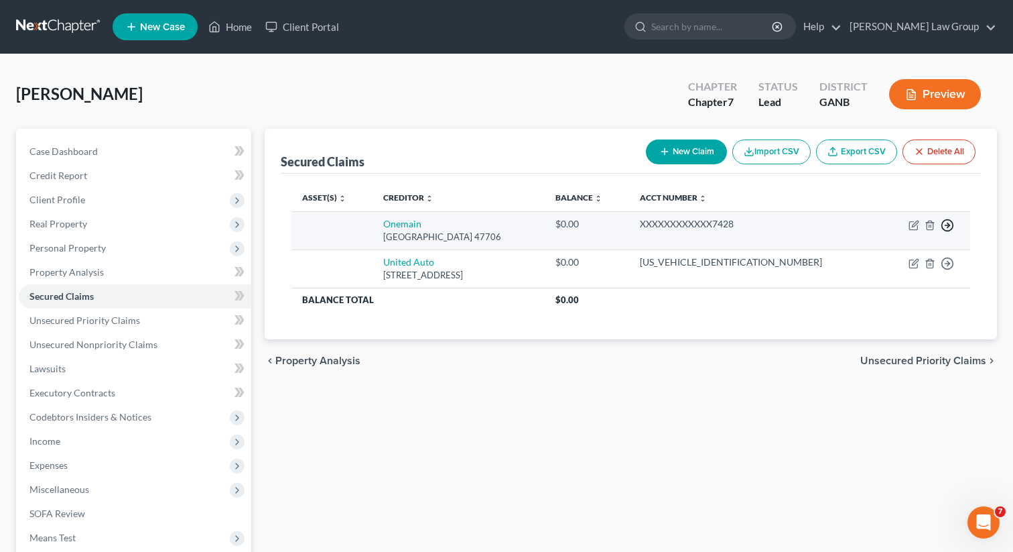
click at [948, 224] on polyline "button" at bounding box center [949, 225] width 2 height 5
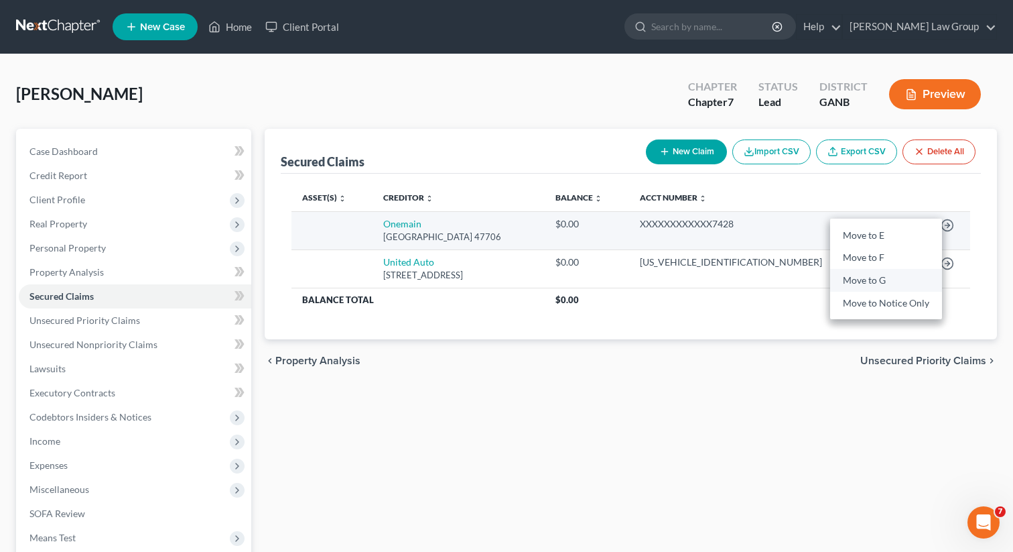
click at [844, 269] on link "Move to G" at bounding box center [886, 280] width 112 height 23
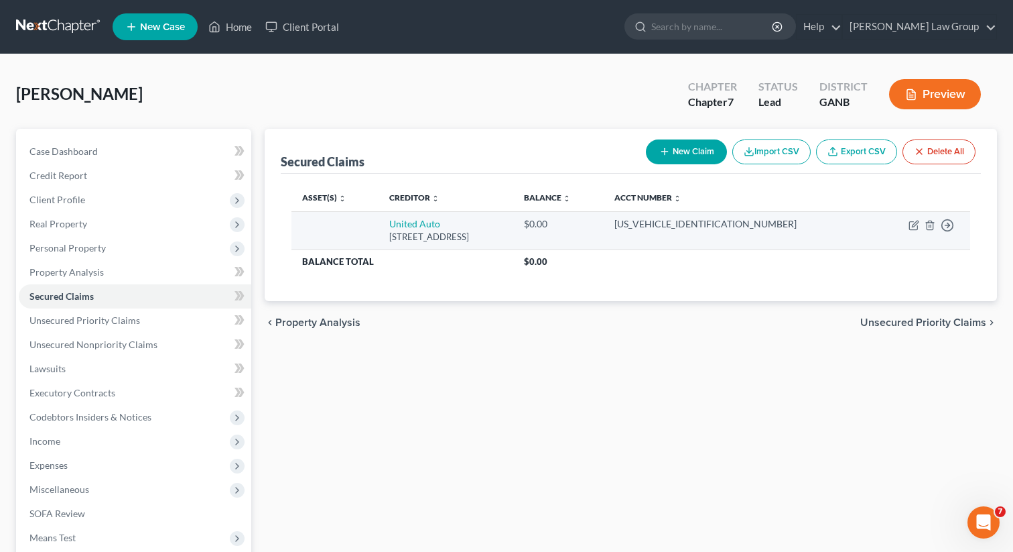
click at [955, 222] on td "Move to E Move to F Move to G Move to Notice Only" at bounding box center [923, 230] width 96 height 38
click at [946, 223] on icon "button" at bounding box center [947, 225] width 13 height 13
click at [887, 257] on link "Move to F" at bounding box center [886, 258] width 112 height 23
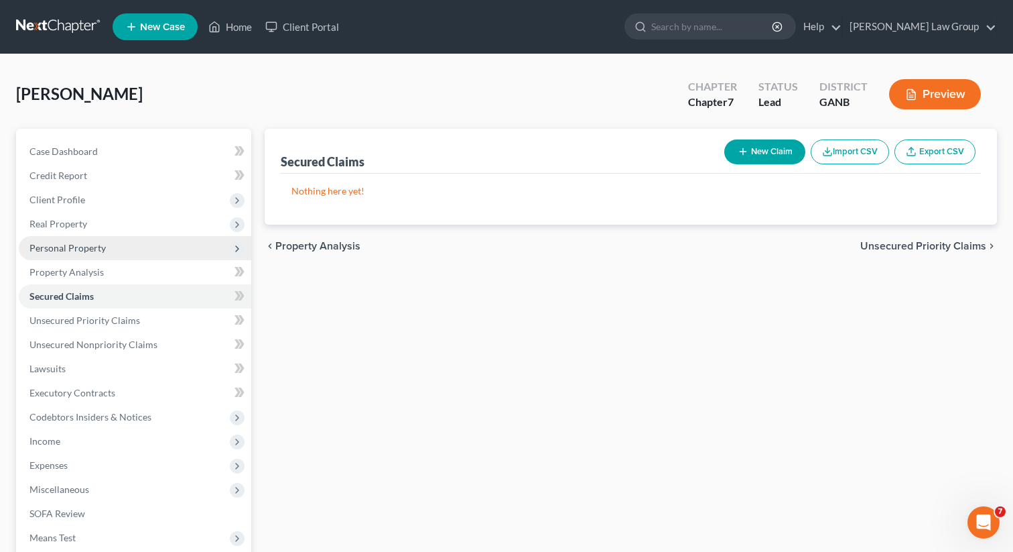
click at [99, 243] on span "Personal Property" at bounding box center [67, 247] width 76 height 11
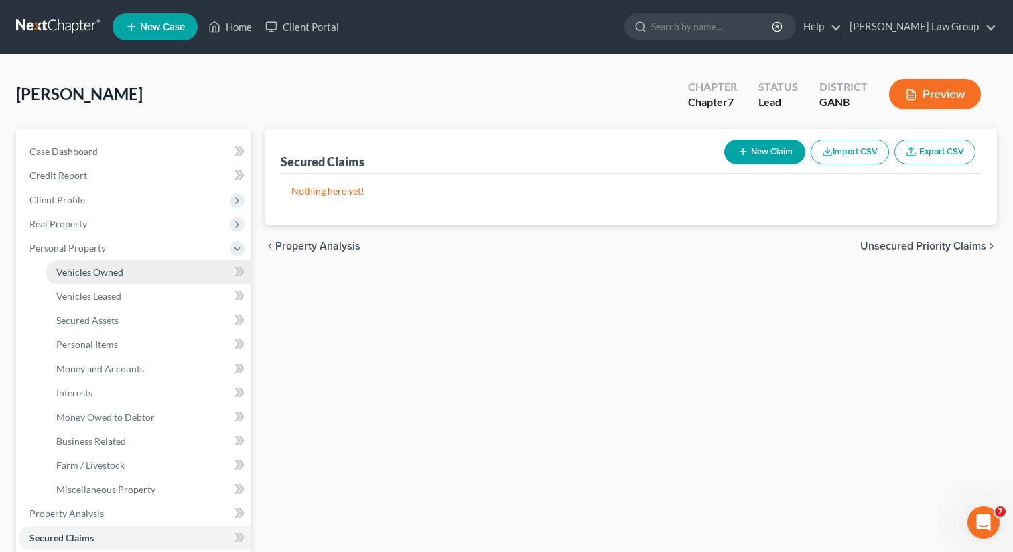
click at [90, 272] on span "Vehicles Owned" at bounding box center [89, 271] width 67 height 11
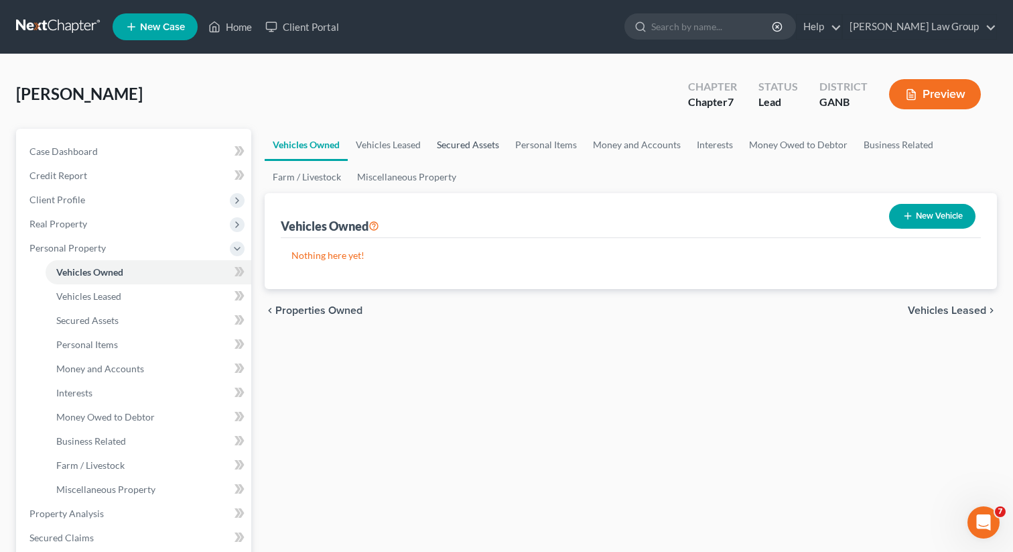
click at [476, 143] on link "Secured Assets" at bounding box center [468, 145] width 78 height 32
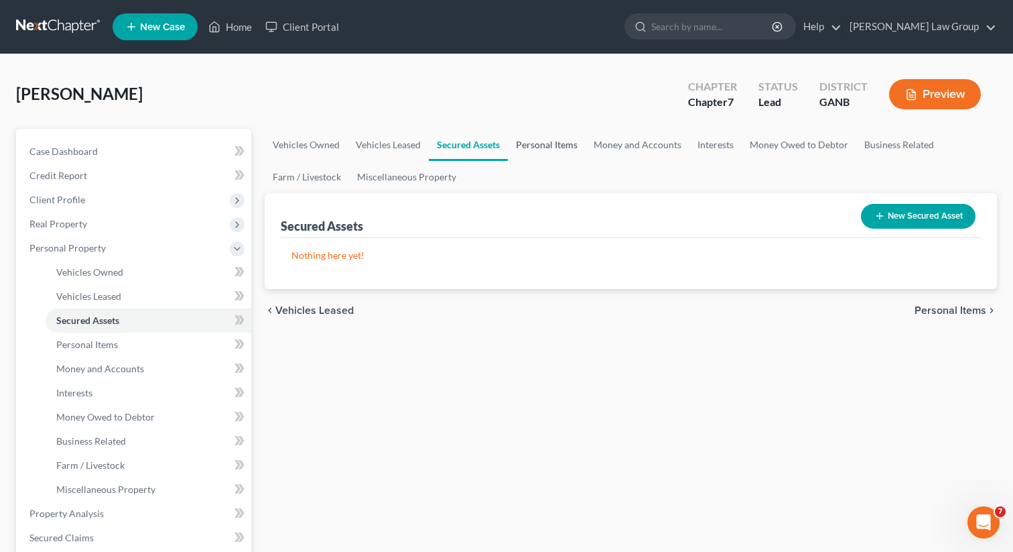
click at [529, 143] on link "Personal Items" at bounding box center [547, 145] width 78 height 32
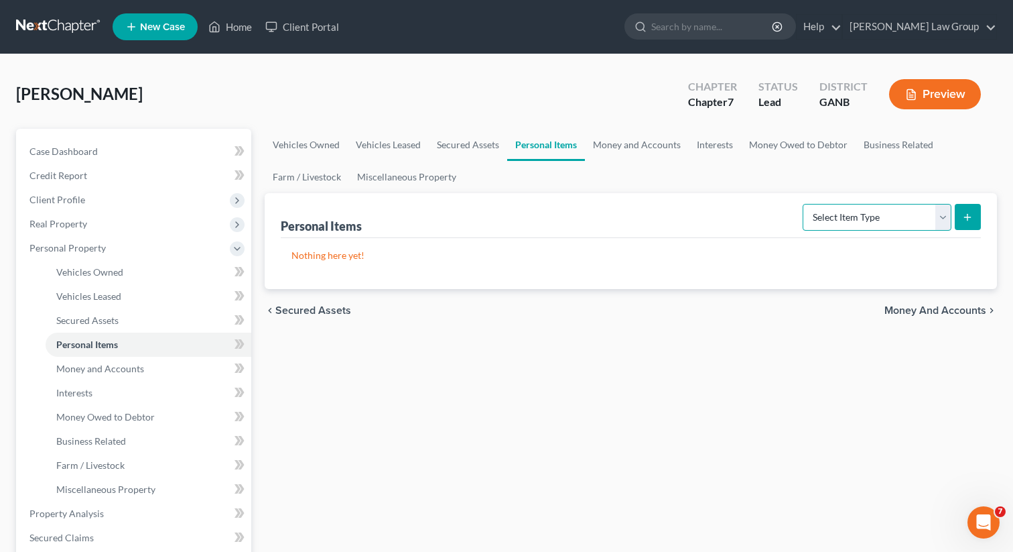
click at [850, 216] on select "Select Item Type Clothing Collectibles Of Value Electronics Firearms Household …" at bounding box center [877, 217] width 149 height 27
select select "clothing"
click at [804, 204] on select "Select Item Type Clothing Collectibles Of Value Electronics Firearms Household …" at bounding box center [877, 217] width 149 height 27
click at [969, 220] on icon "submit" at bounding box center [967, 217] width 11 height 11
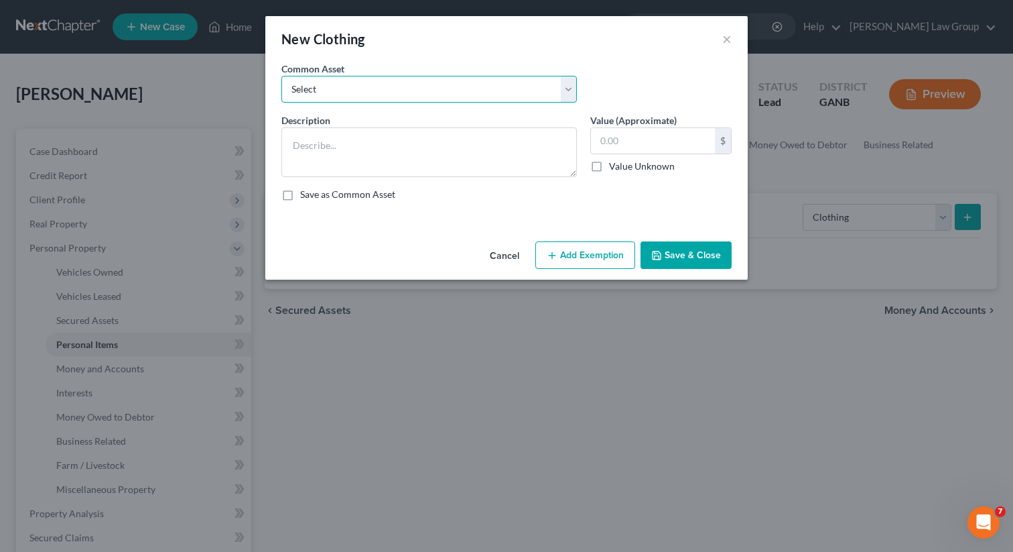
click at [428, 78] on select "Select Clothing" at bounding box center [430, 89] width 296 height 27
click at [282, 76] on select "Select Clothing" at bounding box center [430, 89] width 296 height 27
click at [401, 83] on select "Select Clothing" at bounding box center [430, 89] width 296 height 27
select select "0"
click at [282, 76] on select "Select Clothing" at bounding box center [430, 89] width 296 height 27
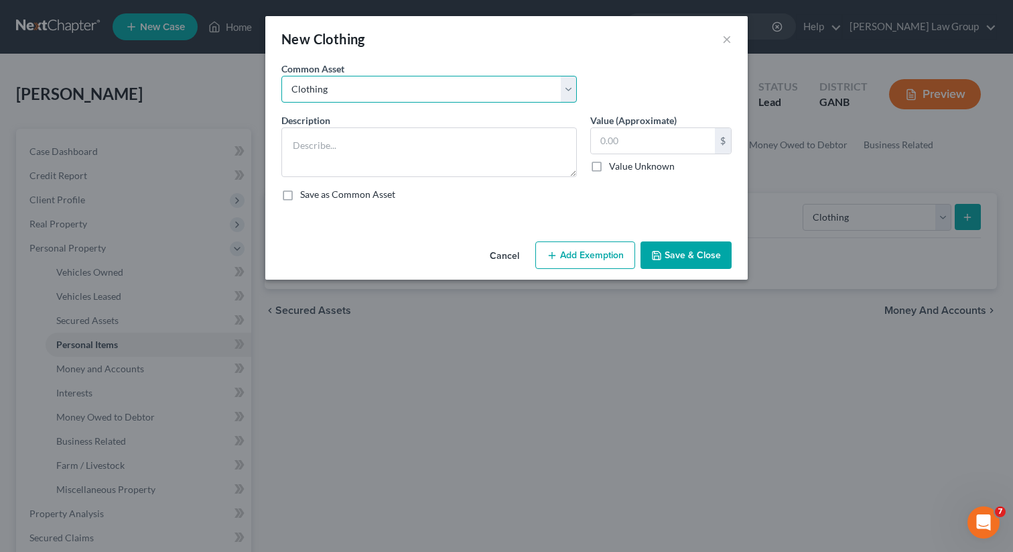
type textarea "Clothing"
type input "500.00"
click at [575, 245] on button "Add Exemption" at bounding box center [586, 255] width 100 height 28
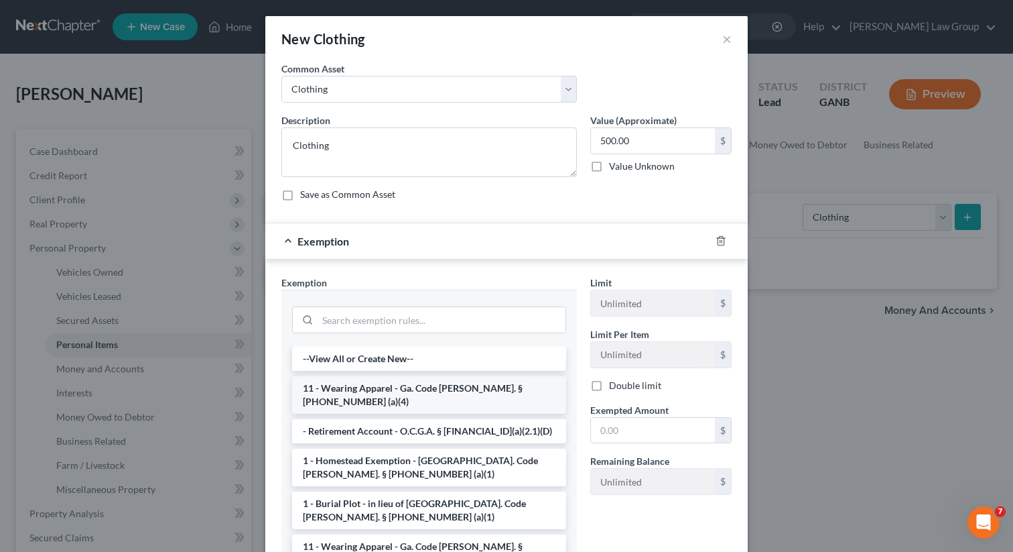
click at [355, 393] on li "11 - Wearing Apparel - Ga. Code [PERSON_NAME]. § [PHONE_NUMBER] (a)(4)" at bounding box center [429, 395] width 274 height 38
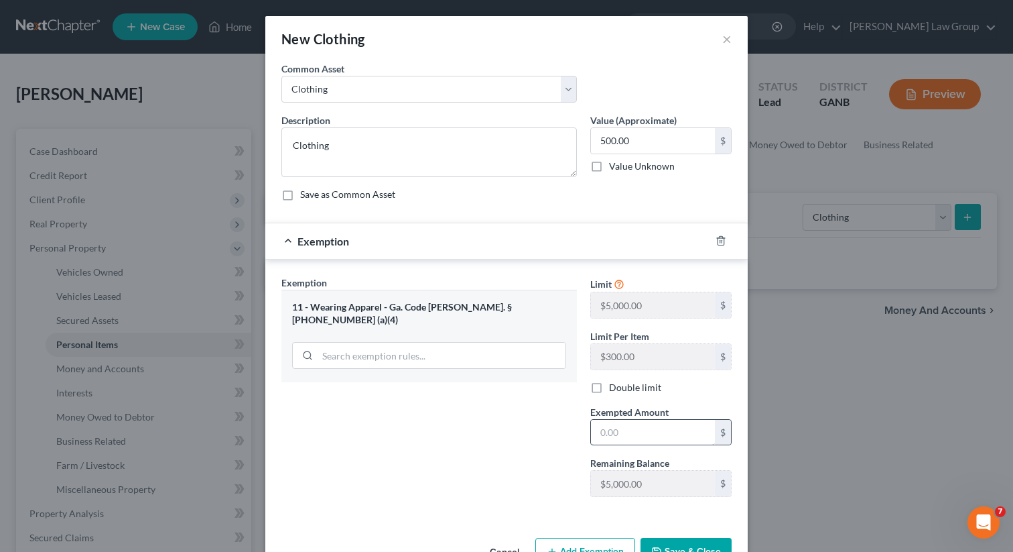
click at [657, 432] on input "text" at bounding box center [653, 432] width 124 height 25
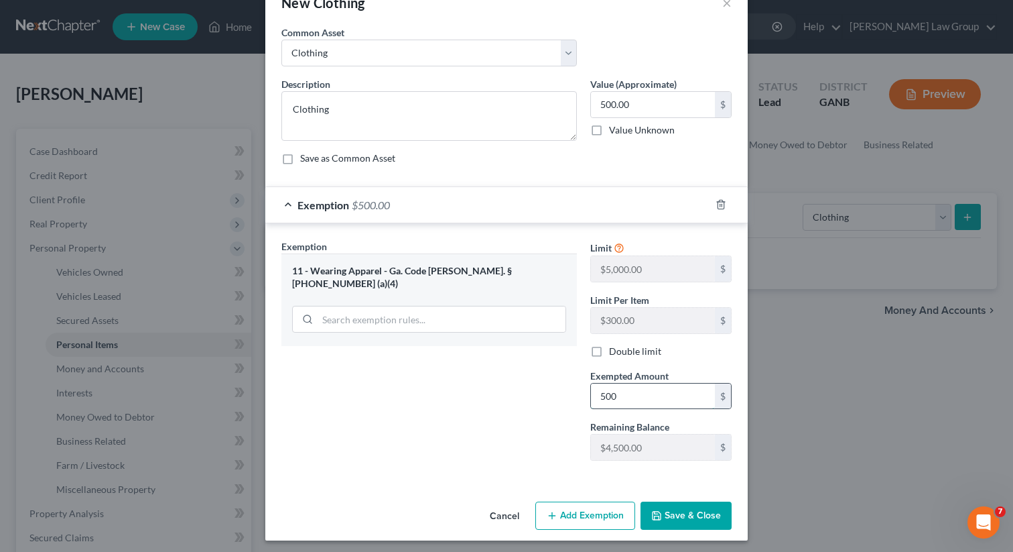
scroll to position [41, 0]
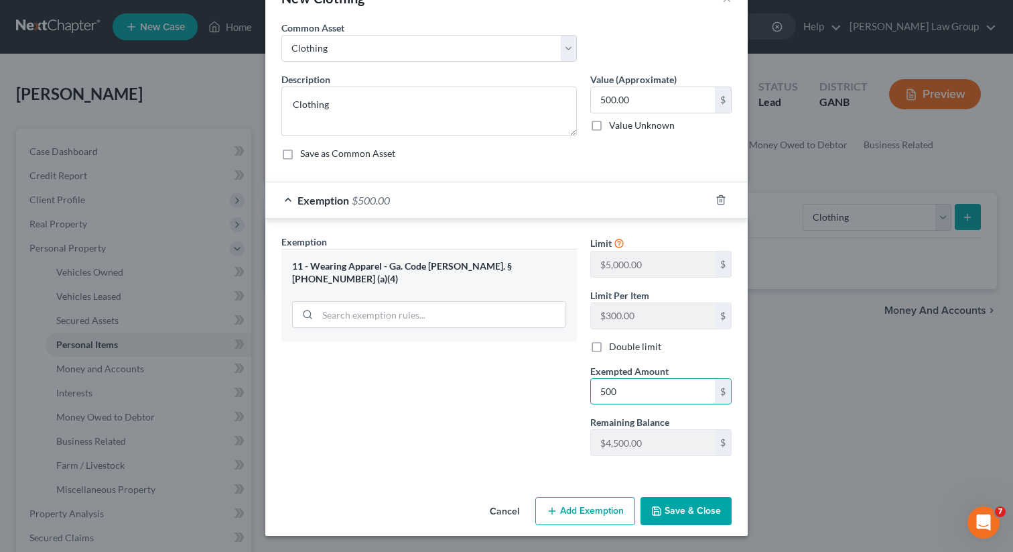
type input "500"
click at [708, 519] on button "Save & Close" at bounding box center [686, 511] width 91 height 28
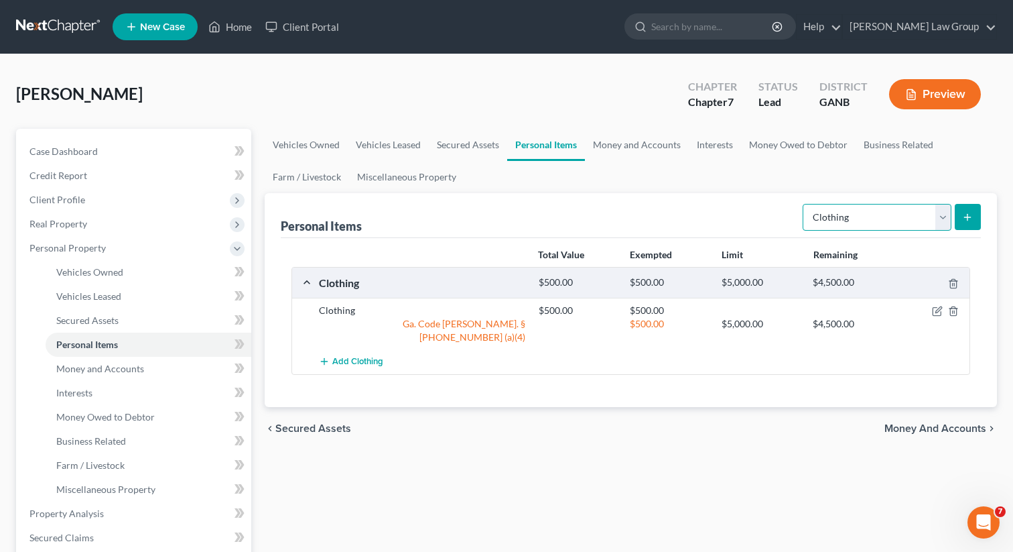
click at [830, 214] on select "Select Item Type Clothing Collectibles Of Value Electronics Firearms Household …" at bounding box center [877, 217] width 149 height 27
select select "electronics"
click at [804, 204] on select "Select Item Type Clothing Collectibles Of Value Electronics Firearms Household …" at bounding box center [877, 217] width 149 height 27
click at [963, 214] on icon "submit" at bounding box center [967, 217] width 11 height 11
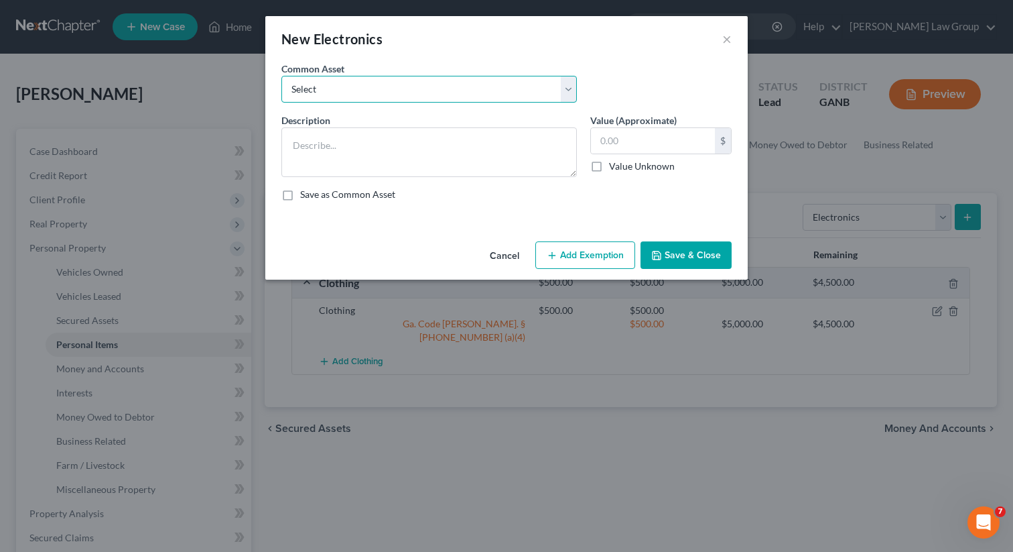
click at [450, 90] on select "Select TV, phone and computer Electronics" at bounding box center [430, 89] width 296 height 27
select select "0"
click at [282, 76] on select "Select TV, phone and computer Electronics" at bounding box center [430, 89] width 296 height 27
type textarea "TV, phone and computer"
type input "400.00"
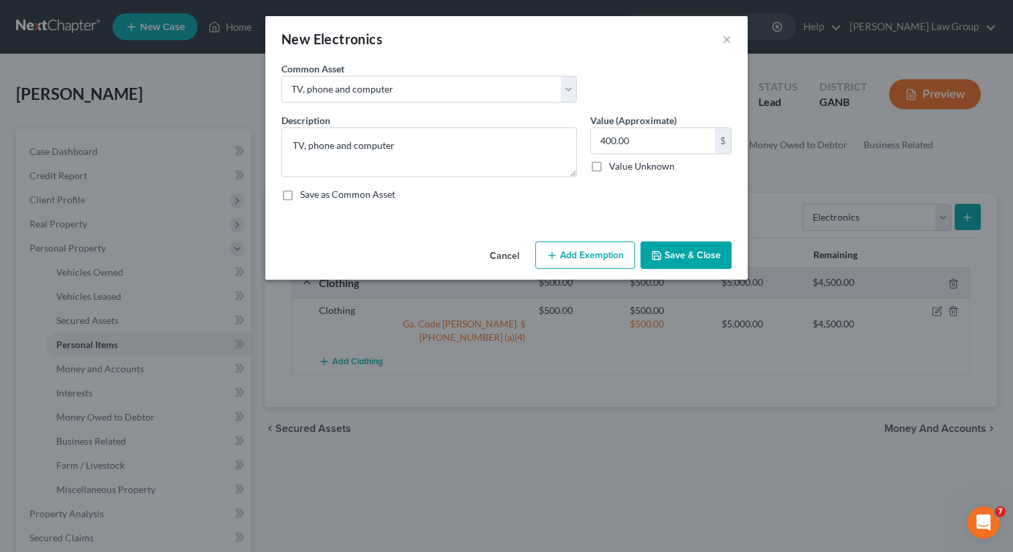
click at [565, 246] on button "Add Exemption" at bounding box center [586, 255] width 100 height 28
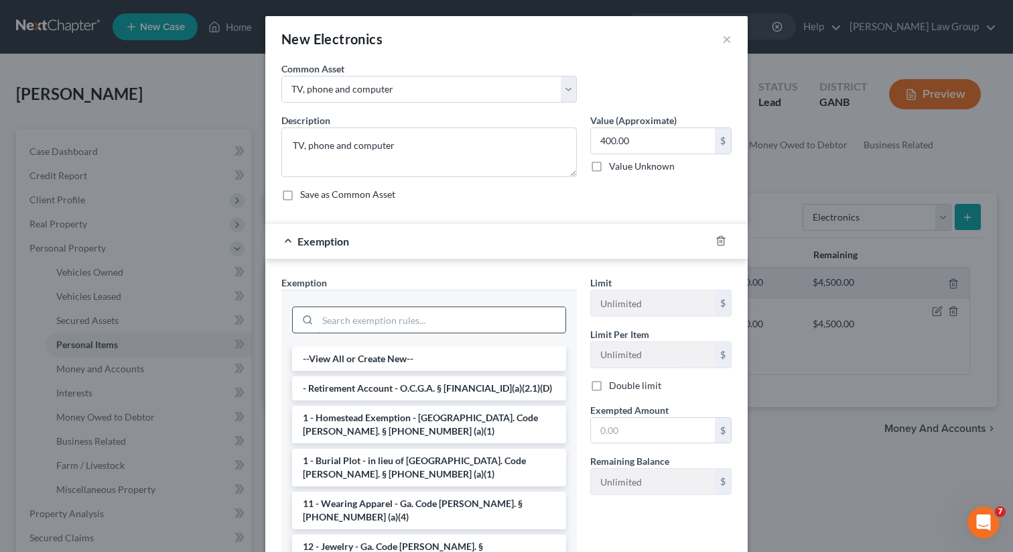
click at [445, 324] on input "search" at bounding box center [442, 319] width 248 height 25
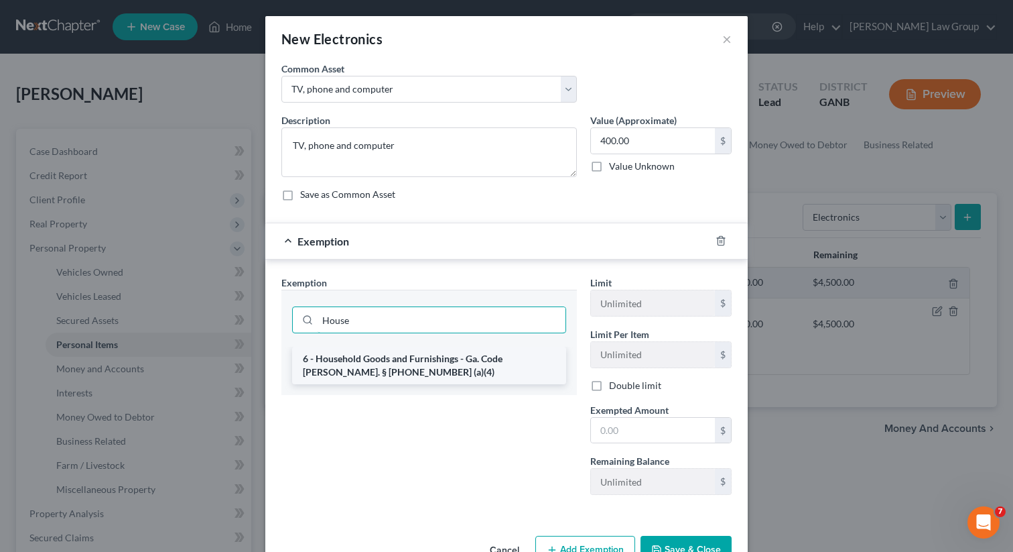
type input "House"
click at [449, 375] on li "6 - Household Goods and Furnishings - Ga. Code [PERSON_NAME]. § [PHONE_NUMBER] …" at bounding box center [429, 366] width 274 height 38
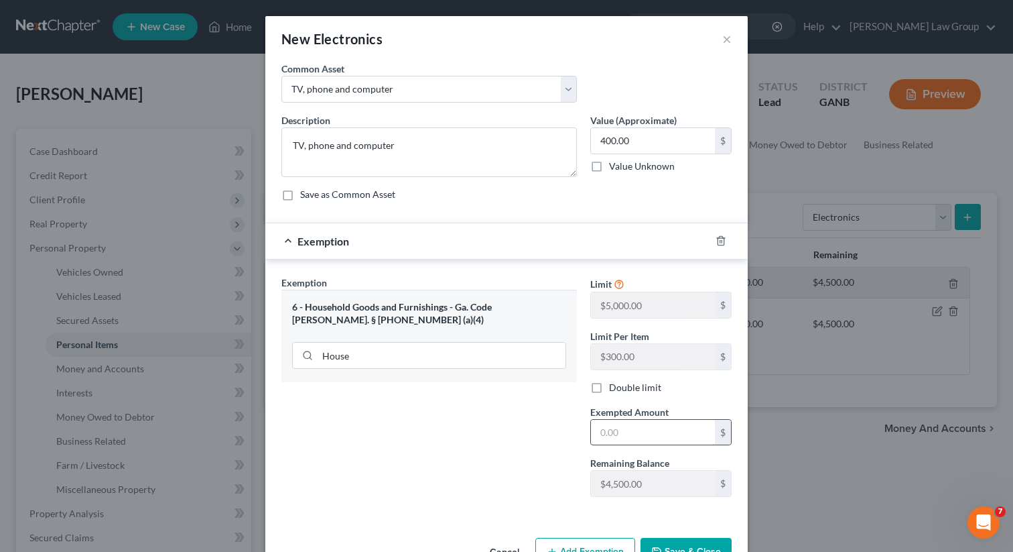
click at [654, 440] on input "text" at bounding box center [653, 432] width 124 height 25
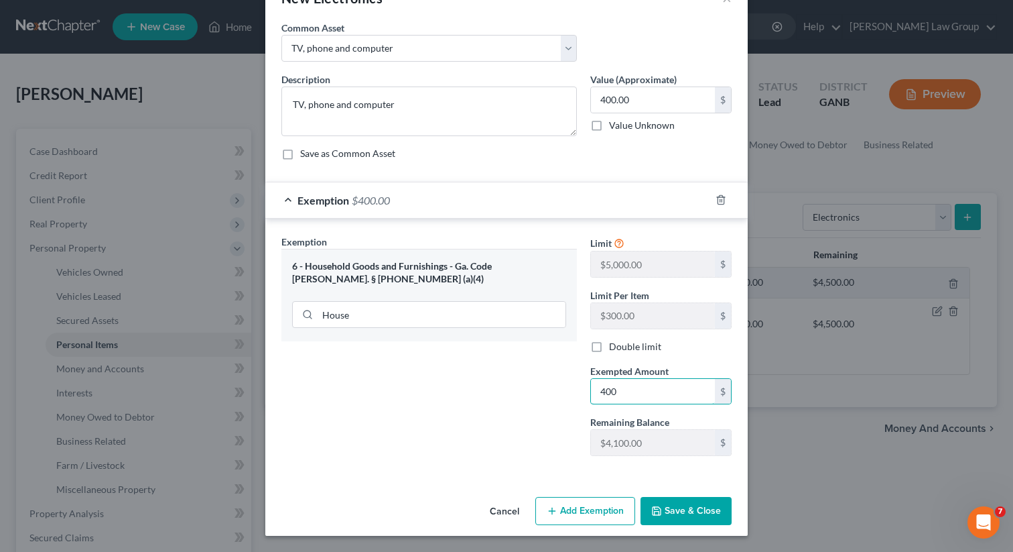
type input "400"
click at [677, 516] on button "Save & Close" at bounding box center [686, 511] width 91 height 28
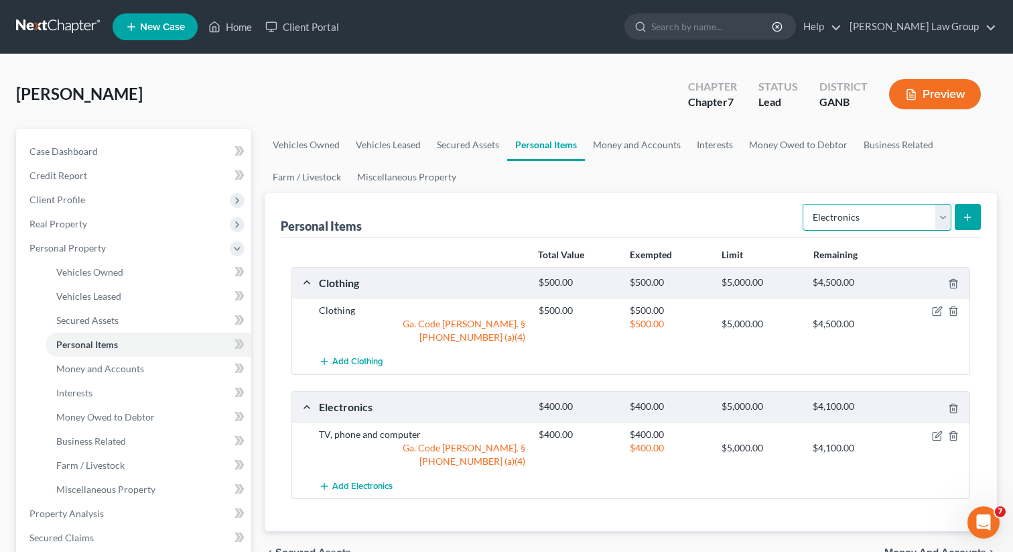
click at [844, 221] on select "Select Item Type Clothing Collectibles Of Value Electronics Firearms Household …" at bounding box center [877, 217] width 149 height 27
select select "household_goods"
click at [804, 204] on select "Select Item Type Clothing Collectibles Of Value Electronics Firearms Household …" at bounding box center [877, 217] width 149 height 27
click at [963, 217] on icon "submit" at bounding box center [967, 217] width 11 height 11
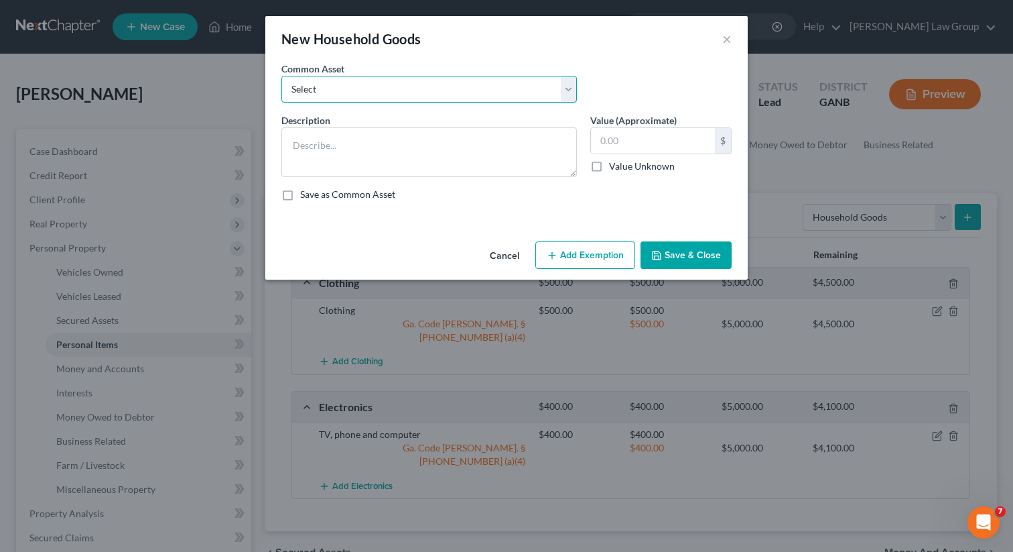
click at [383, 90] on select "Select Household goods" at bounding box center [430, 89] width 296 height 27
click at [282, 76] on select "Select Household goods" at bounding box center [430, 89] width 296 height 27
click at [577, 247] on button "Add Exemption" at bounding box center [586, 255] width 100 height 28
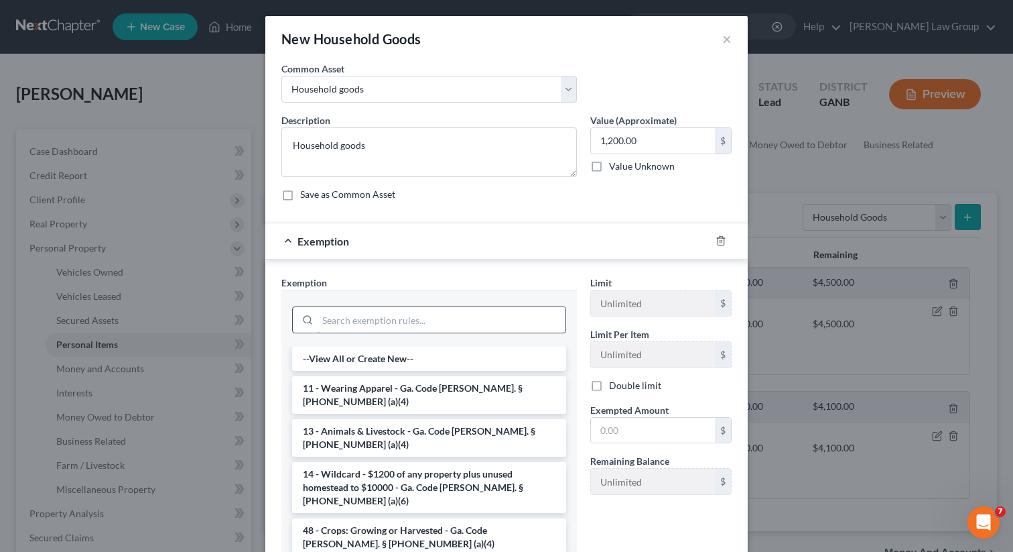
click at [379, 317] on input "search" at bounding box center [442, 319] width 248 height 25
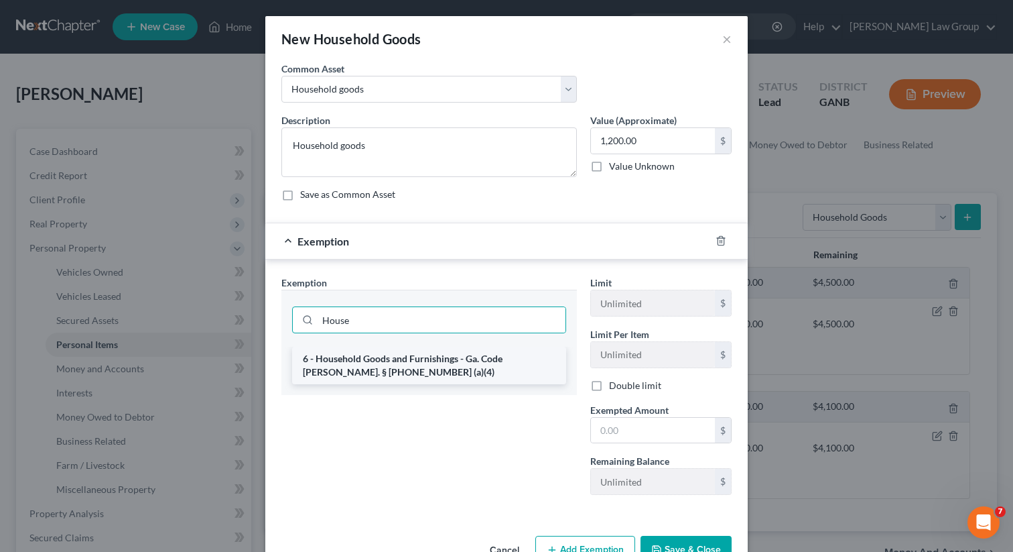
click at [374, 361] on li "6 - Household Goods and Furnishings - Ga. Code [PERSON_NAME]. § [PHONE_NUMBER] …" at bounding box center [429, 366] width 274 height 38
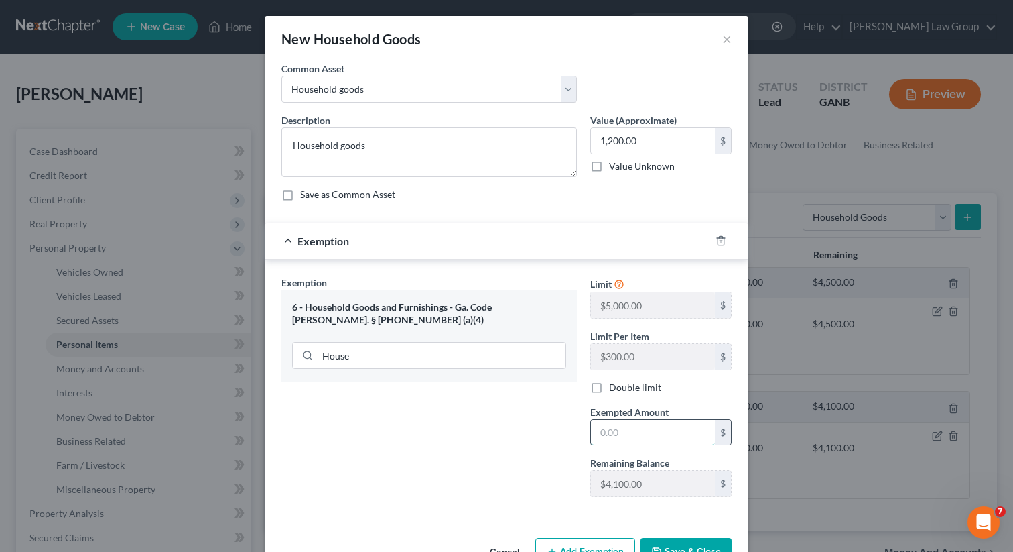
click at [650, 432] on input "text" at bounding box center [653, 432] width 124 height 25
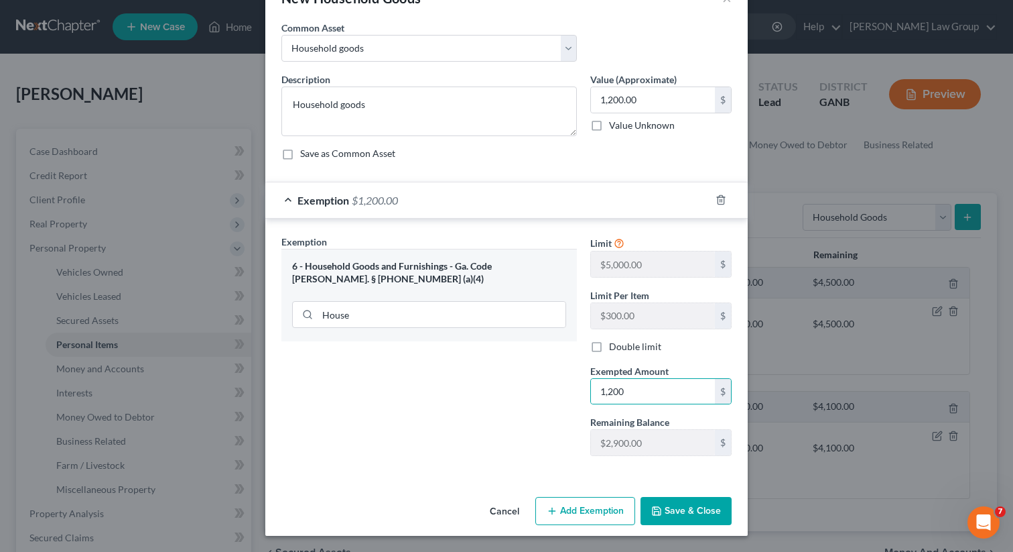
click at [666, 501] on button "Save & Close" at bounding box center [686, 511] width 91 height 28
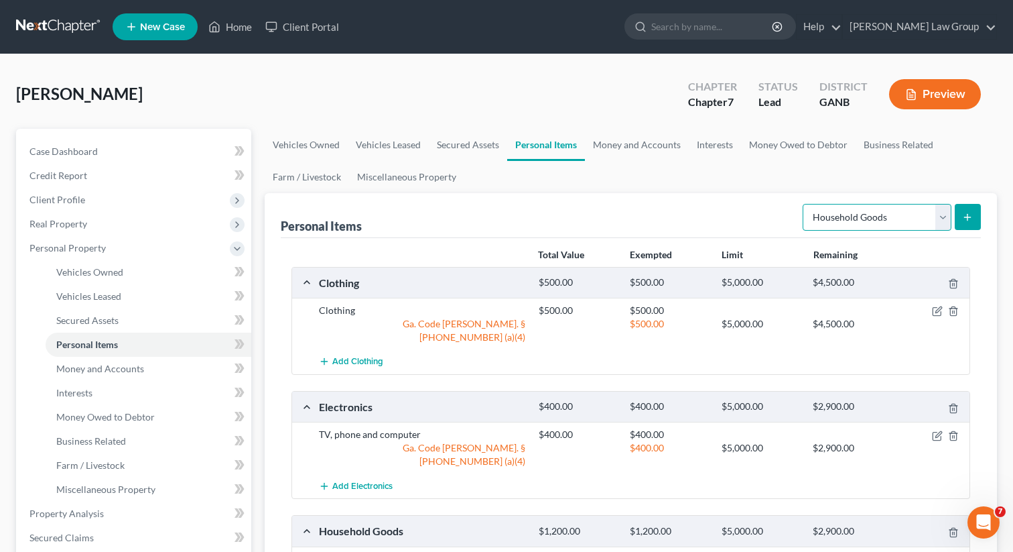
click at [858, 223] on select "Select Item Type Clothing Collectibles Of Value Electronics Firearms Household …" at bounding box center [877, 217] width 149 height 27
click at [161, 31] on span "New Case" at bounding box center [162, 27] width 45 height 10
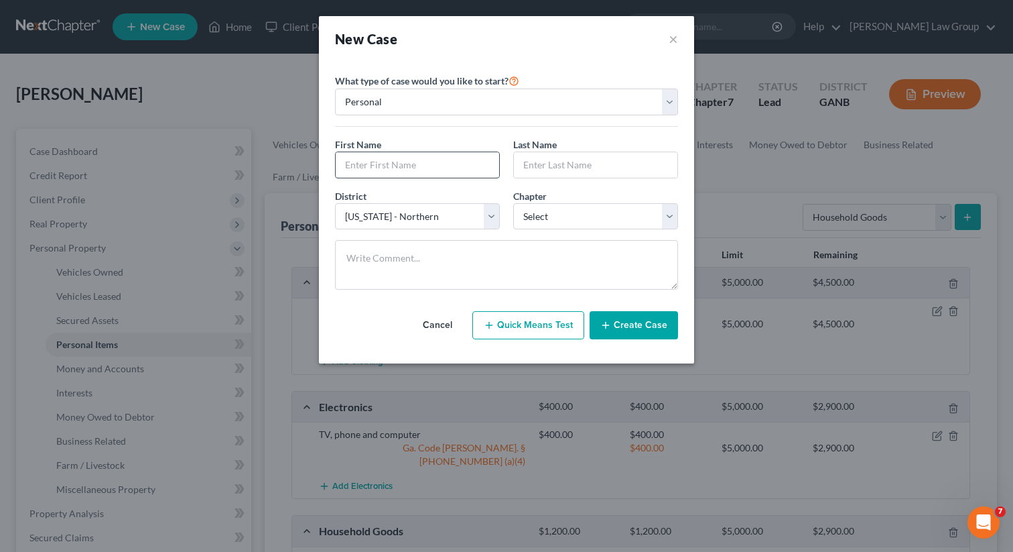
click at [379, 167] on input "text" at bounding box center [418, 164] width 164 height 25
paste input "Ebony"
click at [556, 160] on input "text" at bounding box center [596, 164] width 164 height 25
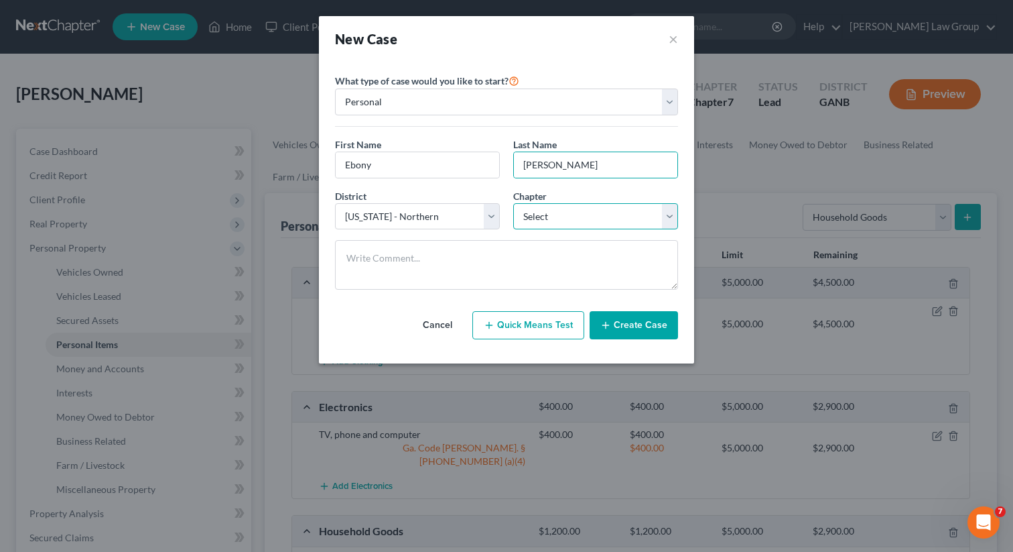
click at [564, 213] on select "Select 7 11 12 13" at bounding box center [595, 216] width 165 height 27
click at [513, 203] on select "Select 7 11 12 13" at bounding box center [595, 216] width 165 height 27
click at [632, 332] on button "Create Case" at bounding box center [634, 325] width 88 height 28
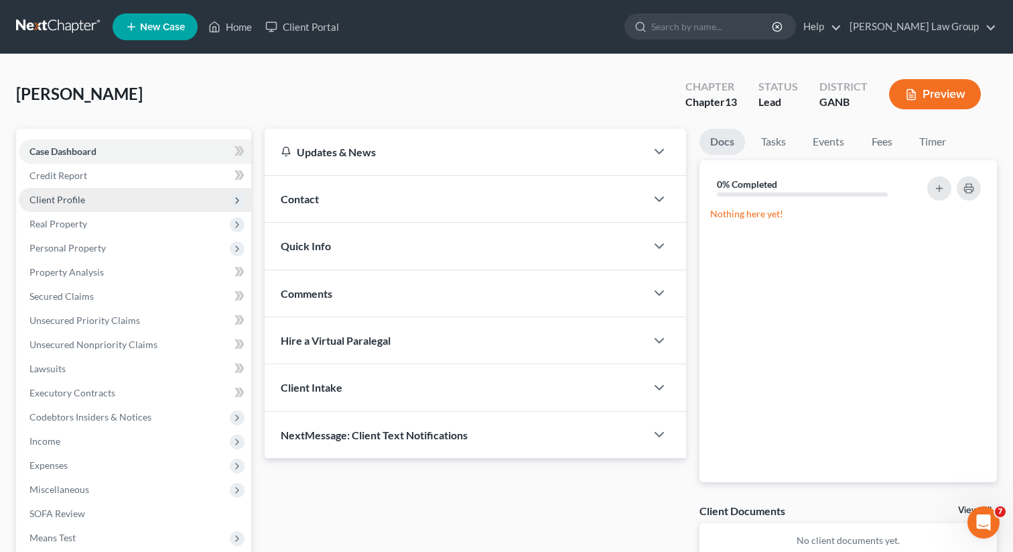
click at [131, 195] on span "Client Profile" at bounding box center [135, 200] width 233 height 24
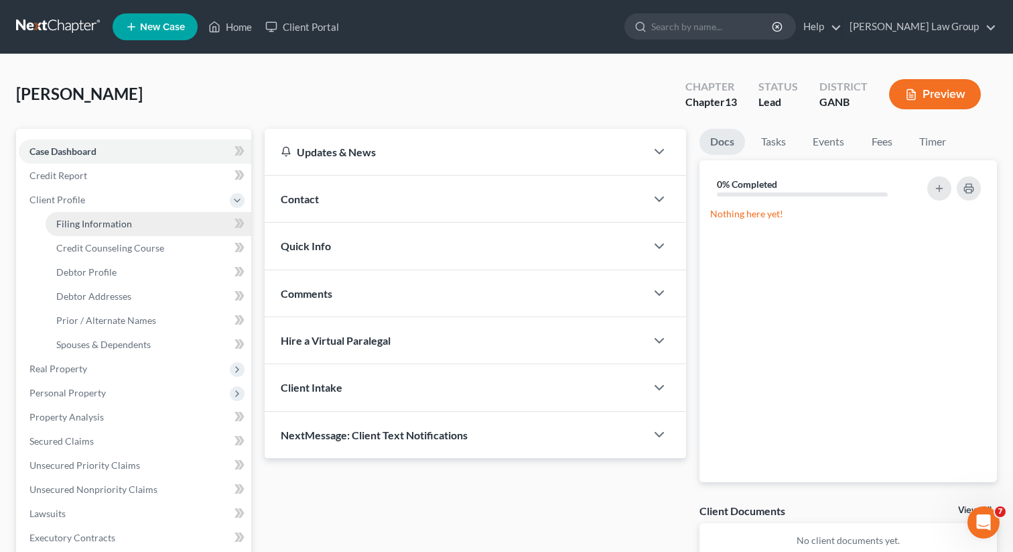
click at [125, 218] on span "Filing Information" at bounding box center [94, 223] width 76 height 11
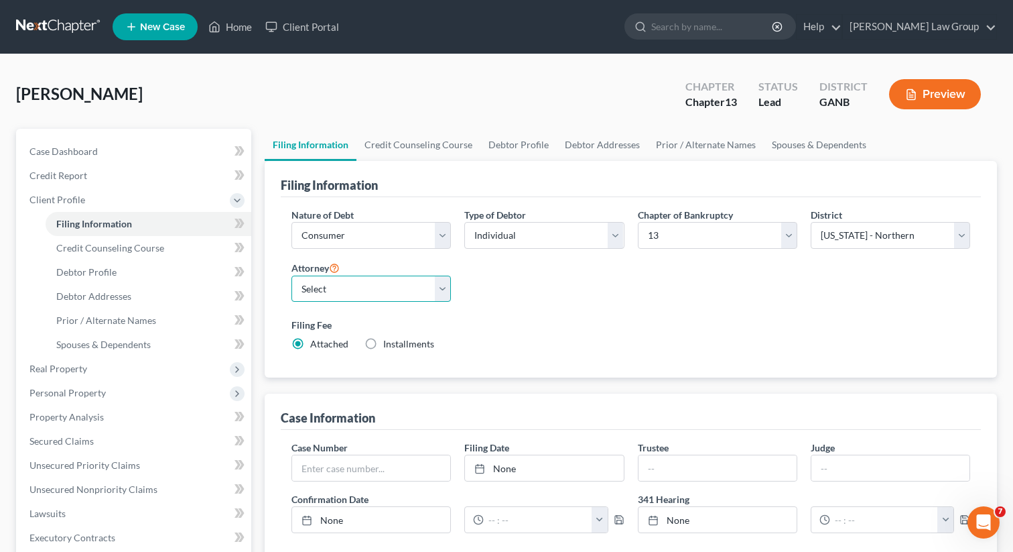
click at [354, 282] on select "Select [PERSON_NAME] - GANB [PERSON_NAME] - GANB [PERSON_NAME] - GANB [PERSON_N…" at bounding box center [372, 288] width 160 height 27
click at [292, 275] on select "Select [PERSON_NAME] - GANB [PERSON_NAME] - GANB [PERSON_NAME] - GANB [PERSON_N…" at bounding box center [372, 288] width 160 height 27
click at [397, 147] on link "Credit Counseling Course" at bounding box center [419, 145] width 124 height 32
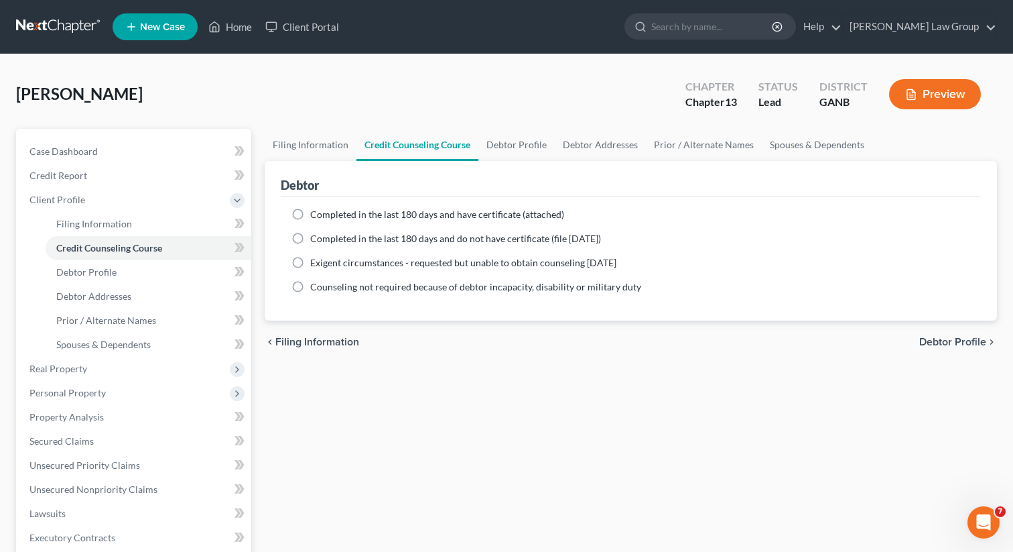
click at [310, 215] on label "Completed in the last 180 days and have certificate (attached)" at bounding box center [437, 214] width 254 height 13
click at [316, 215] on input "Completed in the last 180 days and have certificate (attached)" at bounding box center [320, 212] width 9 height 9
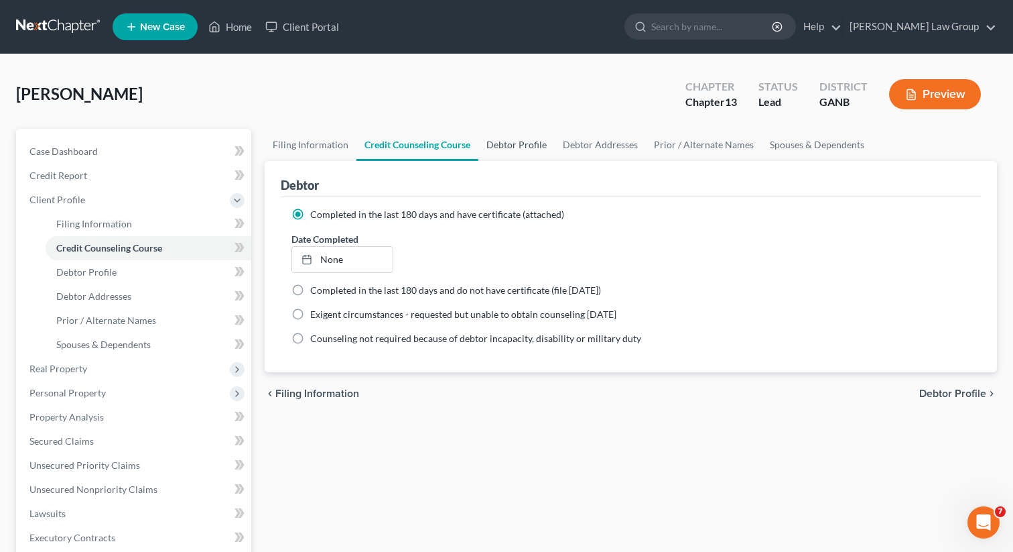
click at [531, 147] on link "Debtor Profile" at bounding box center [517, 145] width 76 height 32
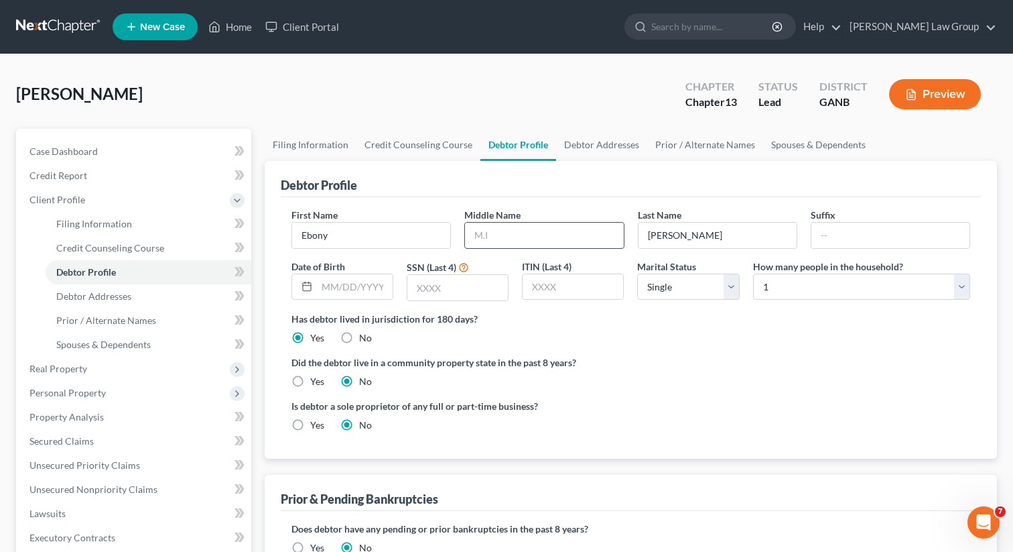
click at [524, 230] on input "text" at bounding box center [544, 235] width 158 height 25
paste input "Shanbria"
click at [362, 290] on input "text" at bounding box center [355, 286] width 76 height 25
paste input "[DATE]"
click at [442, 292] on input "text" at bounding box center [458, 287] width 101 height 25
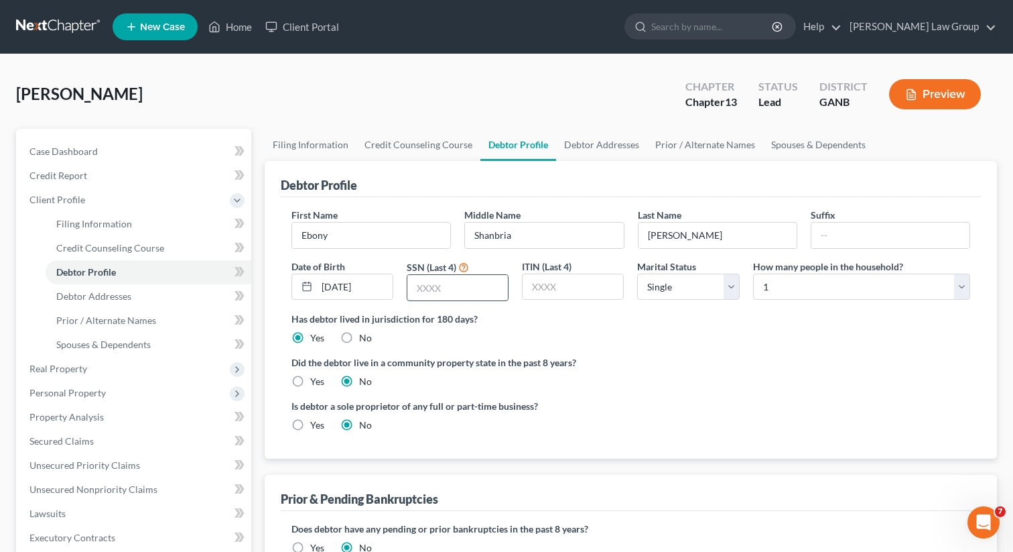
paste input "9307"
click at [612, 141] on link "Debtor Addresses" at bounding box center [601, 145] width 91 height 32
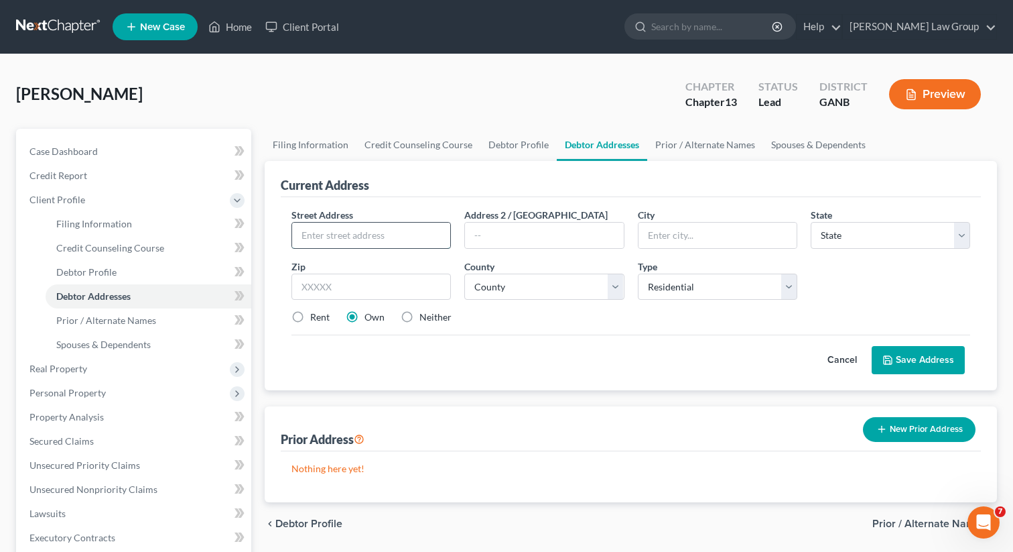
click at [367, 229] on input "text" at bounding box center [371, 235] width 158 height 25
paste input "[STREET_ADDRESS][PERSON_NAME]"
drag, startPoint x: 395, startPoint y: 235, endPoint x: 461, endPoint y: 237, distance: 65.7
click at [461, 237] on div "Street Address * [STREET_ADDRESS][PERSON_NAME] * State * State [US_STATE] AK AR…" at bounding box center [631, 271] width 692 height 127
click at [554, 234] on input "text" at bounding box center [544, 235] width 158 height 25
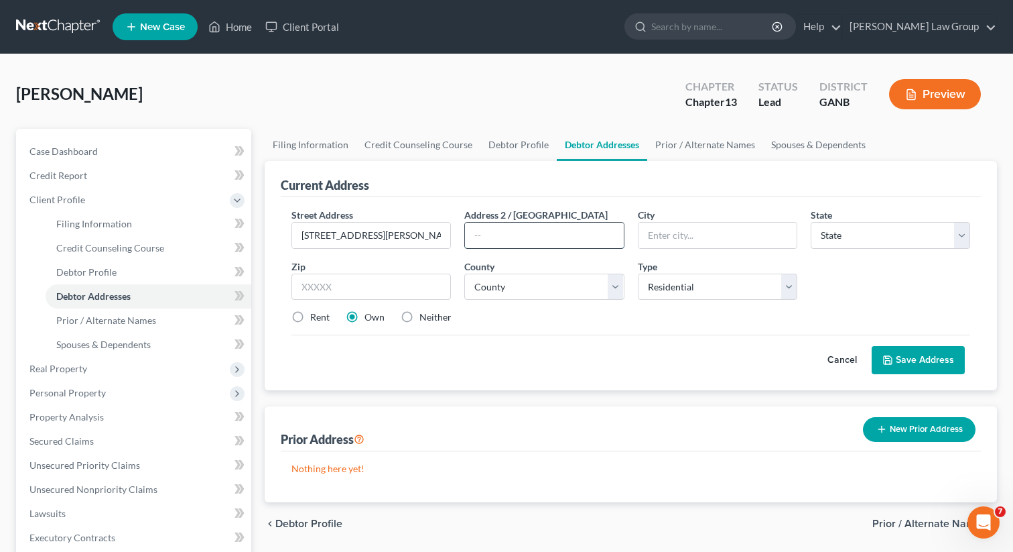
paste input "Apt C2"
click at [477, 229] on input "Apt C2" at bounding box center [544, 235] width 158 height 25
click at [387, 290] on input "text" at bounding box center [372, 286] width 160 height 27
paste input "30236"
click at [310, 314] on label "Rent" at bounding box center [319, 316] width 19 height 13
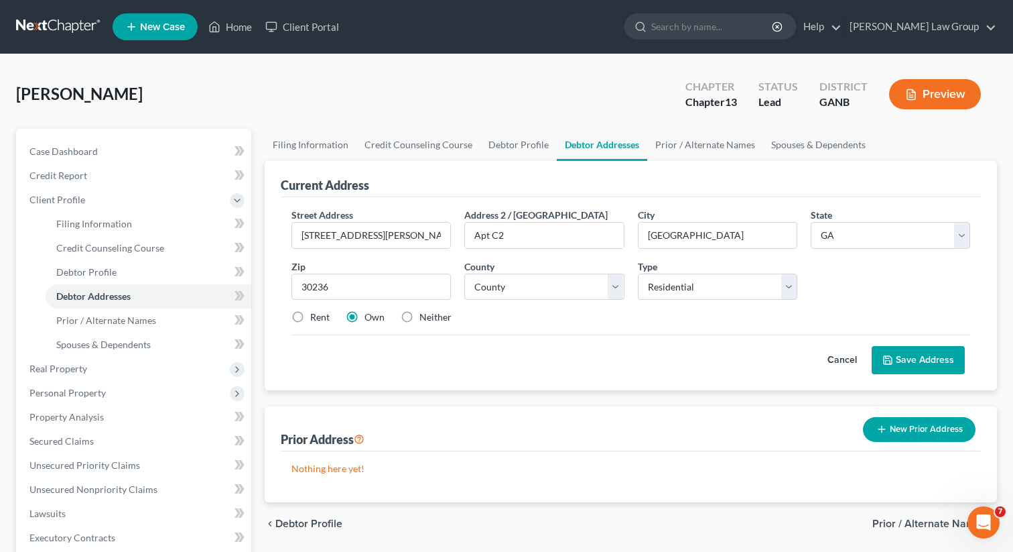
click at [316, 314] on input "Rent" at bounding box center [320, 314] width 9 height 9
click at [568, 292] on select "County [GEOGRAPHIC_DATA] [GEOGRAPHIC_DATA] [GEOGRAPHIC_DATA] [GEOGRAPHIC_DATA] …" at bounding box center [544, 286] width 160 height 27
click at [464, 273] on select "County [GEOGRAPHIC_DATA] [GEOGRAPHIC_DATA] [GEOGRAPHIC_DATA] [GEOGRAPHIC_DATA] …" at bounding box center [544, 286] width 160 height 27
click at [924, 349] on button "Save Address" at bounding box center [918, 360] width 93 height 28
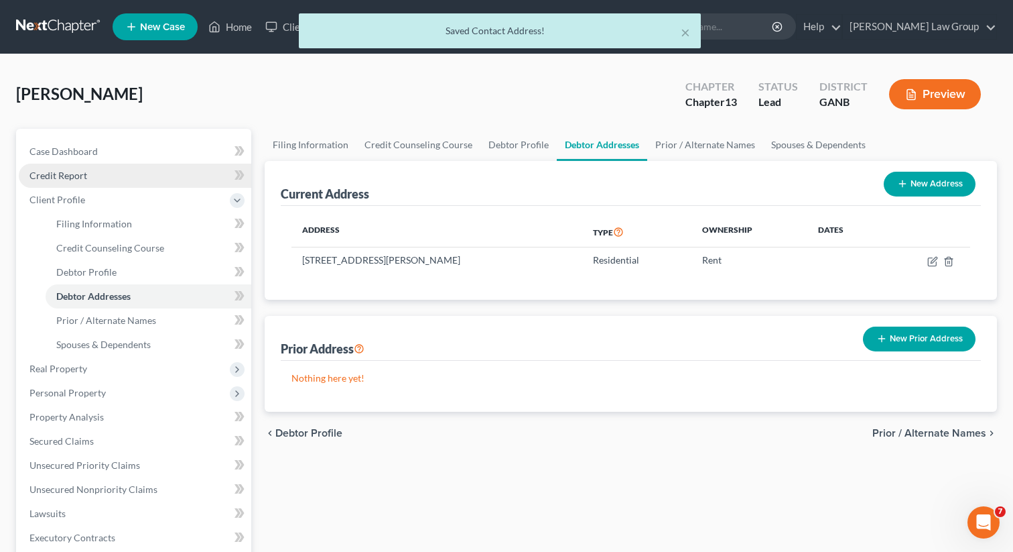
click at [115, 178] on link "Credit Report" at bounding box center [135, 176] width 233 height 24
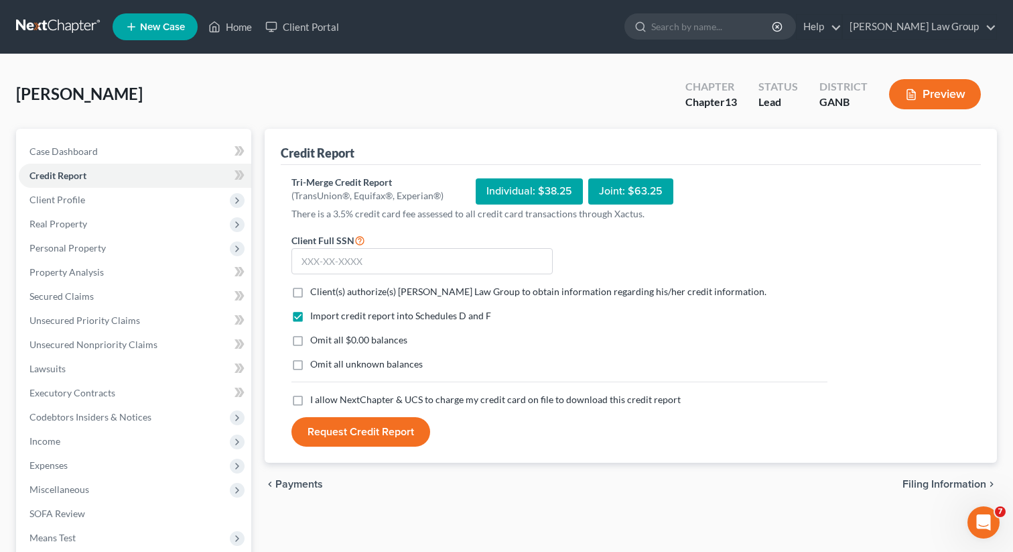
click at [310, 288] on label "Client(s) authorize(s) [PERSON_NAME] Law Group to obtain information regarding …" at bounding box center [538, 291] width 456 height 13
click at [316, 288] on input "Client(s) authorize(s) [PERSON_NAME] Law Group to obtain information regarding …" at bounding box center [320, 289] width 9 height 9
click at [313, 265] on input "text" at bounding box center [422, 261] width 261 height 27
paste input "259-69-9307"
click at [310, 398] on label "I allow NextChapter & UCS to charge my credit card on file to download this cre…" at bounding box center [495, 399] width 371 height 13
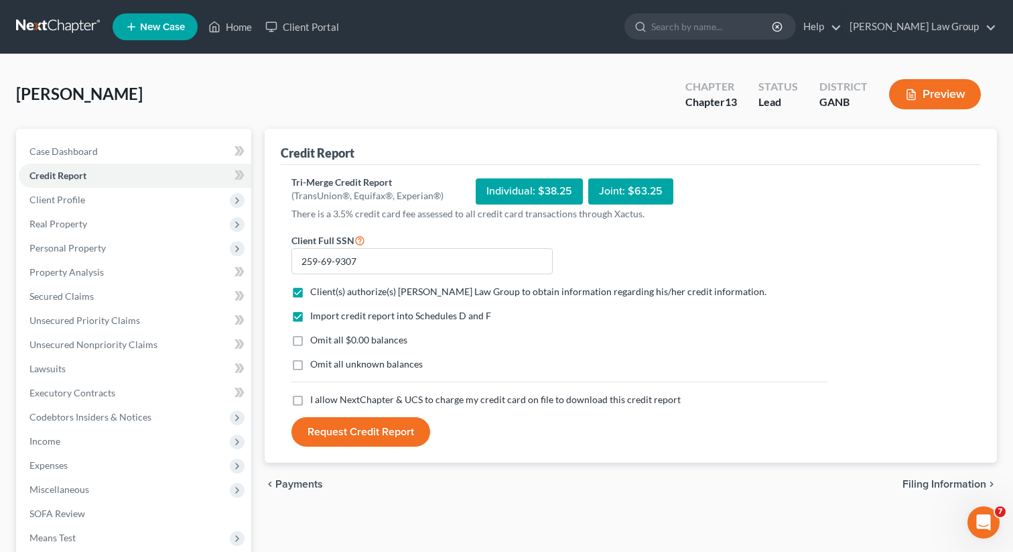
click at [316, 398] on input "I allow NextChapter & UCS to charge my credit card on file to download this cre…" at bounding box center [320, 397] width 9 height 9
drag, startPoint x: 370, startPoint y: 253, endPoint x: 289, endPoint y: 249, distance: 81.2
click at [289, 249] on div "Client Full SSN * 259-69-9307" at bounding box center [422, 253] width 275 height 43
click at [369, 438] on button "Request Credit Report" at bounding box center [361, 431] width 139 height 29
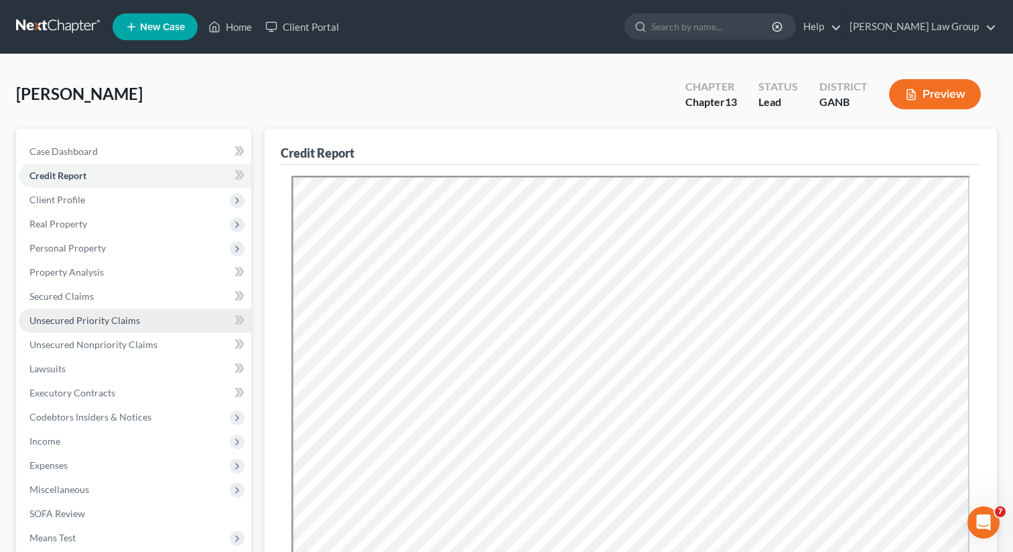
click at [58, 330] on link "Unsecured Priority Claims" at bounding box center [135, 320] width 233 height 24
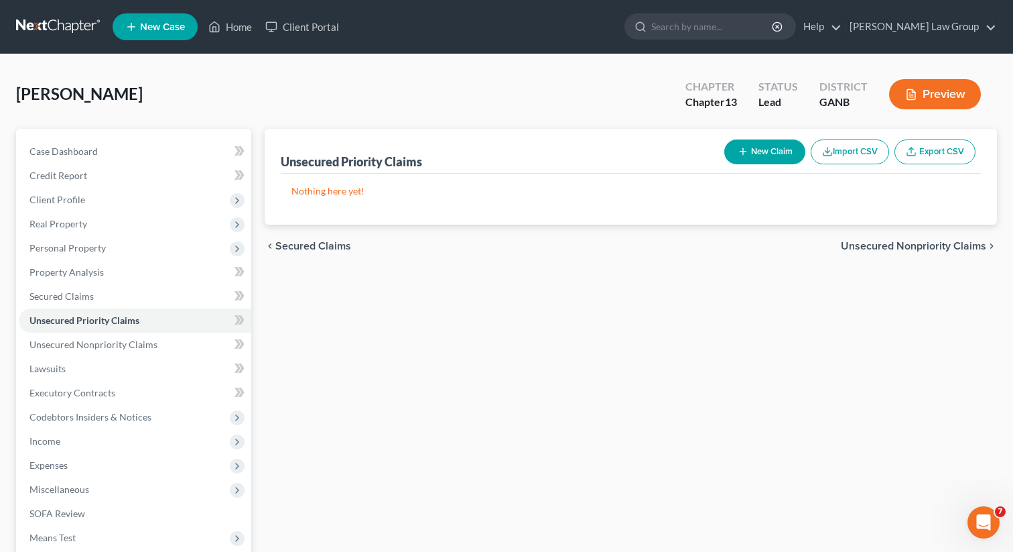
click at [756, 151] on button "New Claim" at bounding box center [765, 151] width 81 height 25
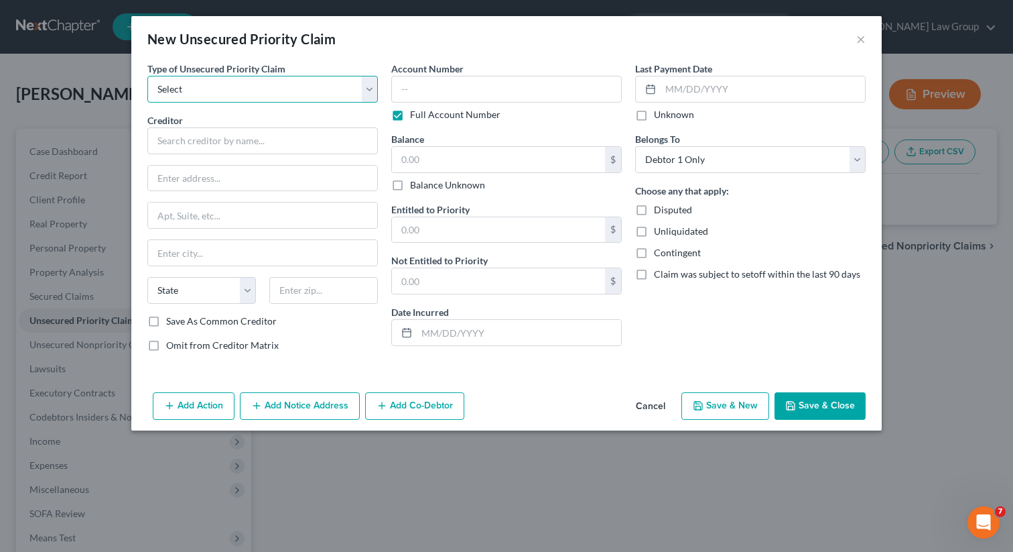
click at [253, 86] on select "Select Taxes & Other Government Units Domestic Support Obligations Extensions o…" at bounding box center [262, 89] width 231 height 27
click at [147, 76] on select "Select Taxes & Other Government Units Domestic Support Obligations Extensions o…" at bounding box center [262, 89] width 231 height 27
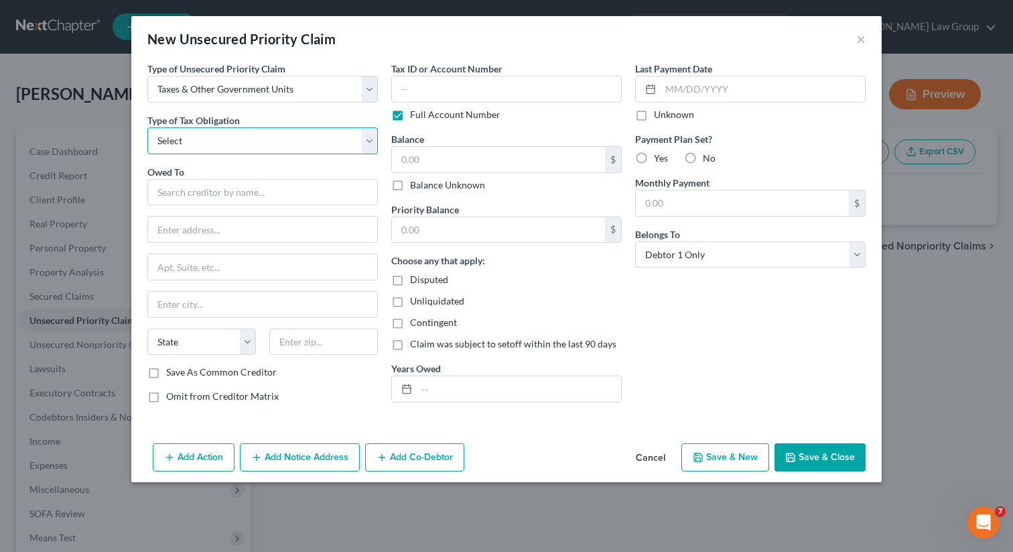
click at [216, 139] on select "Select Federal City State Franchise Tax Board Other" at bounding box center [262, 140] width 231 height 27
click at [147, 127] on select "Select Federal City State Franchise Tax Board Other" at bounding box center [262, 140] width 231 height 27
click at [199, 199] on input "text" at bounding box center [262, 192] width 231 height 27
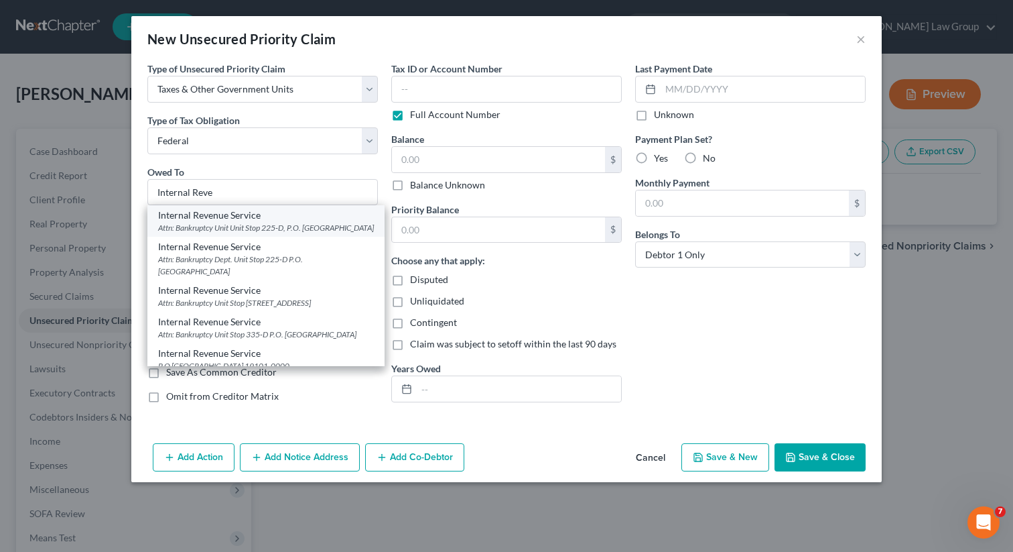
click at [228, 223] on div "Attn: Bankruptcy Unit Unit Stop 225-D, P.O. [GEOGRAPHIC_DATA]" at bounding box center [266, 227] width 216 height 11
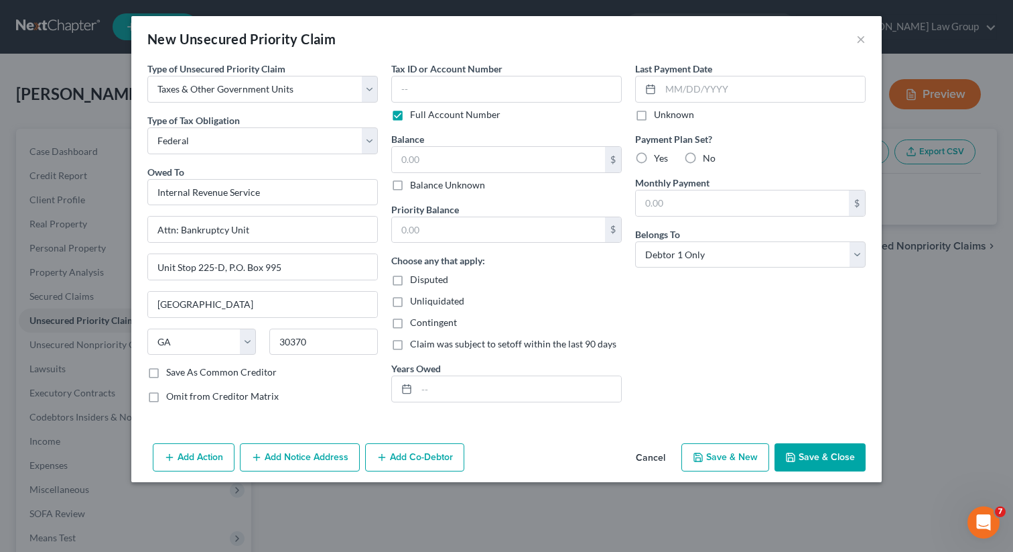
click at [794, 456] on icon "button" at bounding box center [791, 457] width 11 height 11
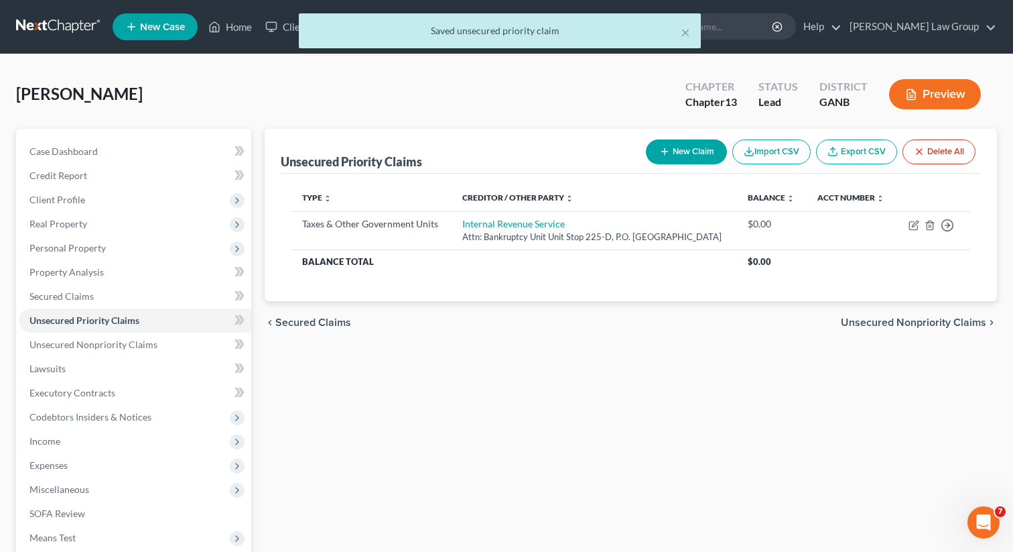
click at [667, 160] on button "New Claim" at bounding box center [686, 151] width 81 height 25
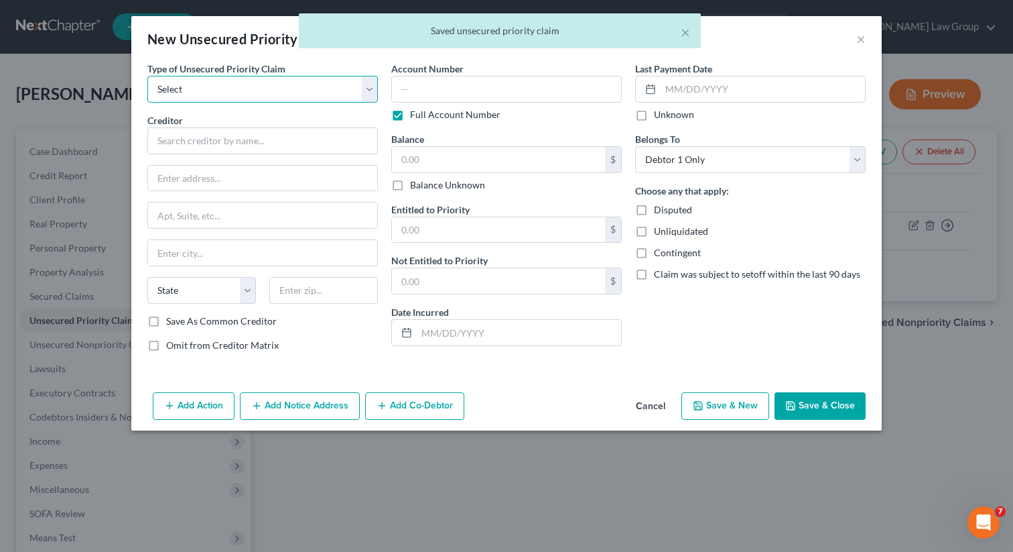
click at [180, 89] on select "Select Taxes & Other Government Units Domestic Support Obligations Extensions o…" at bounding box center [262, 89] width 231 height 27
click at [147, 76] on select "Select Taxes & Other Government Units Domestic Support Obligations Extensions o…" at bounding box center [262, 89] width 231 height 27
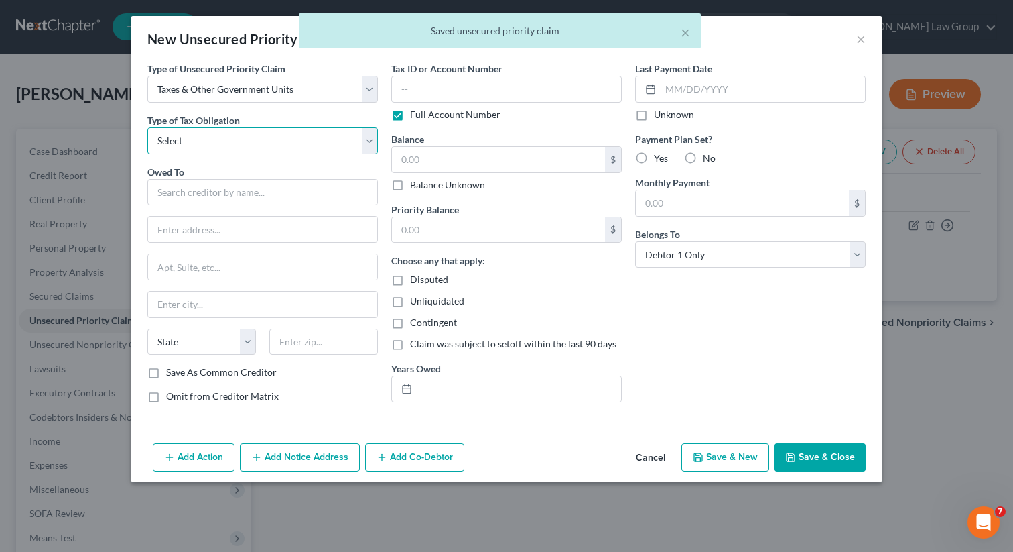
click at [221, 138] on select "Select Federal City State Franchise Tax Board Other" at bounding box center [262, 140] width 231 height 27
click at [147, 127] on select "Select Federal City State Franchise Tax Board Other" at bounding box center [262, 140] width 231 height 27
click at [189, 199] on input "text" at bounding box center [262, 192] width 231 height 27
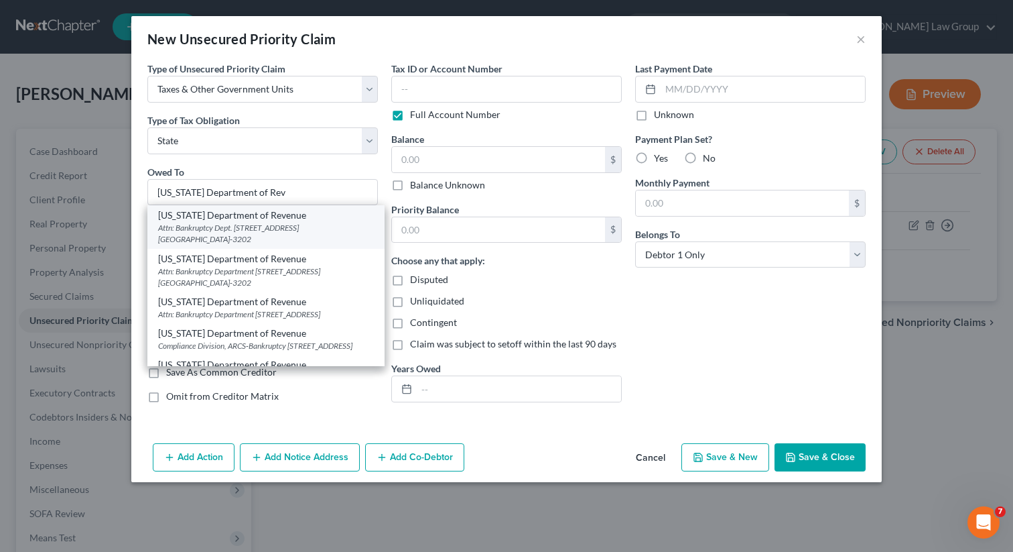
click at [188, 227] on div "Attn: Bankruptcy Dept. [STREET_ADDRESS] [GEOGRAPHIC_DATA]-3202" at bounding box center [266, 233] width 216 height 23
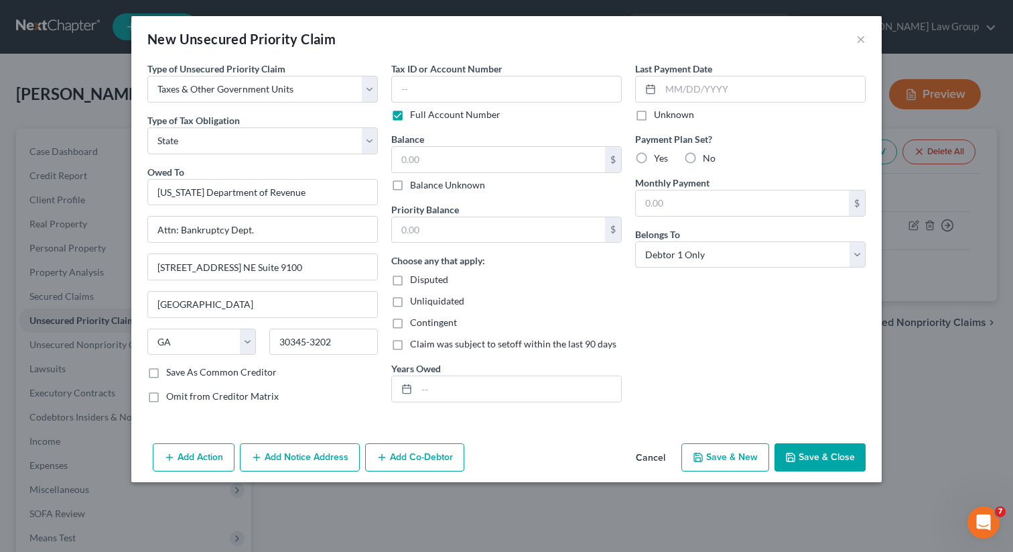
click at [822, 452] on button "Save & Close" at bounding box center [820, 457] width 91 height 28
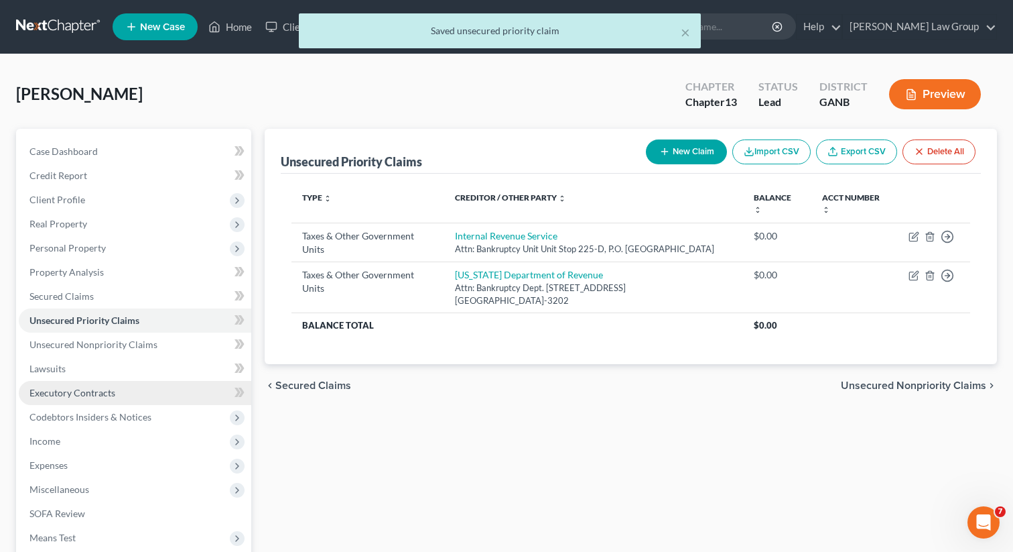
click at [105, 391] on span "Executory Contracts" at bounding box center [72, 392] width 86 height 11
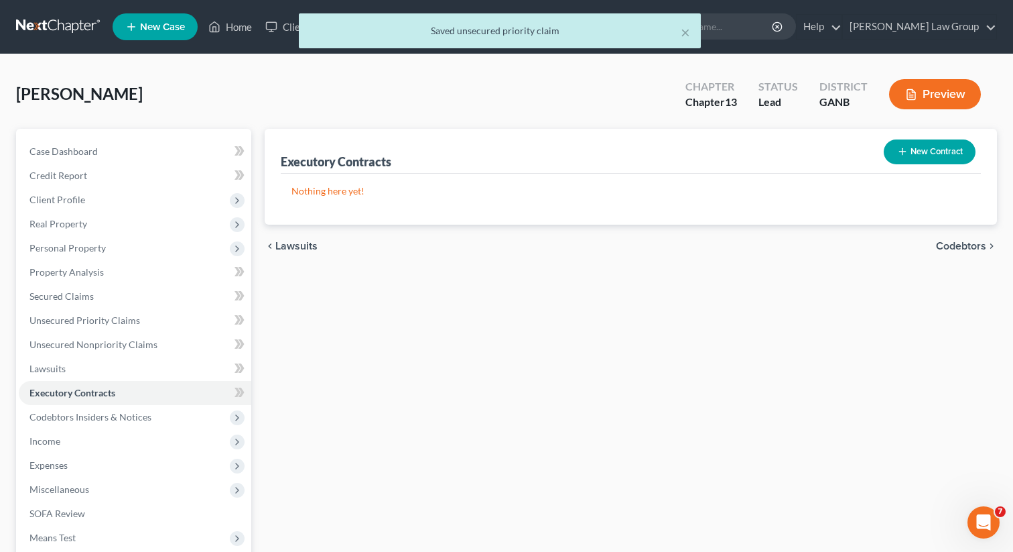
click at [910, 142] on button "New Contract" at bounding box center [930, 151] width 92 height 25
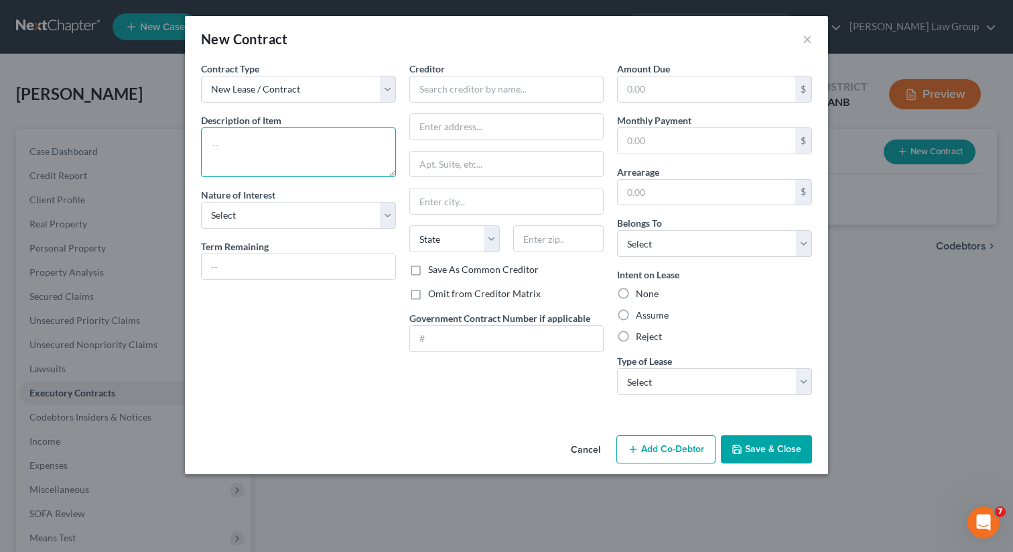
click at [250, 176] on textarea at bounding box center [298, 152] width 195 height 50
click at [271, 267] on input "text" at bounding box center [299, 266] width 194 height 25
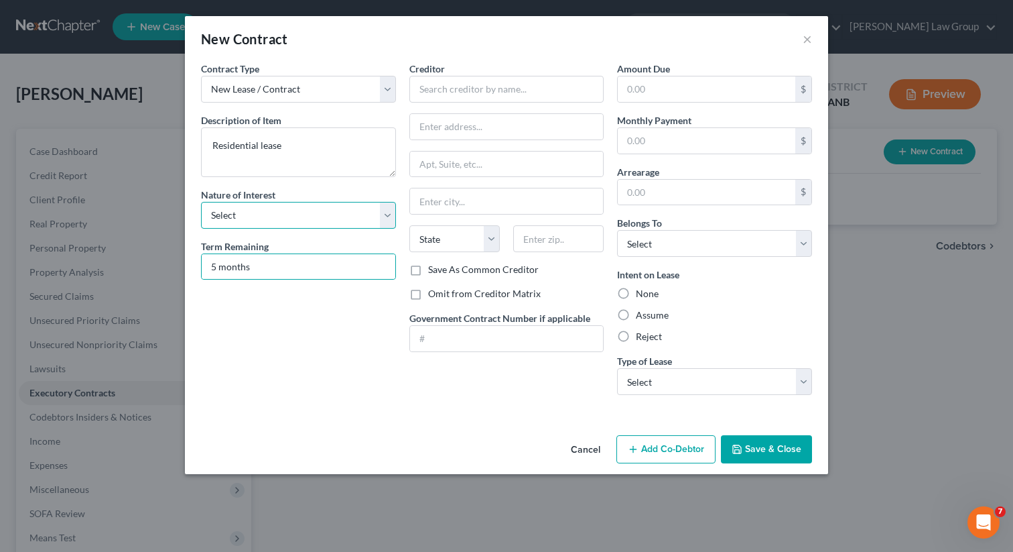
click at [277, 221] on select "Select Purchaser Agent Lessor Lessee" at bounding box center [298, 215] width 195 height 27
click at [201, 202] on select "Select Purchaser Agent Lessor Lessee" at bounding box center [298, 215] width 195 height 27
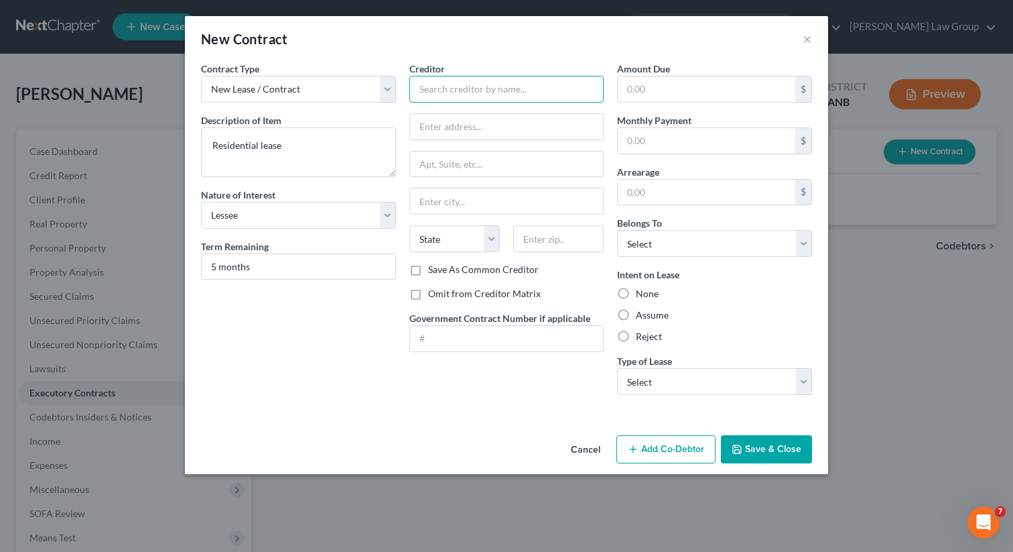
click at [462, 97] on input "text" at bounding box center [507, 89] width 195 height 27
paste input "Landlord [PERSON_NAME] Capital Group"
click at [636, 309] on label "Assume" at bounding box center [652, 314] width 33 height 13
click at [641, 309] on input "Assume" at bounding box center [645, 312] width 9 height 9
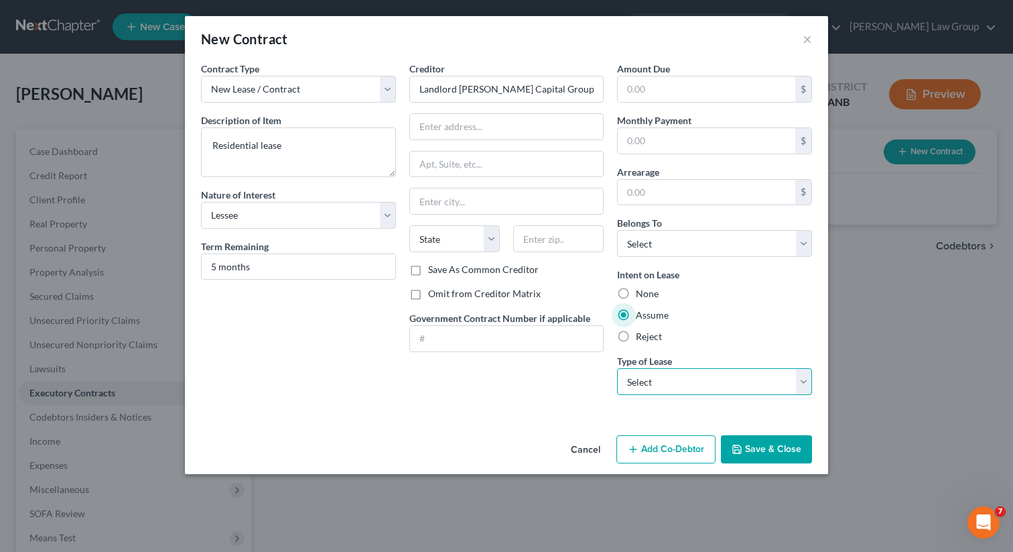
click at [654, 380] on select "Select Real Estate Car Other" at bounding box center [714, 381] width 195 height 27
click at [617, 368] on select "Select Real Estate Car Other" at bounding box center [714, 381] width 195 height 27
click at [444, 141] on div "Creditor * Landlord [PERSON_NAME] Capital Group State [US_STATE] AK AR AZ CA CO…" at bounding box center [507, 162] width 195 height 201
click at [439, 126] on input "text" at bounding box center [507, 126] width 194 height 25
paste input "[STREET_ADDRESS][PERSON_NAME]"
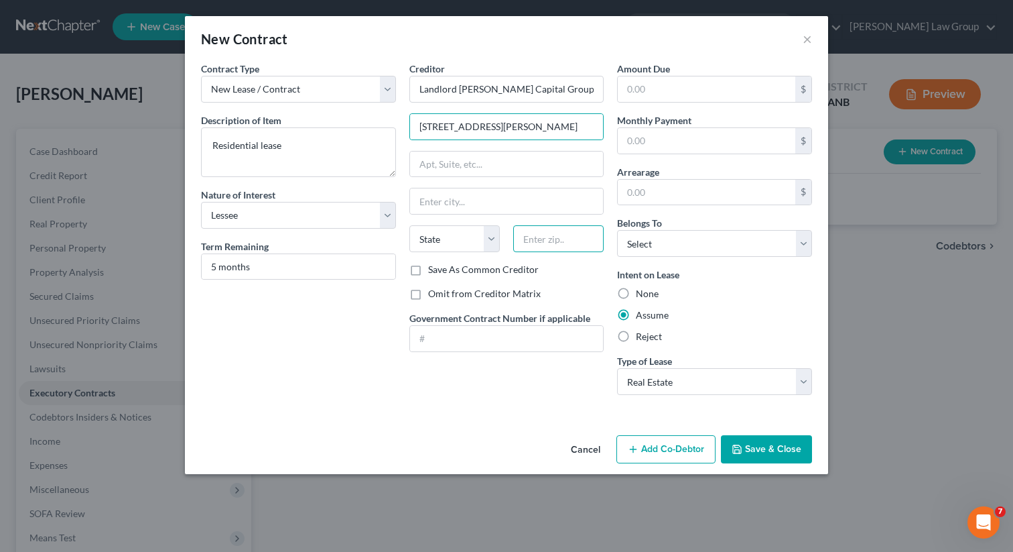
click at [546, 251] on input "text" at bounding box center [558, 238] width 90 height 27
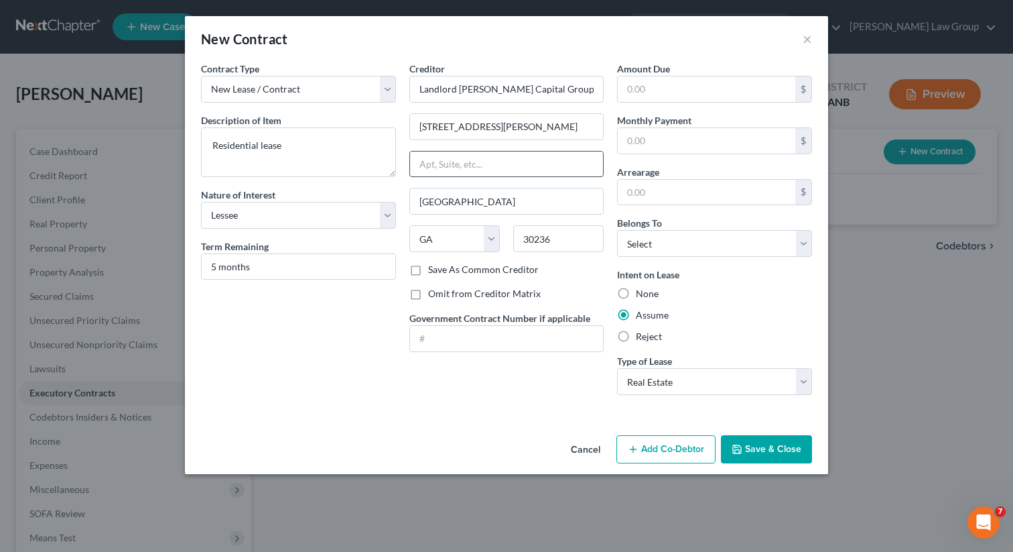
click at [451, 162] on input "text" at bounding box center [507, 163] width 194 height 25
paste input "[STREET_ADDRESS][PERSON_NAME]"
click at [645, 92] on input "text" at bounding box center [707, 88] width 178 height 25
paste input "3,900"
click at [647, 194] on input "text" at bounding box center [707, 192] width 178 height 25
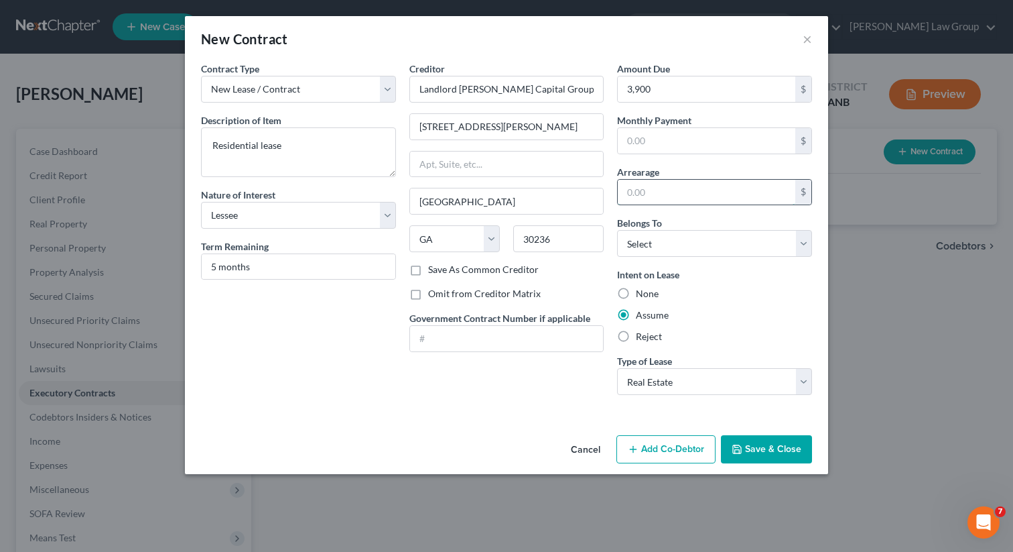
paste input "3,900"
click at [649, 247] on select "Select Debtor 1 Only Debtor 2 Only Debtor 1 And Debtor 2 Only At Least One Of T…" at bounding box center [714, 243] width 195 height 27
click at [617, 230] on select "Select Debtor 1 Only Debtor 2 Only Debtor 1 And Debtor 2 Only At Least One Of T…" at bounding box center [714, 243] width 195 height 27
click at [741, 444] on icon "button" at bounding box center [737, 449] width 11 height 11
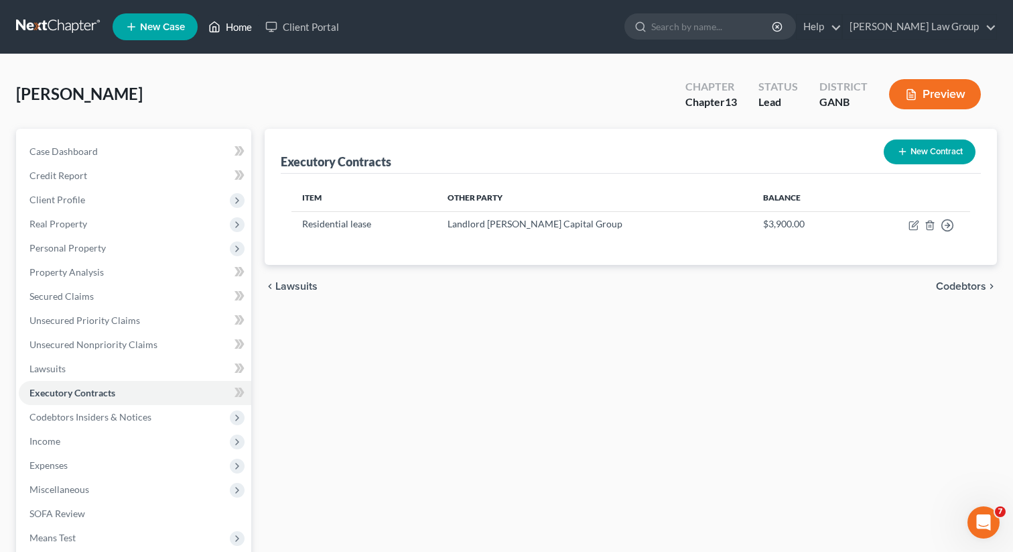
click at [236, 28] on link "Home" at bounding box center [230, 27] width 57 height 24
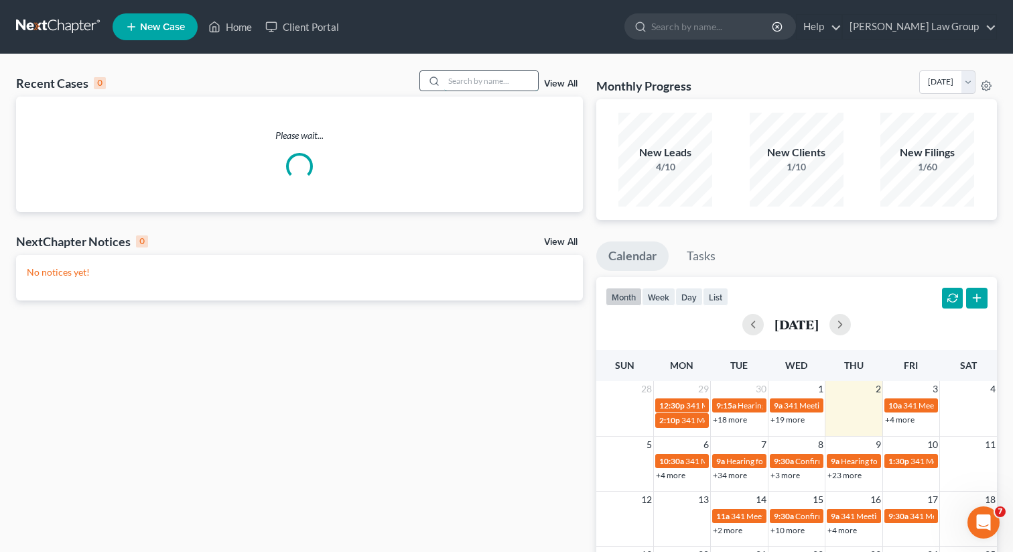
click at [458, 76] on input "search" at bounding box center [491, 80] width 94 height 19
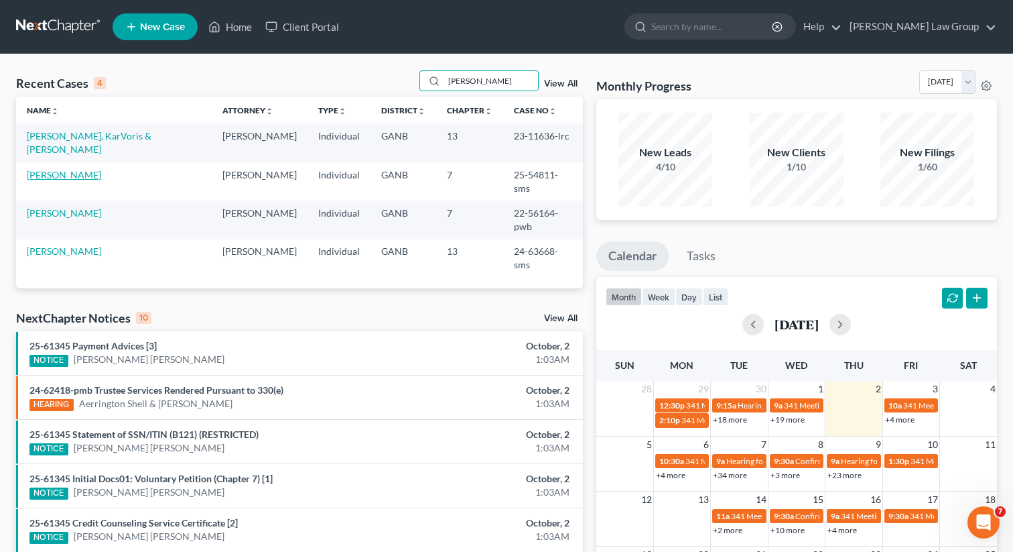
click at [67, 169] on link "[PERSON_NAME]" at bounding box center [64, 174] width 74 height 11
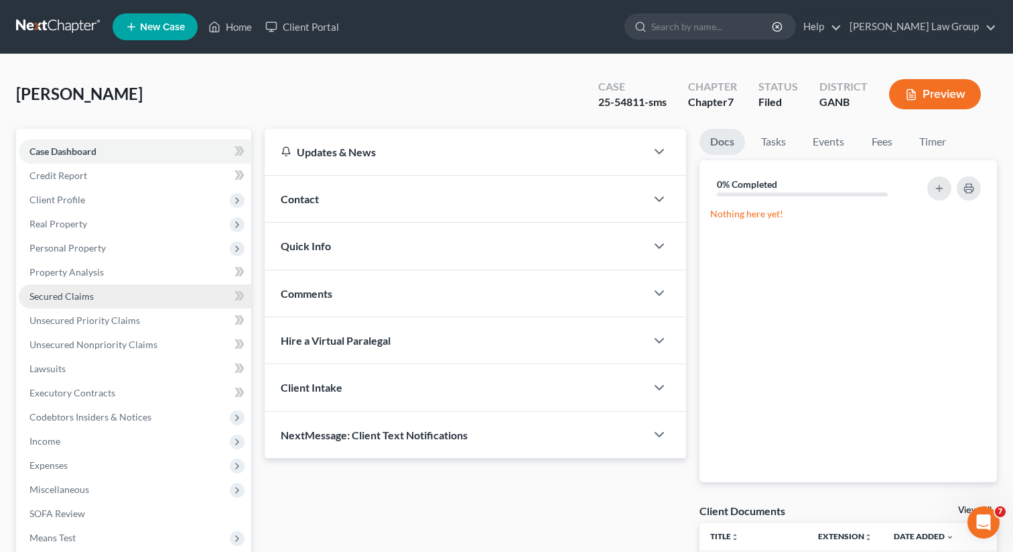
scroll to position [184, 0]
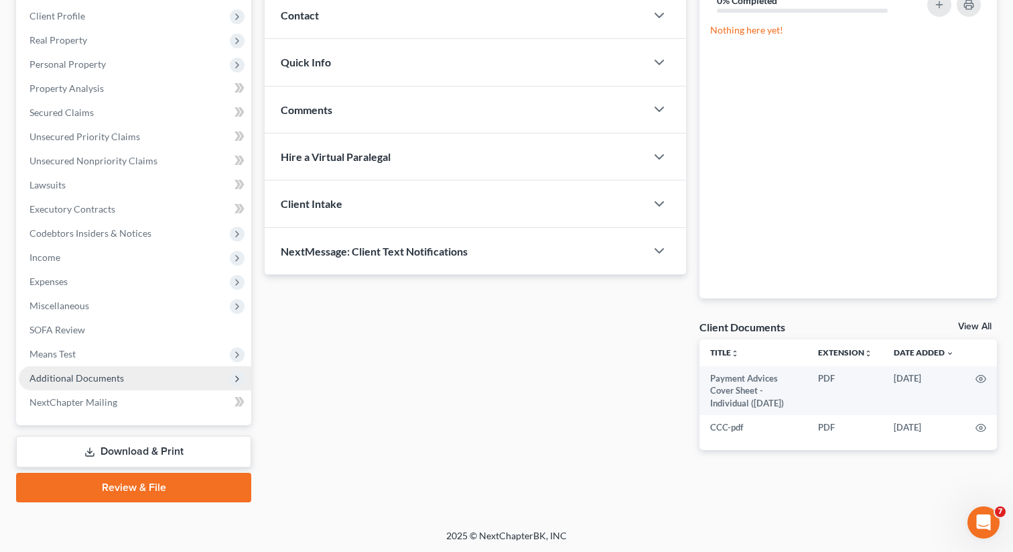
click at [72, 383] on span "Additional Documents" at bounding box center [135, 378] width 233 height 24
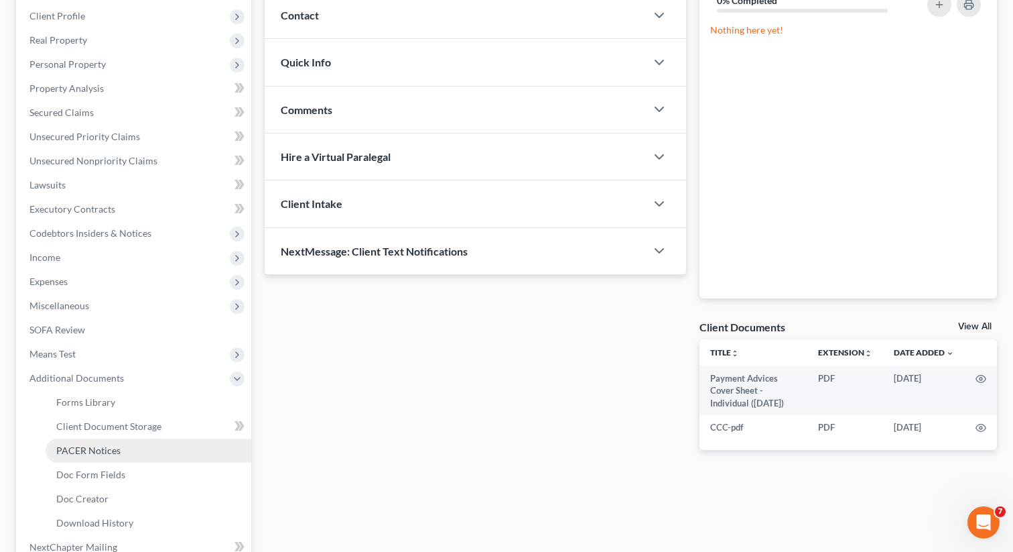
click at [69, 448] on span "PACER Notices" at bounding box center [88, 449] width 64 height 11
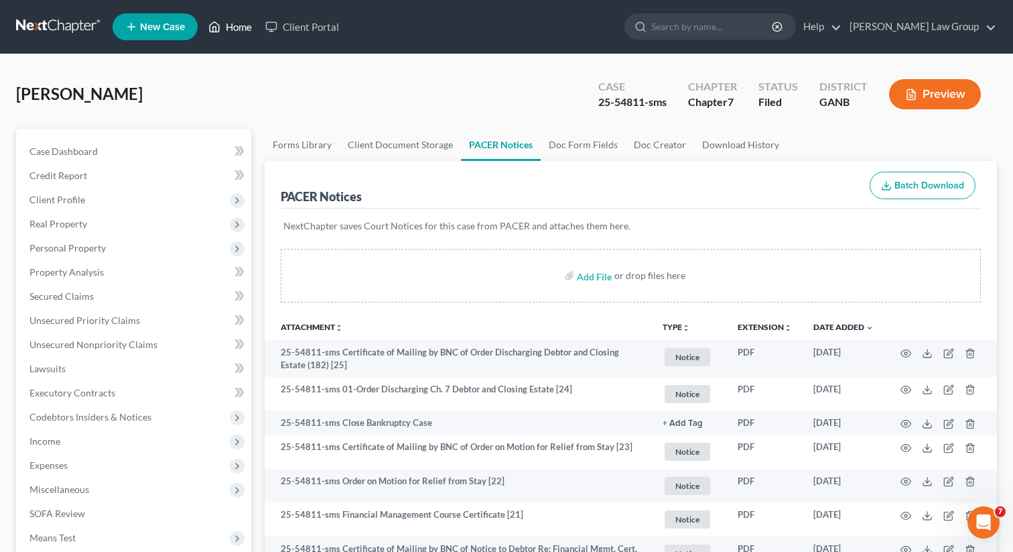
click at [237, 26] on link "Home" at bounding box center [230, 27] width 57 height 24
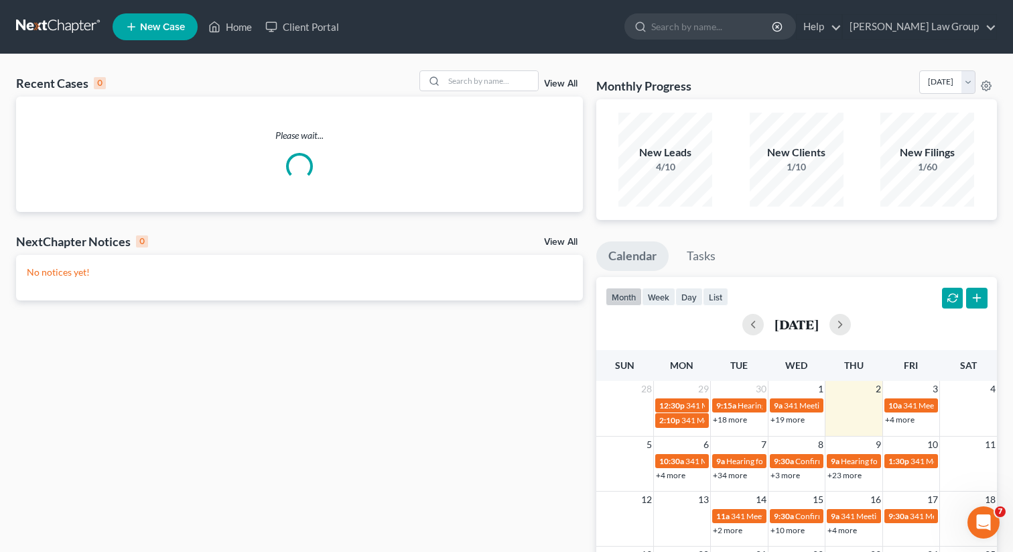
click at [568, 79] on link "View All" at bounding box center [561, 83] width 34 height 9
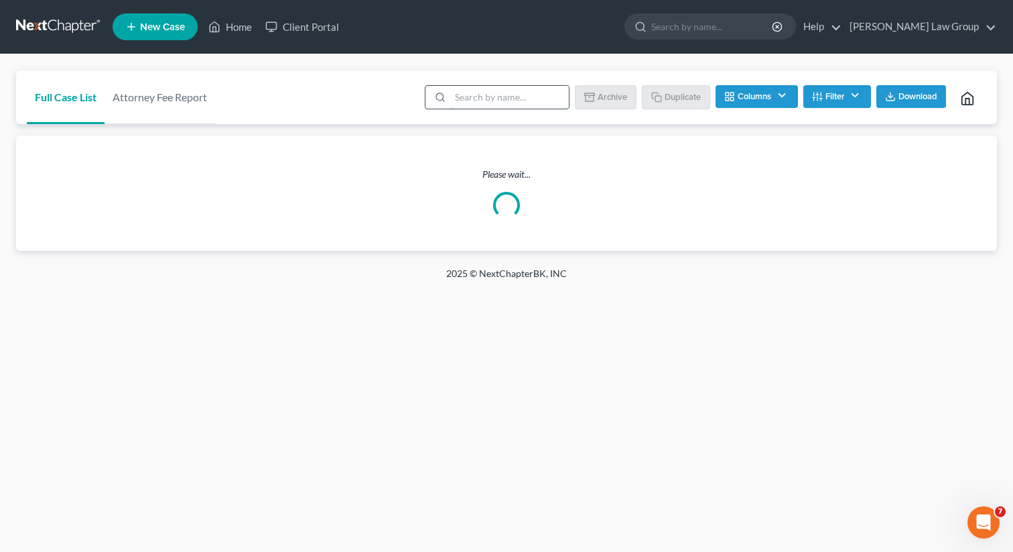
click at [544, 102] on input "search" at bounding box center [509, 97] width 119 height 23
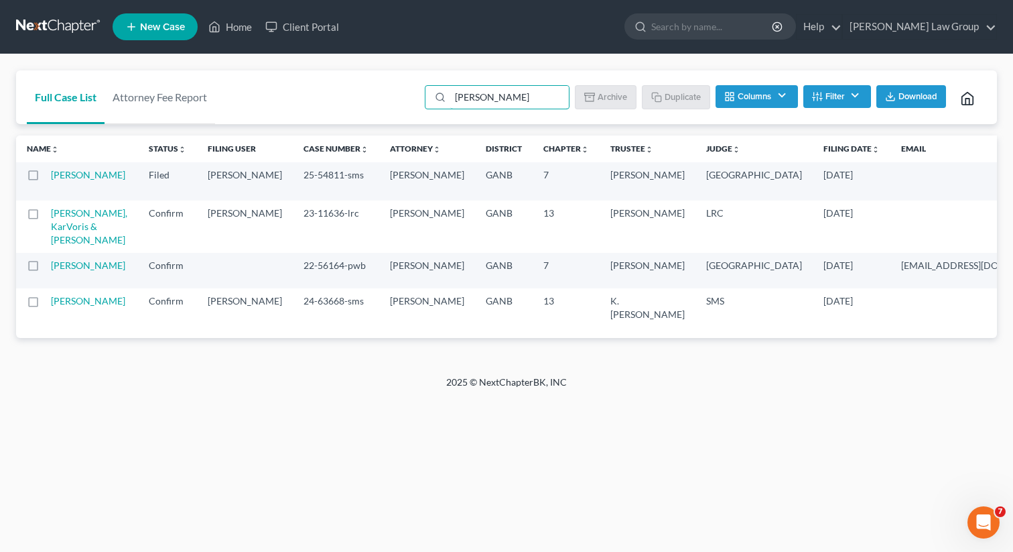
click at [46, 178] on label at bounding box center [46, 178] width 0 height 0
click at [51, 177] on input "checkbox" at bounding box center [55, 172] width 9 height 9
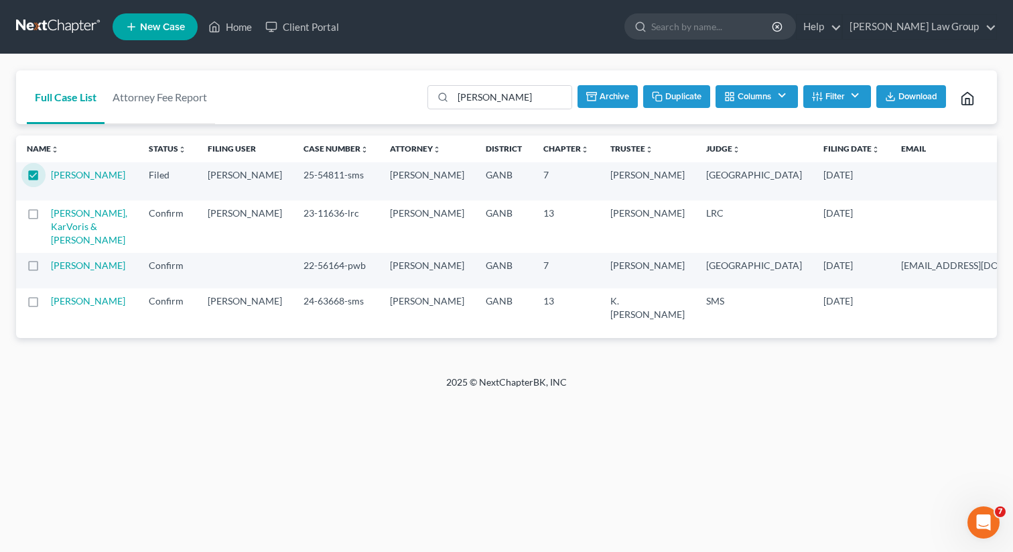
click at [670, 101] on button "Duplicate" at bounding box center [676, 96] width 67 height 23
click at [242, 24] on link "Home" at bounding box center [230, 27] width 57 height 24
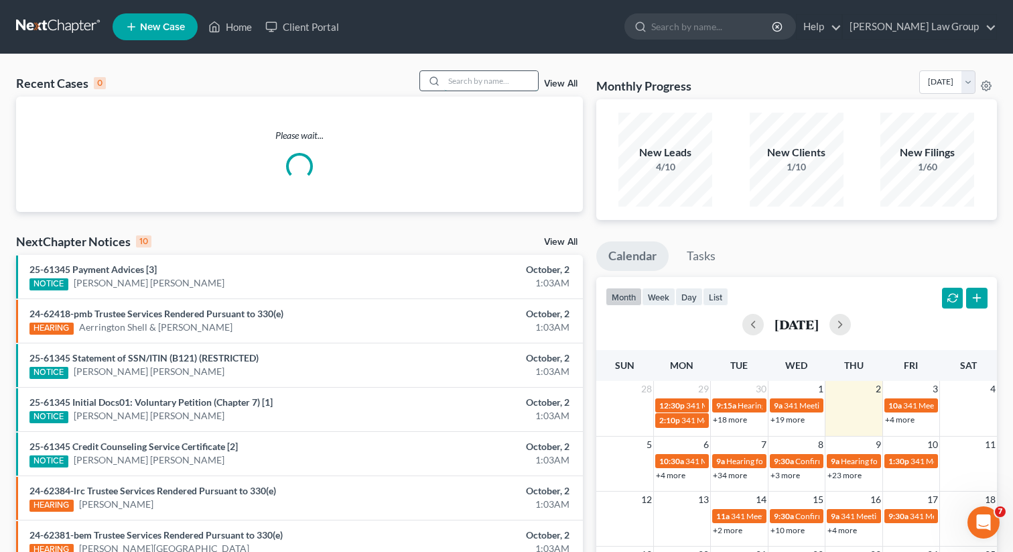
click at [470, 82] on input "search" at bounding box center [491, 80] width 94 height 19
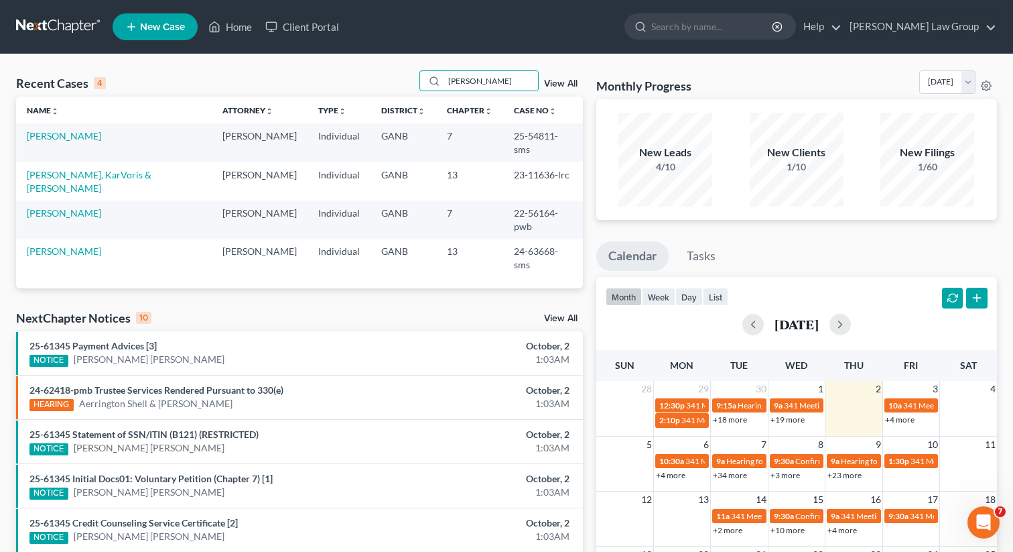
click at [567, 82] on link "View All" at bounding box center [561, 83] width 34 height 9
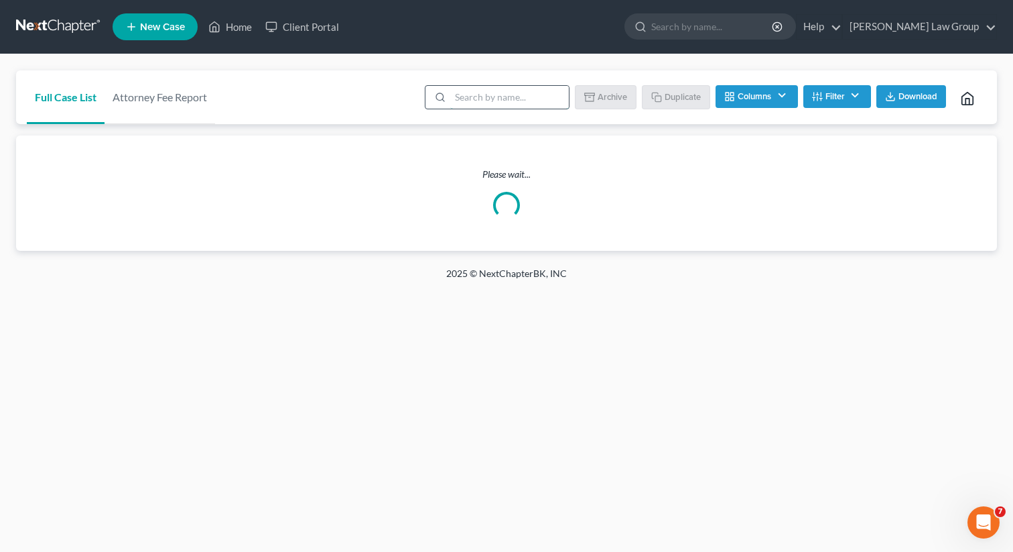
click at [534, 95] on input "search" at bounding box center [509, 97] width 119 height 23
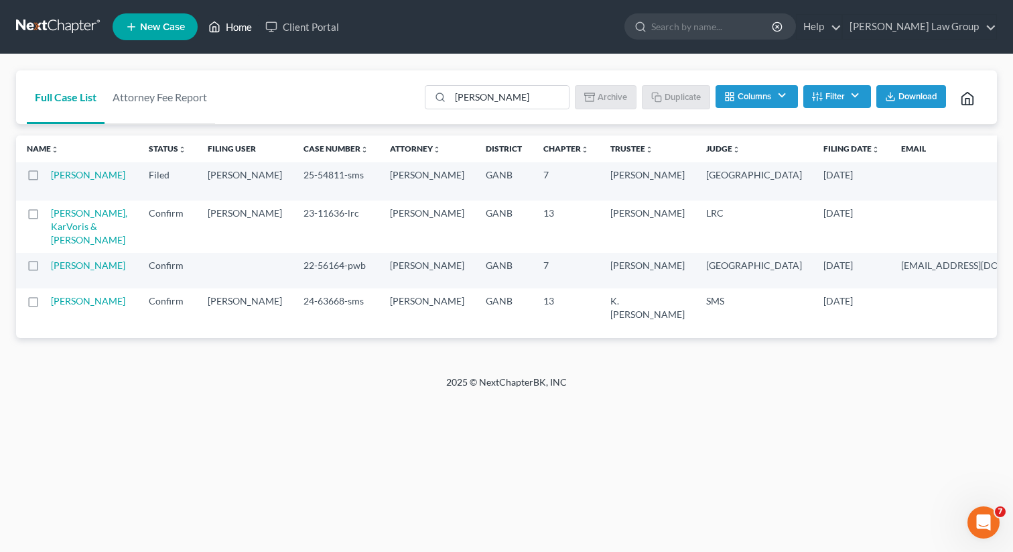
click at [240, 32] on link "Home" at bounding box center [230, 27] width 57 height 24
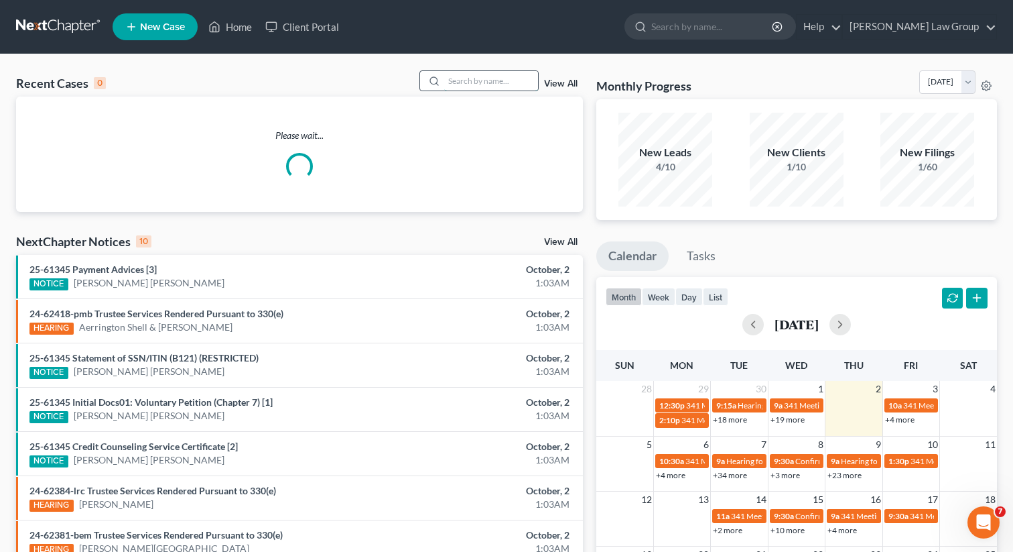
click at [501, 83] on input "search" at bounding box center [491, 80] width 94 height 19
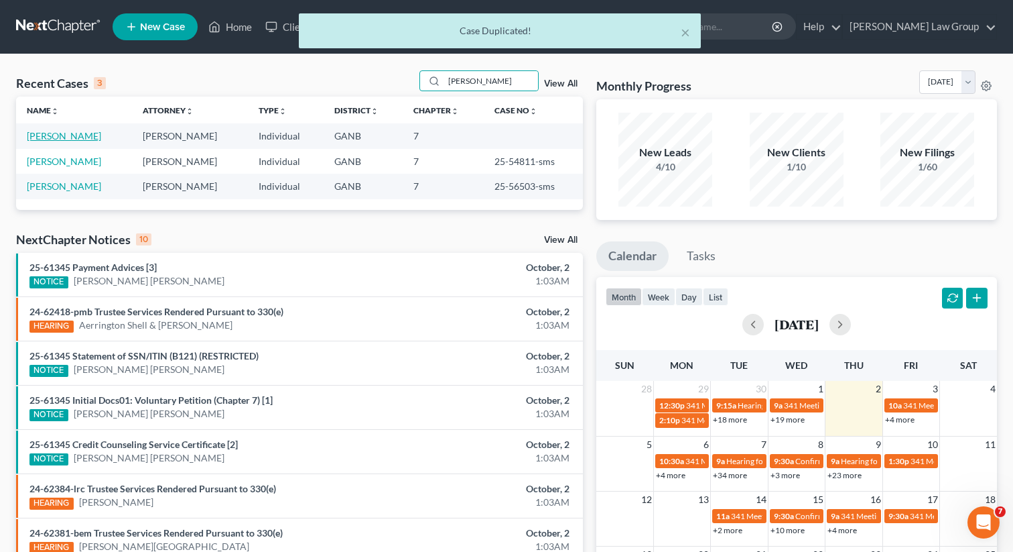
click at [60, 137] on link "[PERSON_NAME]" at bounding box center [64, 135] width 74 height 11
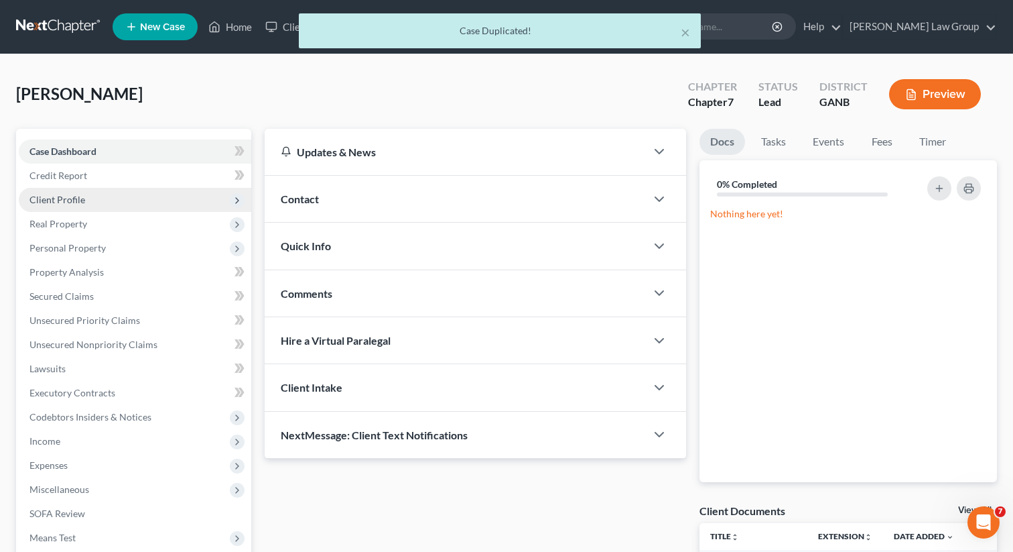
click at [121, 192] on span "Client Profile" at bounding box center [135, 200] width 233 height 24
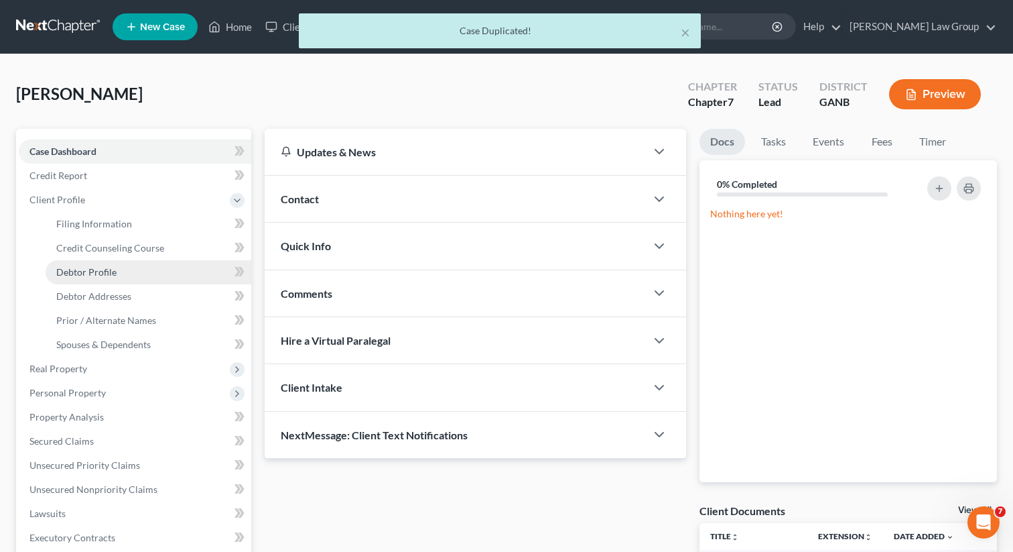
click at [114, 273] on span "Debtor Profile" at bounding box center [86, 271] width 60 height 11
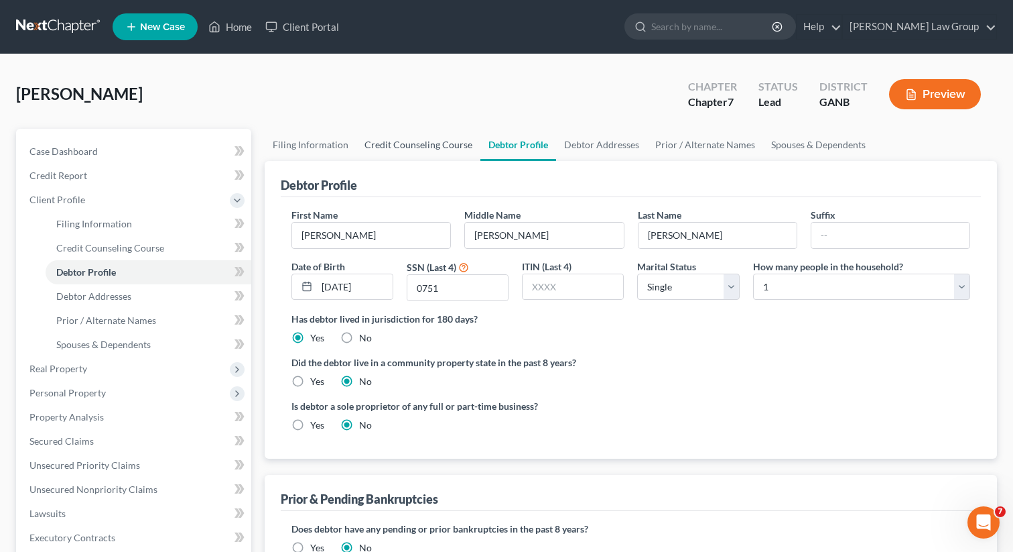
click at [422, 152] on link "Credit Counseling Course" at bounding box center [419, 145] width 124 height 32
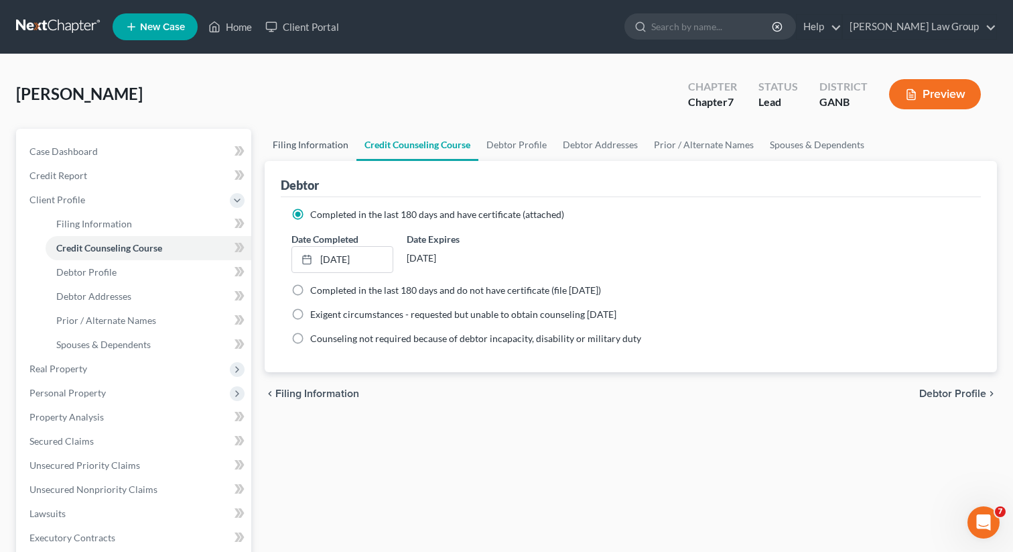
click at [306, 142] on link "Filing Information" at bounding box center [311, 145] width 92 height 32
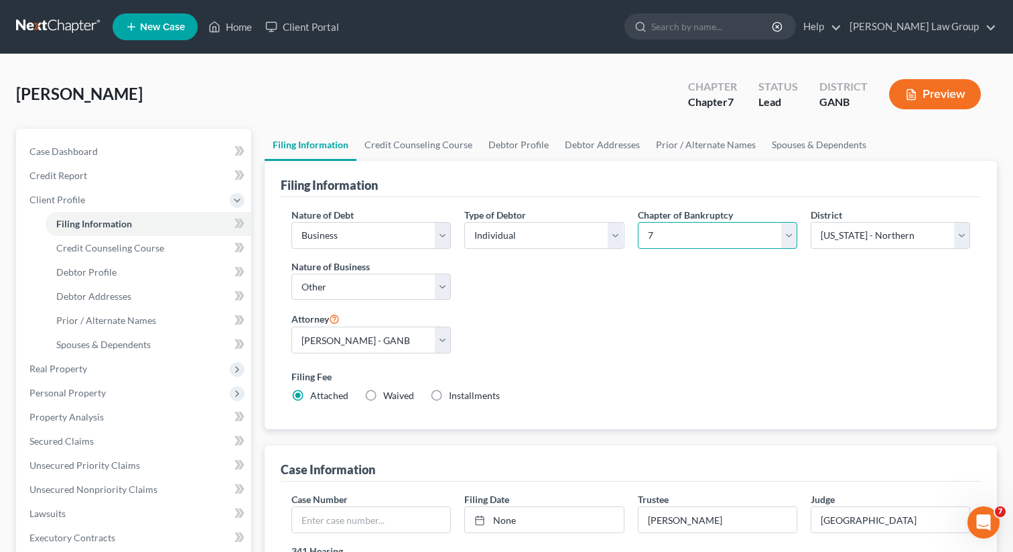
click at [680, 227] on select "Select 7 11 12 13" at bounding box center [718, 235] width 160 height 27
click at [638, 222] on select "Select 7 11 12 13" at bounding box center [718, 235] width 160 height 27
click at [409, 136] on link "Credit Counseling Course" at bounding box center [419, 145] width 124 height 32
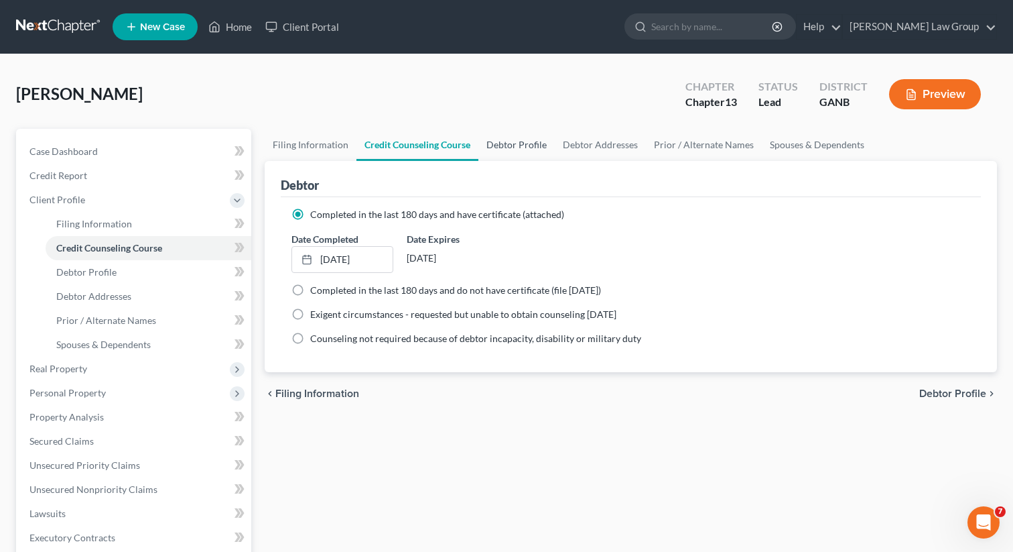
click at [513, 151] on link "Debtor Profile" at bounding box center [517, 145] width 76 height 32
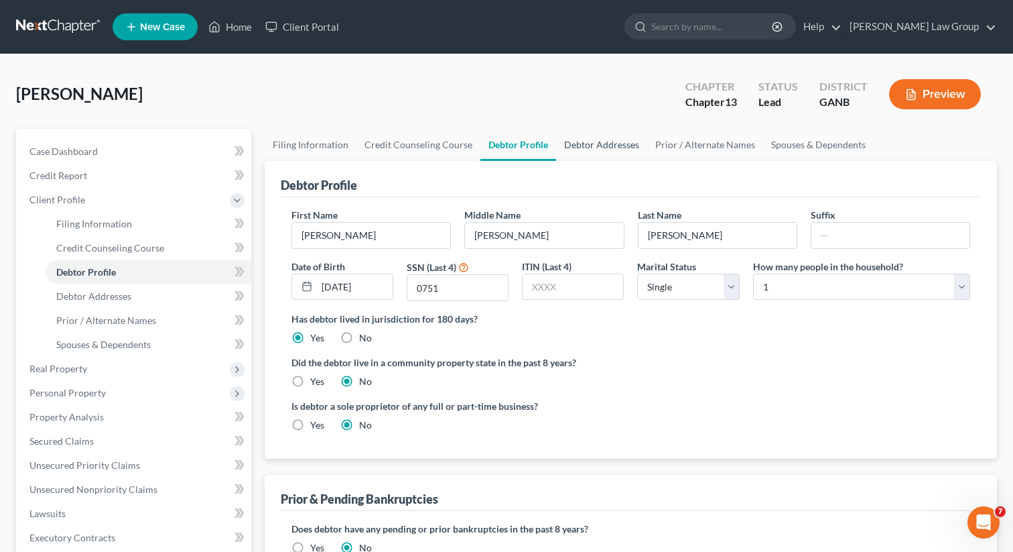
click at [588, 148] on link "Debtor Addresses" at bounding box center [601, 145] width 91 height 32
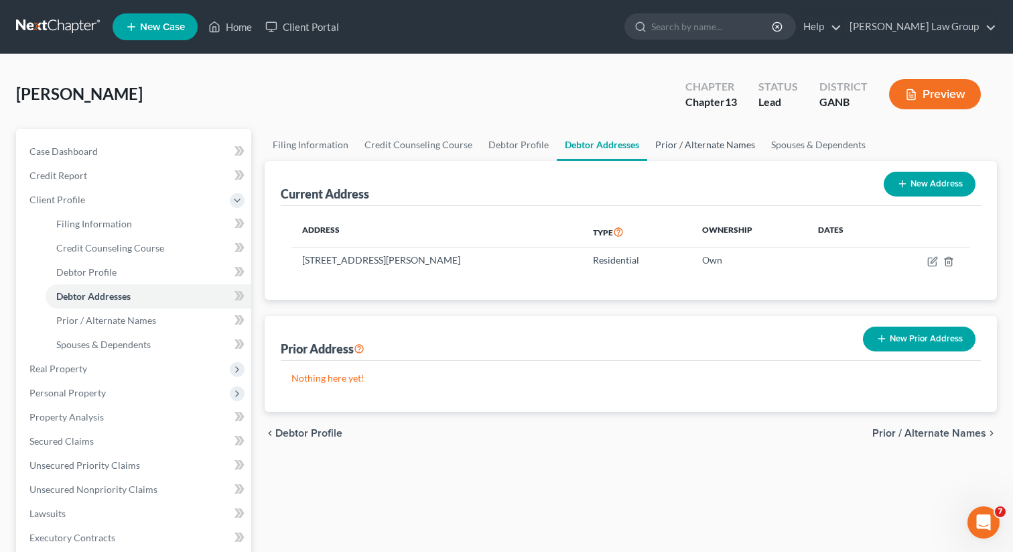
click at [681, 151] on link "Prior / Alternate Names" at bounding box center [705, 145] width 116 height 32
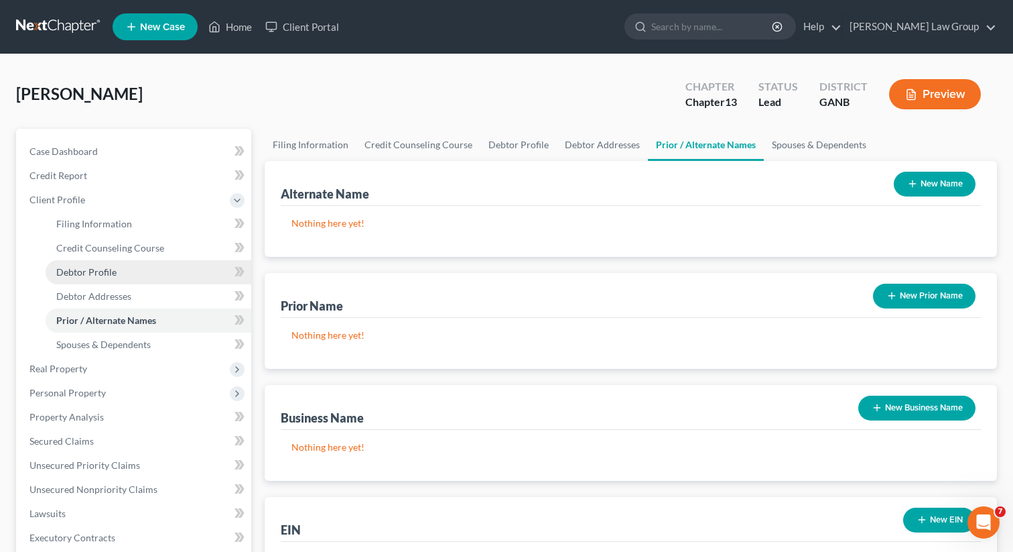
click at [133, 265] on link "Debtor Profile" at bounding box center [149, 272] width 206 height 24
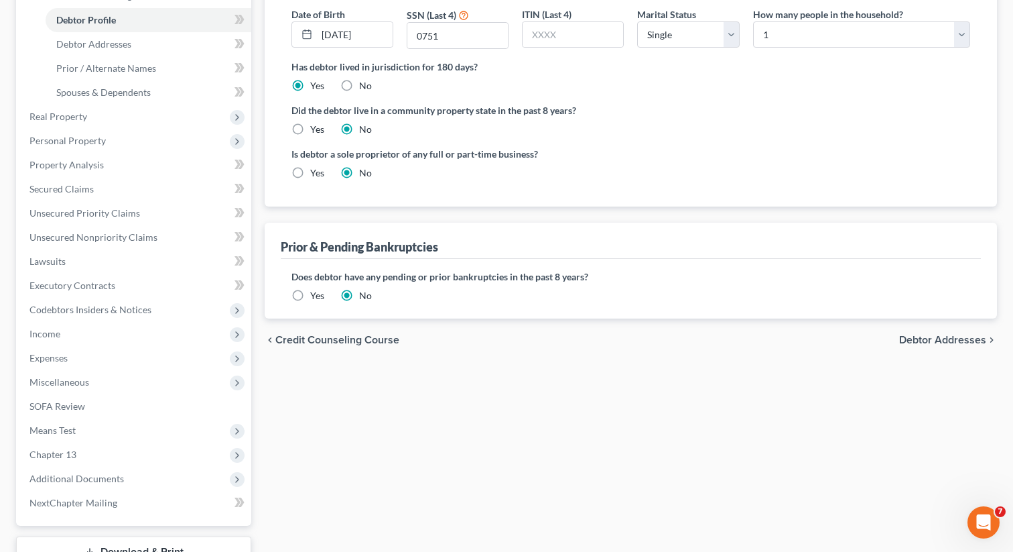
scroll to position [264, 0]
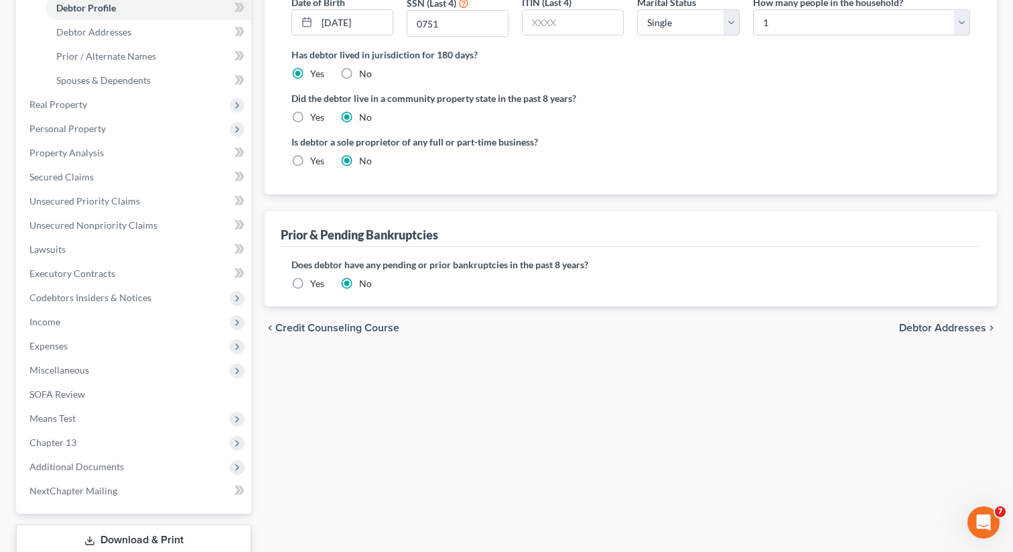
click at [310, 286] on label "Yes" at bounding box center [317, 283] width 14 height 13
click at [316, 286] on input "Yes" at bounding box center [320, 281] width 9 height 9
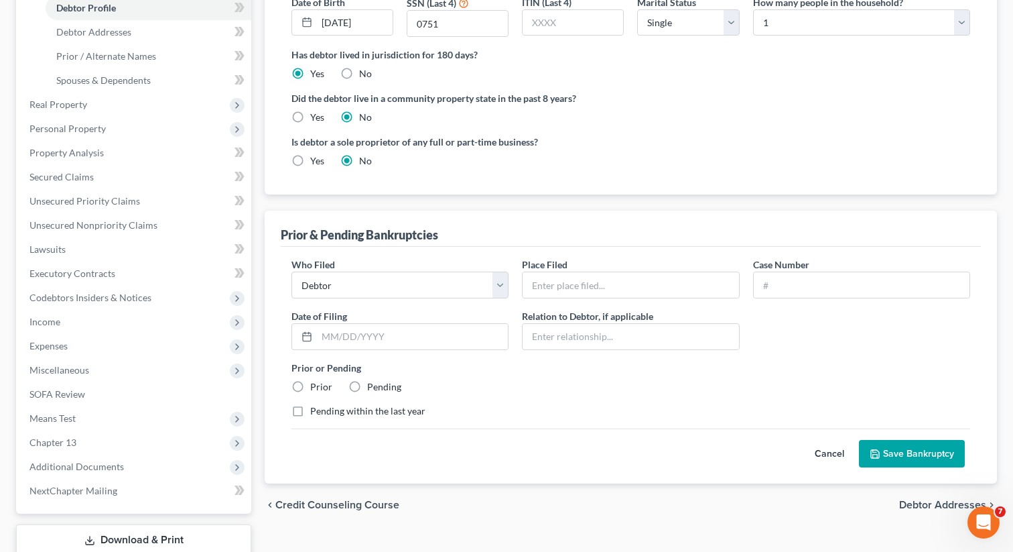
click at [310, 383] on label "Prior" at bounding box center [321, 386] width 22 height 13
click at [316, 383] on input "Prior" at bounding box center [320, 384] width 9 height 9
click at [775, 288] on input "text" at bounding box center [862, 284] width 216 height 25
paste input "25-54811"
click at [373, 340] on input "text" at bounding box center [412, 336] width 191 height 25
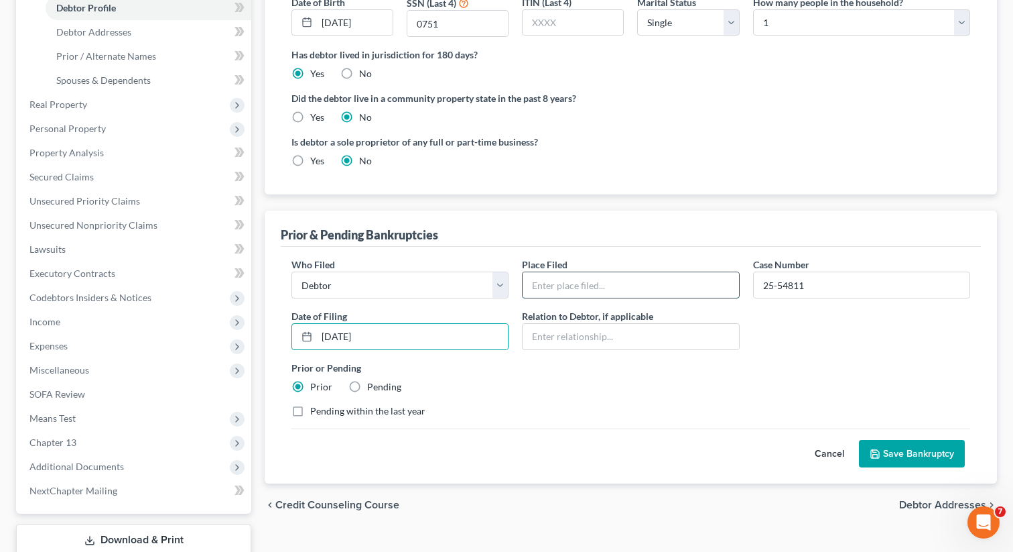
click at [623, 287] on input "text" at bounding box center [631, 284] width 216 height 25
click at [562, 423] on div "Who Filed * Debtor Other Place Filed * Northern District of [US_STATE] Case Num…" at bounding box center [631, 342] width 692 height 171
drag, startPoint x: 297, startPoint y: 412, endPoint x: 328, endPoint y: 416, distance: 31.7
click at [310, 412] on label "Pending within the last year" at bounding box center [367, 410] width 115 height 13
click at [316, 412] on input "Pending within the last year" at bounding box center [320, 408] width 9 height 9
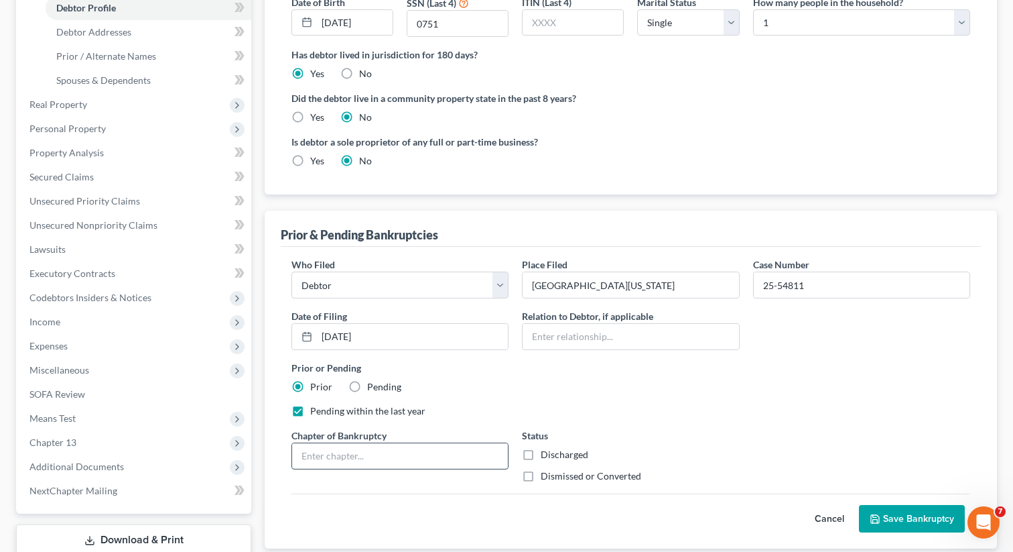
click at [373, 456] on input "text" at bounding box center [400, 455] width 216 height 25
click at [541, 451] on label "Discharged" at bounding box center [565, 454] width 48 height 13
click at [546, 451] on input "Discharged" at bounding box center [550, 452] width 9 height 9
click at [883, 527] on button "Save Bankruptcy" at bounding box center [912, 519] width 106 height 28
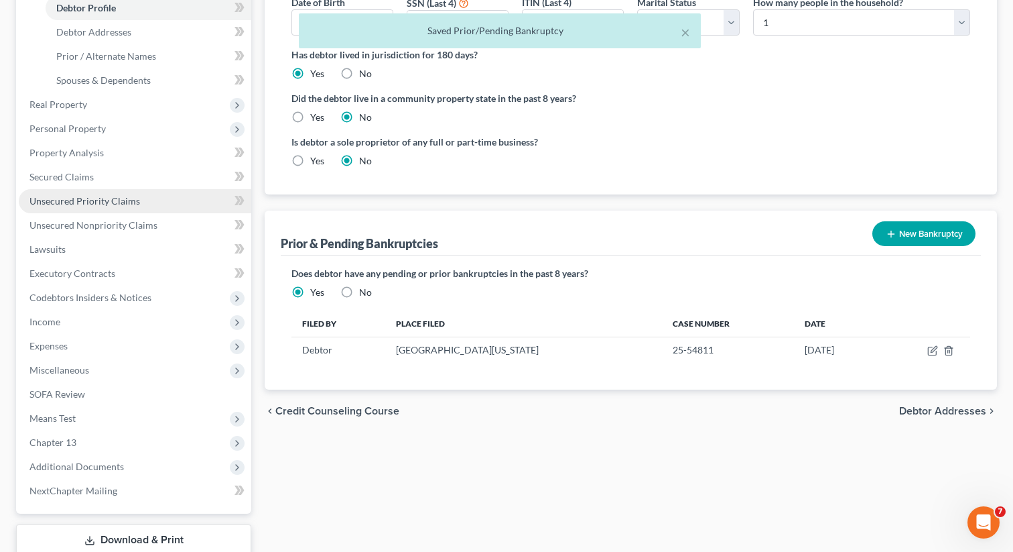
click at [84, 206] on link "Unsecured Priority Claims" at bounding box center [135, 201] width 233 height 24
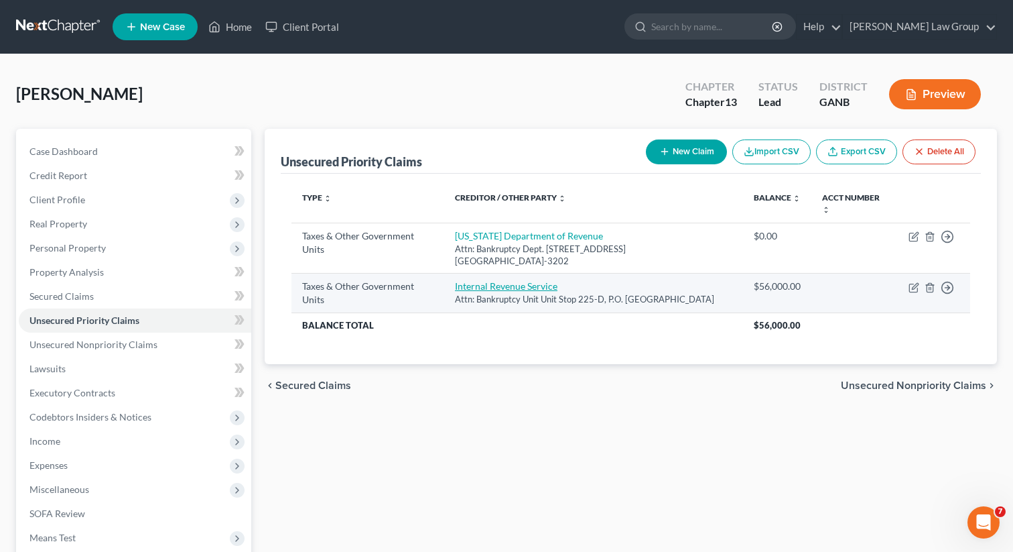
click at [494, 289] on link "Internal Revenue Service" at bounding box center [506, 285] width 103 height 11
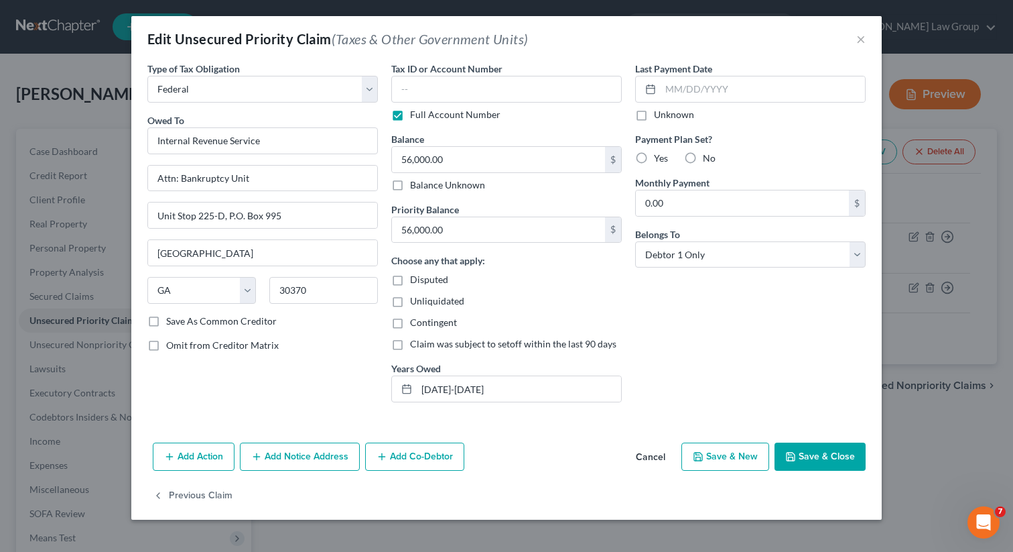
click at [805, 446] on button "Save & Close" at bounding box center [820, 456] width 91 height 28
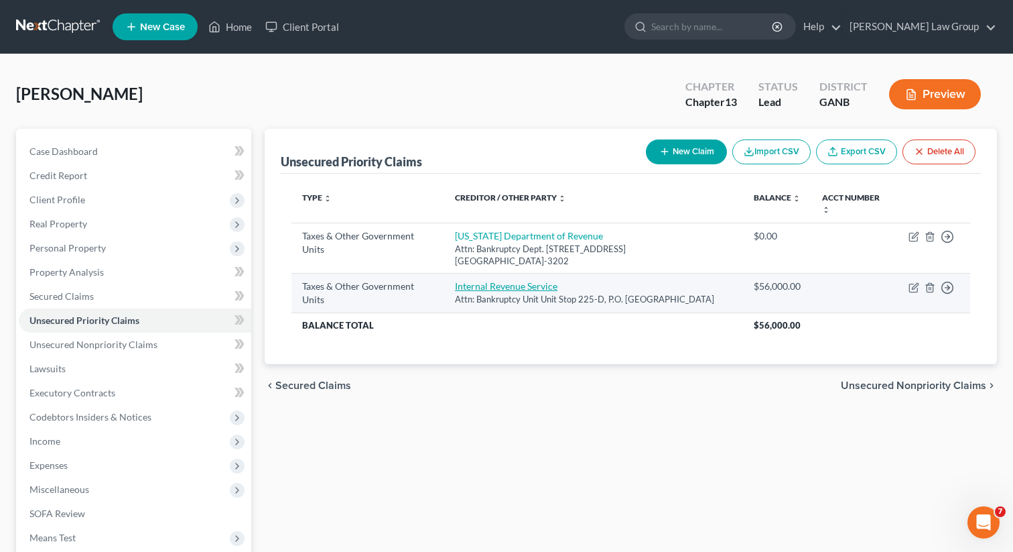
click at [457, 291] on link "Internal Revenue Service" at bounding box center [506, 285] width 103 height 11
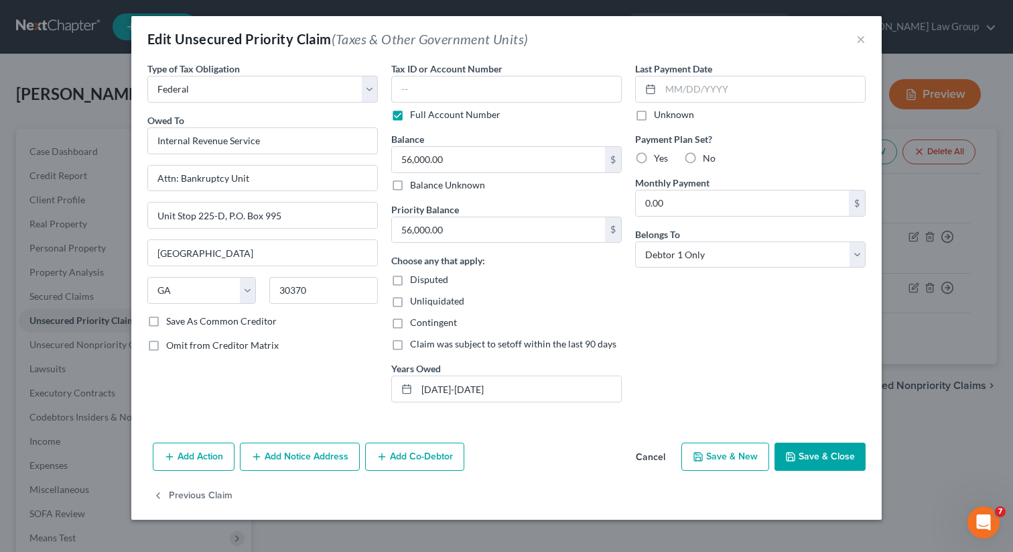
click at [814, 463] on button "Save & Close" at bounding box center [820, 456] width 91 height 28
